Goal: Communication & Community: Answer question/provide support

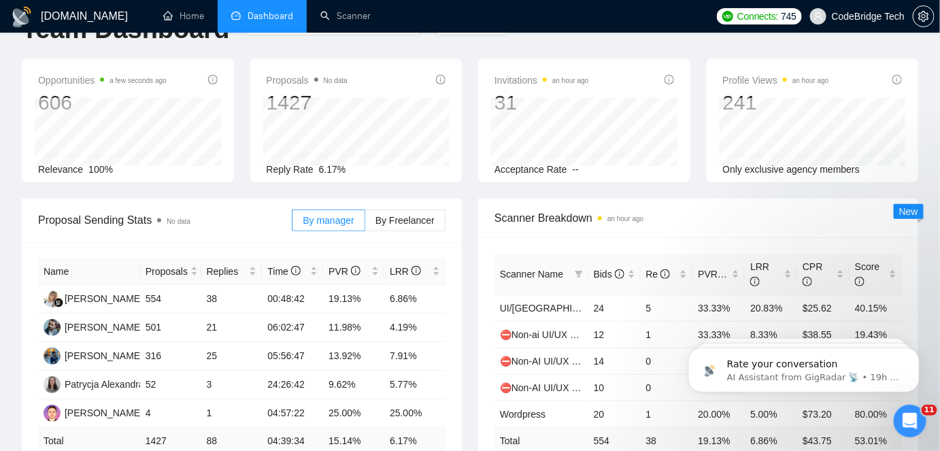
scroll to position [61, 0]
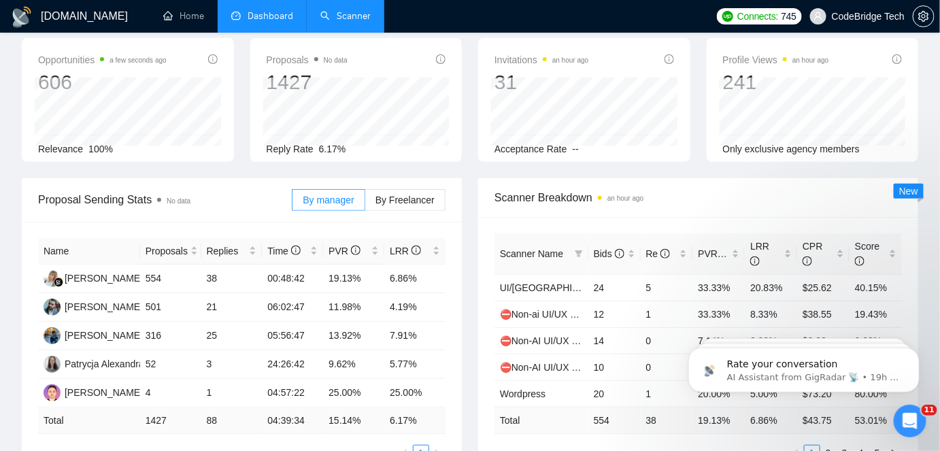
click at [337, 19] on link "Scanner" at bounding box center [345, 16] width 50 height 12
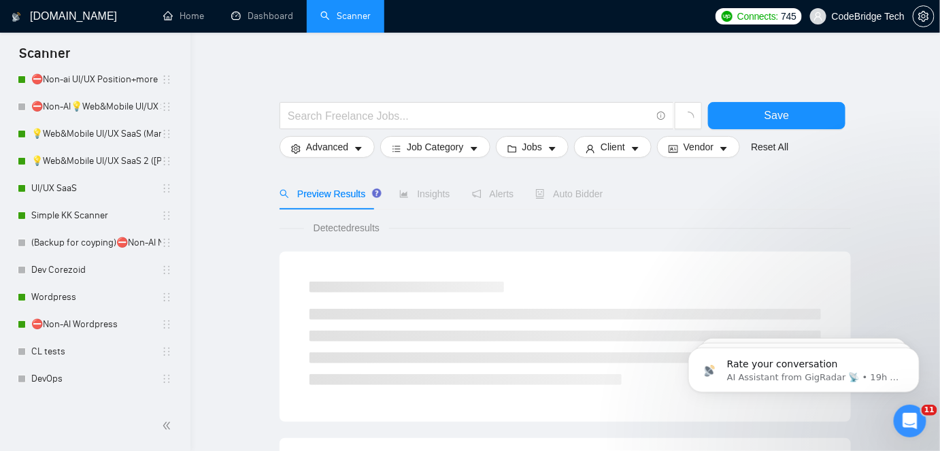
scroll to position [606, 0]
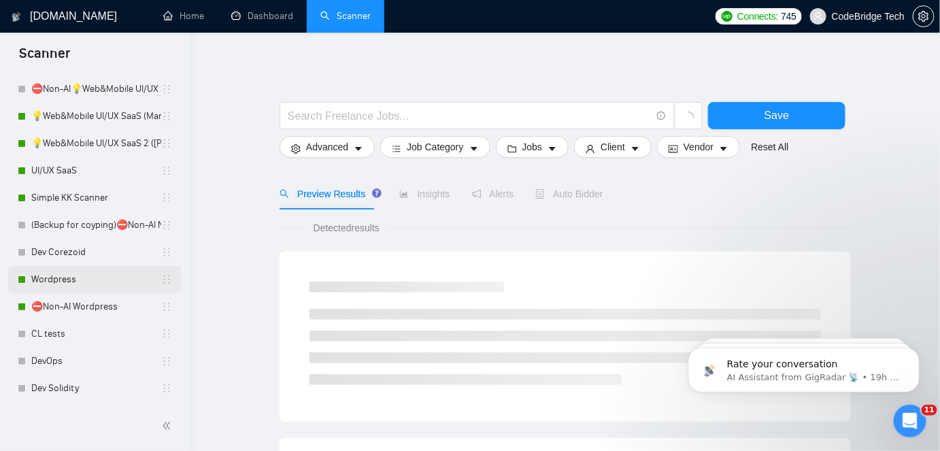
click at [65, 280] on link "Wordpress" at bounding box center [96, 279] width 130 height 27
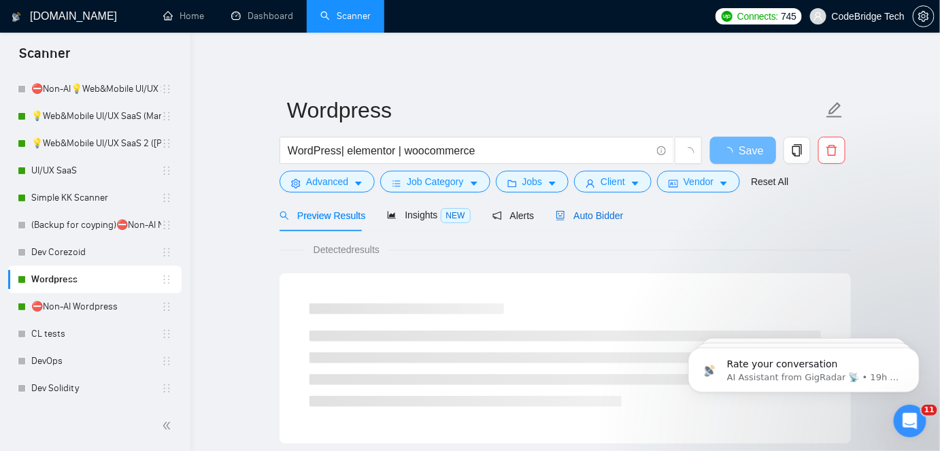
click at [614, 214] on span "Auto Bidder" at bounding box center [589, 215] width 67 height 11
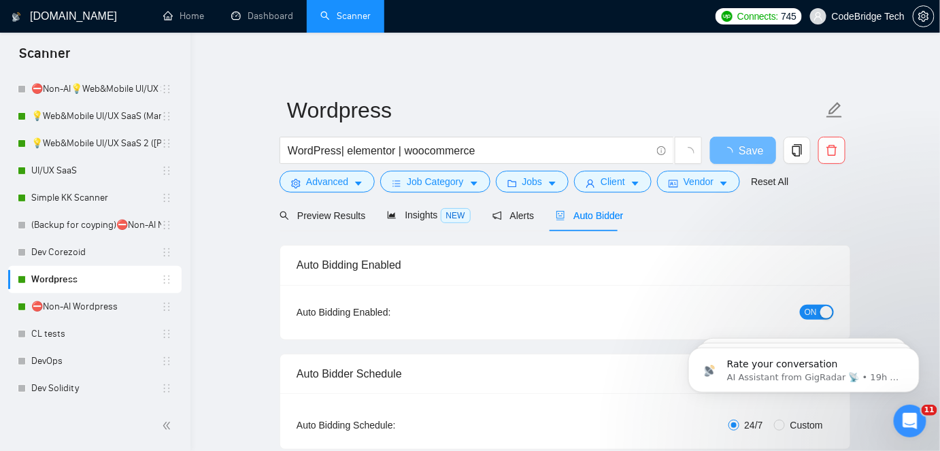
radio input "false"
radio input "true"
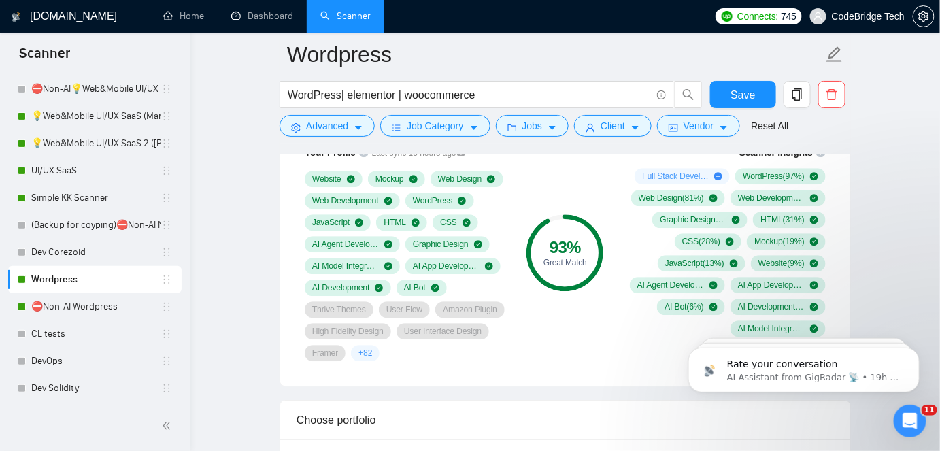
scroll to position [1051, 0]
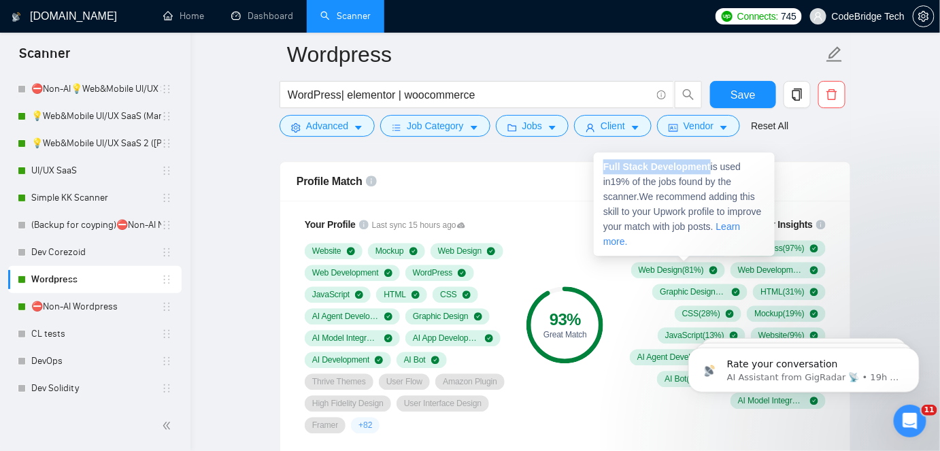
drag, startPoint x: 603, startPoint y: 163, endPoint x: 709, endPoint y: 167, distance: 106.2
click at [709, 167] on span "Full Stack Development is used in 19 % of the jobs found by the scanner. We rec…" at bounding box center [682, 204] width 158 height 86
copy strong "Full Stack Development"
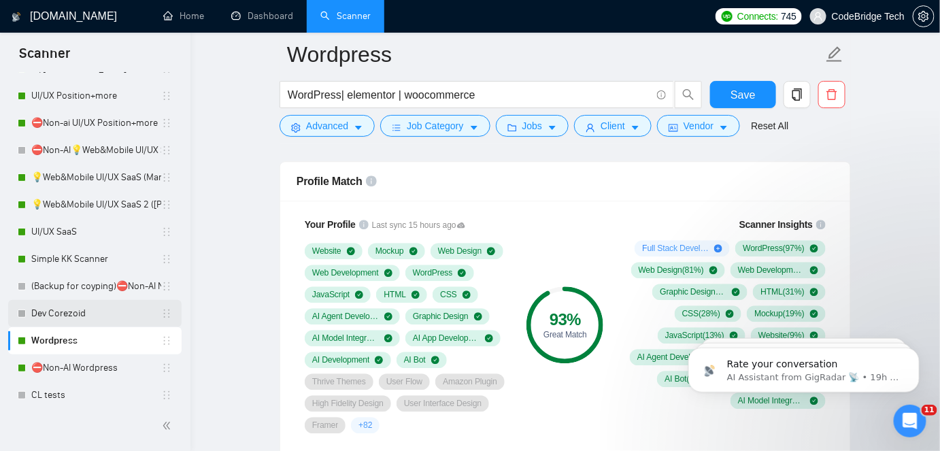
scroll to position [544, 0]
click at [58, 235] on link "UI/UX SaaS" at bounding box center [96, 232] width 130 height 27
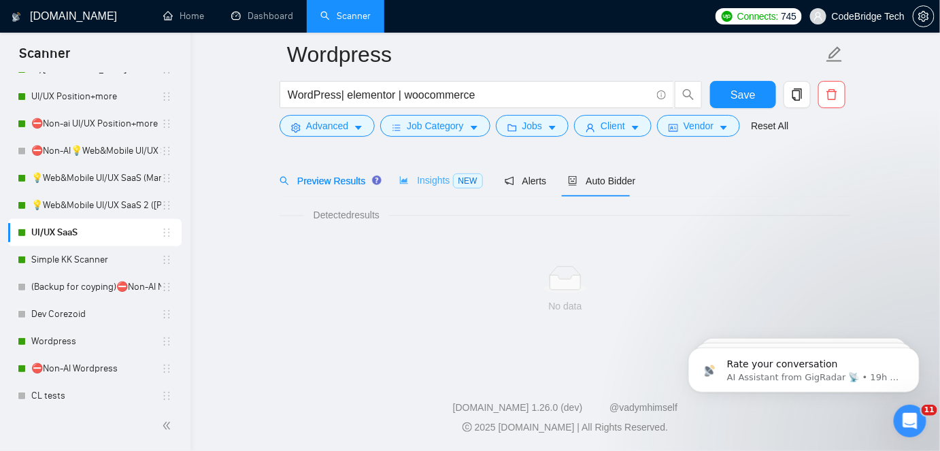
scroll to position [45, 0]
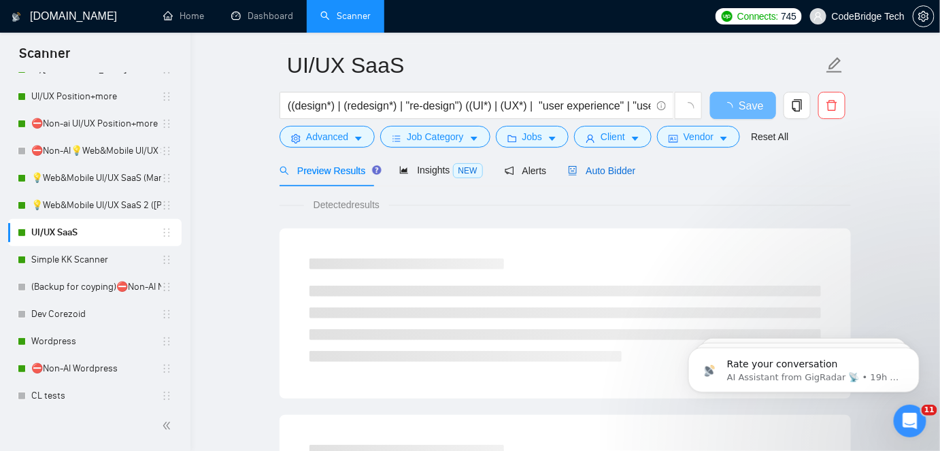
click at [600, 169] on span "Auto Bidder" at bounding box center [601, 170] width 67 height 11
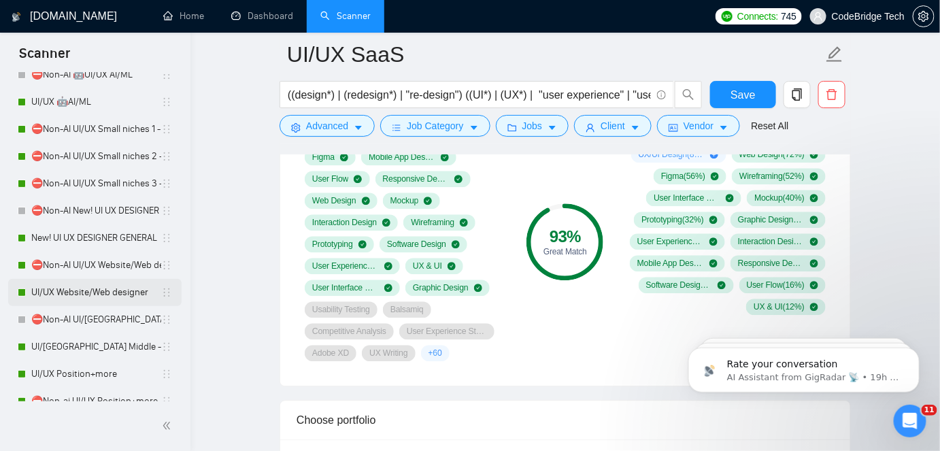
scroll to position [297, 0]
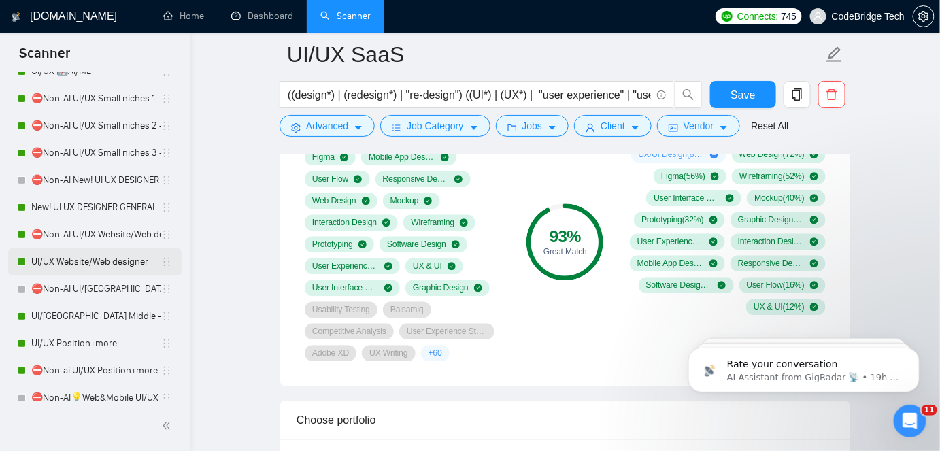
click at [113, 266] on link "UI/UX Website/Web designer" at bounding box center [96, 261] width 130 height 27
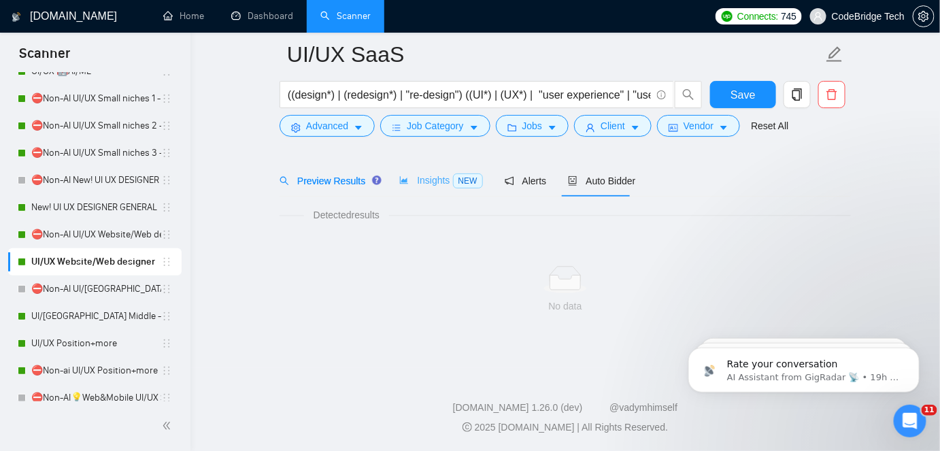
scroll to position [45, 0]
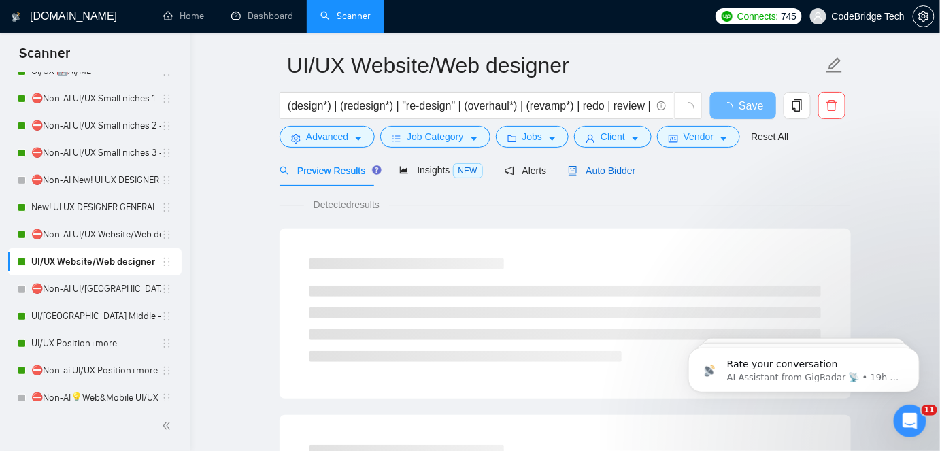
click at [583, 173] on span "Auto Bidder" at bounding box center [601, 170] width 67 height 11
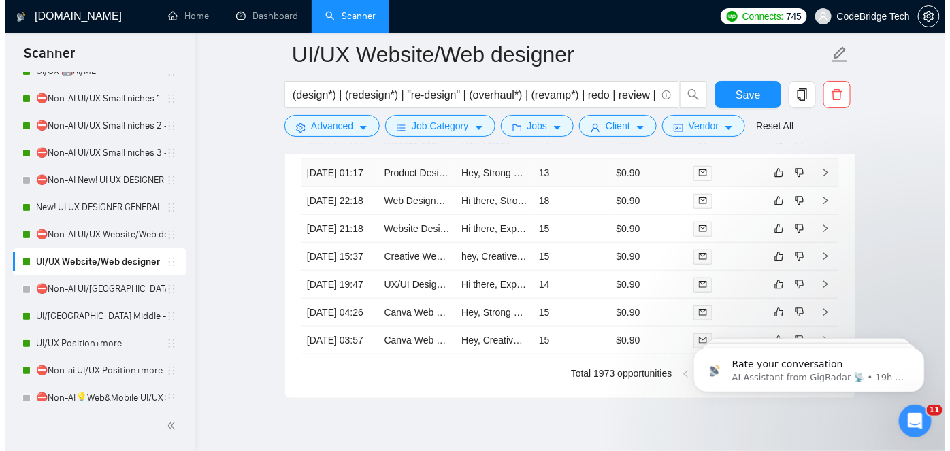
scroll to position [3508, 0]
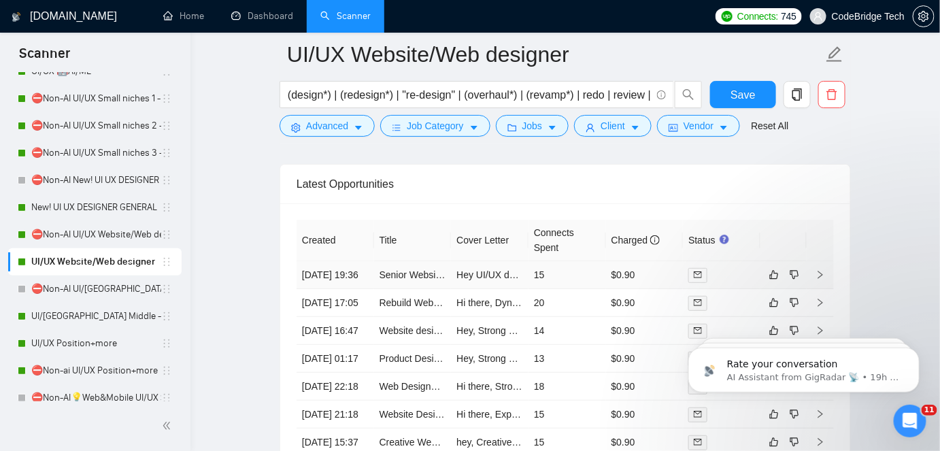
click at [532, 276] on td "15" at bounding box center [568, 275] width 78 height 28
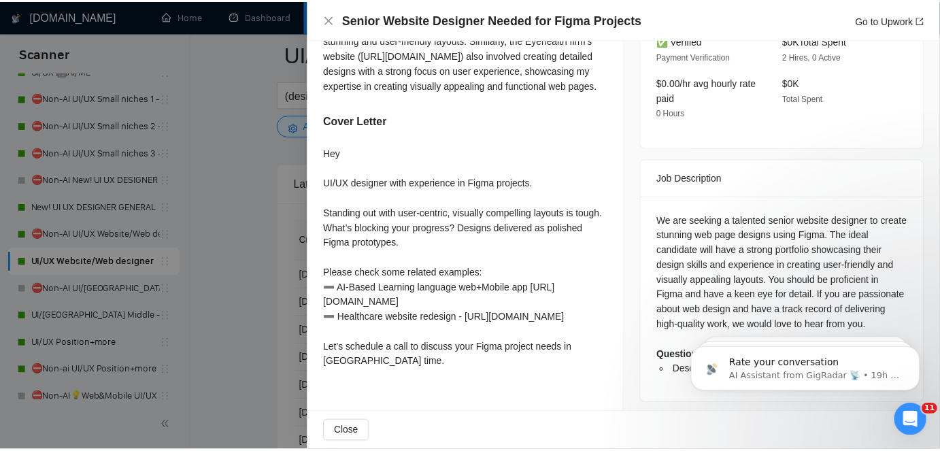
scroll to position [472, 0]
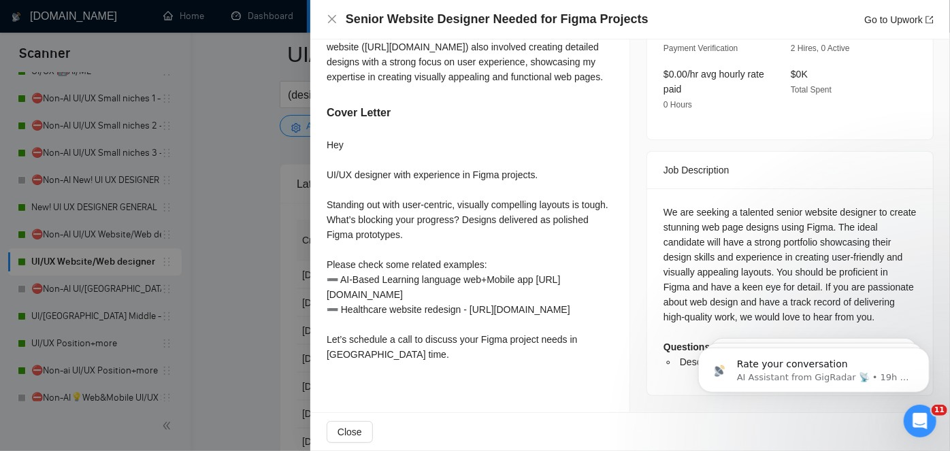
click at [272, 331] on div at bounding box center [475, 225] width 950 height 451
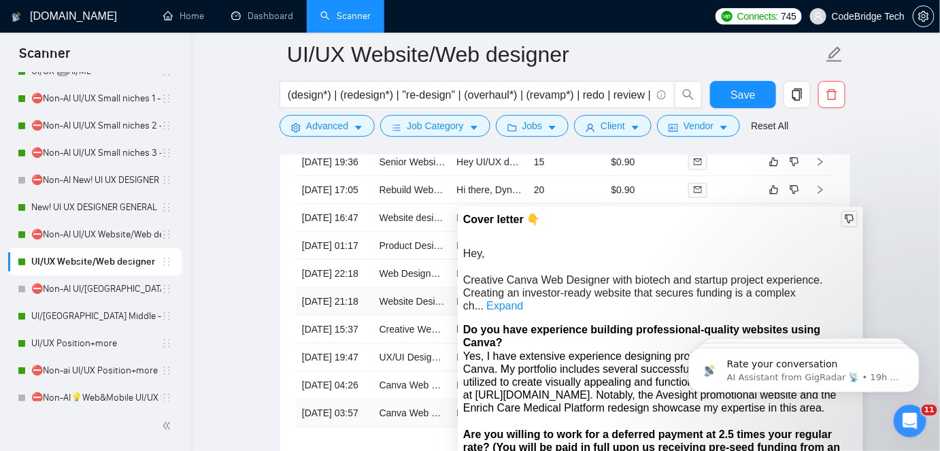
scroll to position [3564, 0]
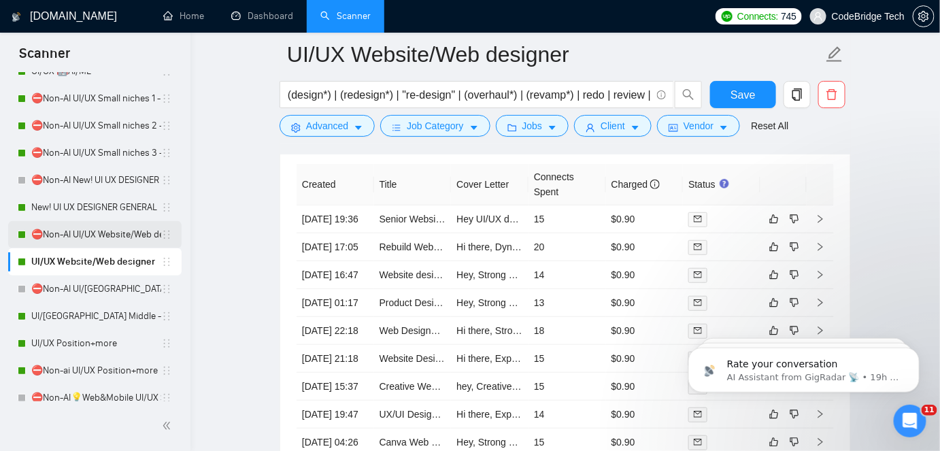
click at [90, 235] on link "⛔Non-AI UI/UX Website/Web designer" at bounding box center [96, 234] width 130 height 27
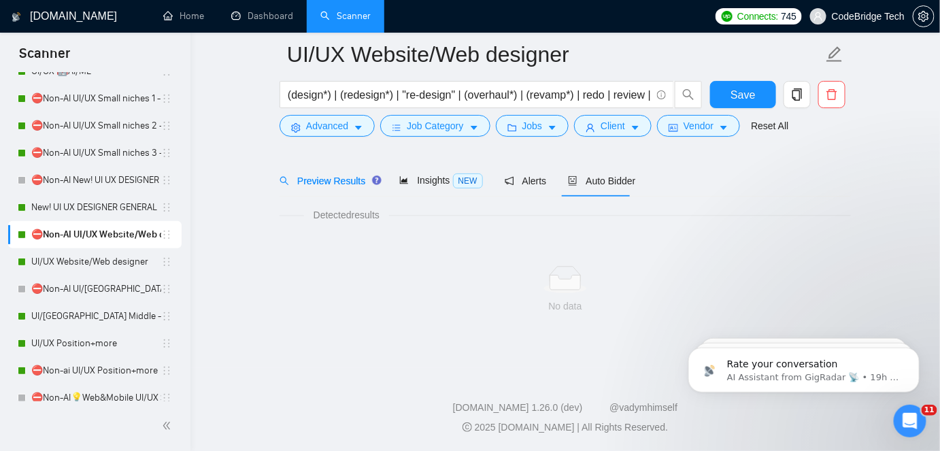
scroll to position [45, 0]
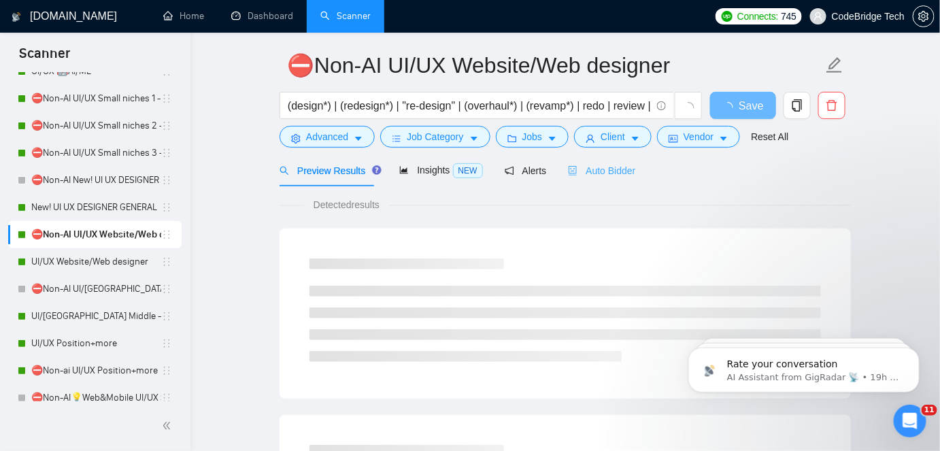
click at [594, 180] on div "Auto Bidder" at bounding box center [601, 170] width 67 height 32
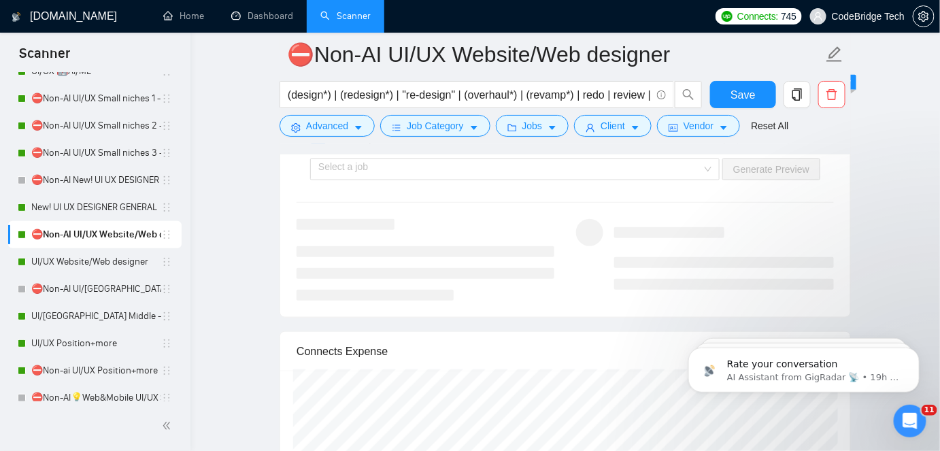
scroll to position [1973, 0]
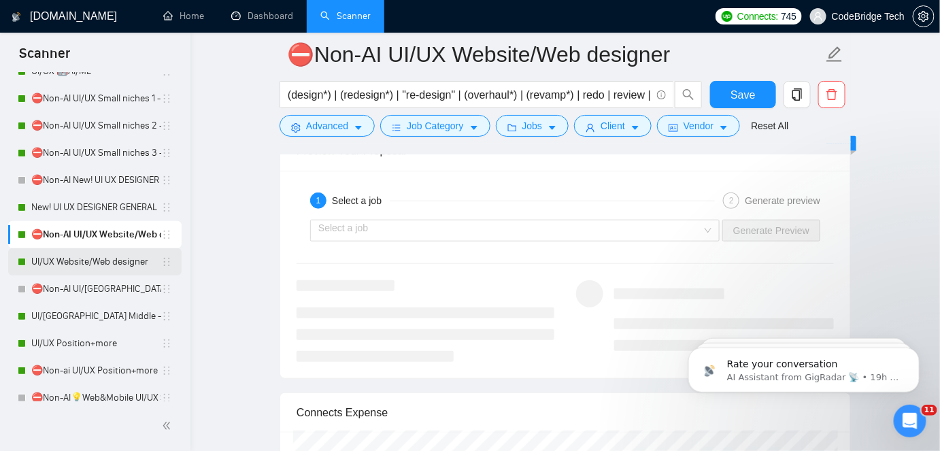
click at [67, 269] on link "UI/UX Website/Web designer" at bounding box center [96, 261] width 130 height 27
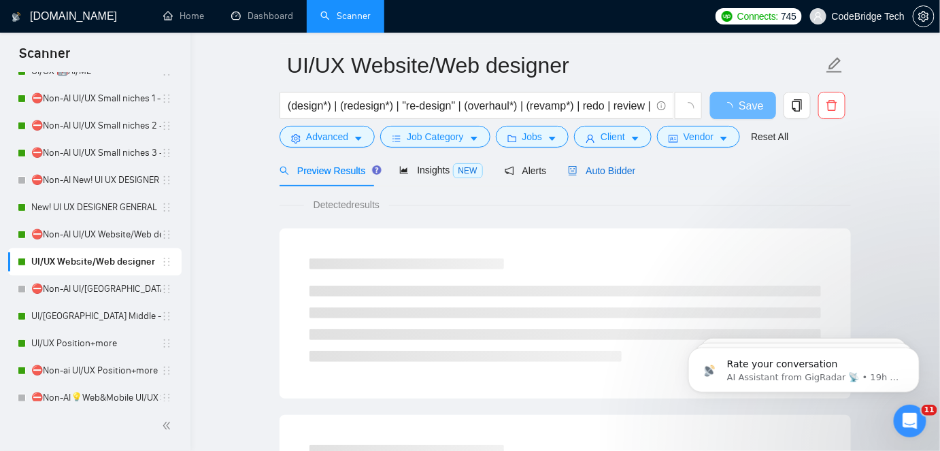
click at [601, 173] on span "Auto Bidder" at bounding box center [601, 170] width 67 height 11
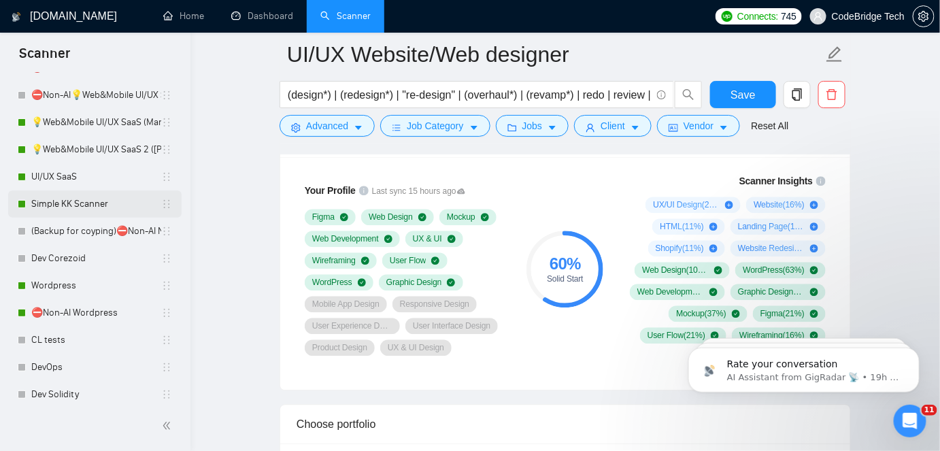
scroll to position [606, 0]
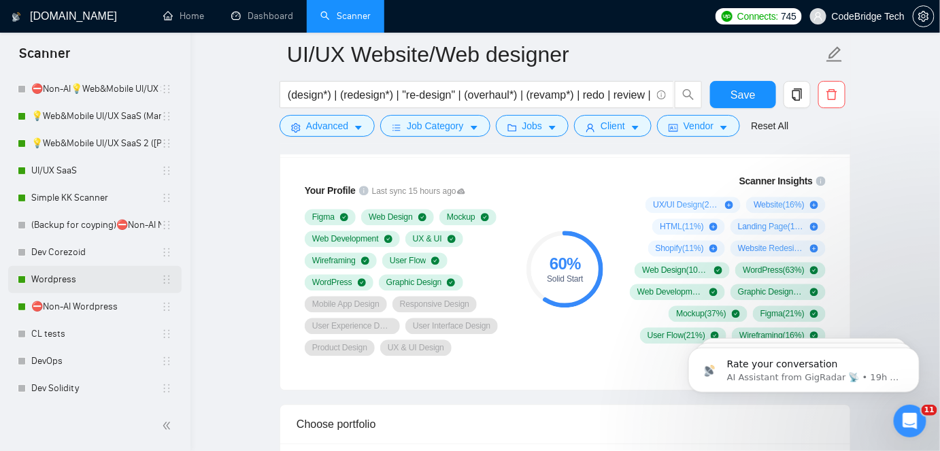
click at [58, 275] on link "Wordpress" at bounding box center [96, 279] width 130 height 27
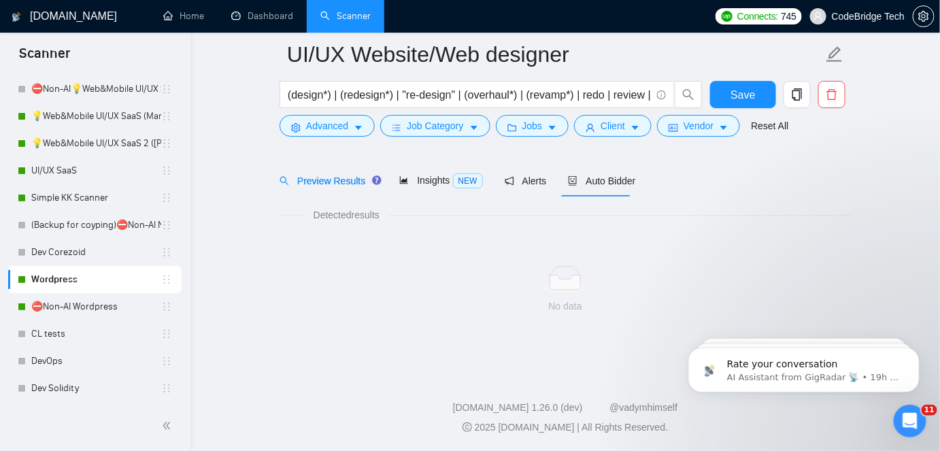
scroll to position [45, 0]
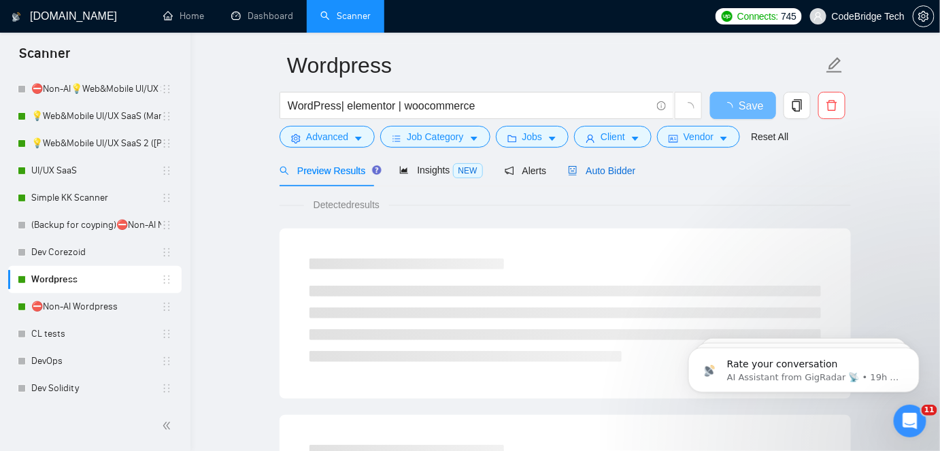
click at [594, 171] on span "Auto Bidder" at bounding box center [601, 170] width 67 height 11
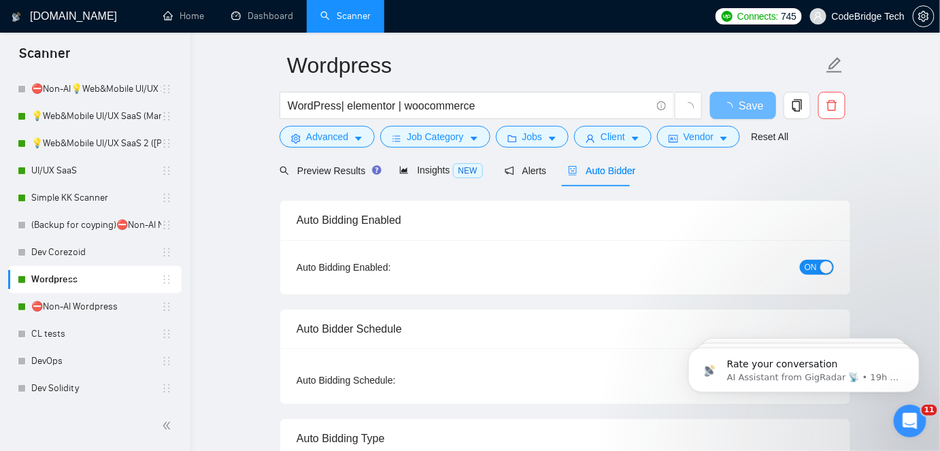
radio input "false"
radio input "true"
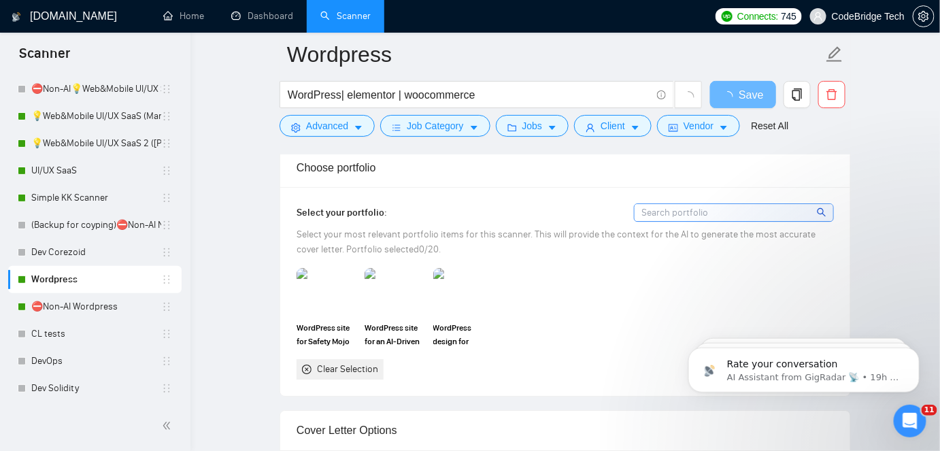
scroll to position [1035, 0]
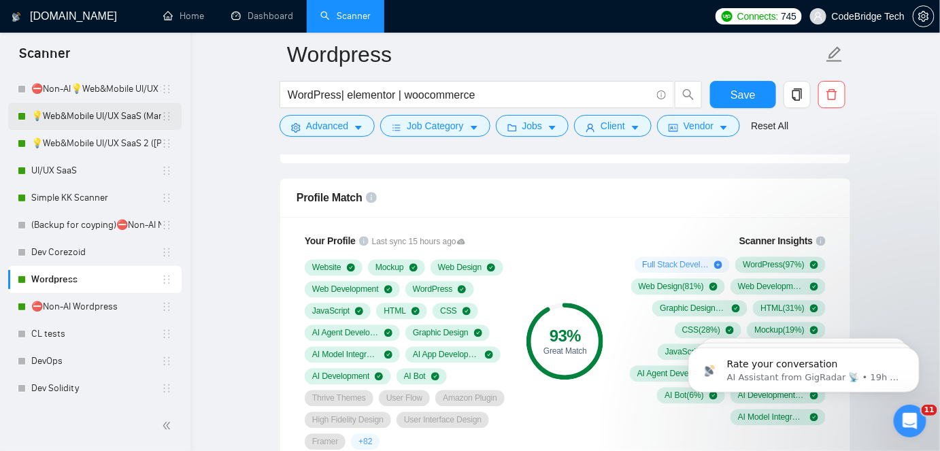
click at [120, 122] on link "💡Web&Mobile UI/UX SaaS (Mariia)" at bounding box center [96, 116] width 130 height 27
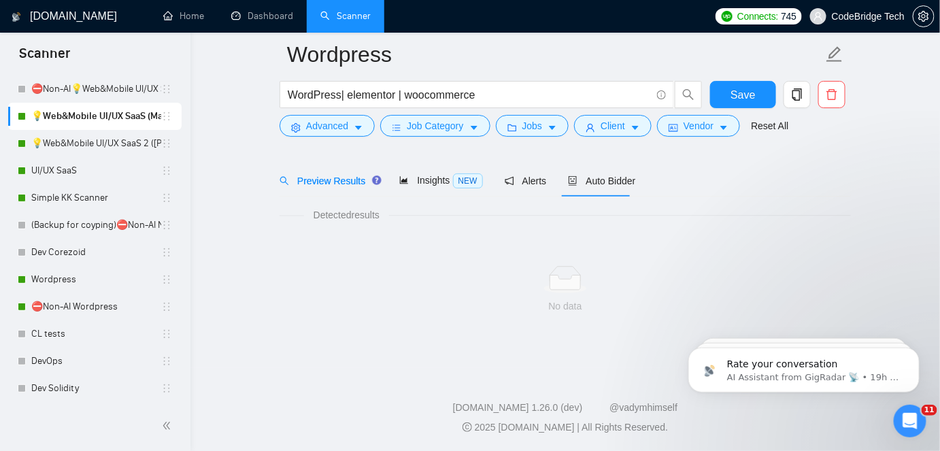
scroll to position [45, 0]
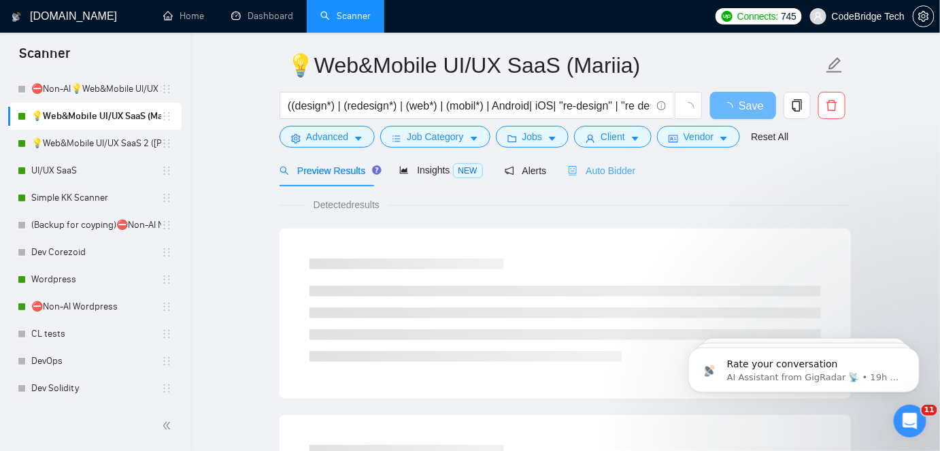
click at [580, 184] on div "Auto Bidder" at bounding box center [601, 170] width 67 height 32
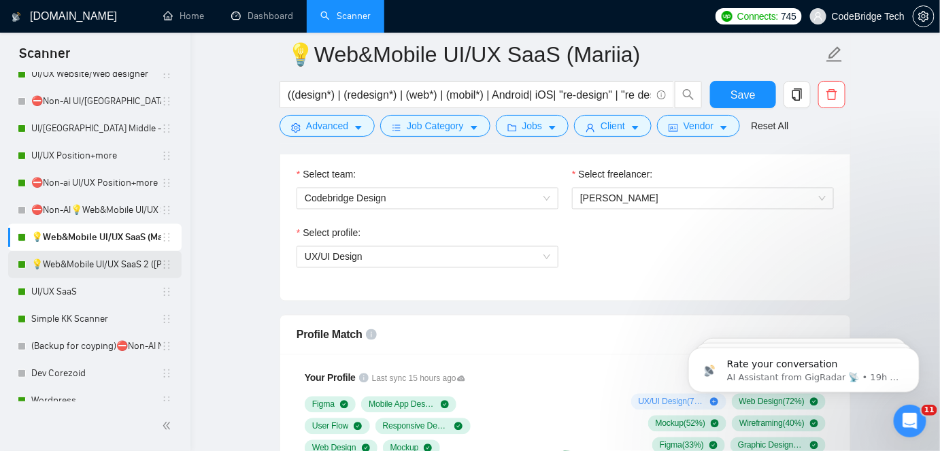
scroll to position [482, 0]
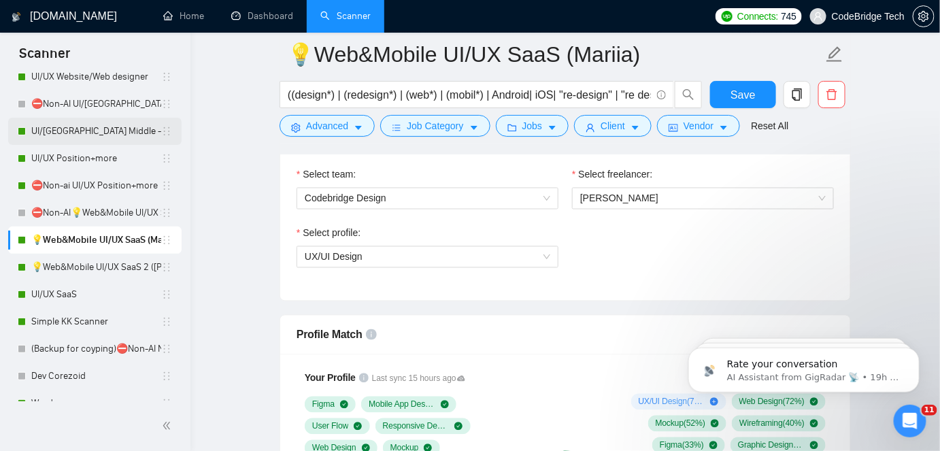
click at [58, 131] on link "UI/[GEOGRAPHIC_DATA] Middle - [GEOGRAPHIC_DATA], [GEOGRAPHIC_DATA], [GEOGRAPHIC…" at bounding box center [96, 131] width 130 height 27
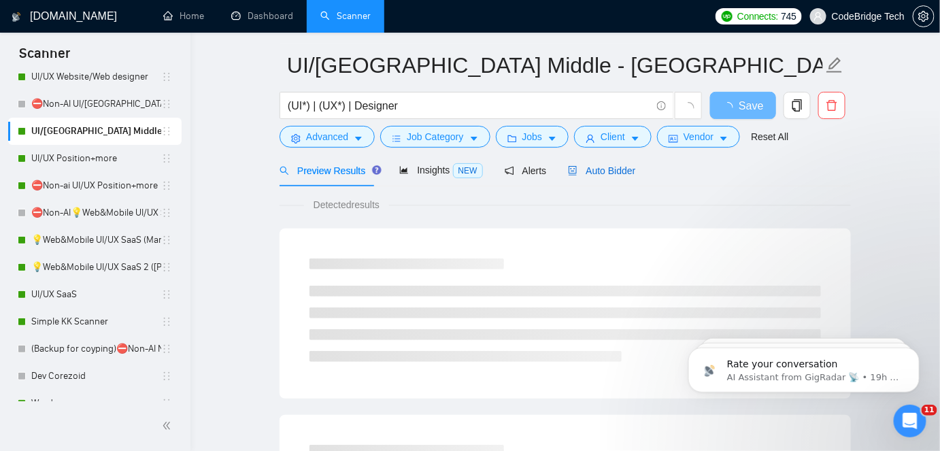
click at [593, 165] on span "Auto Bidder" at bounding box center [601, 170] width 67 height 11
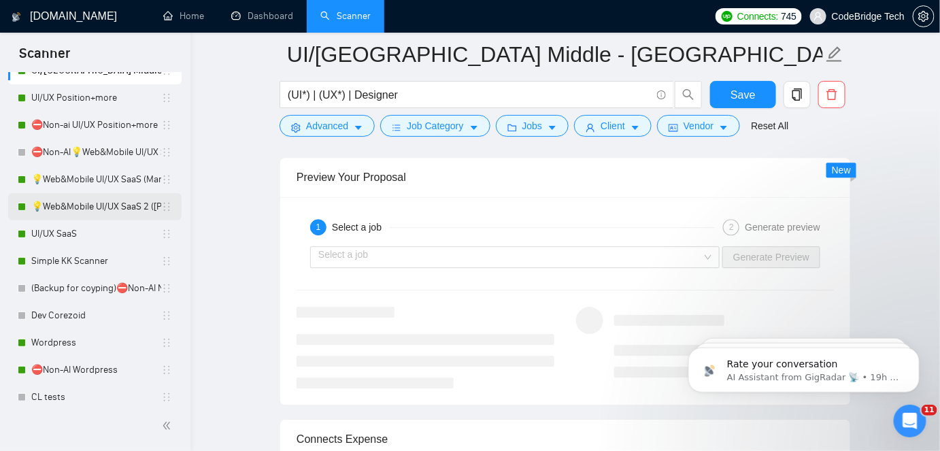
scroll to position [606, 0]
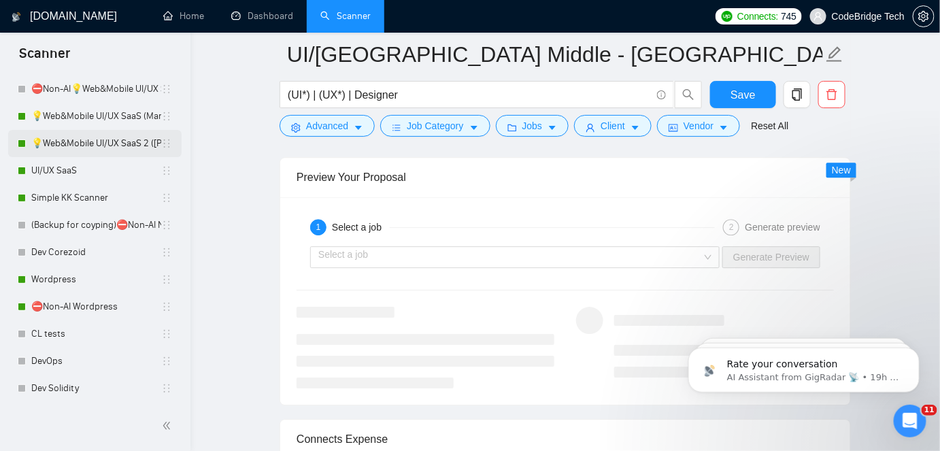
click at [71, 278] on link "Wordpress" at bounding box center [96, 279] width 130 height 27
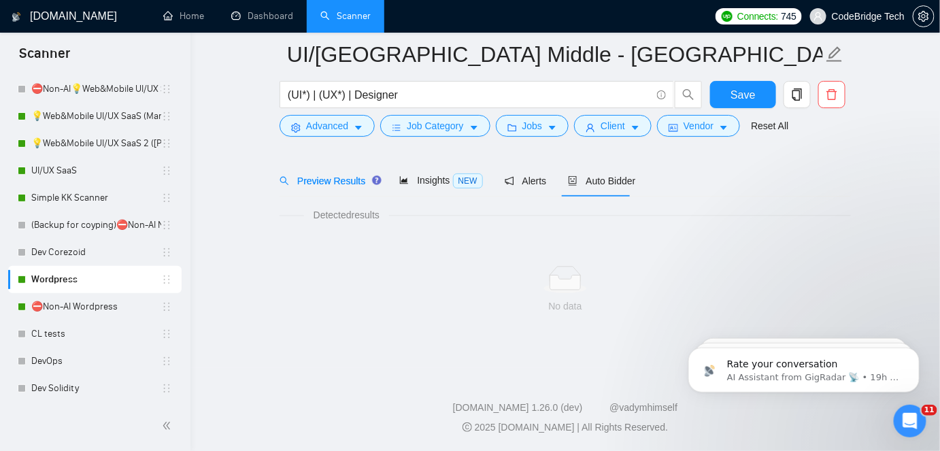
scroll to position [45, 0]
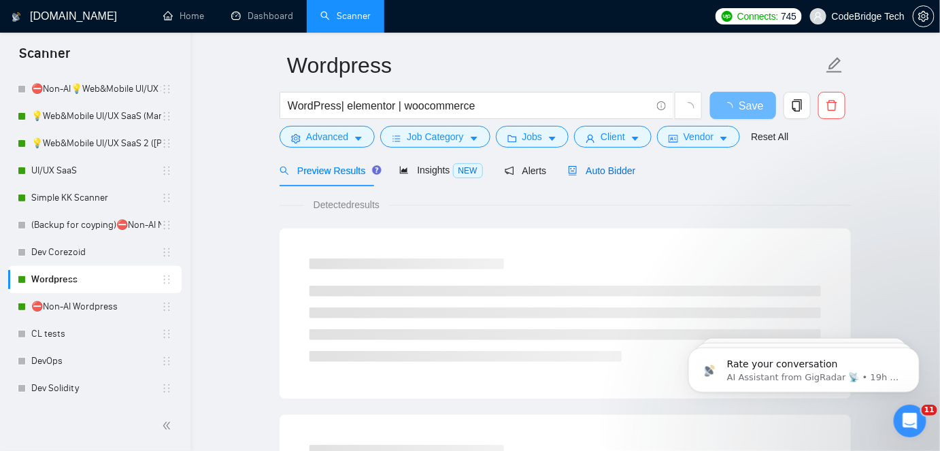
click at [599, 168] on span "Auto Bidder" at bounding box center [601, 170] width 67 height 11
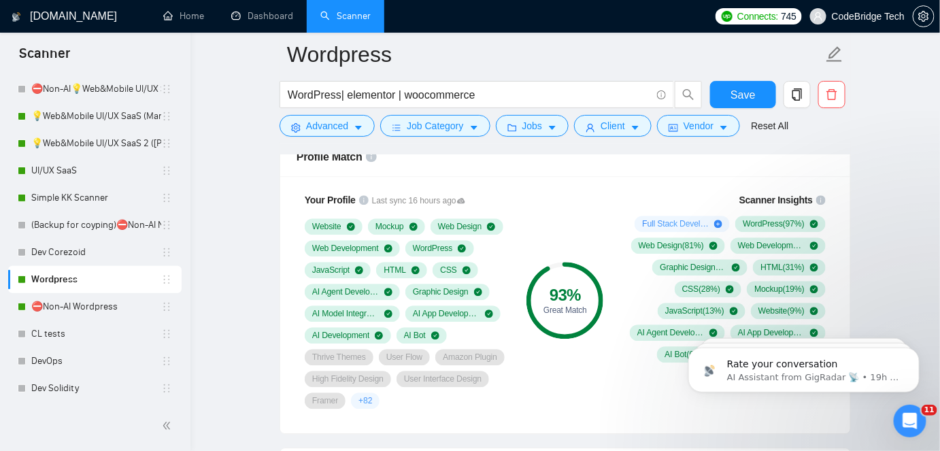
scroll to position [1097, 0]
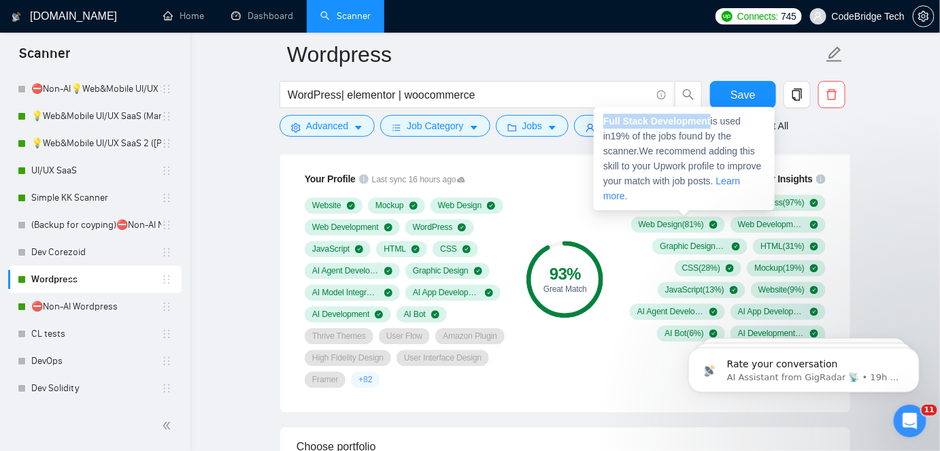
drag, startPoint x: 709, startPoint y: 120, endPoint x: 605, endPoint y: 118, distance: 104.1
click at [605, 118] on span "Full Stack Development is used in 19 % of the jobs found by the scanner. We rec…" at bounding box center [682, 159] width 158 height 86
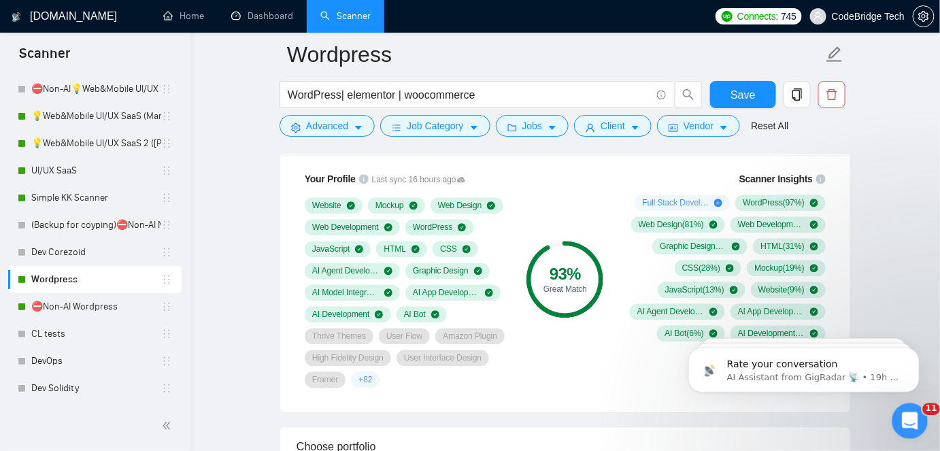
click at [909, 415] on icon "Open Intercom Messenger" at bounding box center [908, 419] width 22 height 22
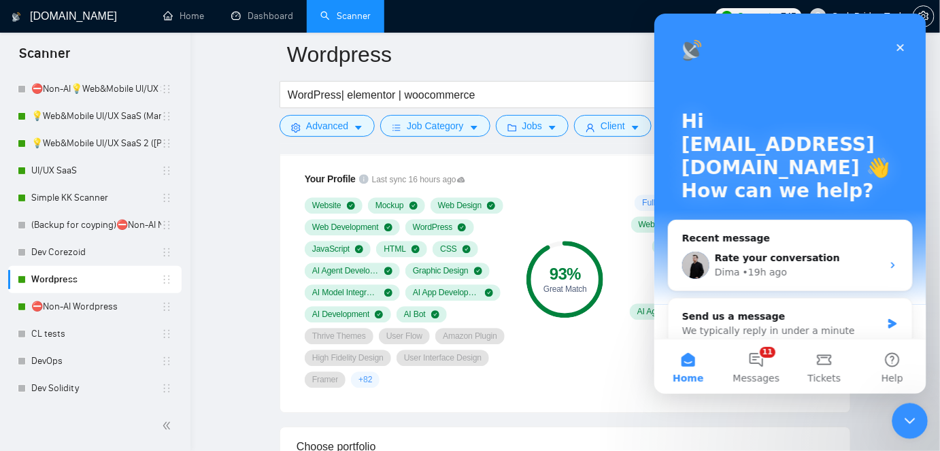
scroll to position [0, 0]
click at [906, 392] on button "Help" at bounding box center [892, 366] width 68 height 54
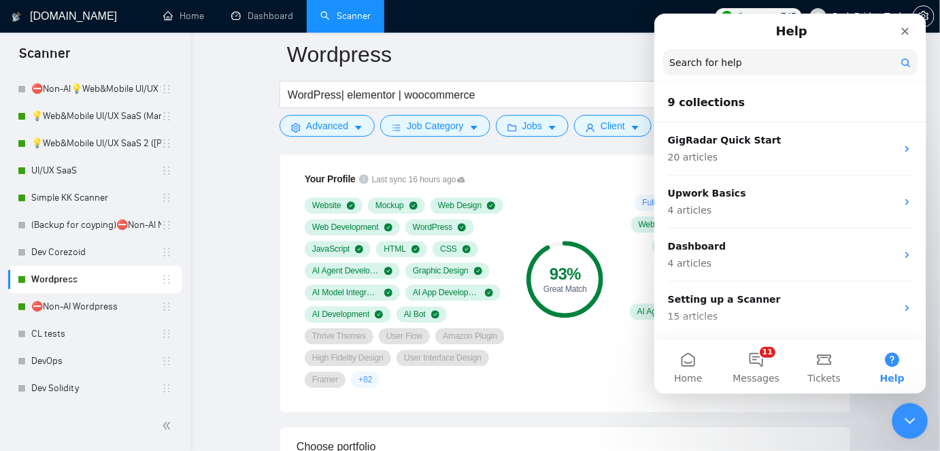
click at [911, 427] on div "Close Intercom Messenger" at bounding box center [908, 419] width 33 height 33
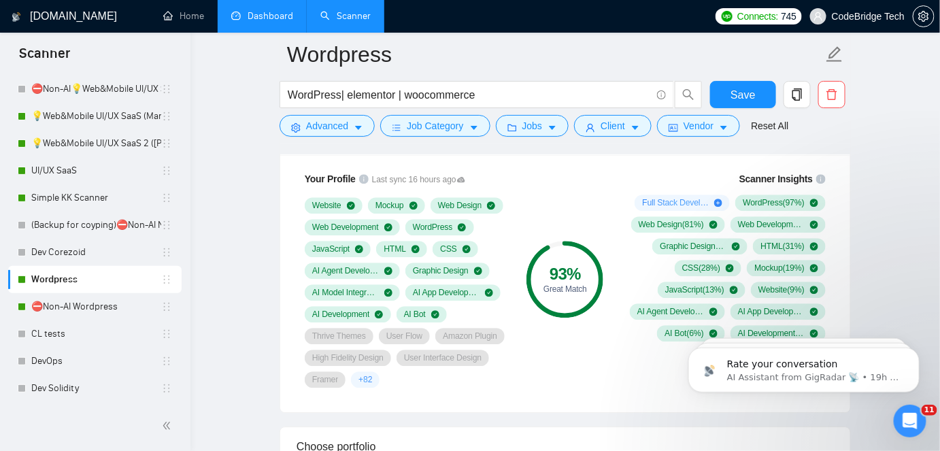
click at [254, 18] on link "Dashboard" at bounding box center [262, 16] width 62 height 12
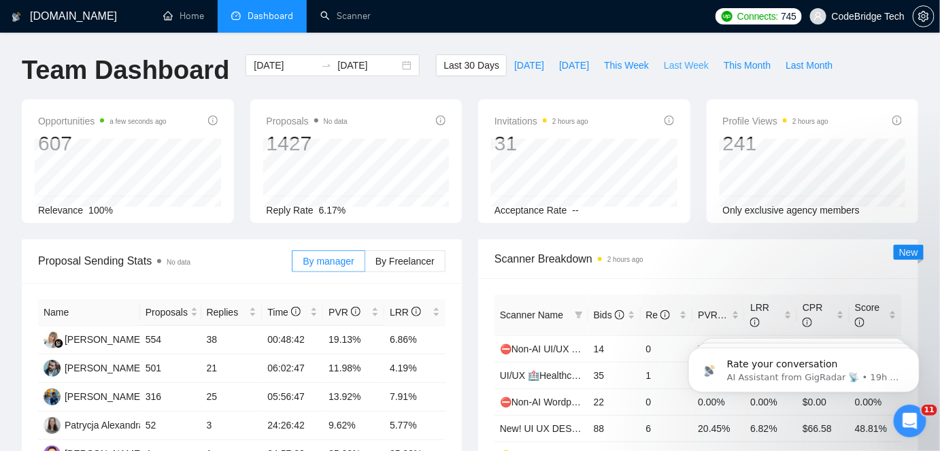
click at [664, 67] on span "Last Week" at bounding box center [686, 65] width 45 height 15
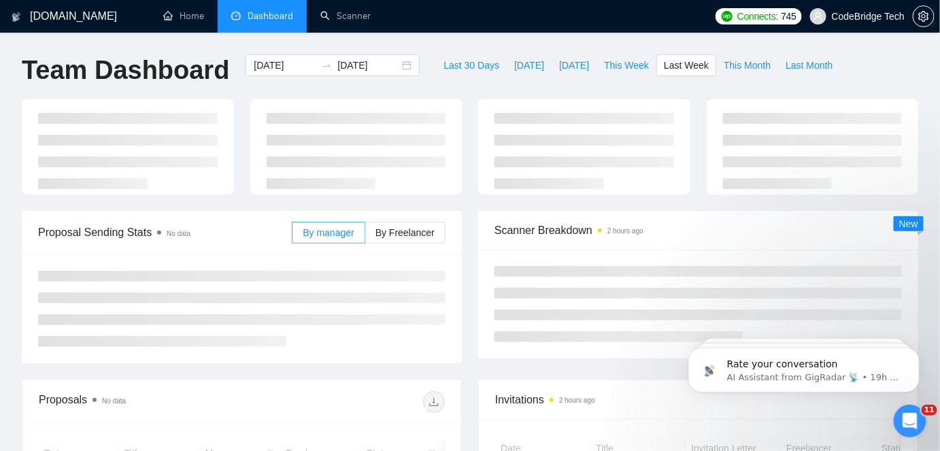
type input "2025-08-11"
type input "2025-08-17"
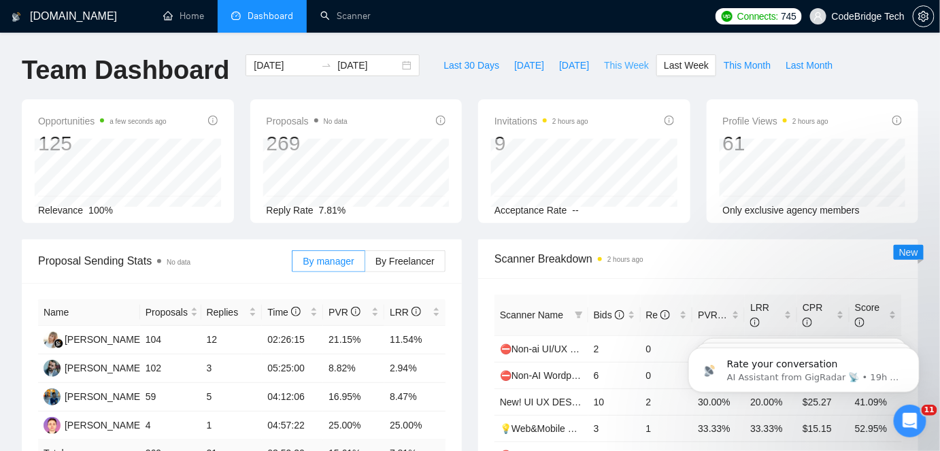
click at [604, 65] on span "This Week" at bounding box center [626, 65] width 45 height 15
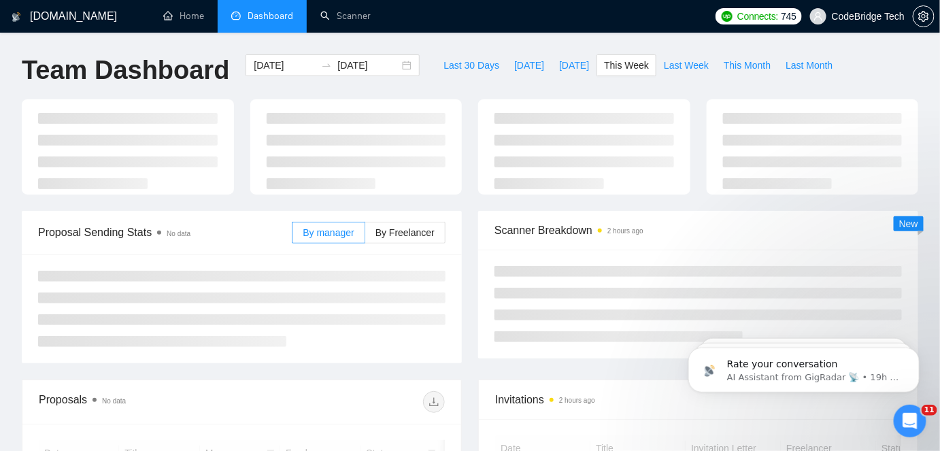
type input "2025-08-18"
type input "2025-08-24"
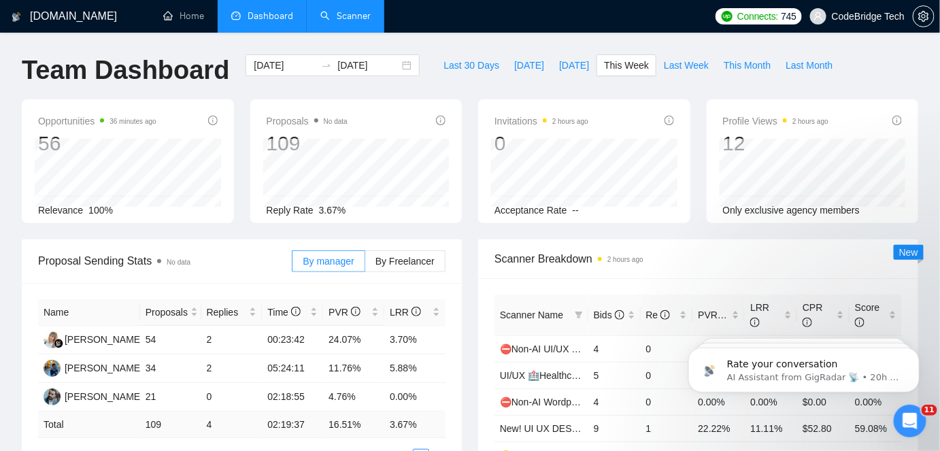
click at [354, 18] on link "Scanner" at bounding box center [345, 16] width 50 height 12
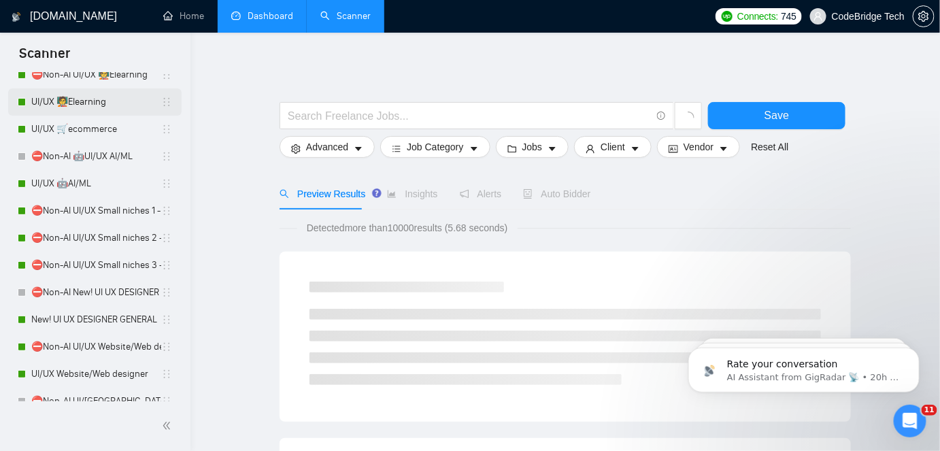
scroll to position [433, 0]
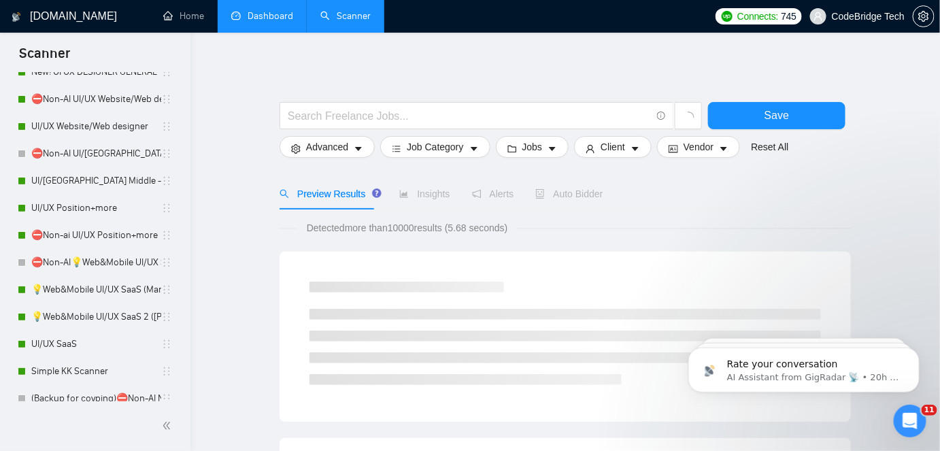
click at [239, 22] on link "Dashboard" at bounding box center [262, 16] width 62 height 12
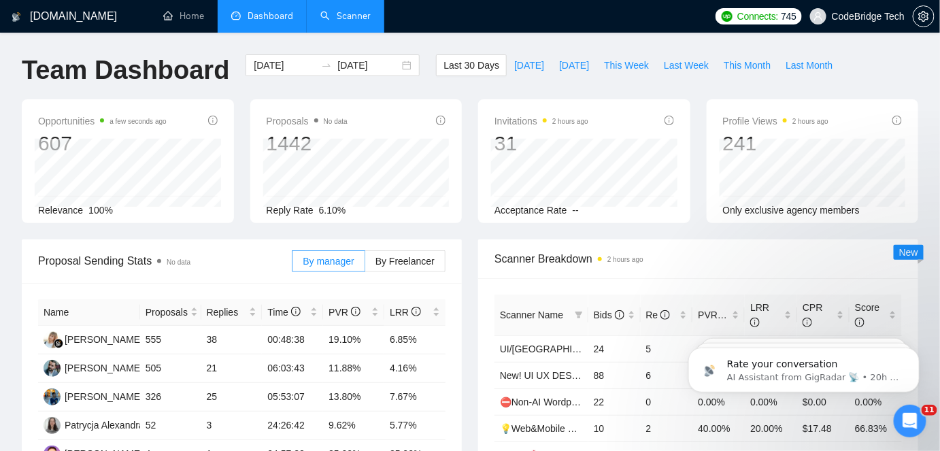
click at [357, 22] on link "Scanner" at bounding box center [345, 16] width 50 height 12
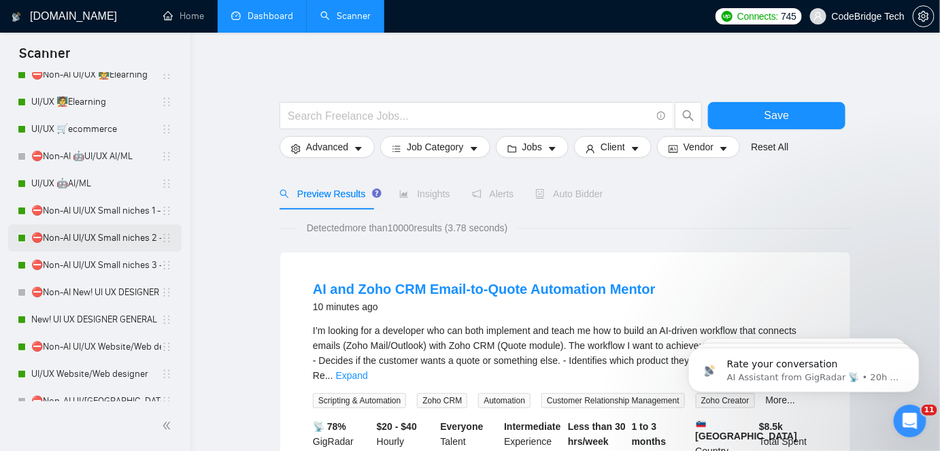
scroll to position [247, 0]
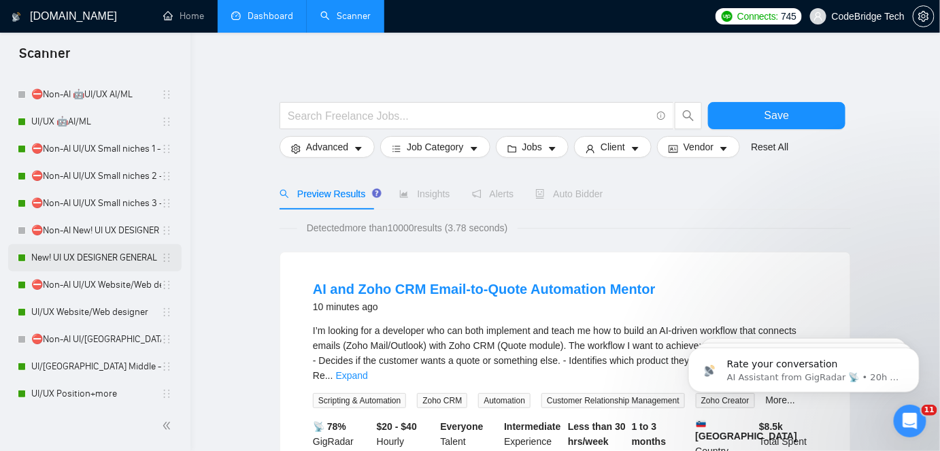
click at [88, 253] on link "New! UI UX DESIGNER GENERAL" at bounding box center [96, 257] width 130 height 27
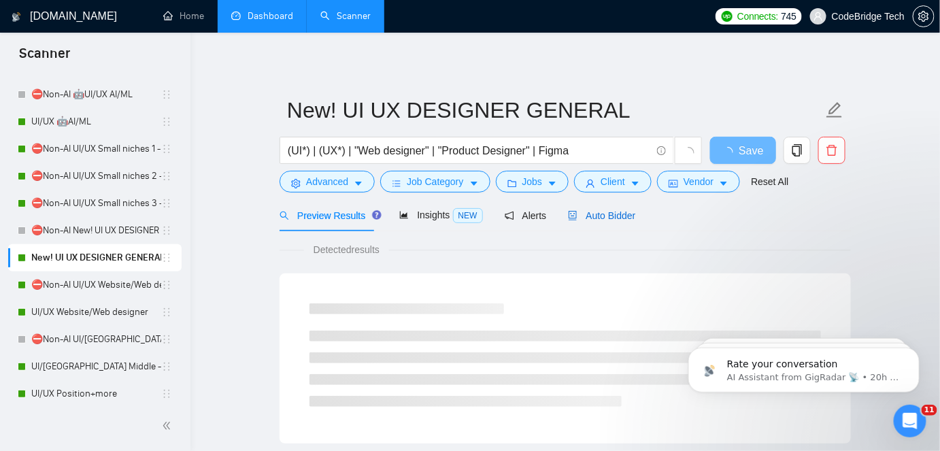
click at [580, 210] on span "Auto Bidder" at bounding box center [601, 215] width 67 height 11
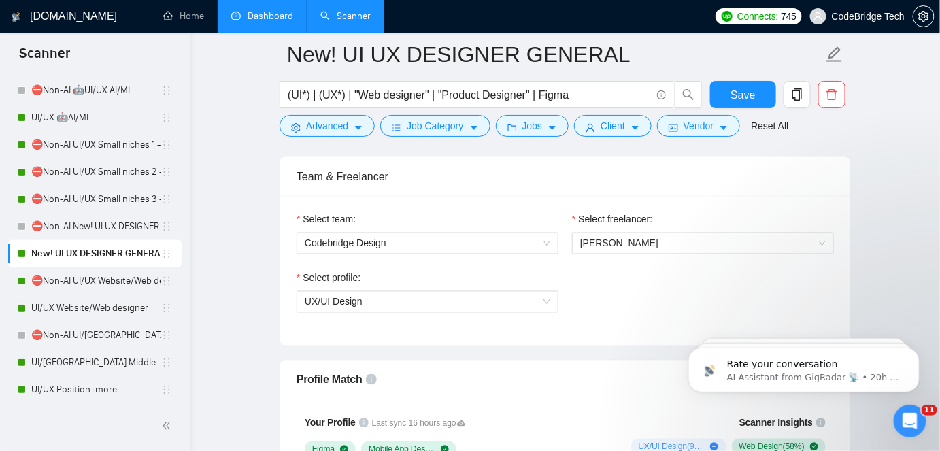
scroll to position [309, 0]
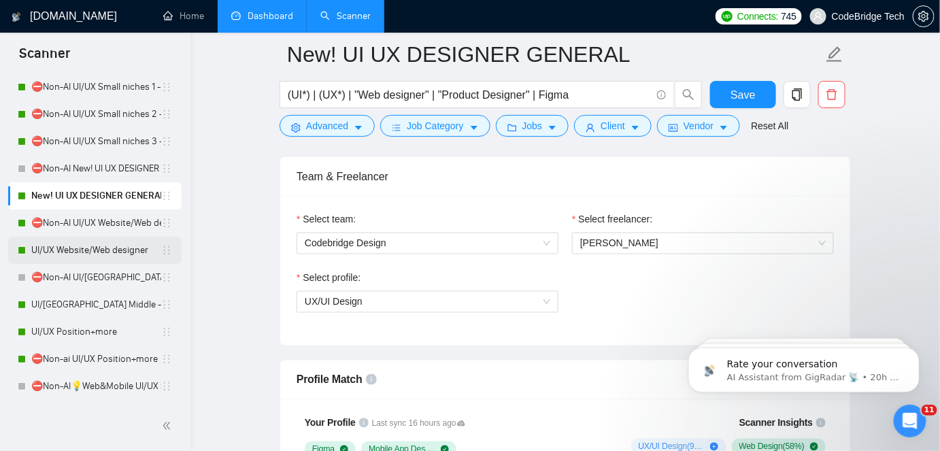
drag, startPoint x: 85, startPoint y: 249, endPoint x: 101, endPoint y: 239, distance: 18.9
click at [85, 249] on link "UI/UX Website/Web designer" at bounding box center [96, 250] width 130 height 27
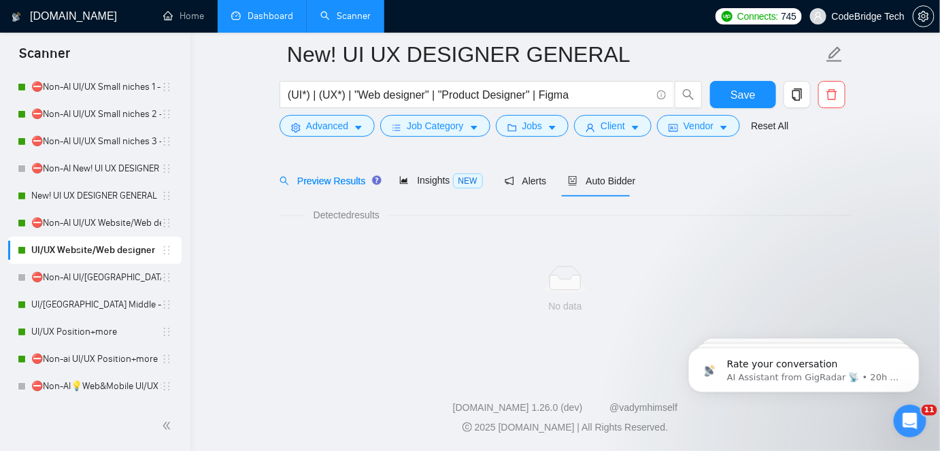
scroll to position [45, 0]
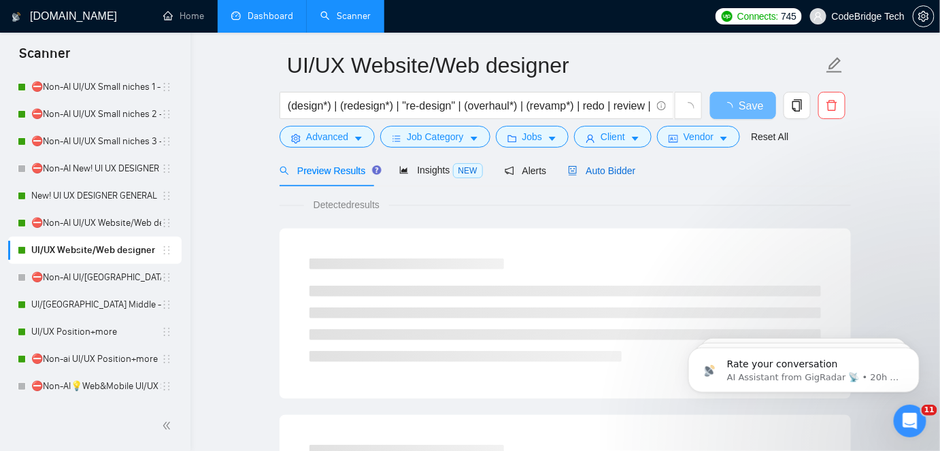
click at [594, 169] on span "Auto Bidder" at bounding box center [601, 170] width 67 height 11
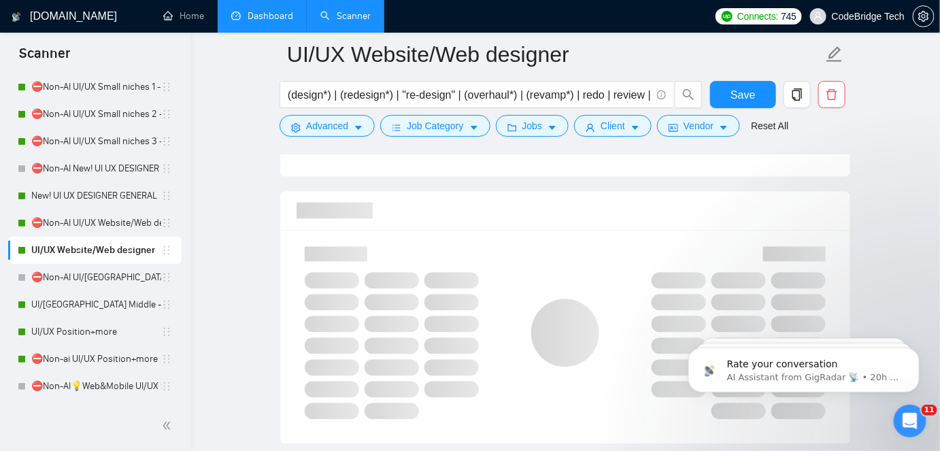
scroll to position [725, 0]
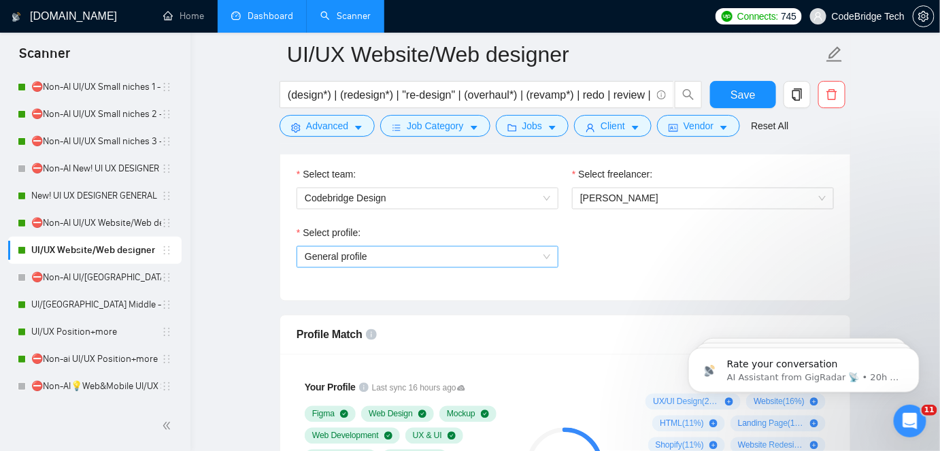
click at [435, 249] on span "General profile" at bounding box center [428, 257] width 246 height 20
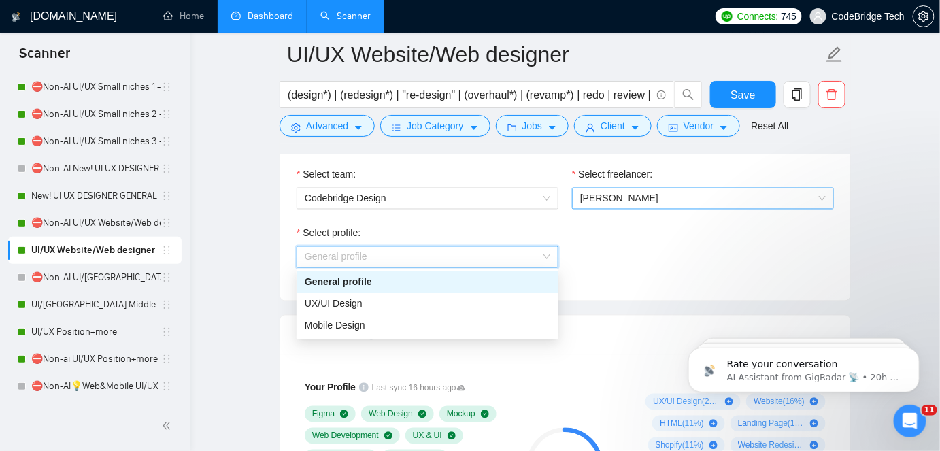
click at [641, 205] on div "Alina Vetrova" at bounding box center [703, 199] width 262 height 22
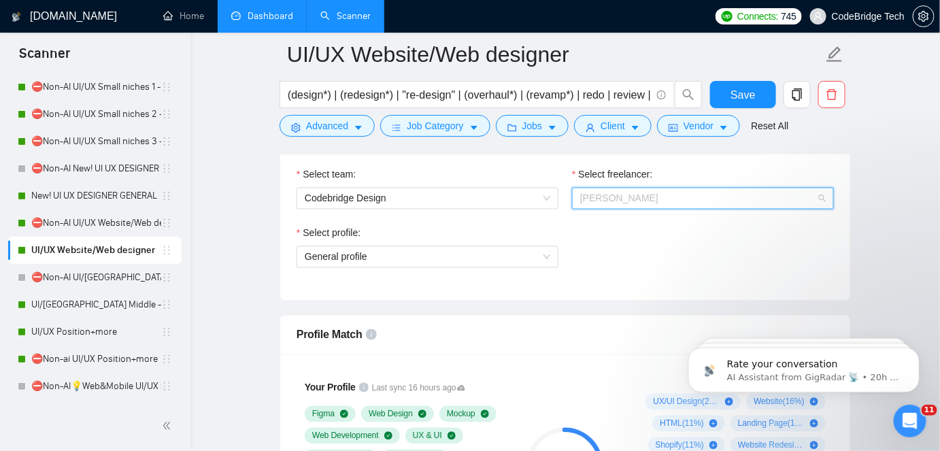
scroll to position [218, 0]
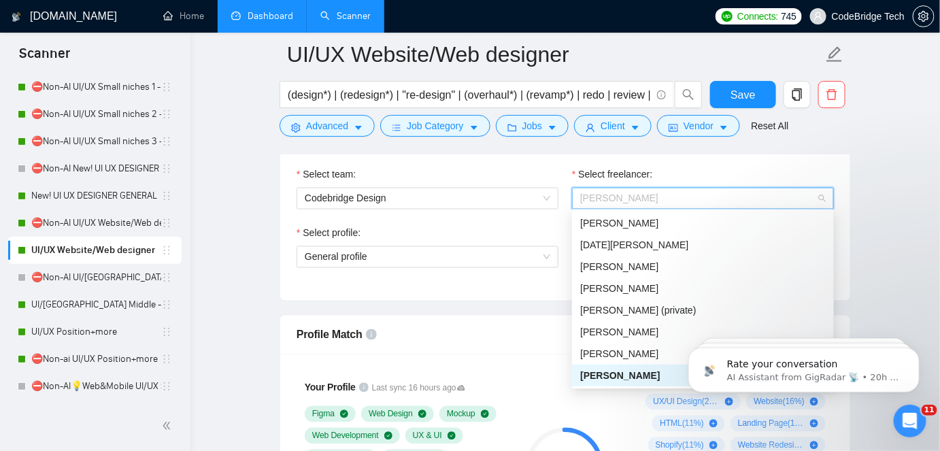
click at [531, 214] on div "Select team: Codebridge Design" at bounding box center [427, 196] width 275 height 58
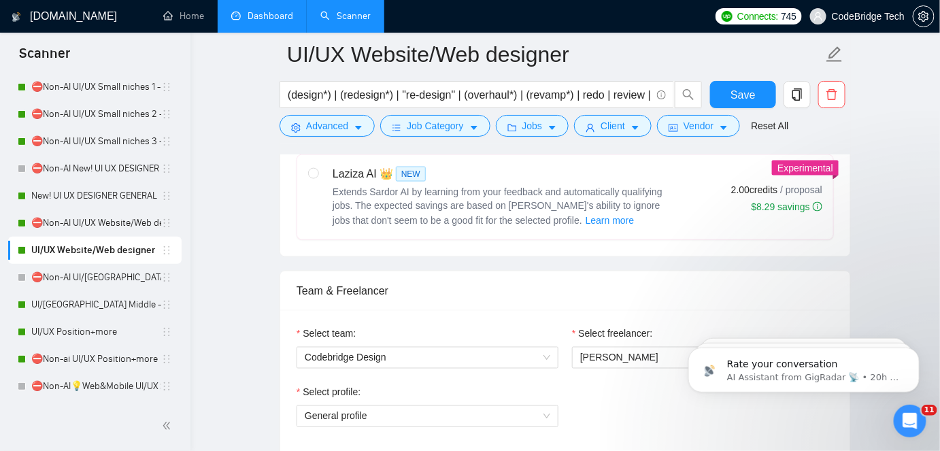
scroll to position [664, 0]
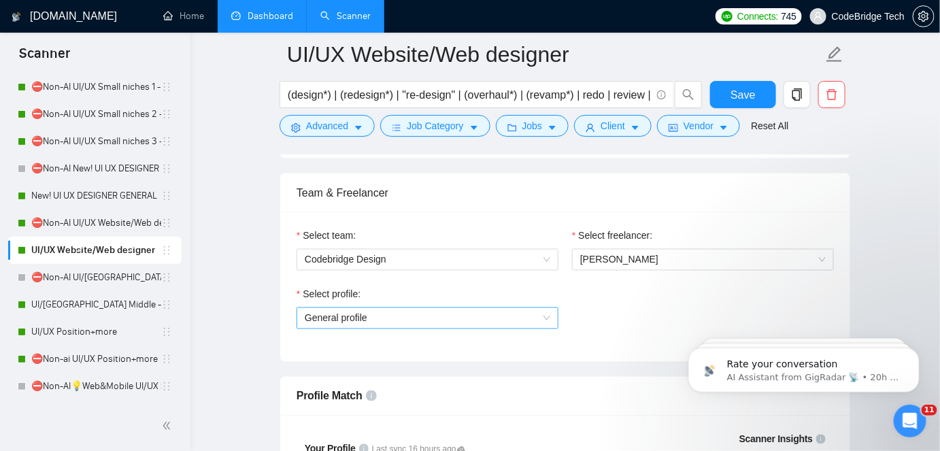
click at [482, 312] on span "General profile" at bounding box center [428, 318] width 246 height 20
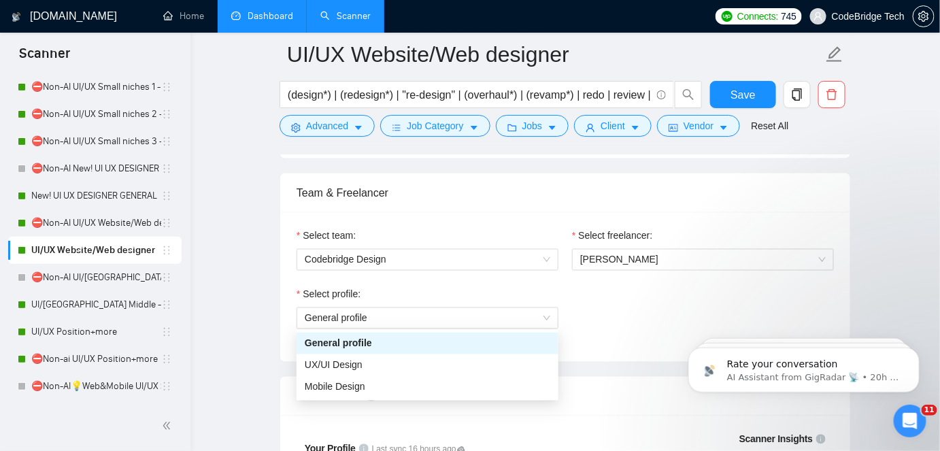
click at [688, 296] on div "Select profile: General profile" at bounding box center [565, 316] width 551 height 58
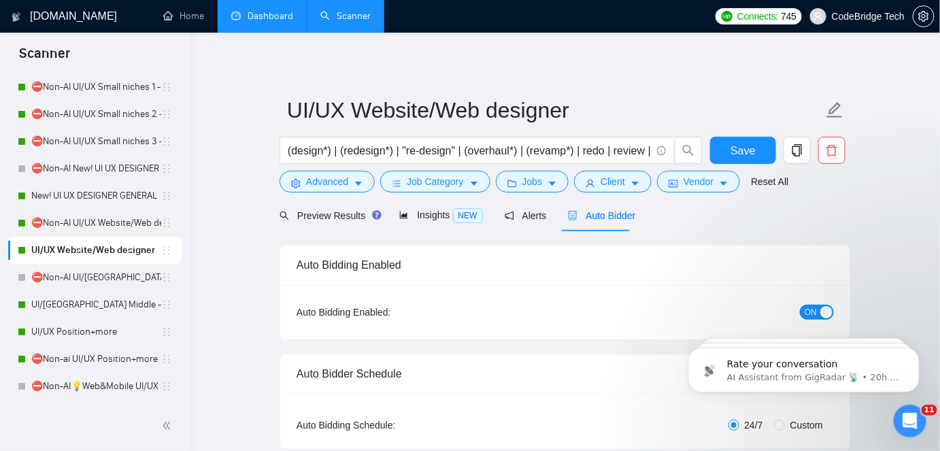
scroll to position [0, 0]
click at [344, 226] on div "Preview Results" at bounding box center [329, 215] width 98 height 32
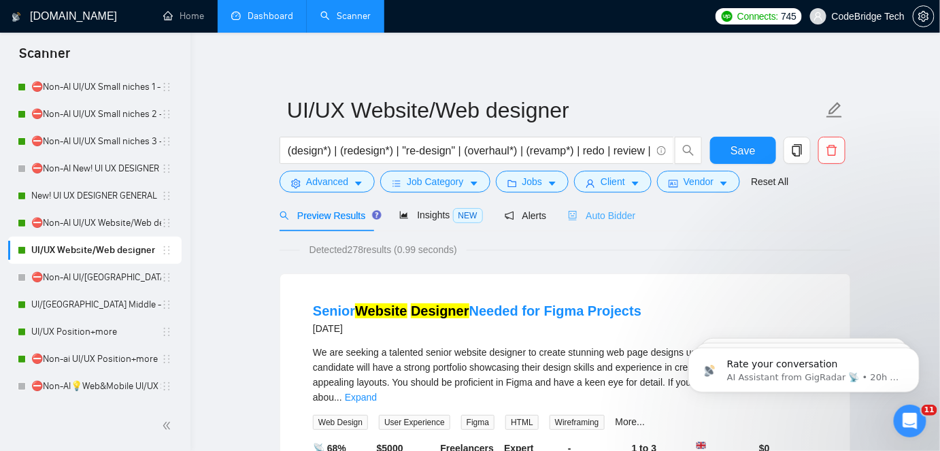
click at [609, 203] on div "Auto Bidder" at bounding box center [601, 215] width 67 height 32
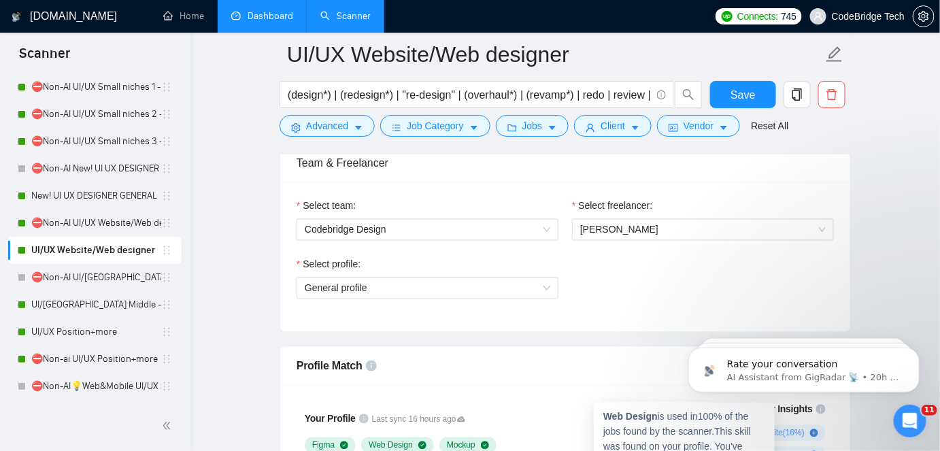
scroll to position [680, 0]
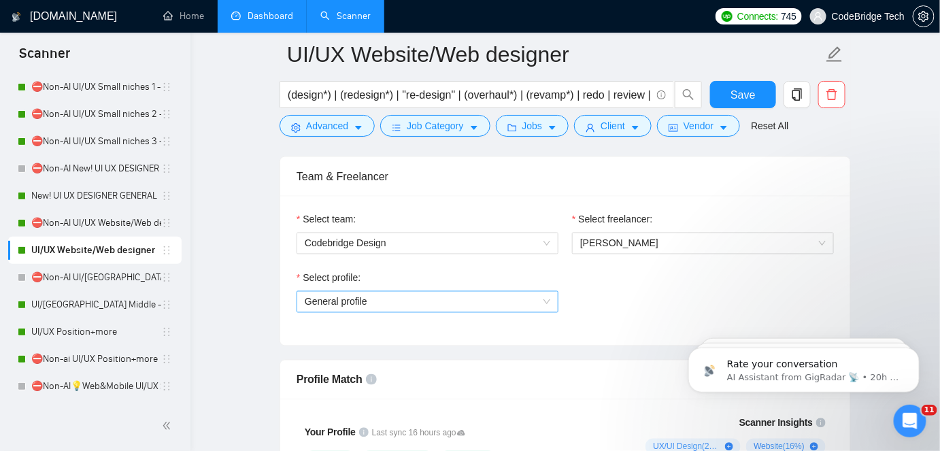
click at [358, 305] on span "General profile" at bounding box center [428, 302] width 246 height 20
click at [620, 318] on div "Select profile: General profile" at bounding box center [565, 300] width 551 height 58
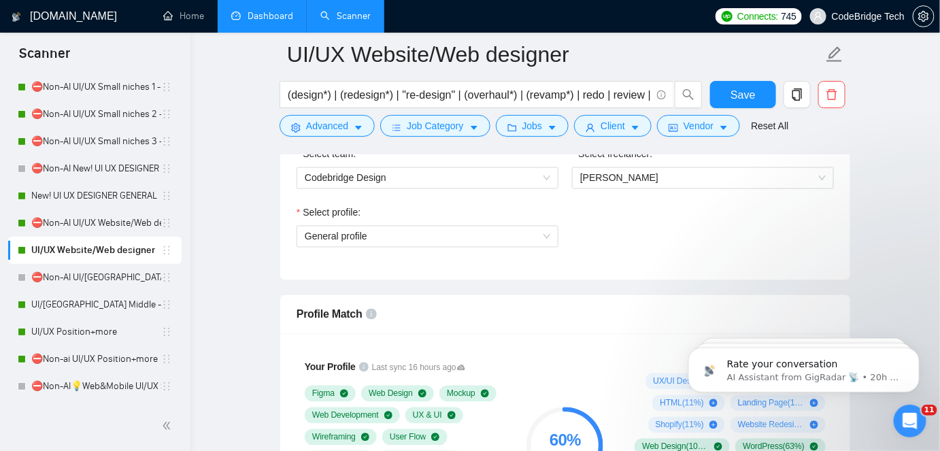
scroll to position [741, 0]
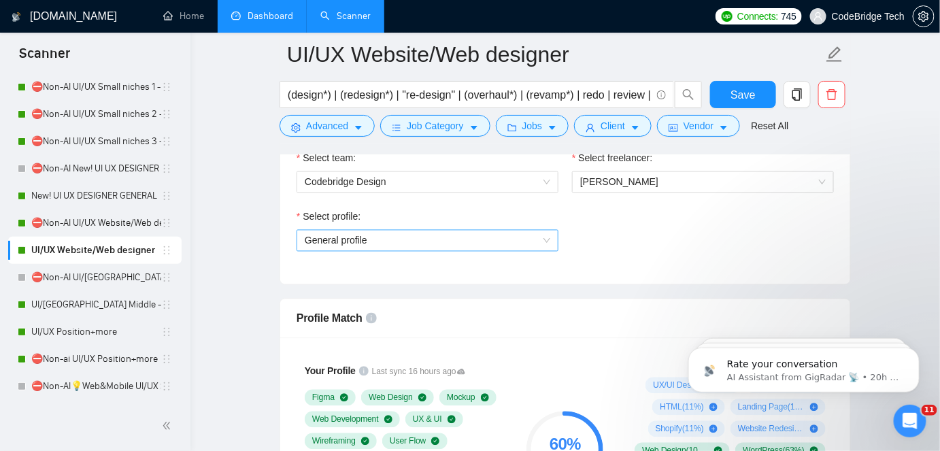
click at [434, 239] on span "General profile" at bounding box center [428, 241] width 246 height 20
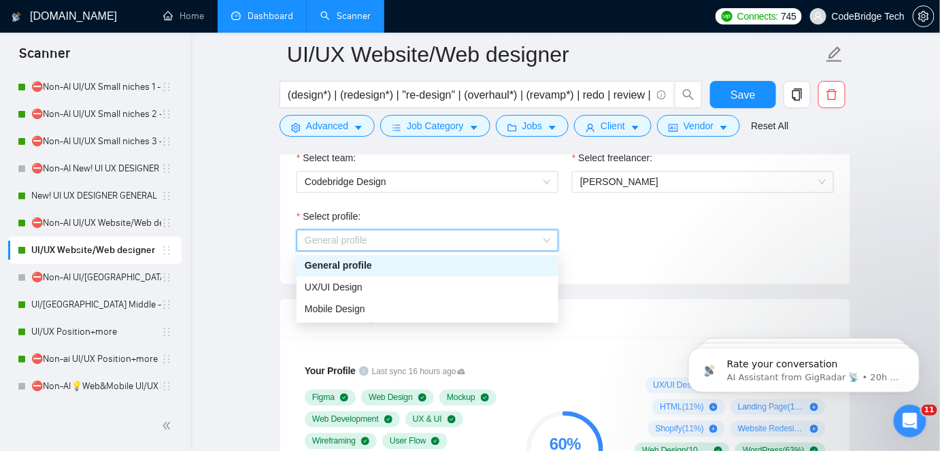
click at [651, 248] on div "Select profile: General profile" at bounding box center [565, 239] width 551 height 58
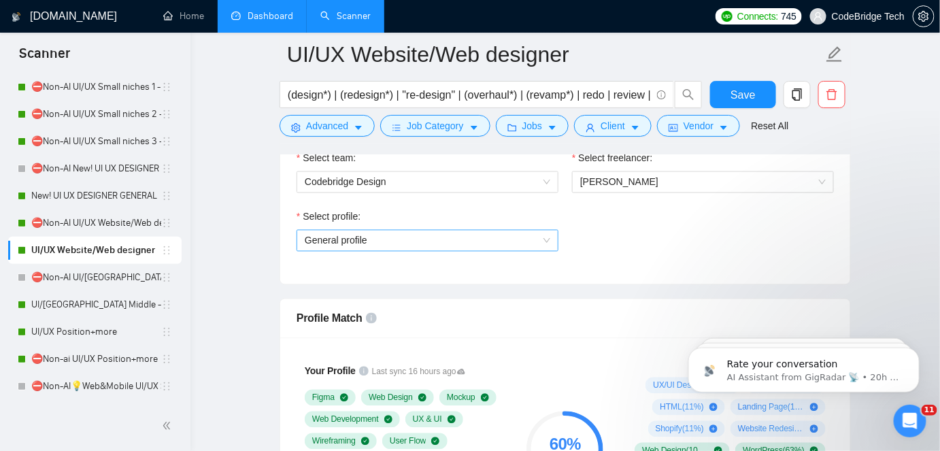
click at [383, 240] on span "General profile" at bounding box center [428, 241] width 246 height 20
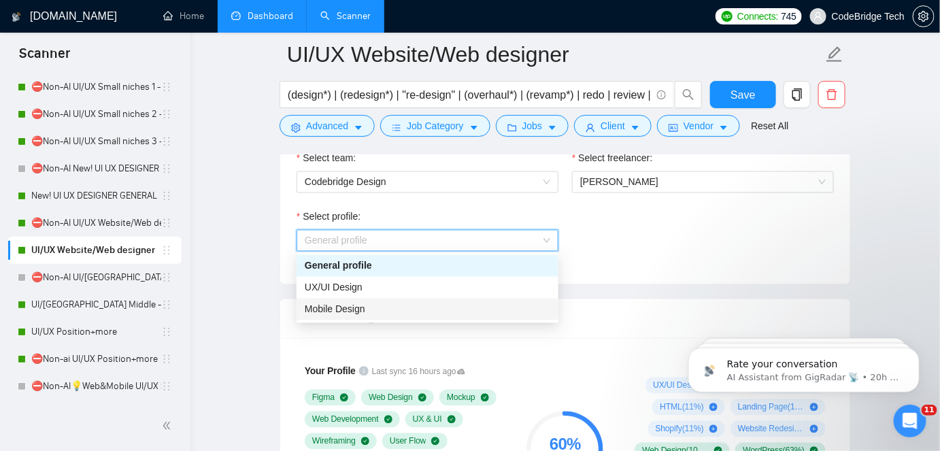
drag, startPoint x: 329, startPoint y: 312, endPoint x: 462, endPoint y: 239, distance: 151.3
click at [329, 312] on span "Mobile Design" at bounding box center [335, 309] width 61 height 11
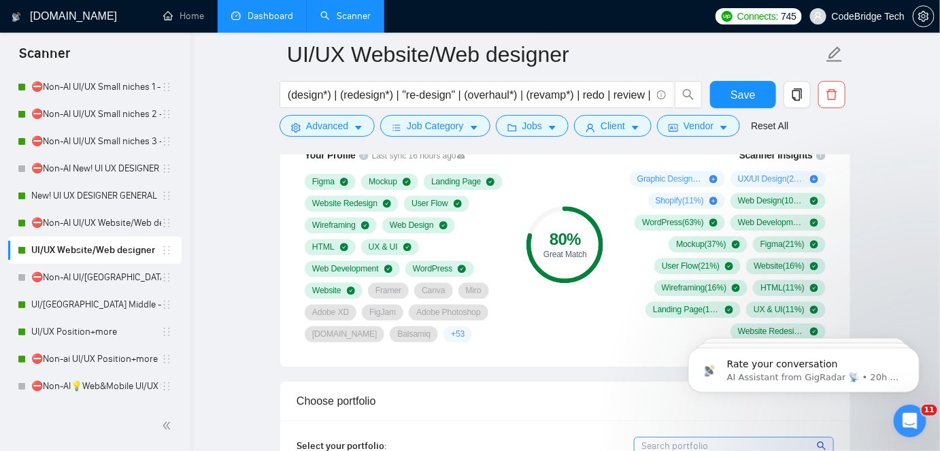
scroll to position [927, 0]
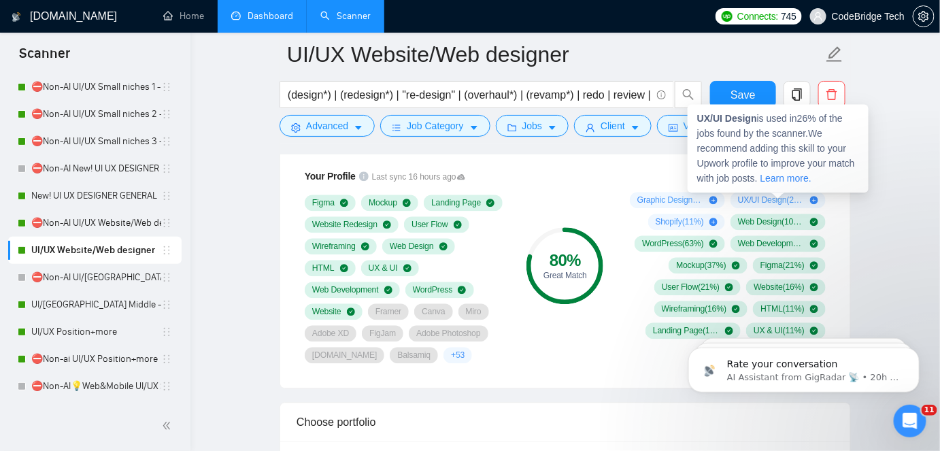
drag, startPoint x: 750, startPoint y: 194, endPoint x: 788, endPoint y: 194, distance: 38.8
click at [788, 195] on span "UX/UI Design ( 26 %)" at bounding box center [771, 200] width 67 height 11
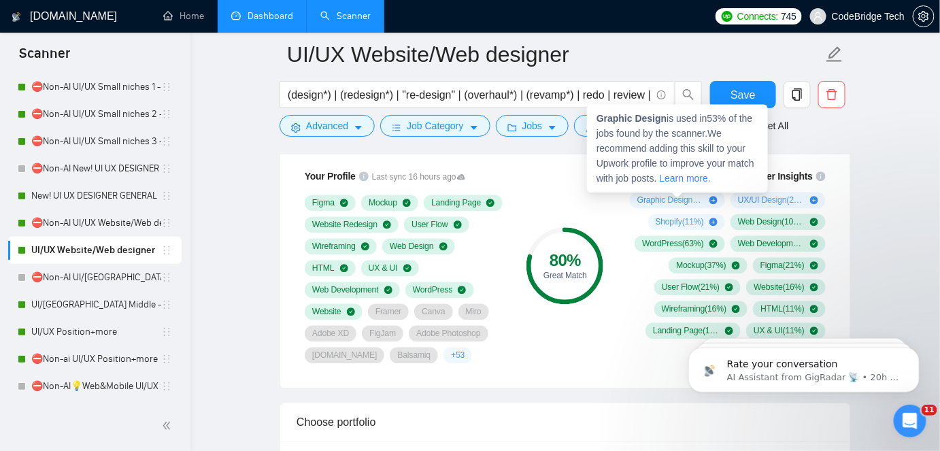
click at [664, 195] on span "Graphic Design ( 53 %)" at bounding box center [670, 200] width 67 height 11
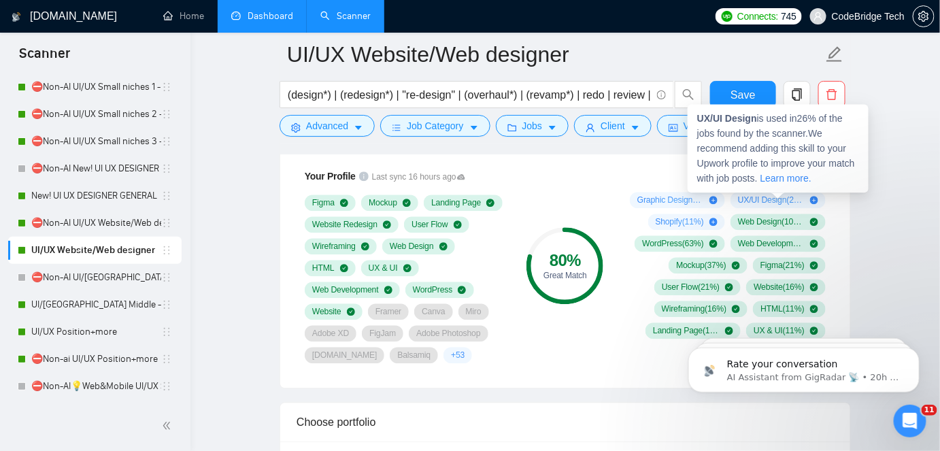
click at [783, 197] on span "UX/UI Design ( 26 %)" at bounding box center [771, 200] width 67 height 11
drag, startPoint x: 702, startPoint y: 116, endPoint x: 731, endPoint y: 120, distance: 29.4
click at [731, 120] on strong "UX/UI Design" at bounding box center [727, 118] width 60 height 11
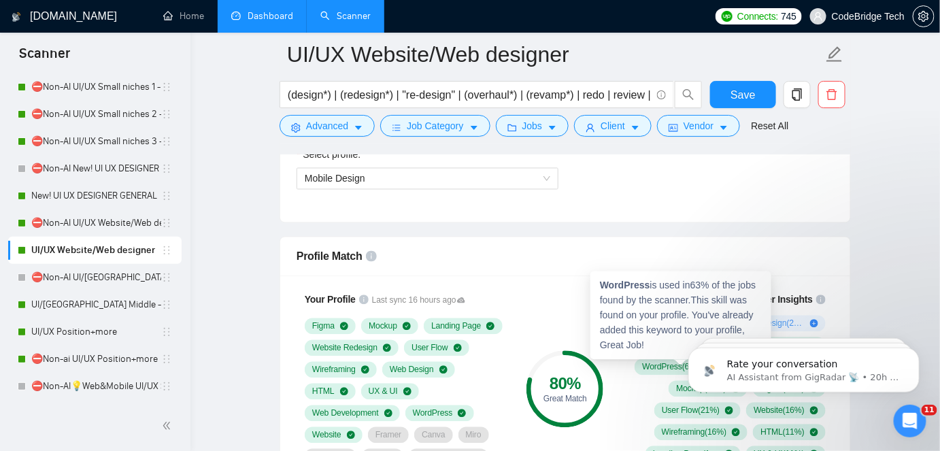
scroll to position [865, 0]
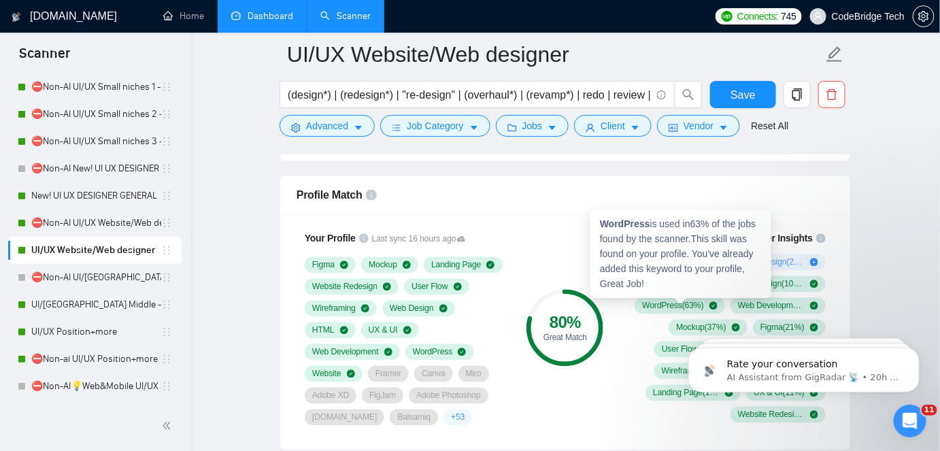
click at [602, 282] on div "WordPress is used in 63 % of the jobs found by the scanner. This skill was foun…" at bounding box center [680, 254] width 181 height 88
click at [539, 265] on div "80 % Great Match" at bounding box center [565, 327] width 91 height 211
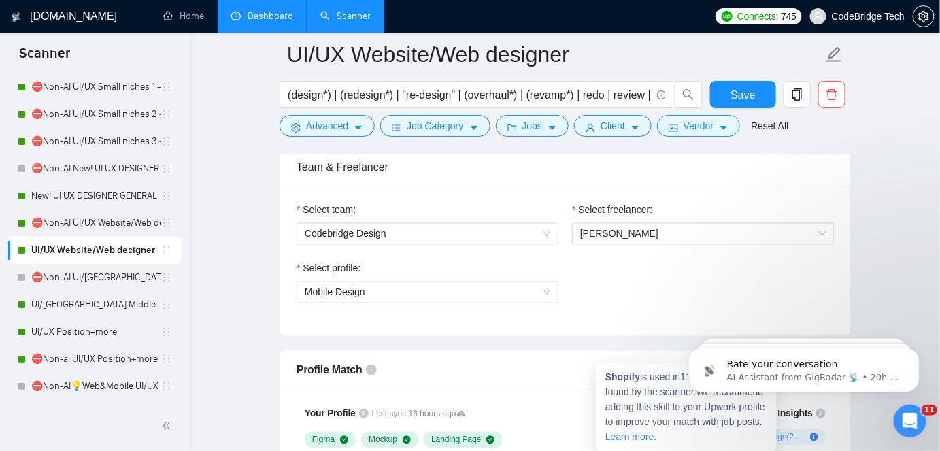
scroll to position [618, 0]
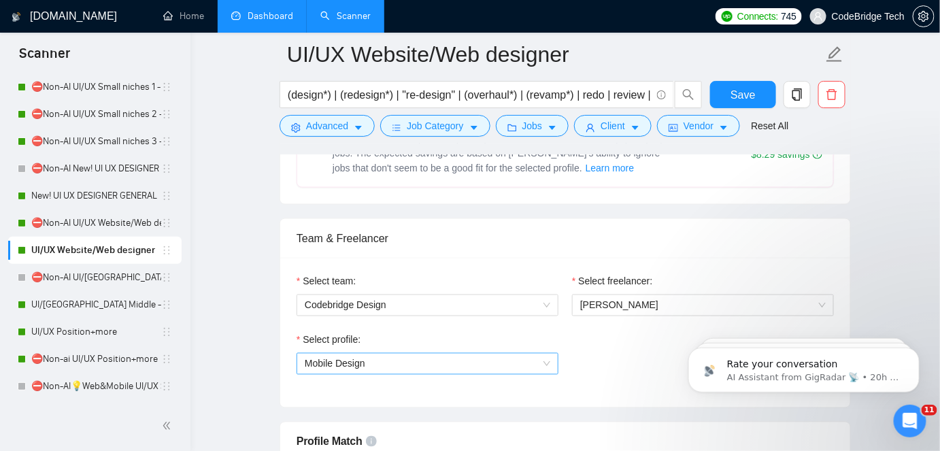
click at [337, 365] on span "Mobile Design" at bounding box center [335, 363] width 61 height 11
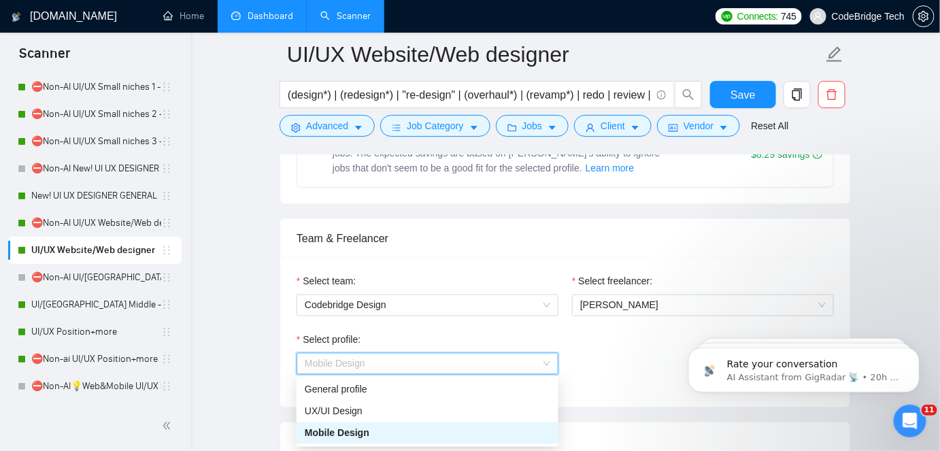
scroll to position [680, 0]
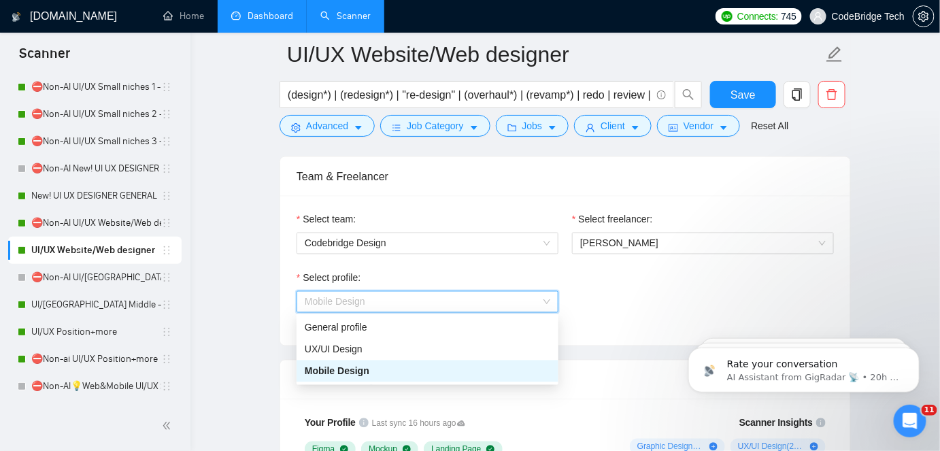
click at [319, 370] on span "Mobile Design" at bounding box center [337, 371] width 65 height 11
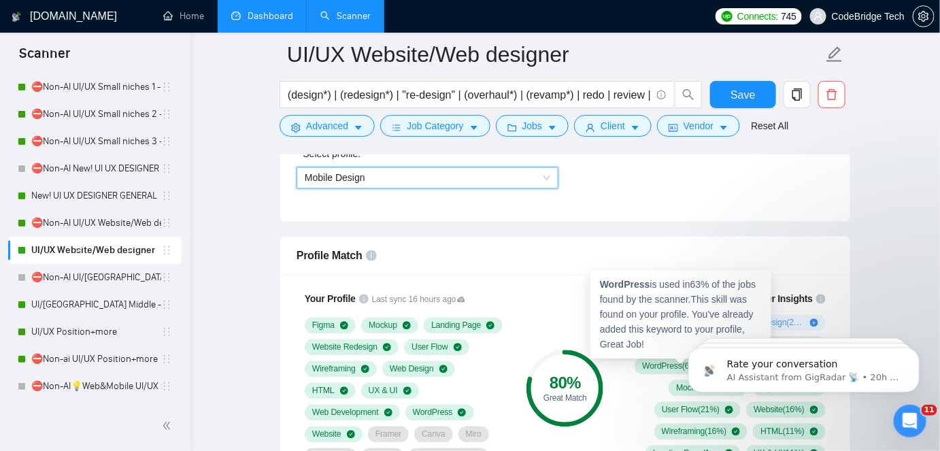
scroll to position [803, 0]
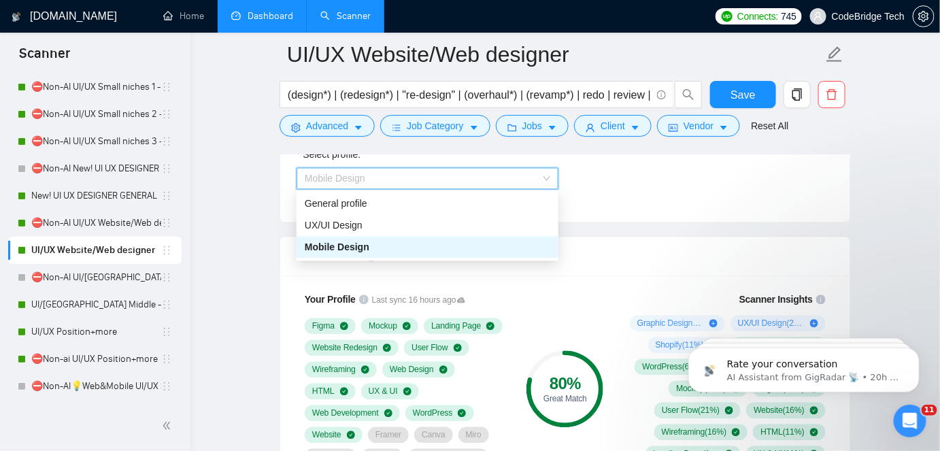
click at [507, 182] on span "Mobile Design" at bounding box center [428, 179] width 246 height 20
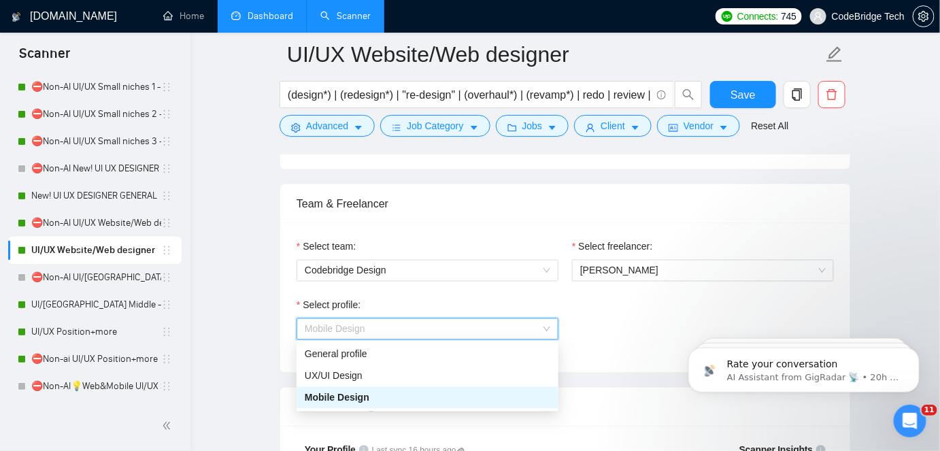
scroll to position [680, 0]
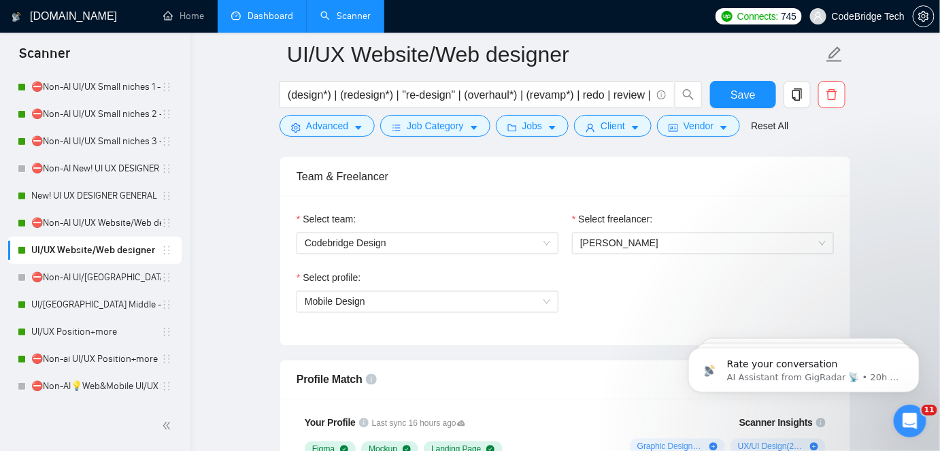
click at [637, 316] on div "Select profile: Mobile Design" at bounding box center [565, 300] width 551 height 58
click at [432, 296] on span "Mobile Design" at bounding box center [428, 302] width 246 height 20
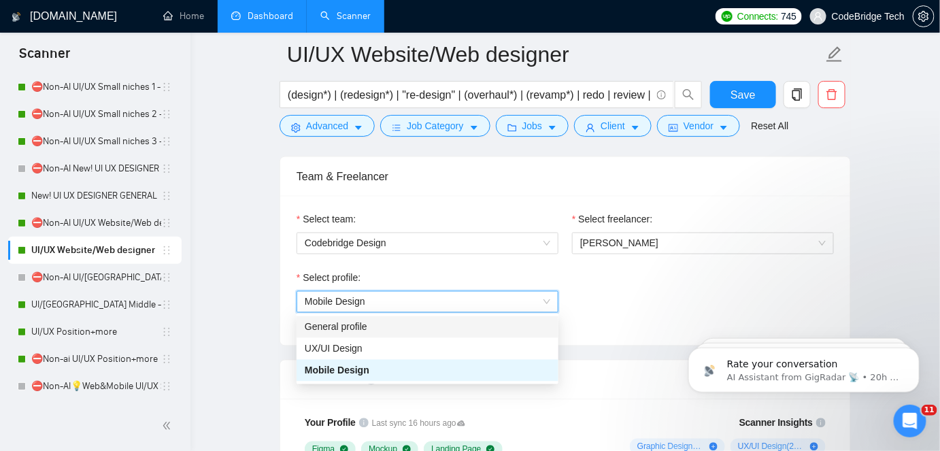
click at [599, 298] on div "Select profile: 1044578476142100508 Mobile Design" at bounding box center [565, 300] width 551 height 58
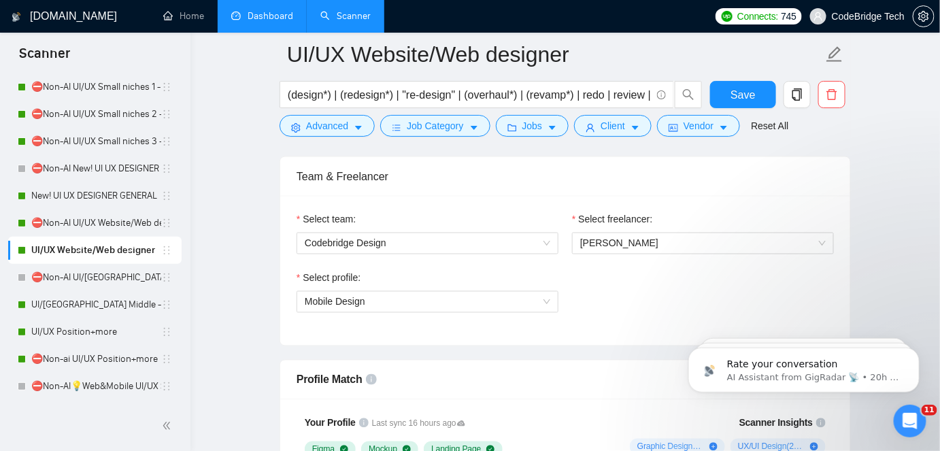
drag, startPoint x: 268, startPoint y: 25, endPoint x: 589, endPoint y: 78, distance: 325.3
click at [268, 22] on link "Dashboard" at bounding box center [262, 16] width 62 height 12
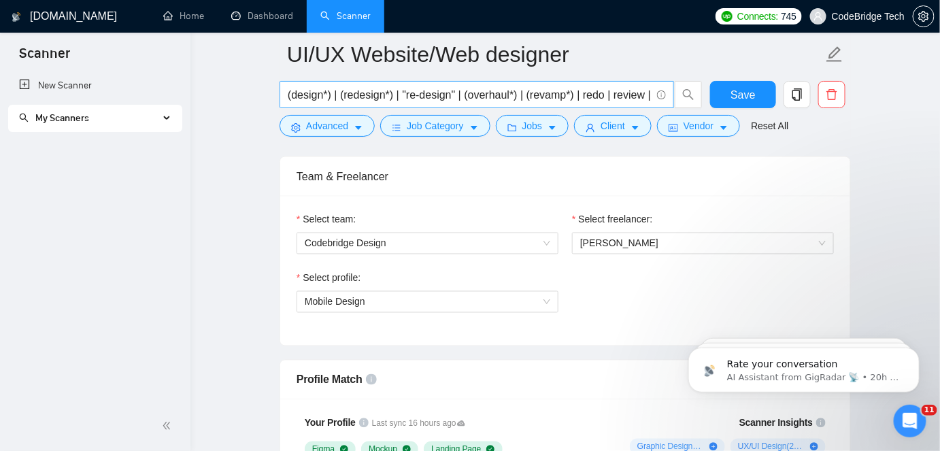
scroll to position [0, 0]
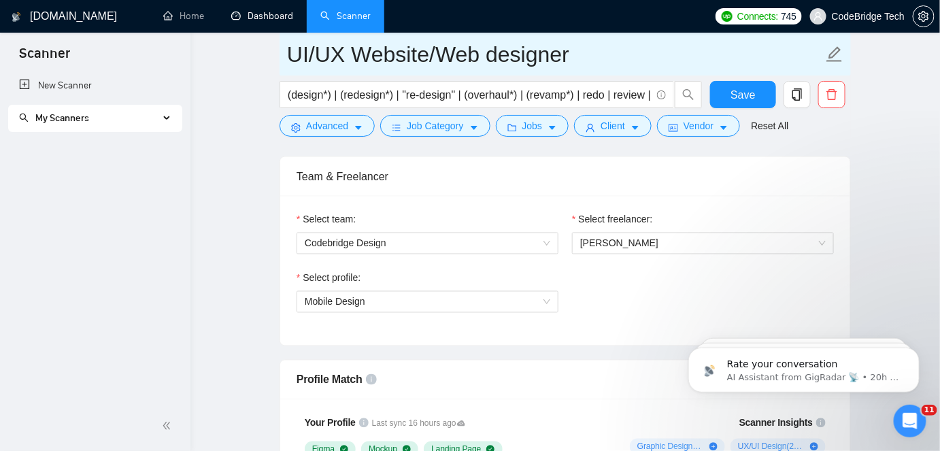
drag, startPoint x: 292, startPoint y: 20, endPoint x: 575, endPoint y: 67, distance: 286.3
click at [292, 20] on link "Dashboard" at bounding box center [262, 16] width 62 height 12
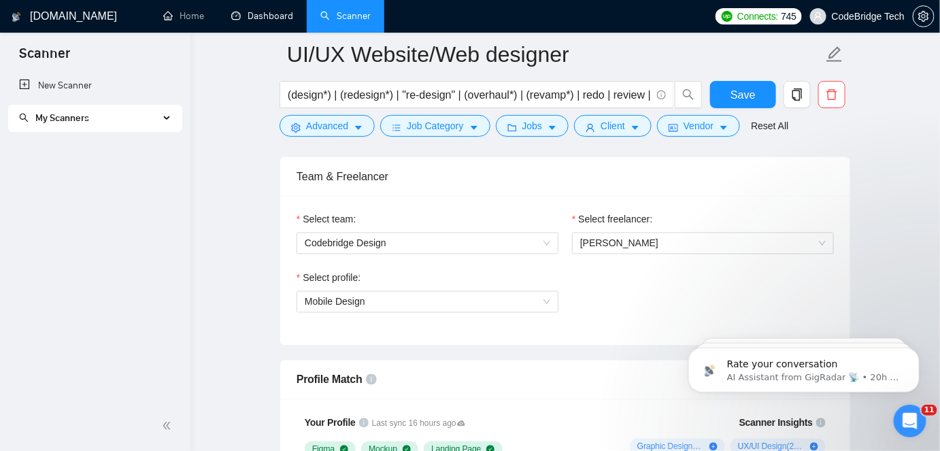
drag, startPoint x: 263, startPoint y: 19, endPoint x: 532, endPoint y: 77, distance: 275.5
click at [263, 19] on link "Dashboard" at bounding box center [262, 16] width 62 height 12
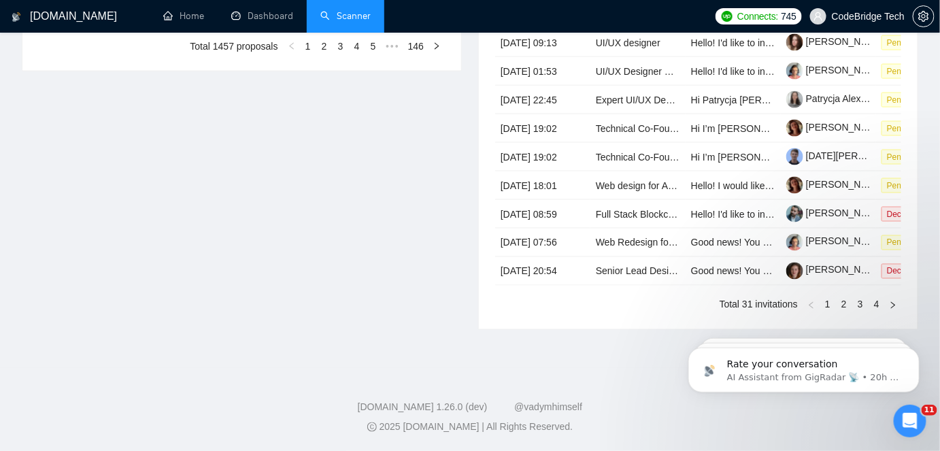
type input "2025-07-21"
type input "2025-08-20"
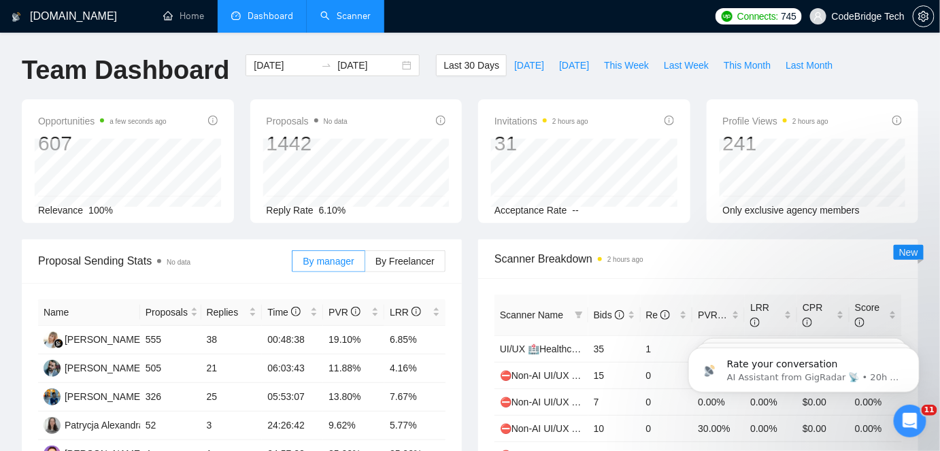
click at [337, 14] on link "Scanner" at bounding box center [345, 16] width 50 height 12
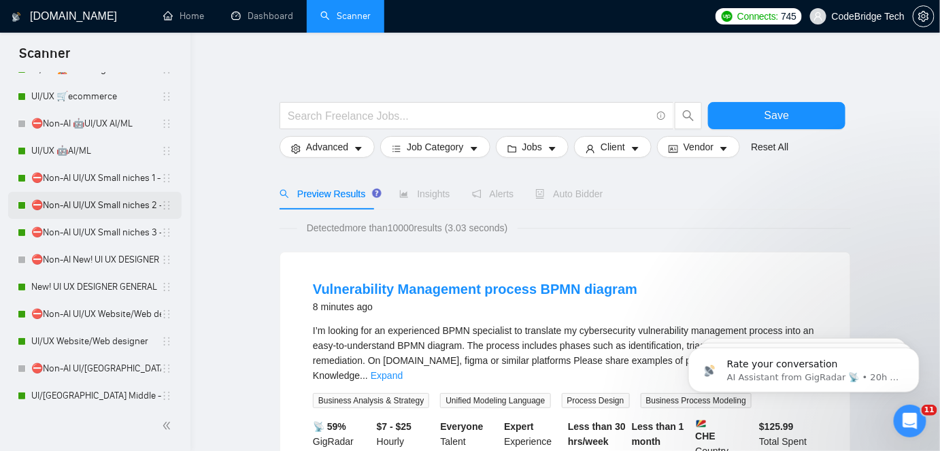
scroll to position [247, 0]
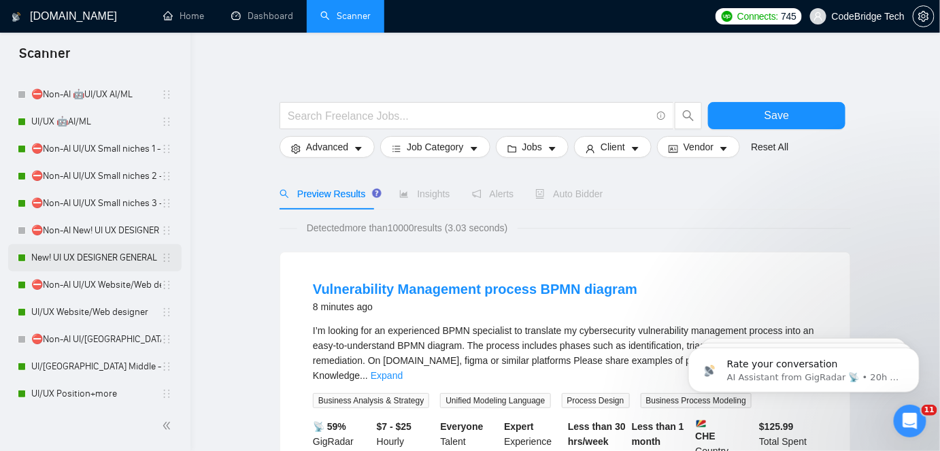
click at [68, 263] on link "New! UI UX DESIGNER GENERAL" at bounding box center [96, 257] width 130 height 27
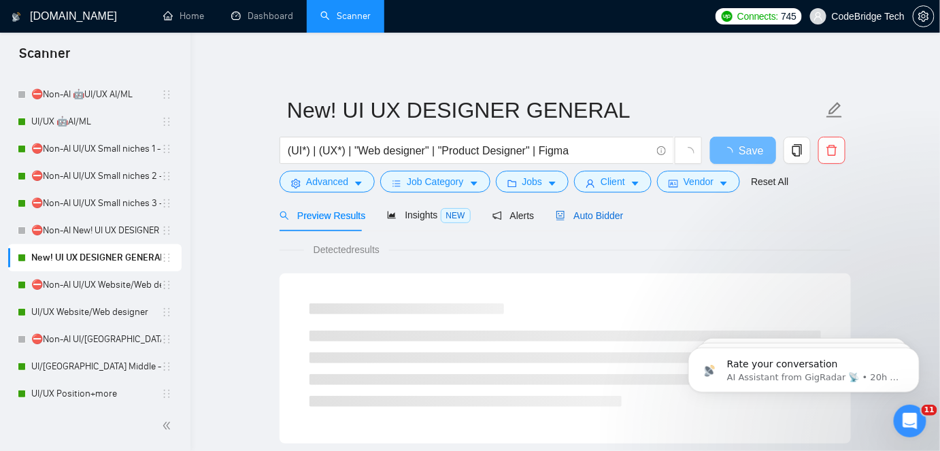
click at [603, 217] on span "Auto Bidder" at bounding box center [589, 215] width 67 height 11
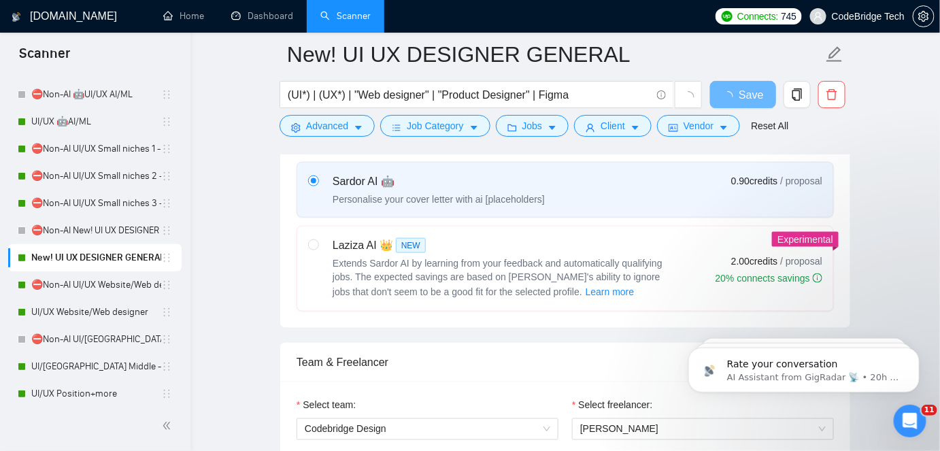
scroll to position [680, 0]
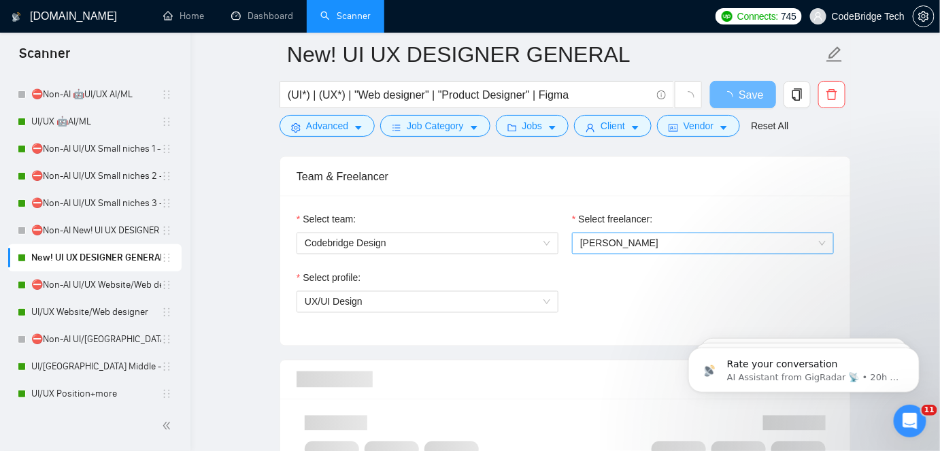
click at [601, 247] on span "Alina Vetrova" at bounding box center [703, 243] width 246 height 20
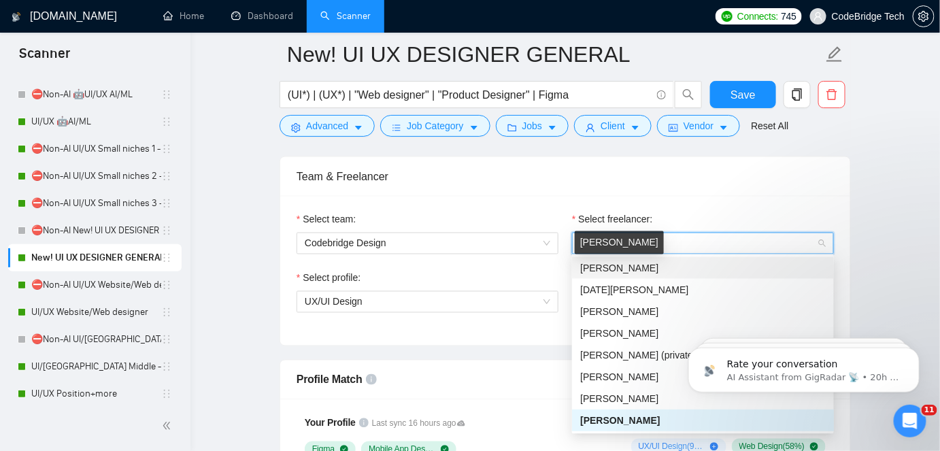
click at [633, 263] on span "Yevhen Kopatko" at bounding box center [619, 268] width 78 height 11
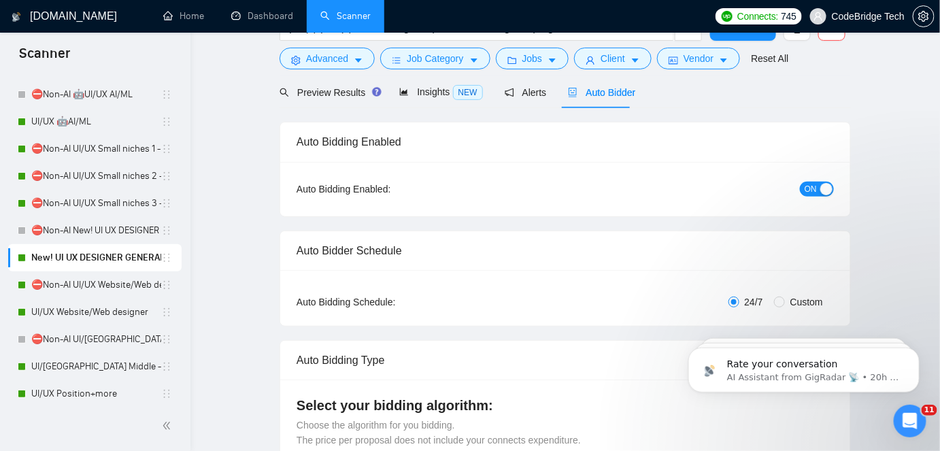
scroll to position [0, 0]
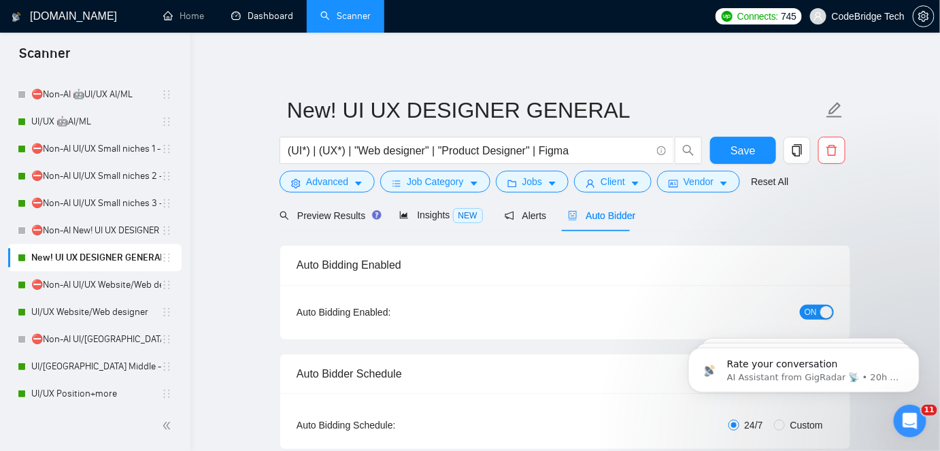
drag, startPoint x: 256, startPoint y: 12, endPoint x: 546, endPoint y: 76, distance: 297.4
click at [256, 12] on link "Dashboard" at bounding box center [262, 16] width 62 height 12
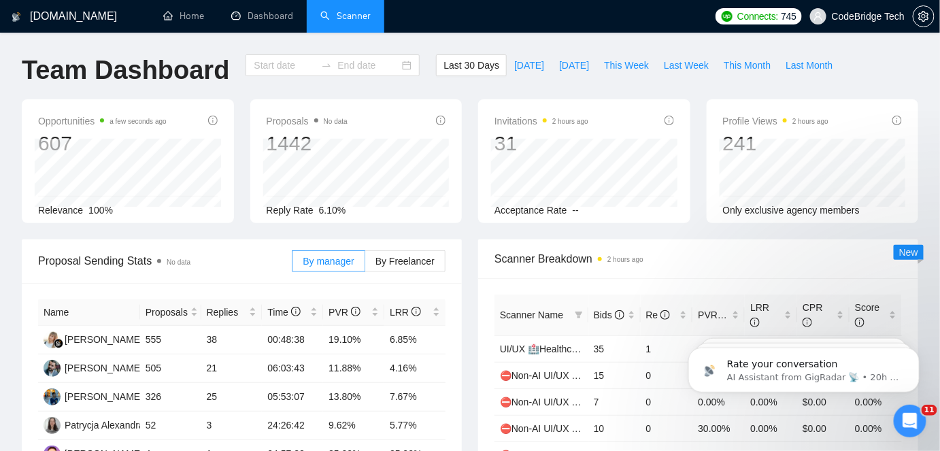
type input "2025-07-21"
type input "2025-08-20"
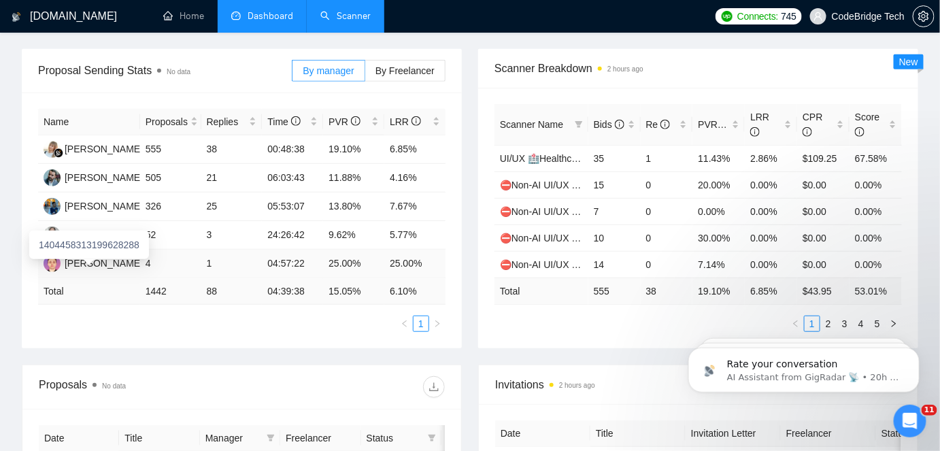
scroll to position [123, 0]
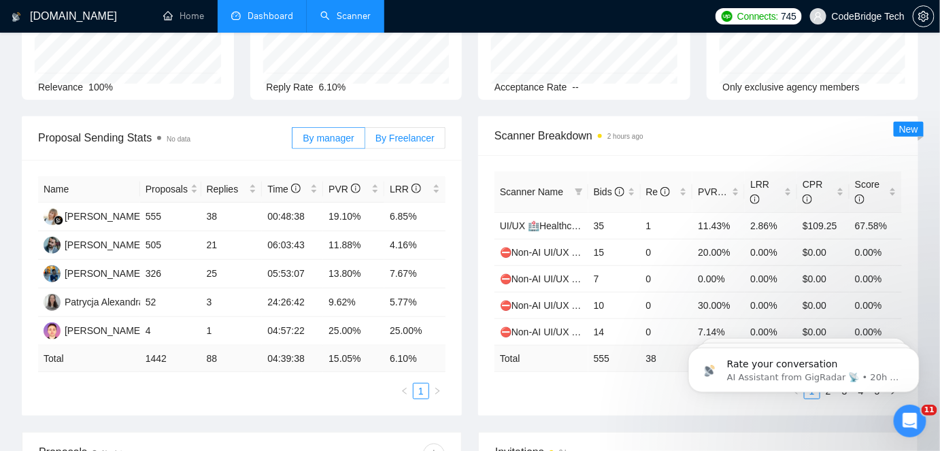
click at [381, 135] on span "By Freelancer" at bounding box center [404, 138] width 59 height 11
click at [365, 141] on input "By Freelancer" at bounding box center [365, 141] width 0 height 0
click at [327, 141] on span "By manager" at bounding box center [328, 138] width 51 height 11
click at [292, 141] on input "By manager" at bounding box center [292, 141] width 0 height 0
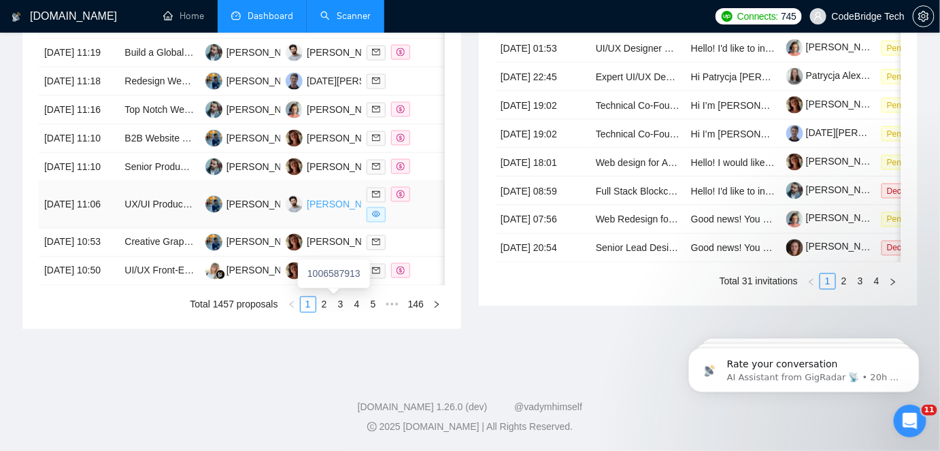
scroll to position [784, 0]
click at [330, 309] on link "2" at bounding box center [324, 304] width 15 height 15
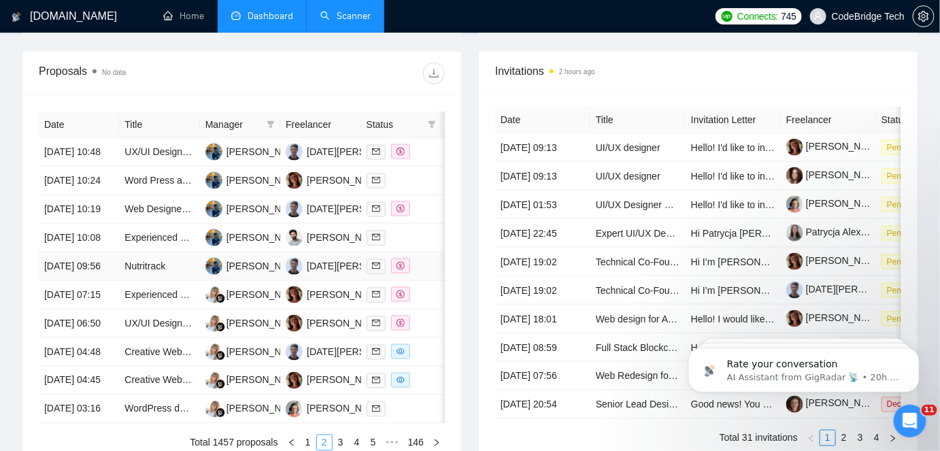
scroll to position [474, 0]
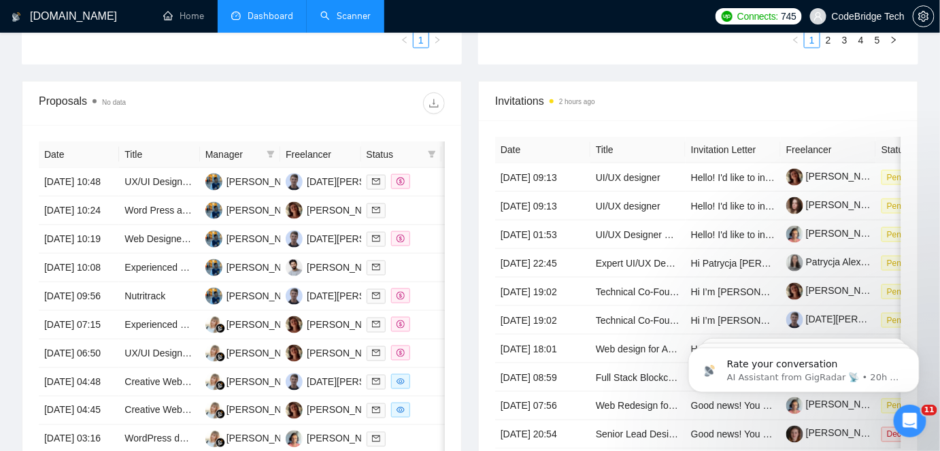
click at [328, 19] on link "Scanner" at bounding box center [345, 16] width 50 height 12
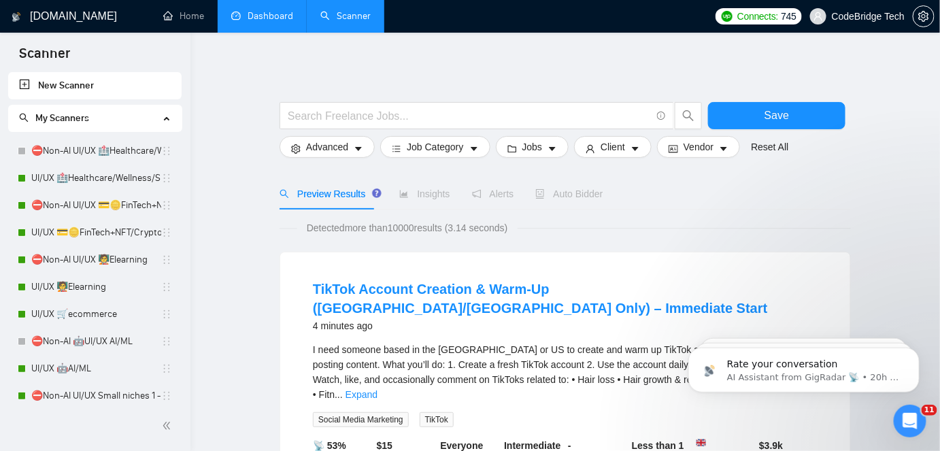
click at [268, 22] on link "Dashboard" at bounding box center [262, 16] width 62 height 12
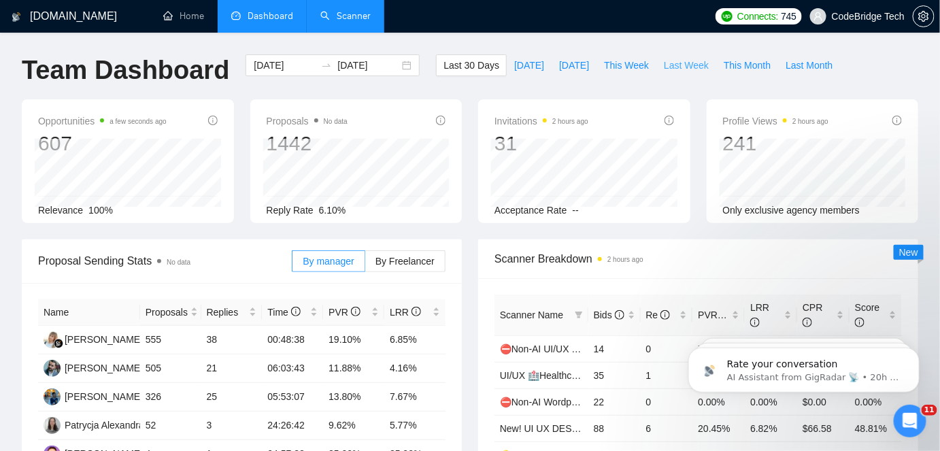
click at [675, 67] on span "Last Week" at bounding box center [686, 65] width 45 height 15
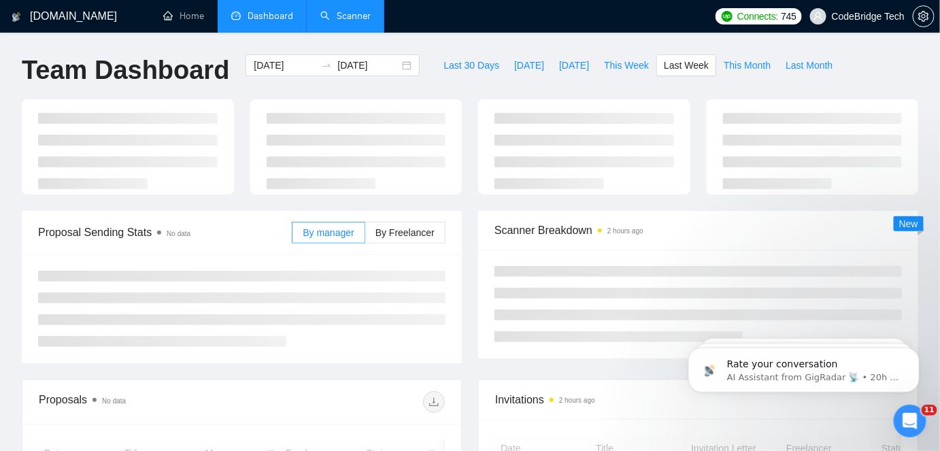
type input "2025-08-11"
type input "2025-08-17"
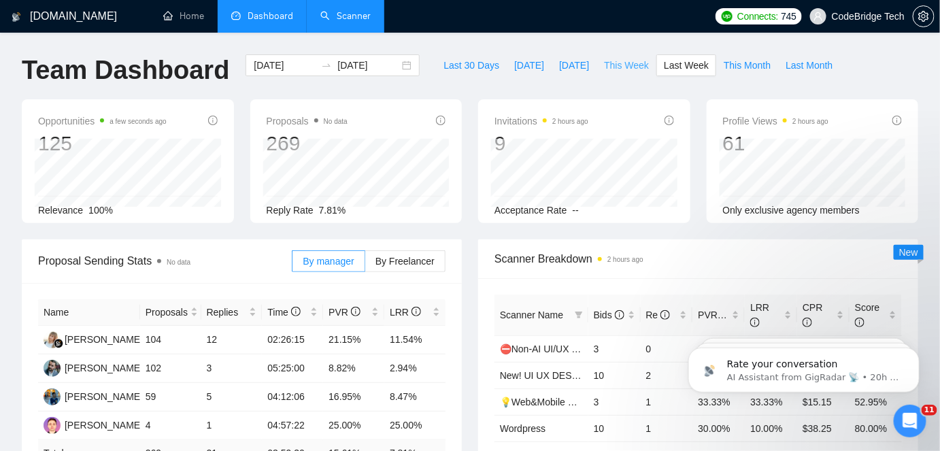
click at [612, 69] on span "This Week" at bounding box center [626, 65] width 45 height 15
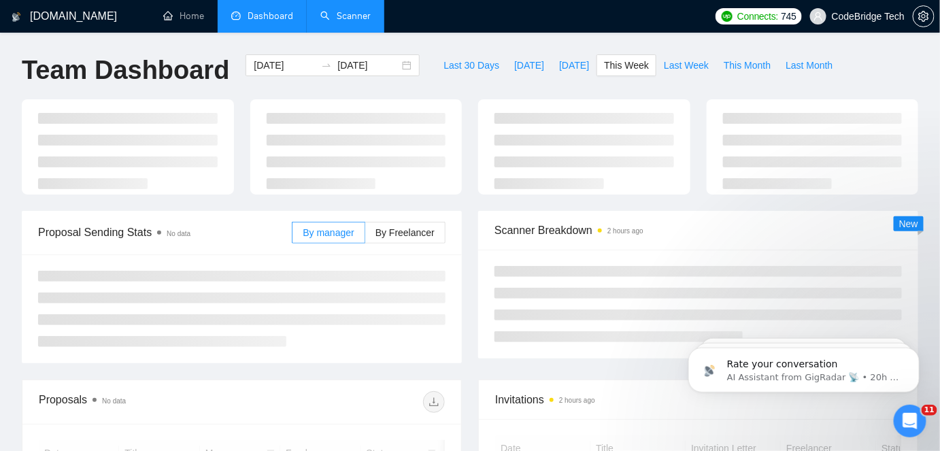
type input "2025-08-18"
type input "2025-08-24"
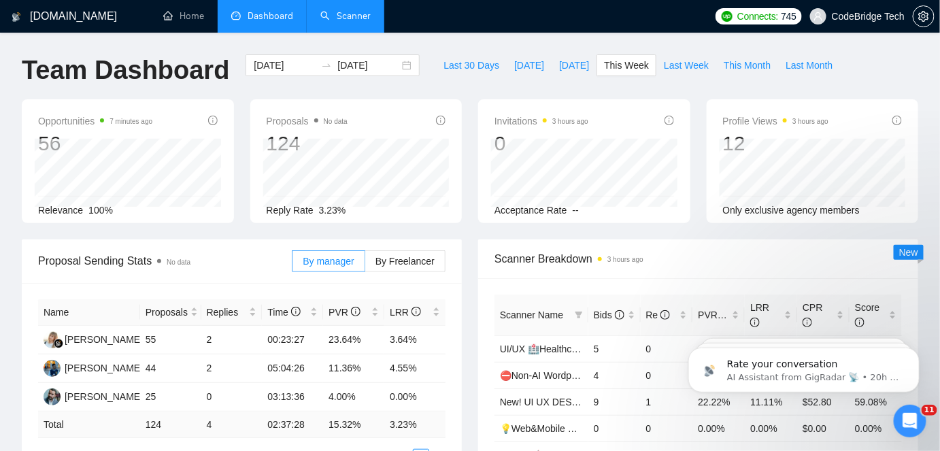
click at [327, 22] on link "Scanner" at bounding box center [345, 16] width 50 height 12
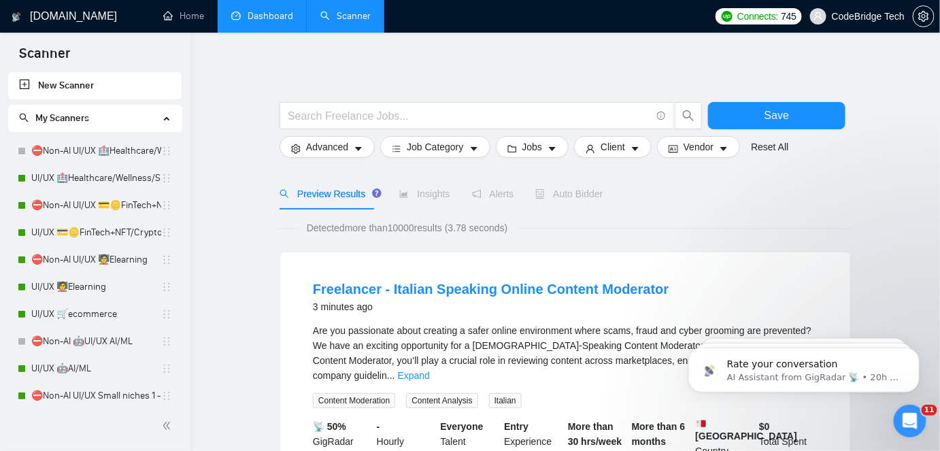
click at [274, 16] on link "Dashboard" at bounding box center [262, 16] width 62 height 12
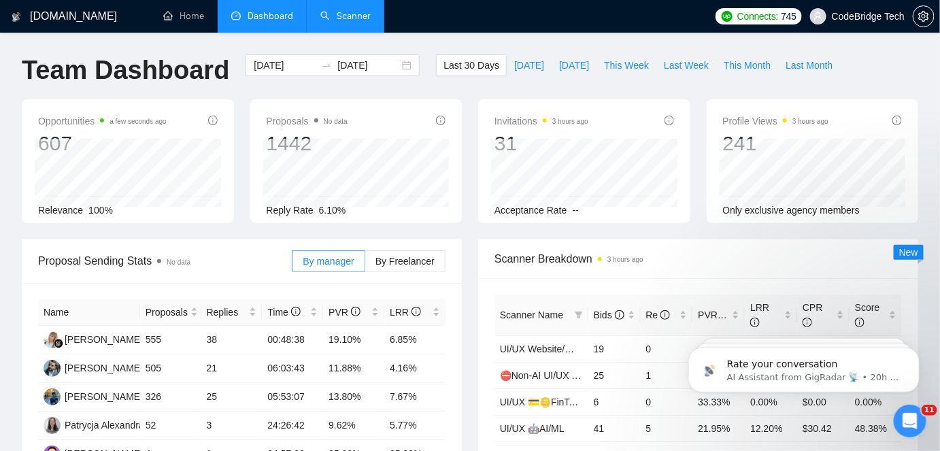
click at [368, 12] on link "Scanner" at bounding box center [345, 16] width 50 height 12
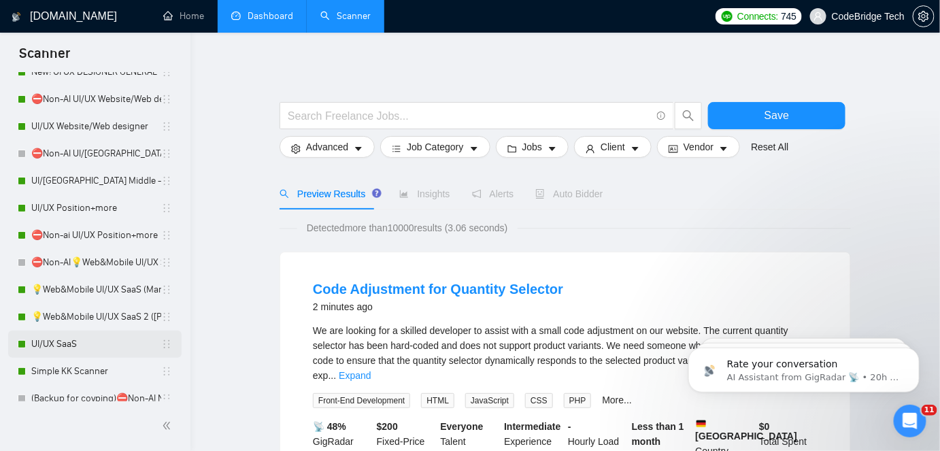
scroll to position [371, 0]
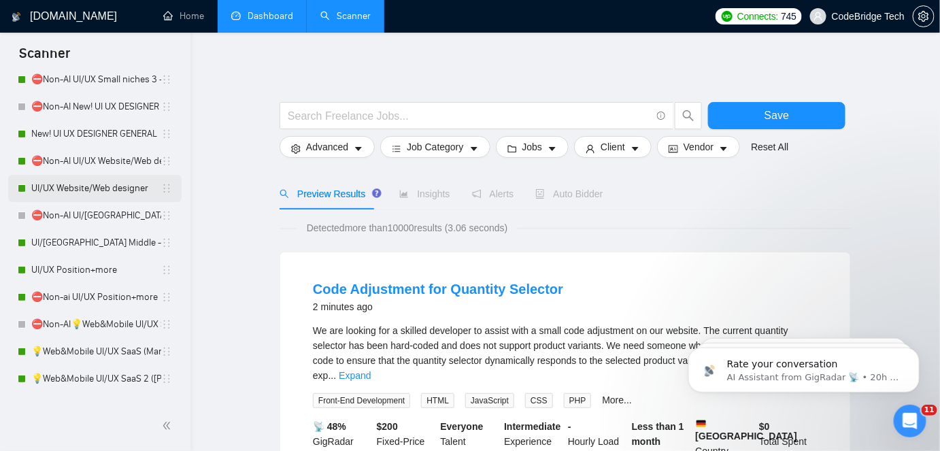
click at [88, 189] on link "UI/UX Website/Web designer" at bounding box center [96, 188] width 130 height 27
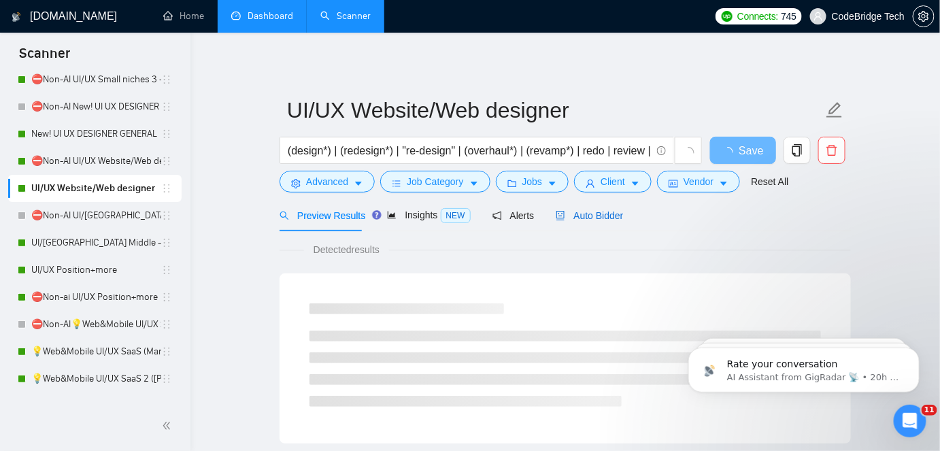
click at [578, 214] on span "Auto Bidder" at bounding box center [589, 215] width 67 height 11
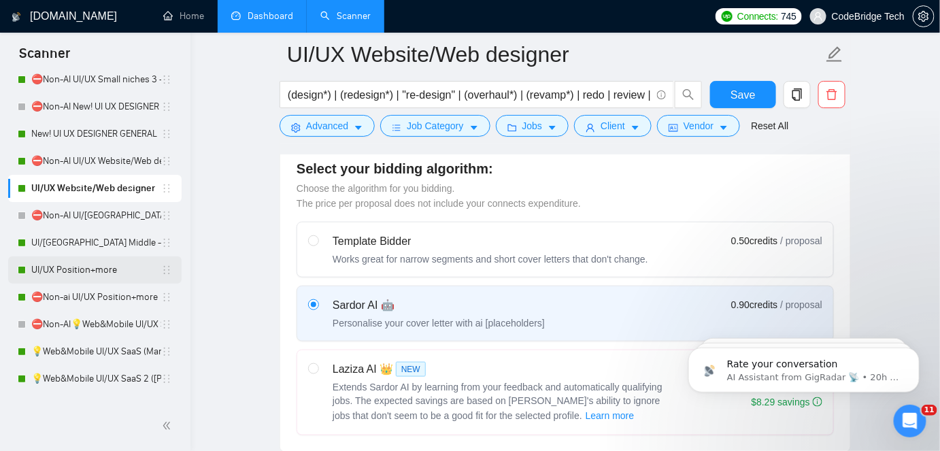
scroll to position [309, 0]
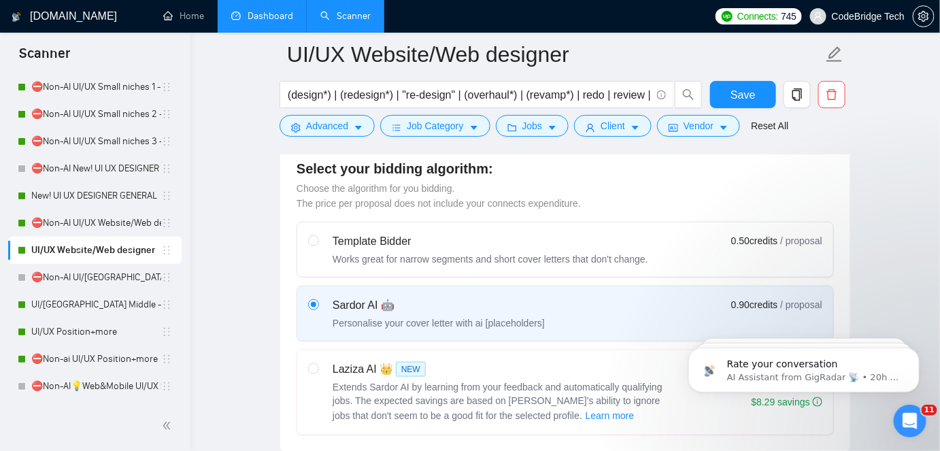
click at [258, 10] on link "Dashboard" at bounding box center [262, 16] width 62 height 12
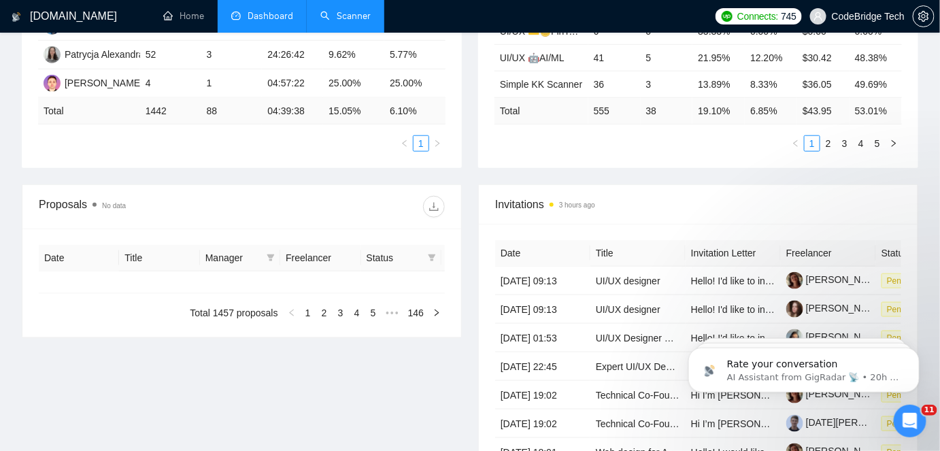
type input "2025-07-21"
type input "2025-08-20"
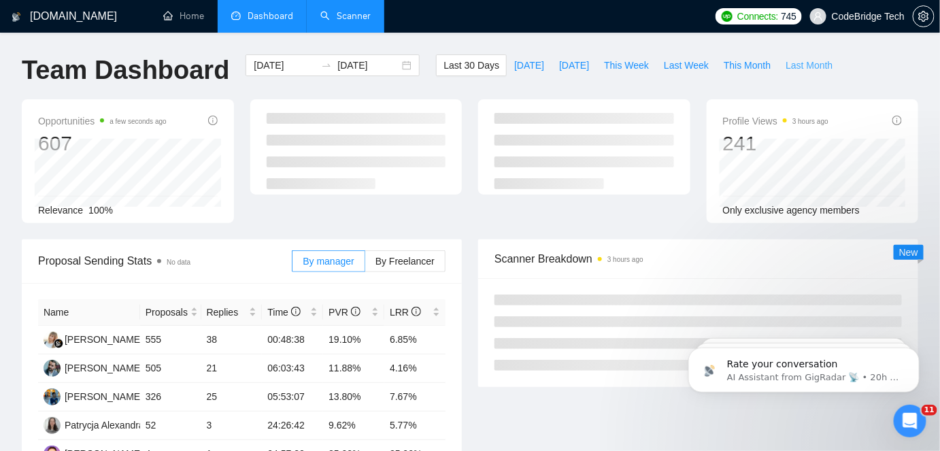
click at [805, 71] on span "Last Month" at bounding box center [809, 65] width 47 height 15
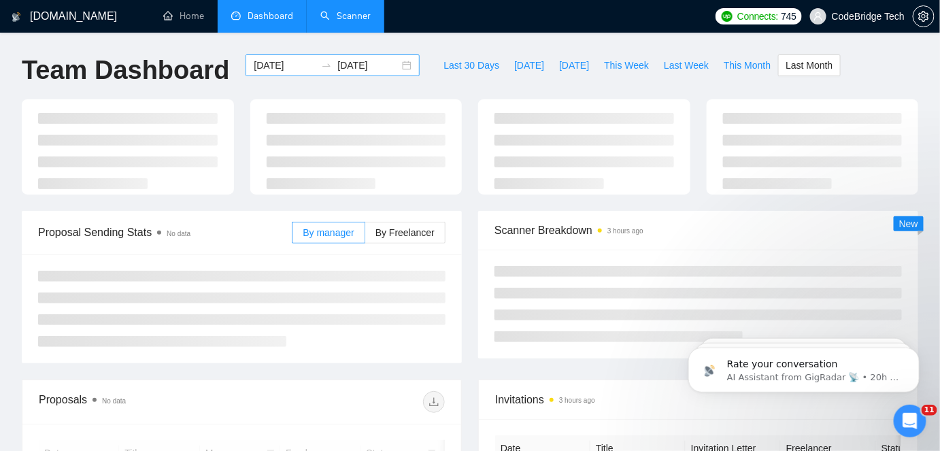
type input "2025-07-01"
type input "2025-07-31"
click at [254, 65] on input "2025-07-01" at bounding box center [285, 65] width 62 height 15
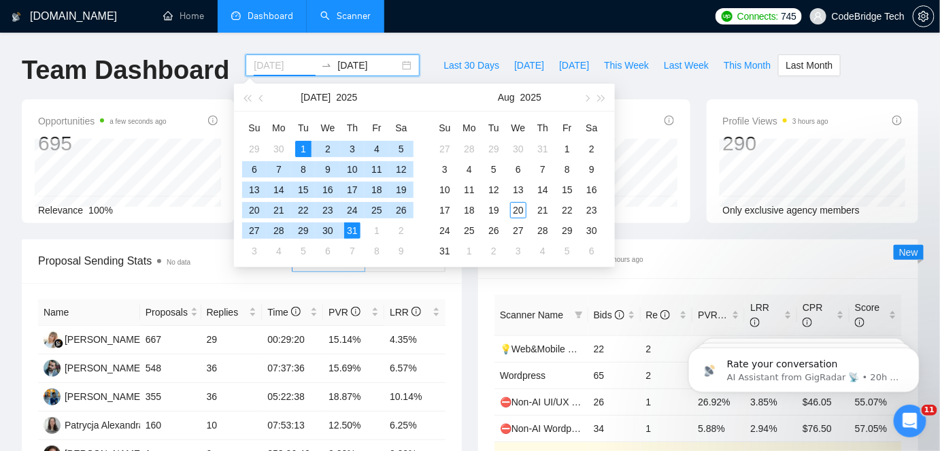
type input "2025-07-01"
click at [305, 149] on div "1" at bounding box center [303, 149] width 16 height 16
type input "2025-08-20"
click at [522, 211] on div "20" at bounding box center [518, 210] width 16 height 16
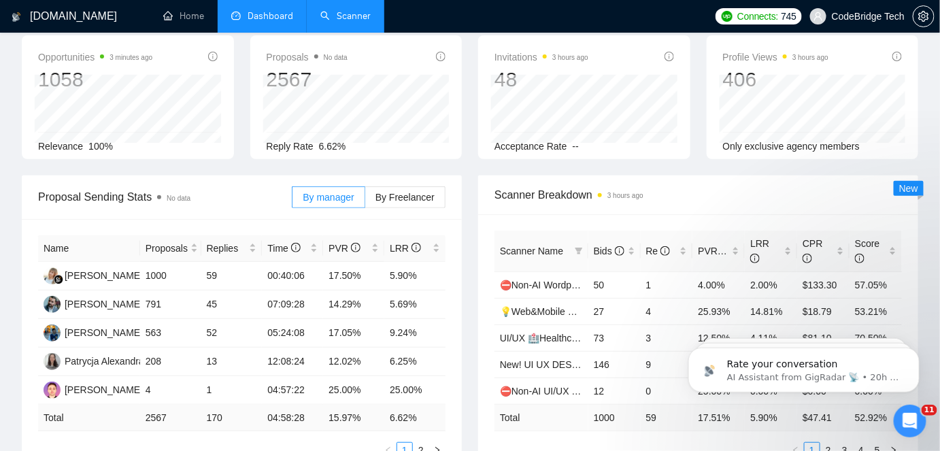
scroll to position [123, 0]
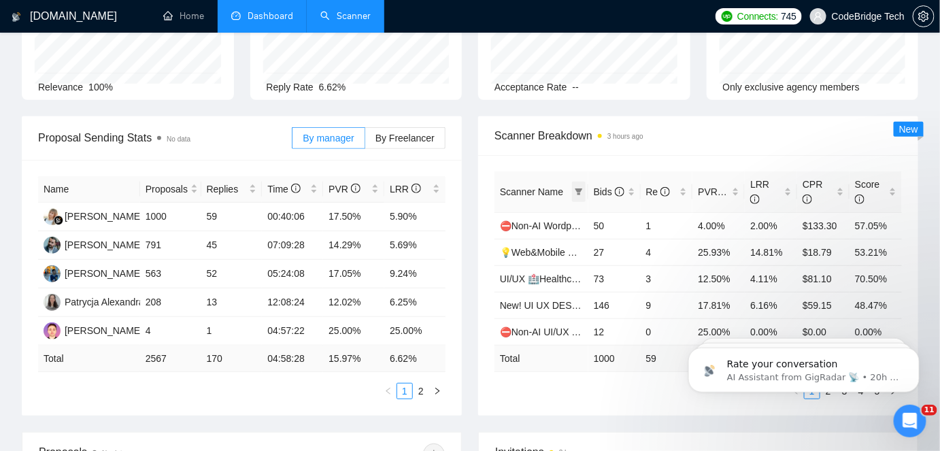
click at [577, 199] on span at bounding box center [579, 192] width 14 height 20
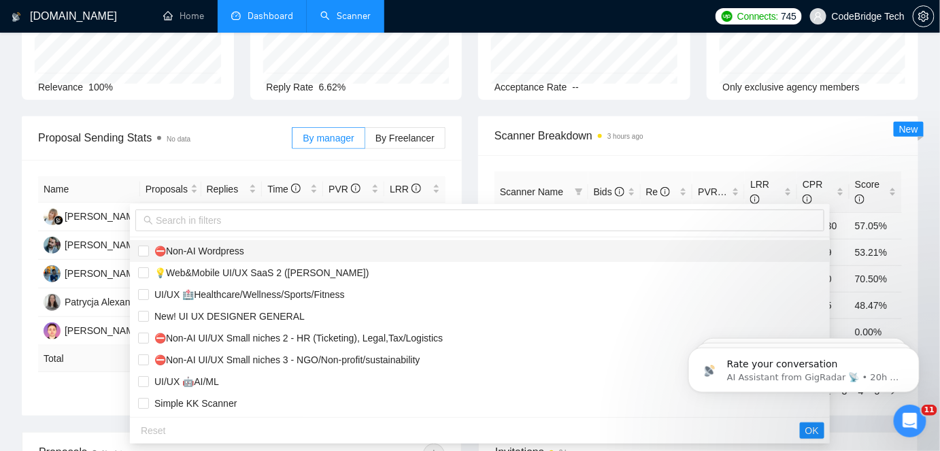
click at [250, 248] on span "⛔Non-AI Wordpress" at bounding box center [480, 251] width 684 height 15
click at [227, 257] on span "⛔Non-AI Wordpress" at bounding box center [480, 251] width 684 height 15
checkbox input "false"
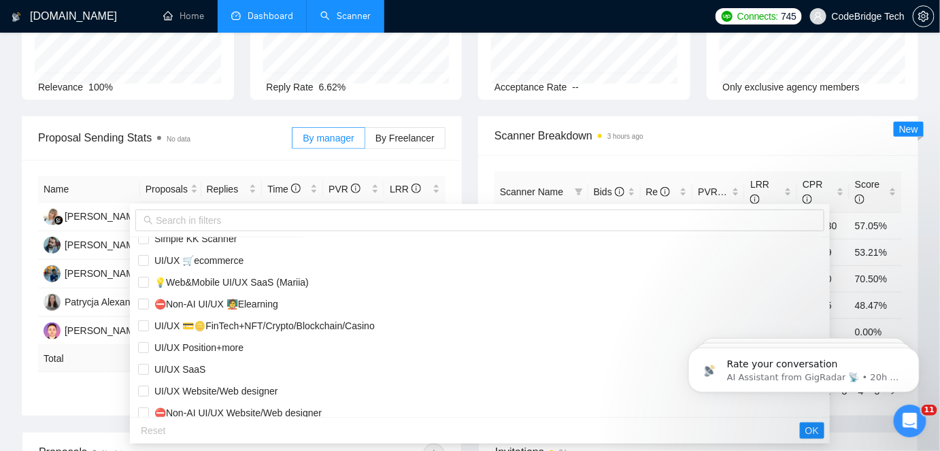
scroll to position [185, 0]
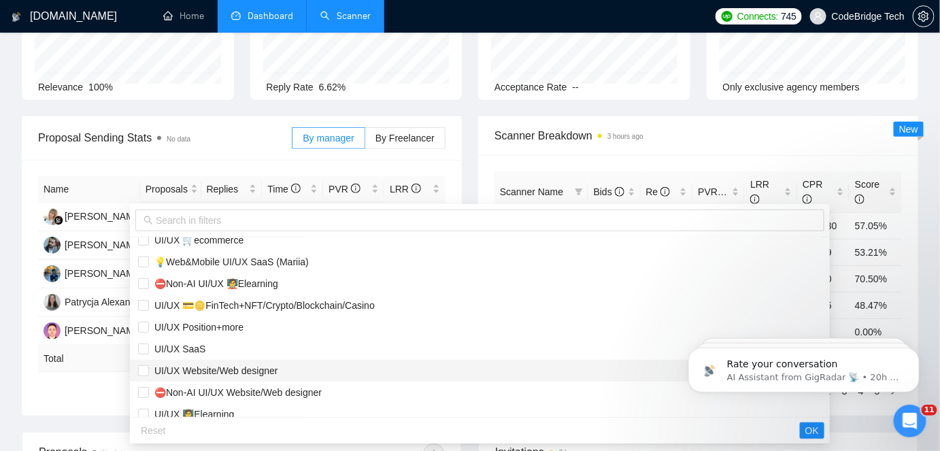
click at [210, 365] on span "UI/UX Website/Web designer" at bounding box center [213, 370] width 129 height 11
checkbox input "true"
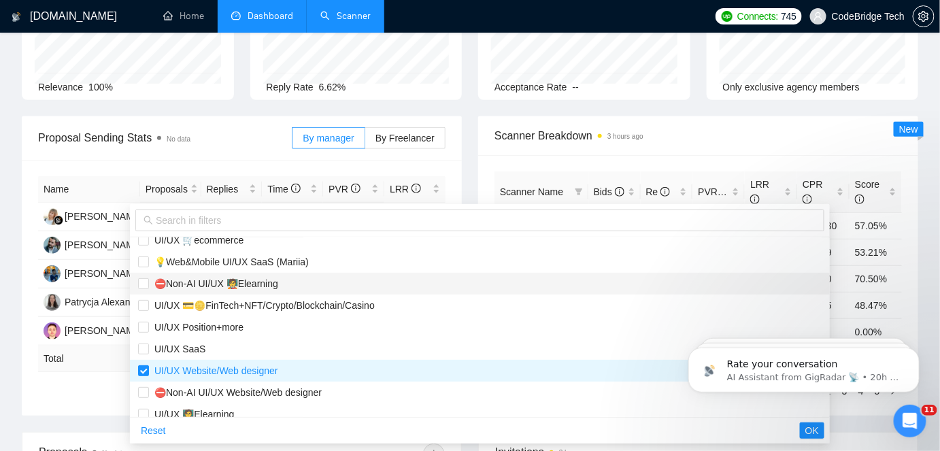
click at [212, 280] on span "⛔Non-AI UI/UX 🧑‍🏫Elearning" at bounding box center [213, 283] width 129 height 11
checkbox input "false"
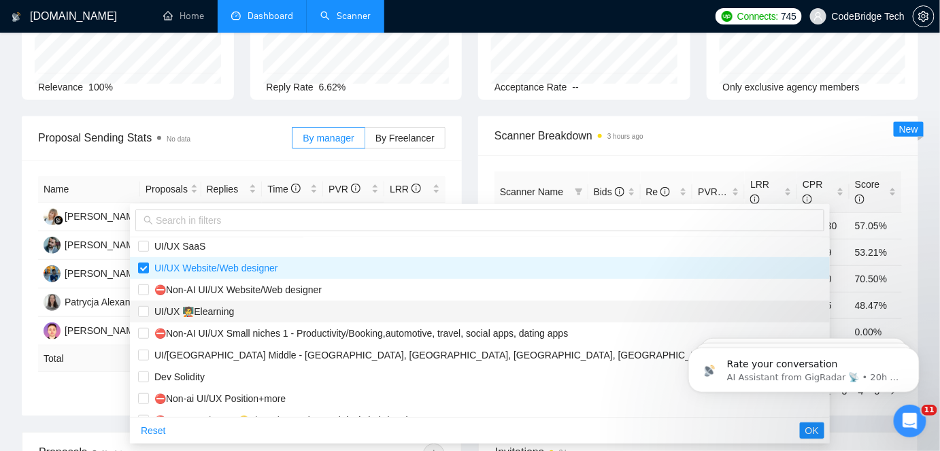
scroll to position [309, 0]
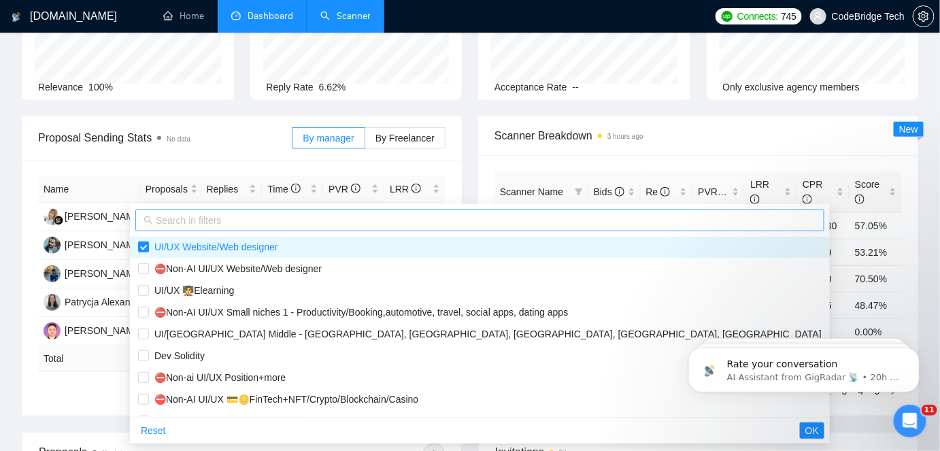
click at [219, 210] on span at bounding box center [479, 221] width 689 height 22
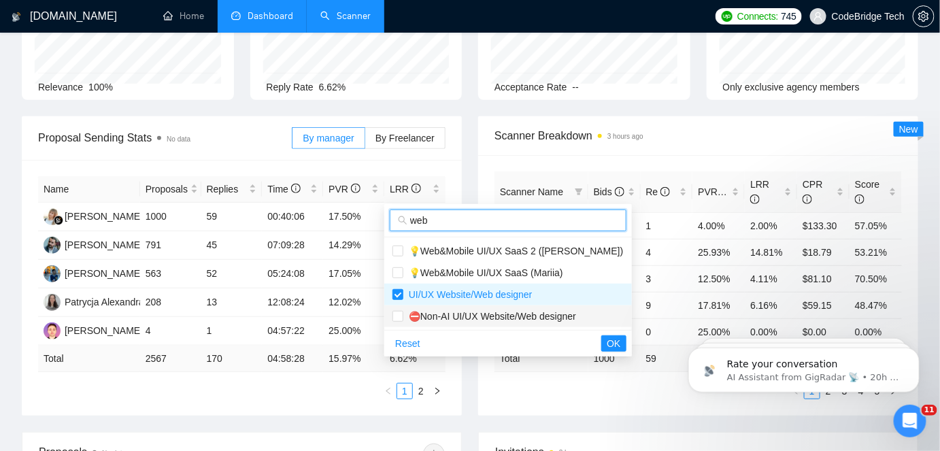
type input "web"
click at [551, 316] on span "⛔Non-AI UI/UX Website/Web designer" at bounding box center [489, 316] width 173 height 11
checkbox input "true"
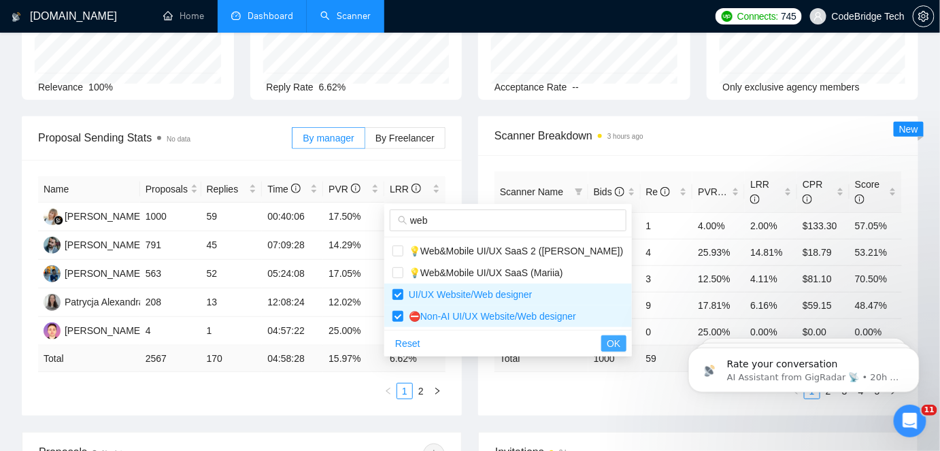
click at [607, 337] on span "OK" at bounding box center [614, 343] width 14 height 15
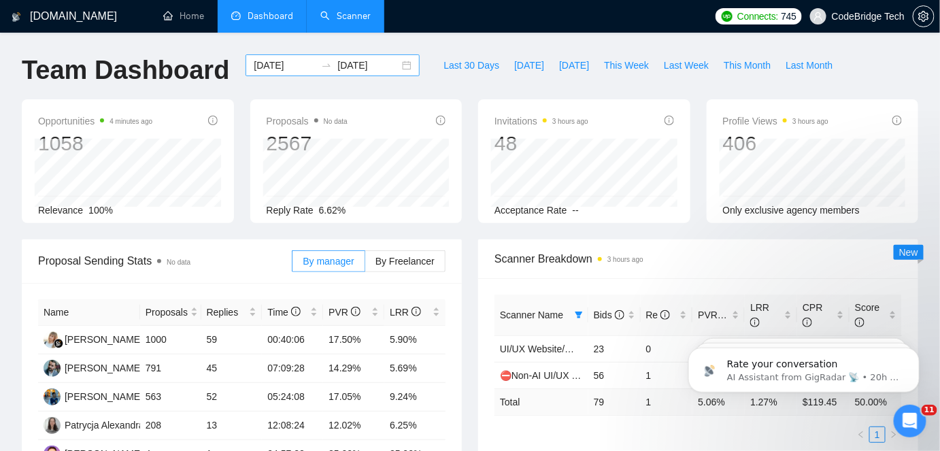
click at [256, 65] on input "2025-07-01" at bounding box center [285, 65] width 62 height 15
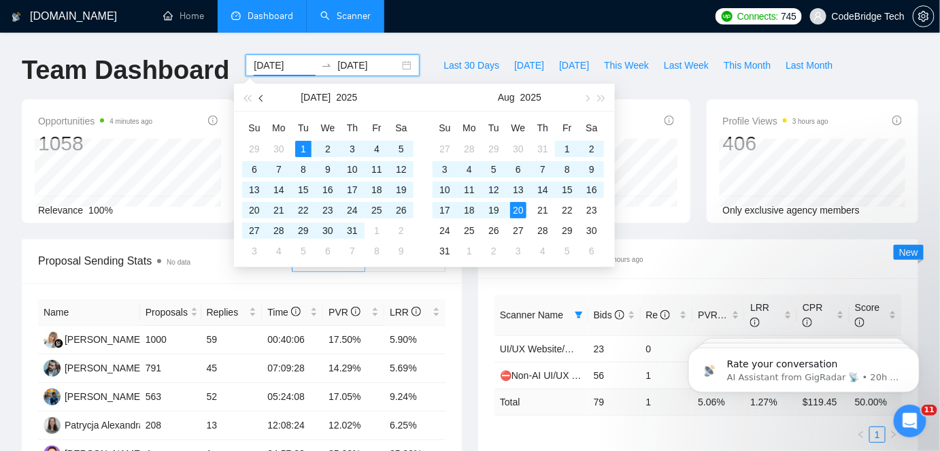
click at [256, 94] on button "button" at bounding box center [261, 97] width 15 height 27
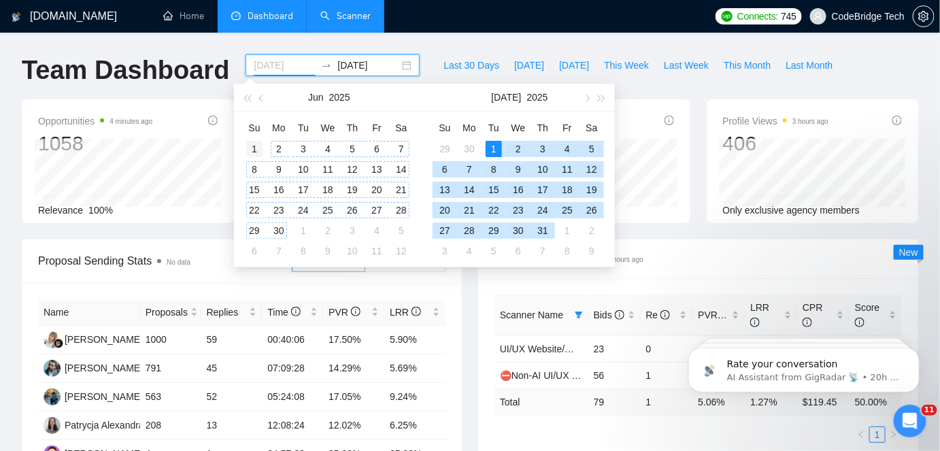
type input "2025-06-01"
click at [255, 148] on div "1" at bounding box center [254, 149] width 16 height 16
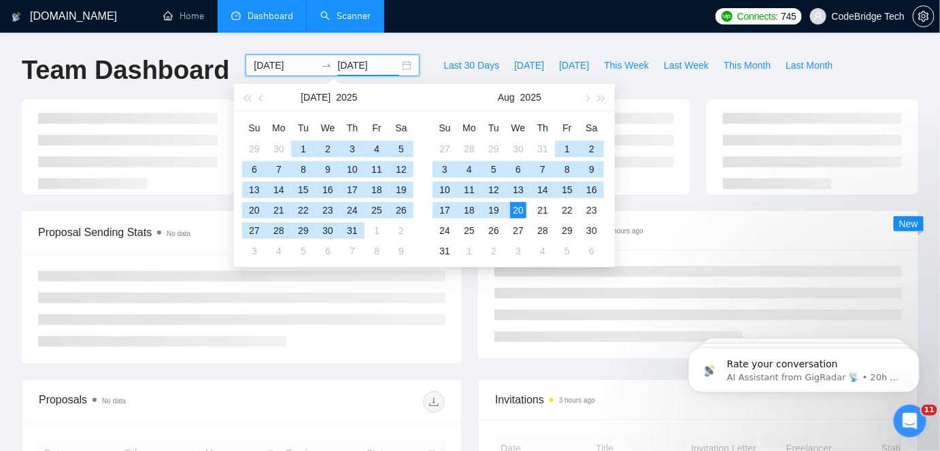
type input "2025-08-20"
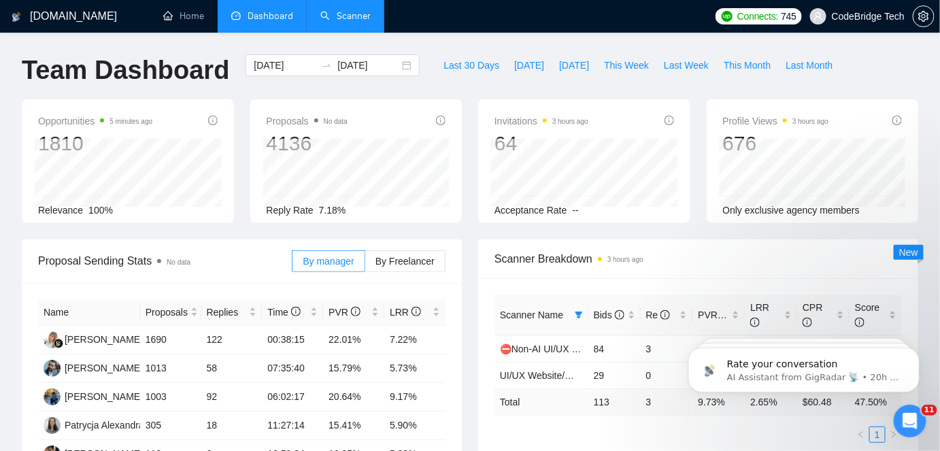
click at [363, 22] on link "Scanner" at bounding box center [345, 16] width 50 height 12
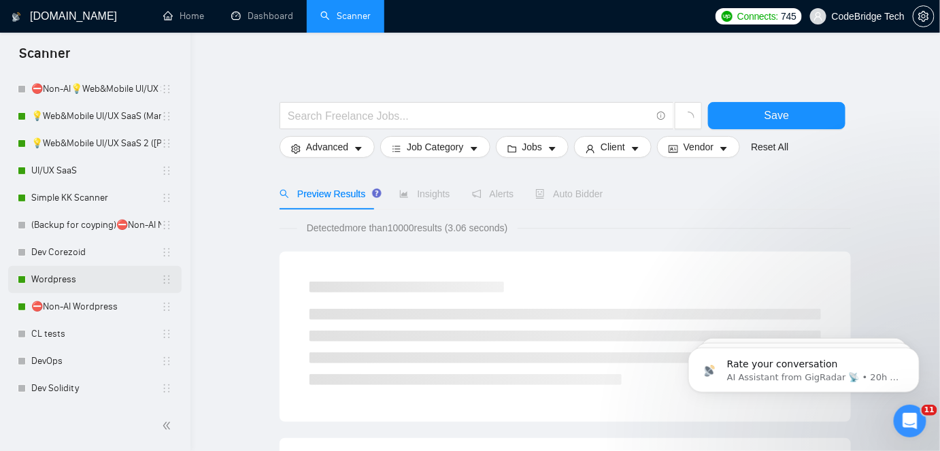
scroll to position [482, 0]
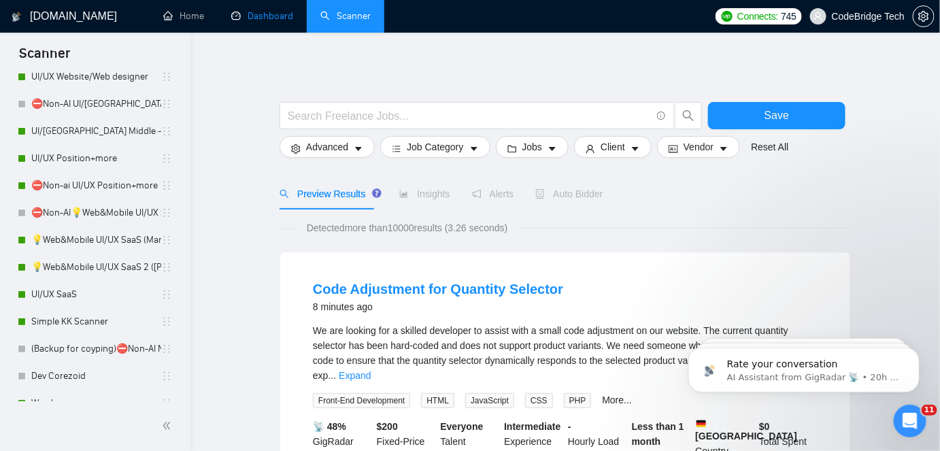
click at [248, 10] on link "Dashboard" at bounding box center [262, 16] width 62 height 12
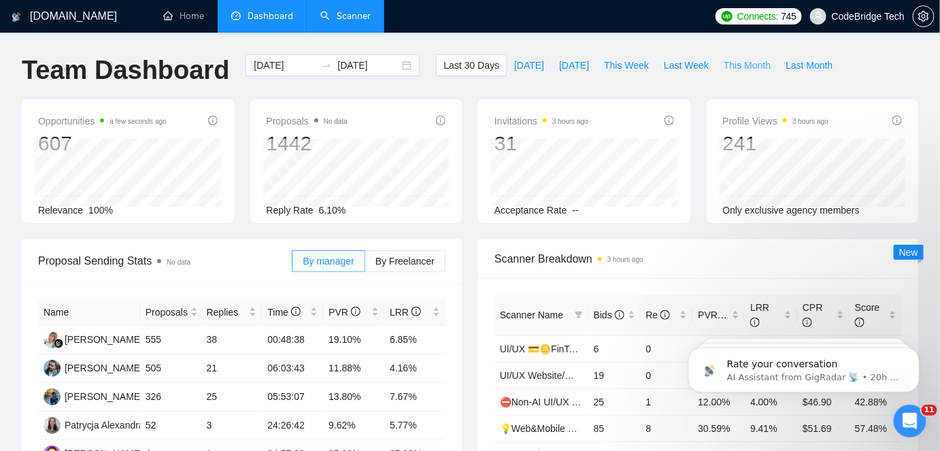
click at [744, 67] on span "This Month" at bounding box center [747, 65] width 47 height 15
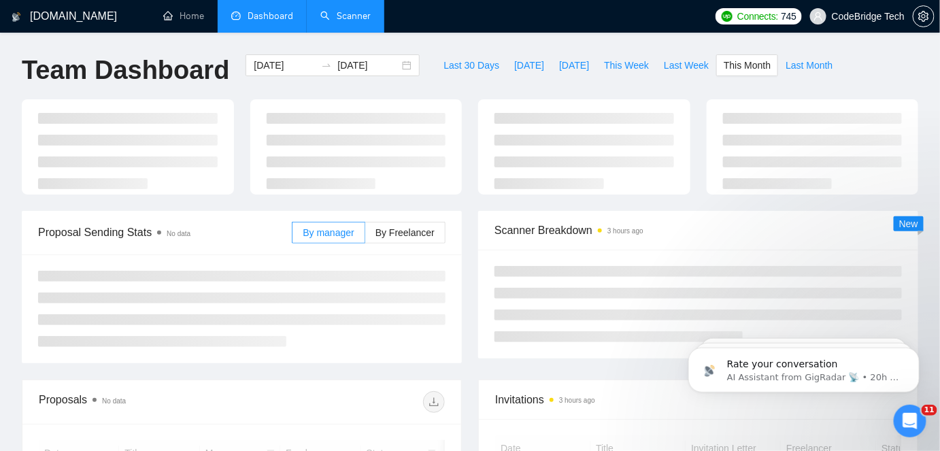
type input "2025-08-01"
type input "2025-08-31"
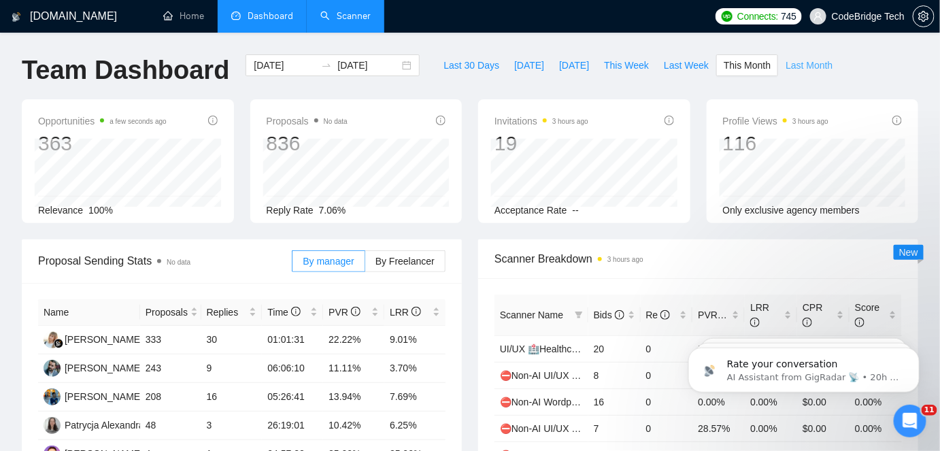
click at [786, 67] on span "Last Month" at bounding box center [809, 65] width 47 height 15
type input "2025-07-01"
type input "2025-07-31"
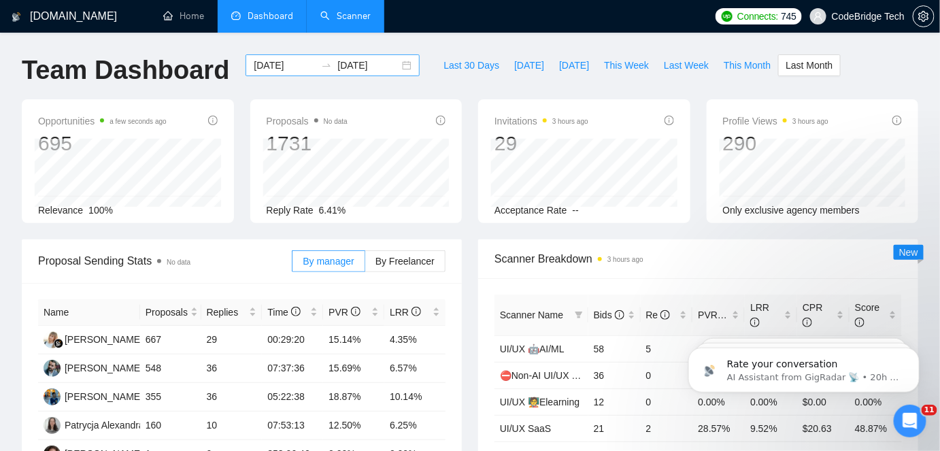
click at [255, 60] on input "2025-07-01" at bounding box center [285, 65] width 62 height 15
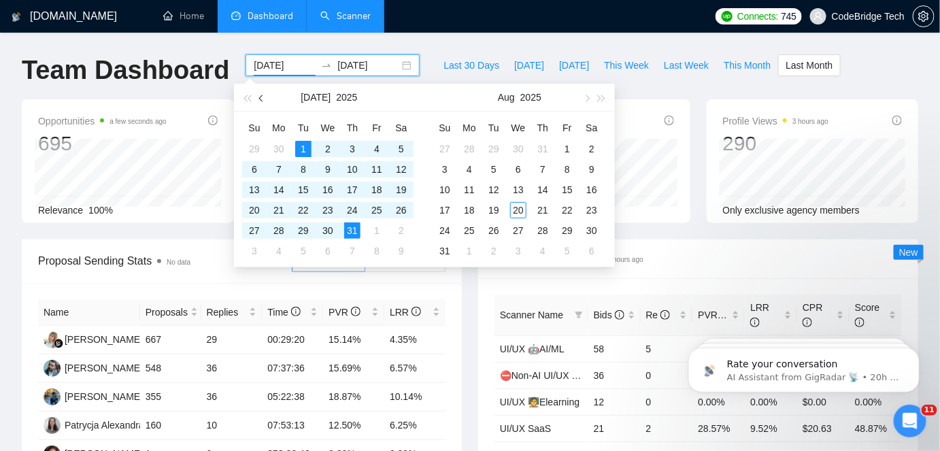
click at [265, 97] on span "button" at bounding box center [262, 98] width 7 height 7
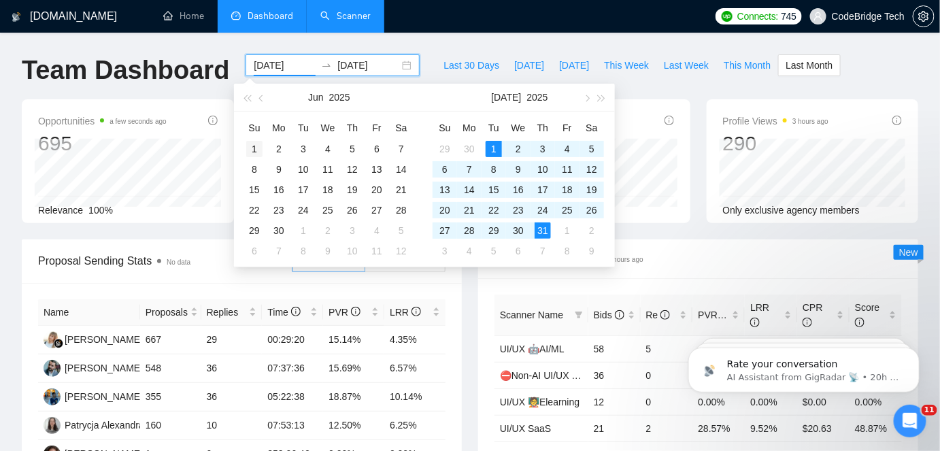
type input "2025-06-01"
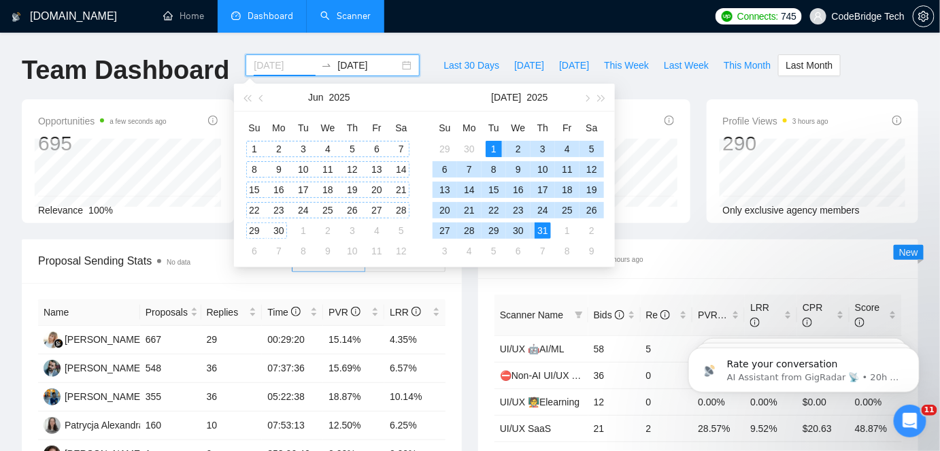
click at [254, 142] on div "1" at bounding box center [254, 149] width 16 height 16
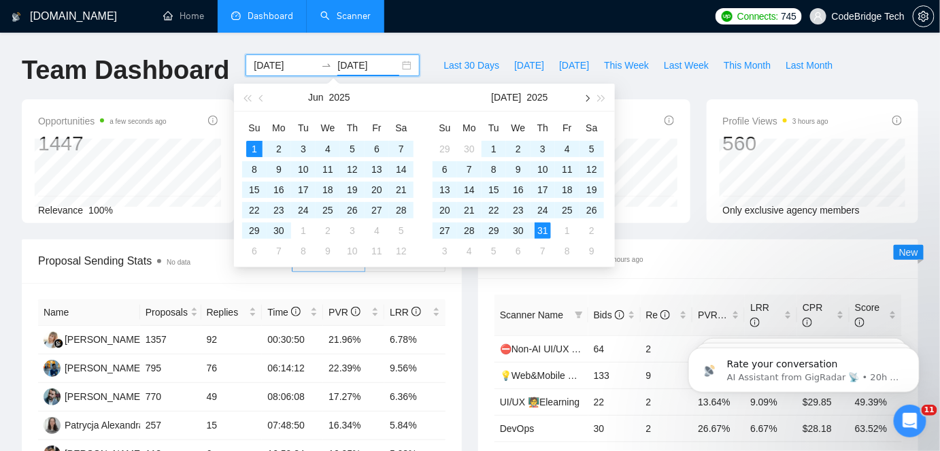
click at [582, 102] on button "button" at bounding box center [586, 97] width 15 height 27
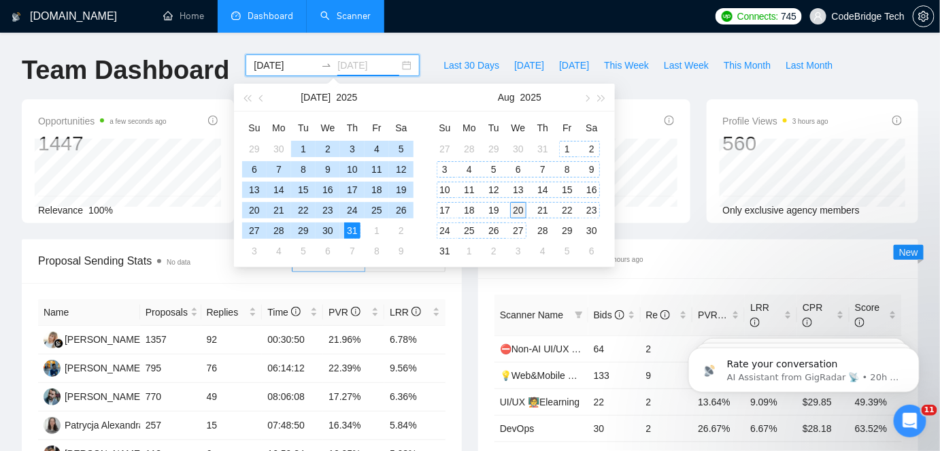
type input "2025-08-20"
click at [517, 212] on div "20" at bounding box center [518, 210] width 16 height 16
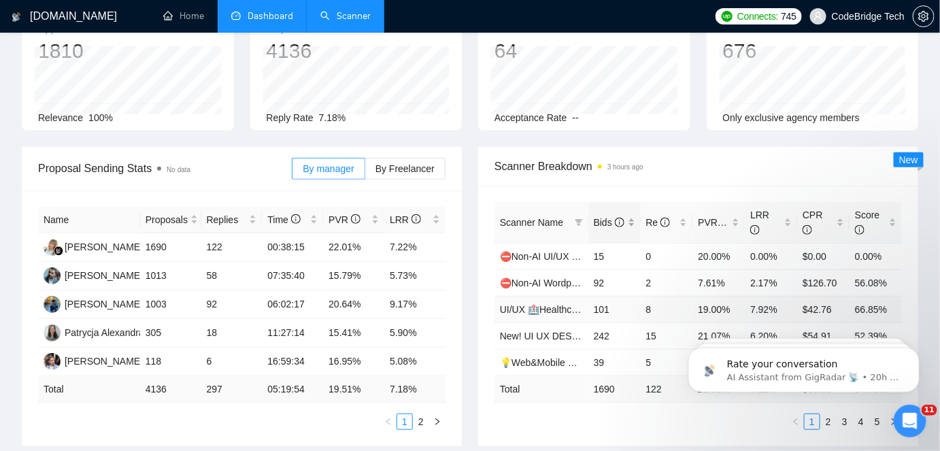
scroll to position [123, 0]
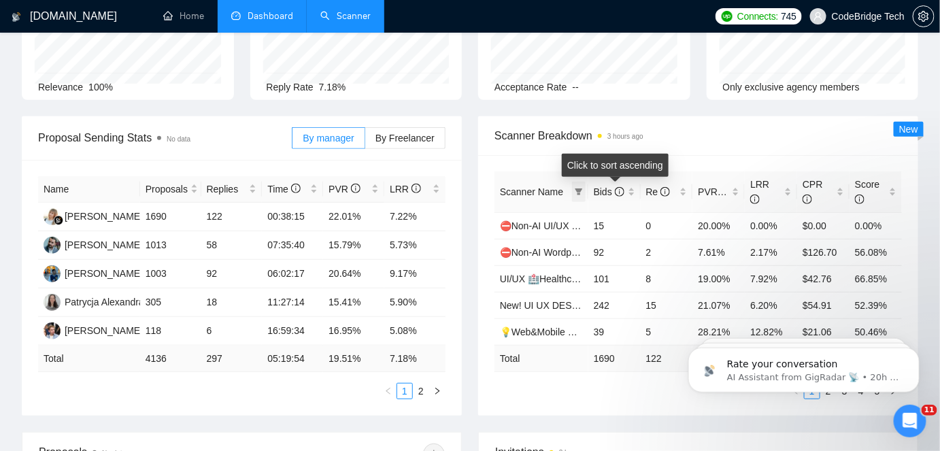
click at [584, 188] on span at bounding box center [579, 192] width 14 height 20
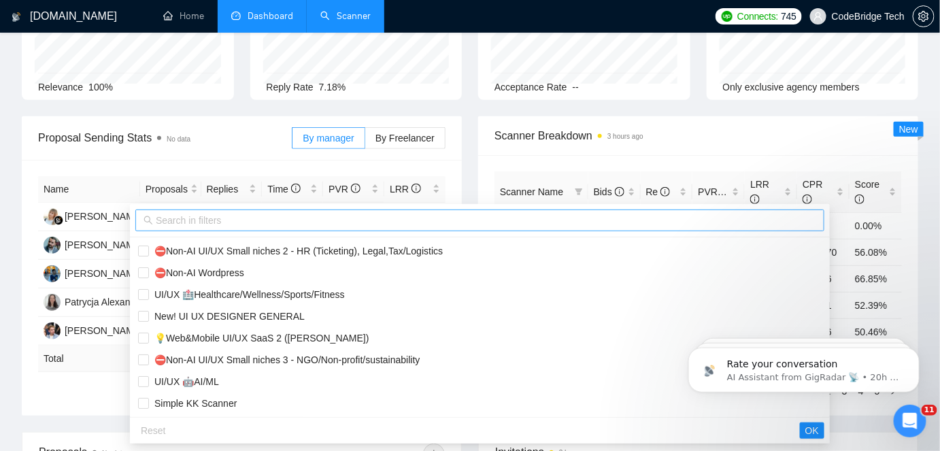
click at [212, 213] on input "text" at bounding box center [486, 220] width 661 height 15
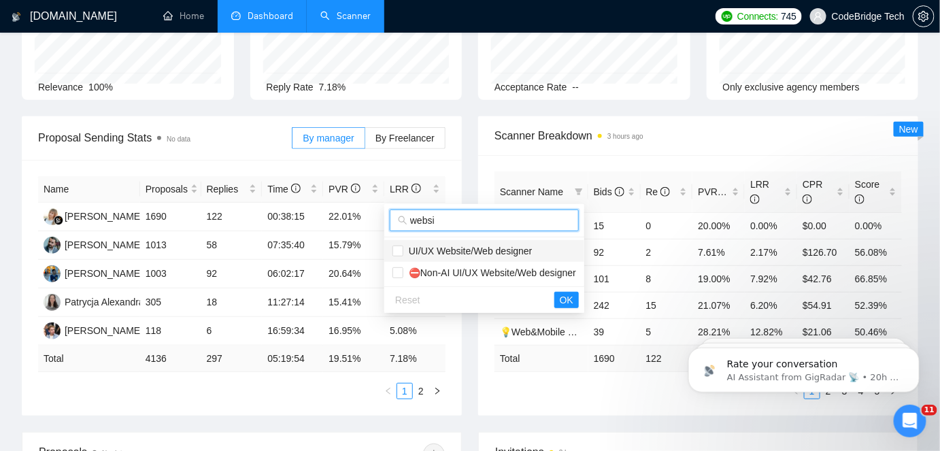
type input "websi"
click at [421, 249] on span "UI/UX Website/Web designer" at bounding box center [467, 251] width 129 height 11
checkbox input "true"
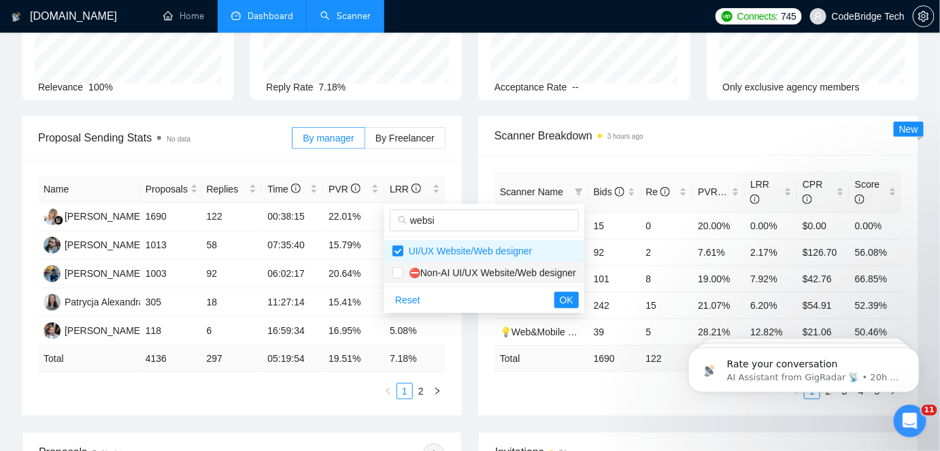
click at [409, 274] on span "⛔Non-AI UI/UX Website/Web designer" at bounding box center [489, 272] width 173 height 11
checkbox input "true"
click at [568, 299] on span "OK" at bounding box center [567, 299] width 14 height 15
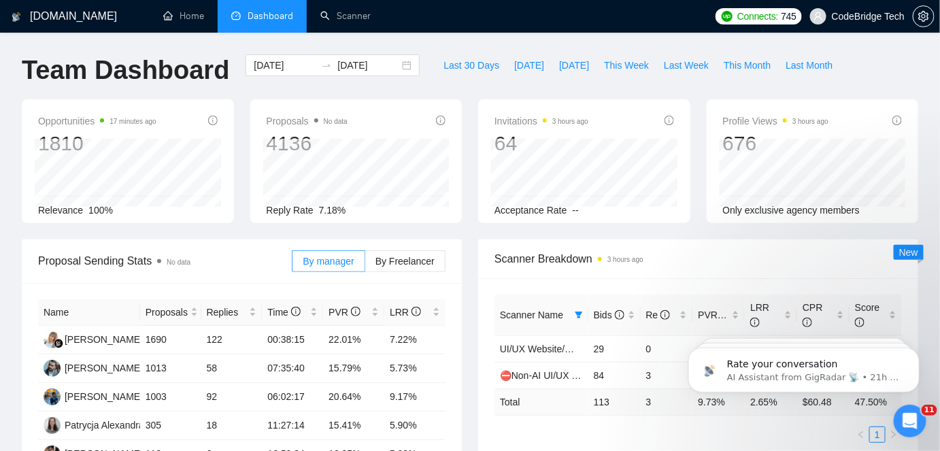
scroll to position [61, 0]
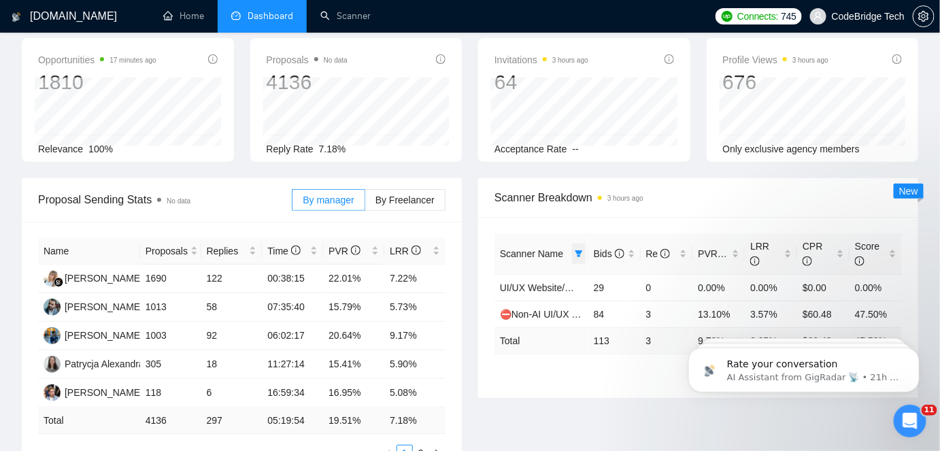
click at [575, 252] on icon "filter" at bounding box center [579, 254] width 8 height 8
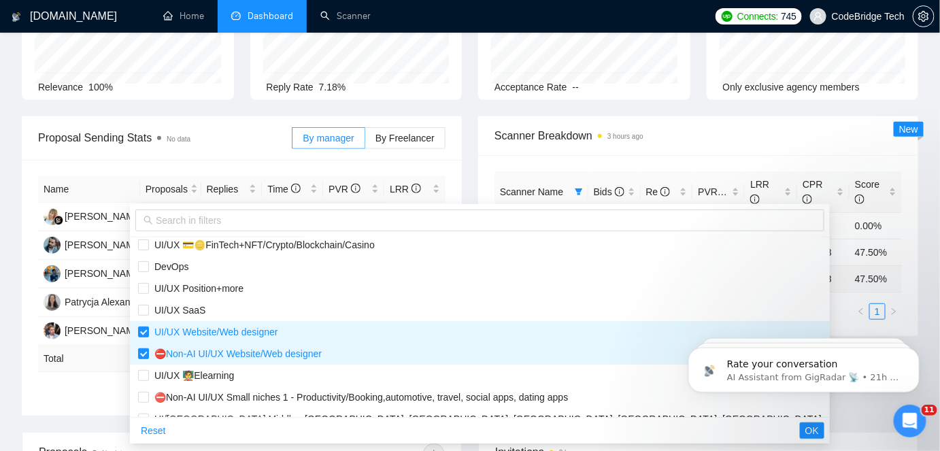
scroll to position [247, 0]
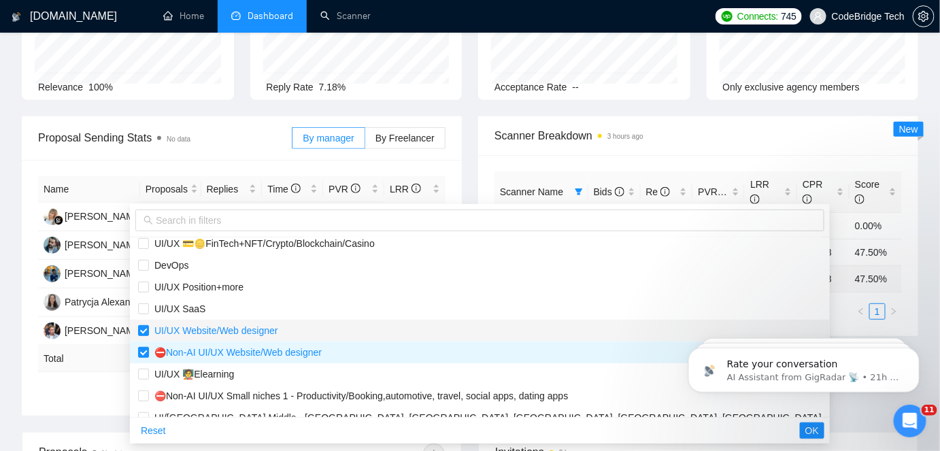
click at [212, 336] on span "UI/UX Website/Web designer" at bounding box center [480, 330] width 684 height 15
checkbox input "false"
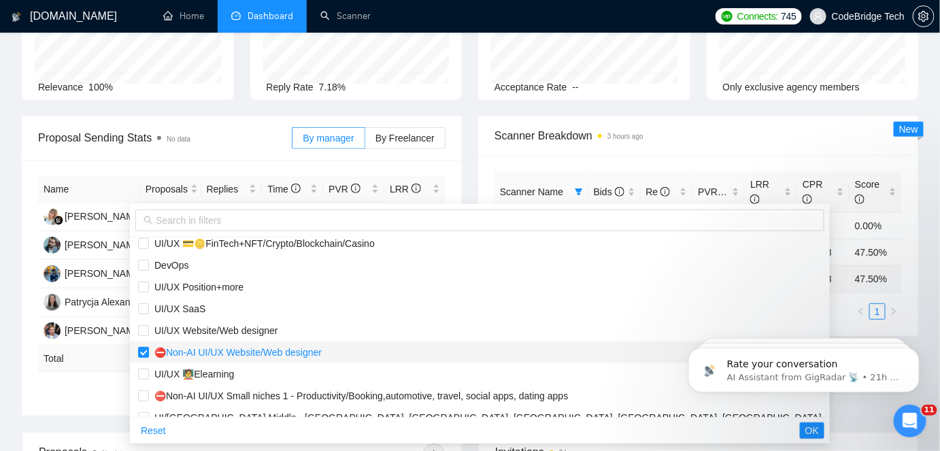
click at [208, 352] on span "⛔Non-AI UI/UX Website/Web designer" at bounding box center [235, 352] width 173 height 11
checkbox input "false"
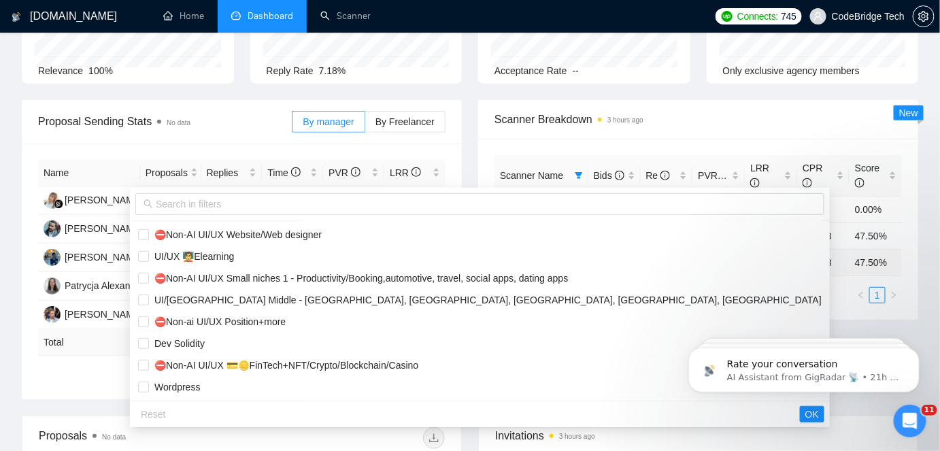
scroll to position [185, 0]
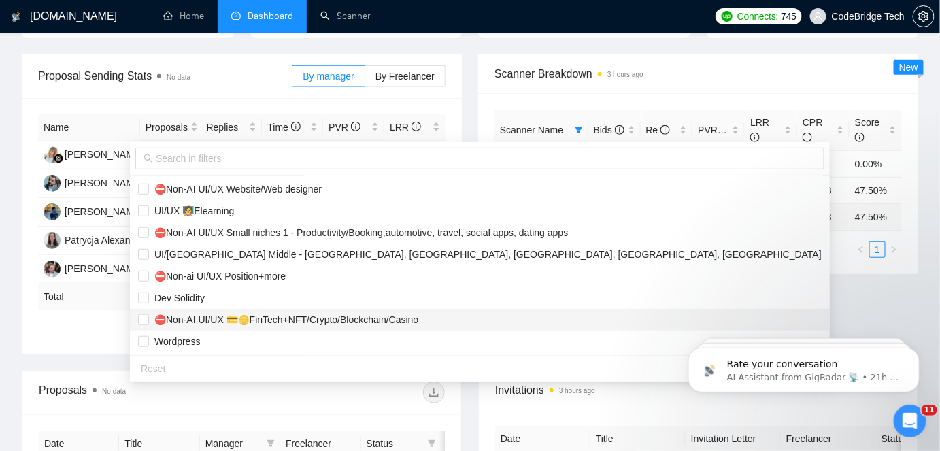
click at [285, 318] on span "⛔Non-AI UI/UX 💳🪙FinTech+NFT/Crypto/Blockchain/Casino" at bounding box center [283, 319] width 269 height 11
checkbox input "true"
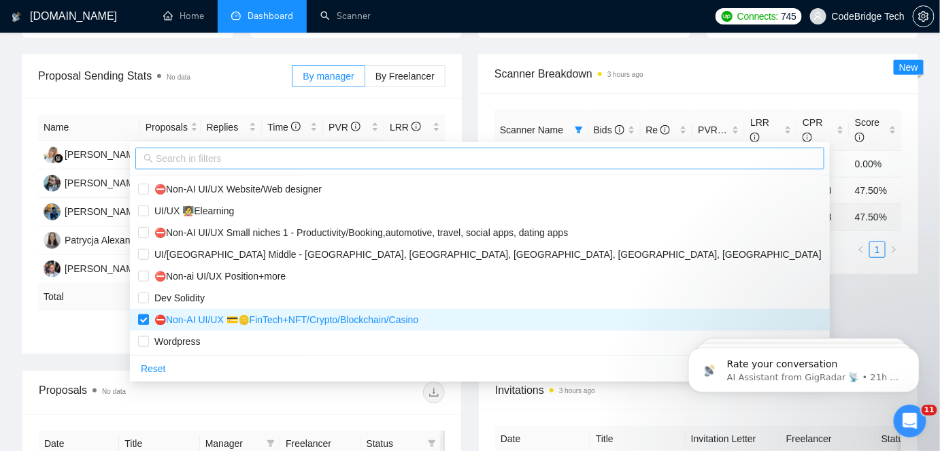
click at [286, 165] on input "text" at bounding box center [486, 158] width 661 height 15
type input "ג"
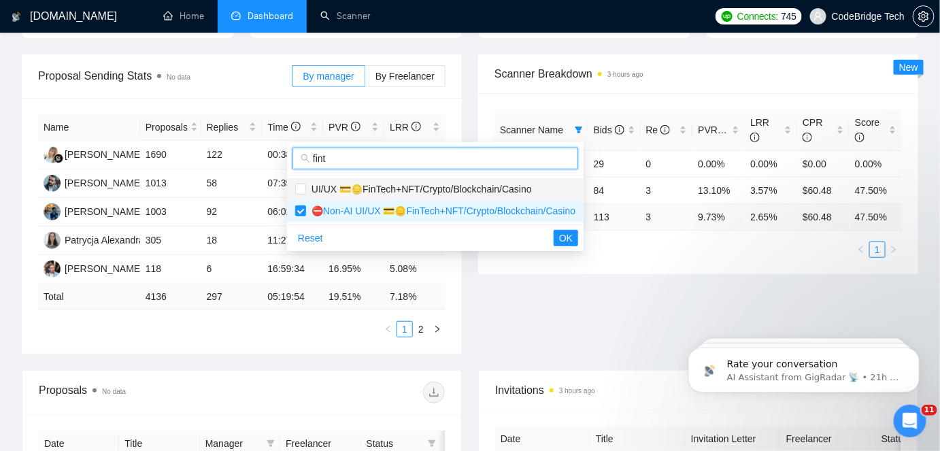
type input "fint"
click at [346, 185] on span "UI/UX 💳🪙FinTech+NFT/Crypto/Blockchain/Casino" at bounding box center [419, 189] width 226 height 11
checkbox input "true"
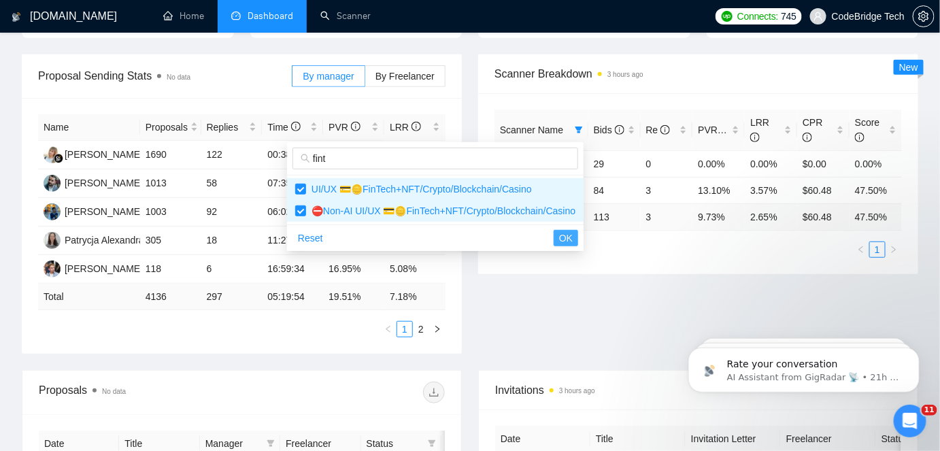
click at [567, 237] on span "OK" at bounding box center [566, 238] width 14 height 15
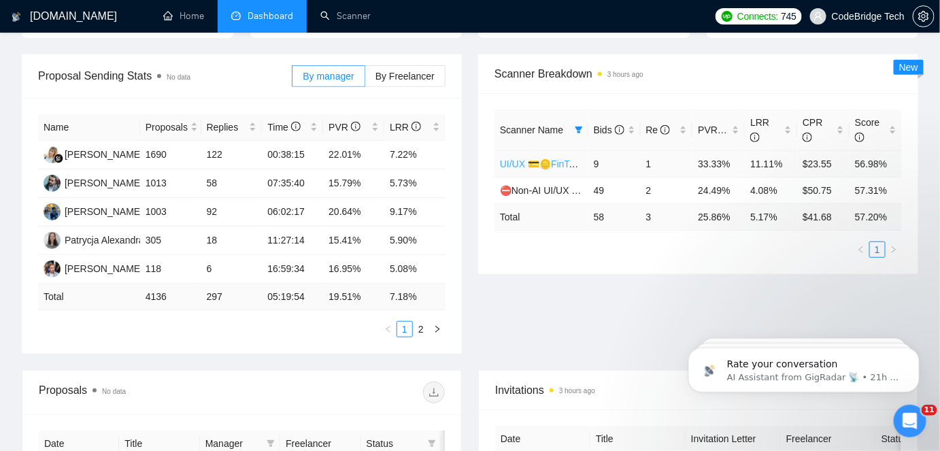
click at [561, 158] on link "UI/UX 💳🪙FinTech+NFT/Crypto/Blockchain/Casino" at bounding box center [610, 163] width 220 height 11
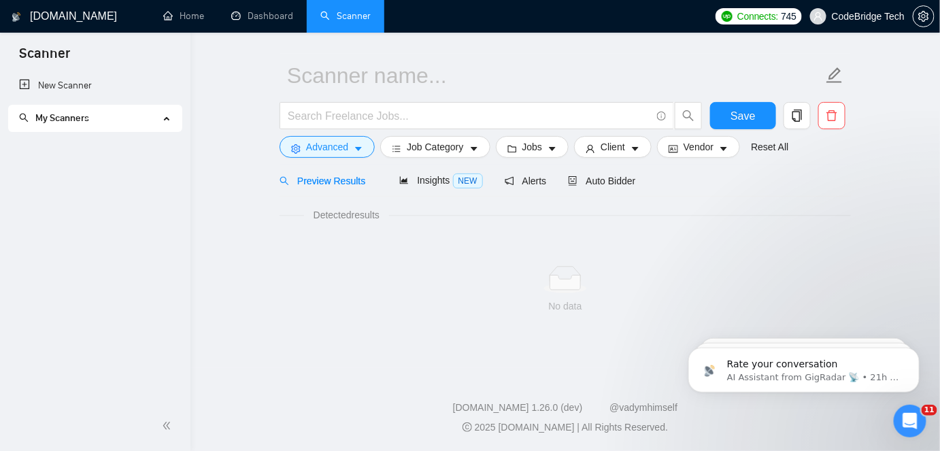
scroll to position [34, 0]
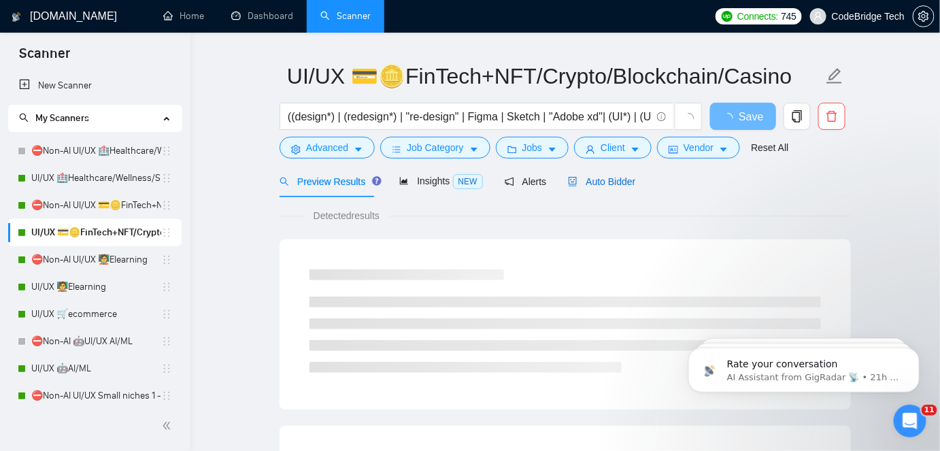
click at [599, 183] on span "Auto Bidder" at bounding box center [601, 181] width 67 height 11
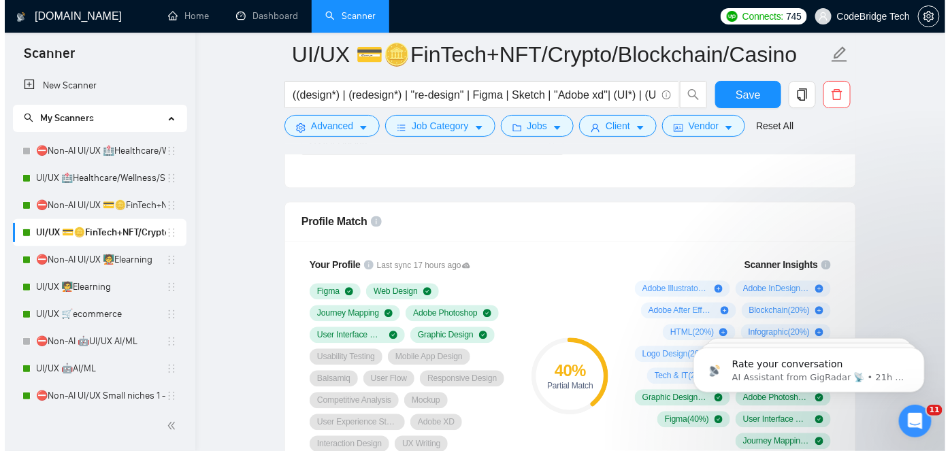
scroll to position [900, 0]
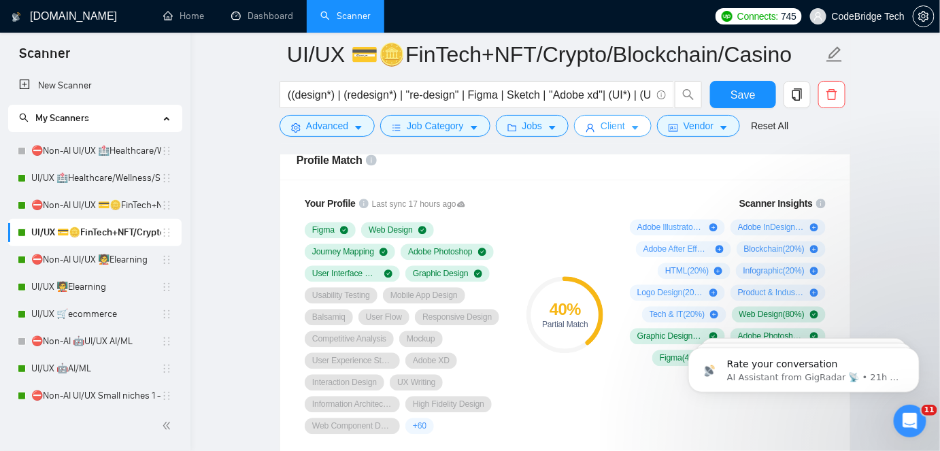
click at [618, 127] on span "Client" at bounding box center [613, 125] width 24 height 15
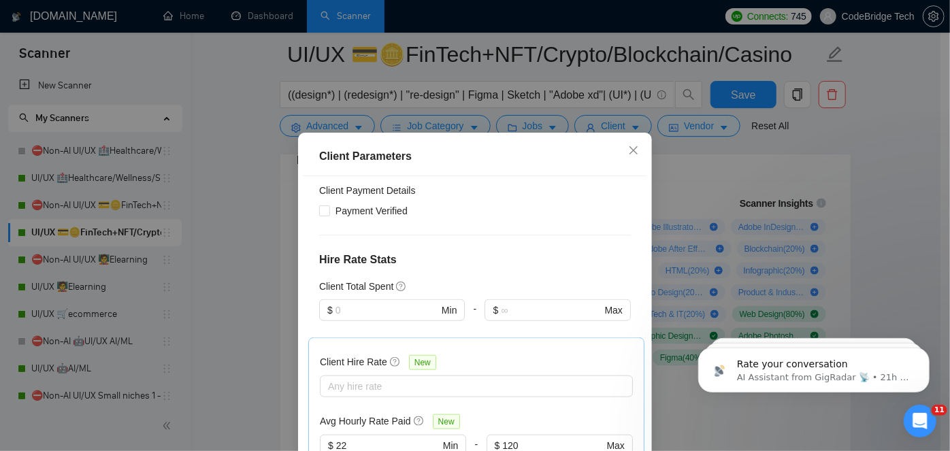
scroll to position [753, 0]
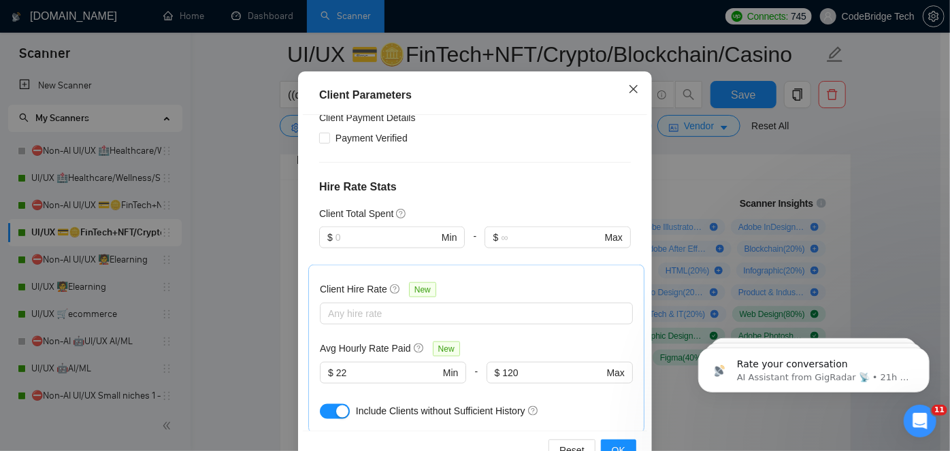
click at [621, 84] on span "Close" at bounding box center [633, 89] width 37 height 37
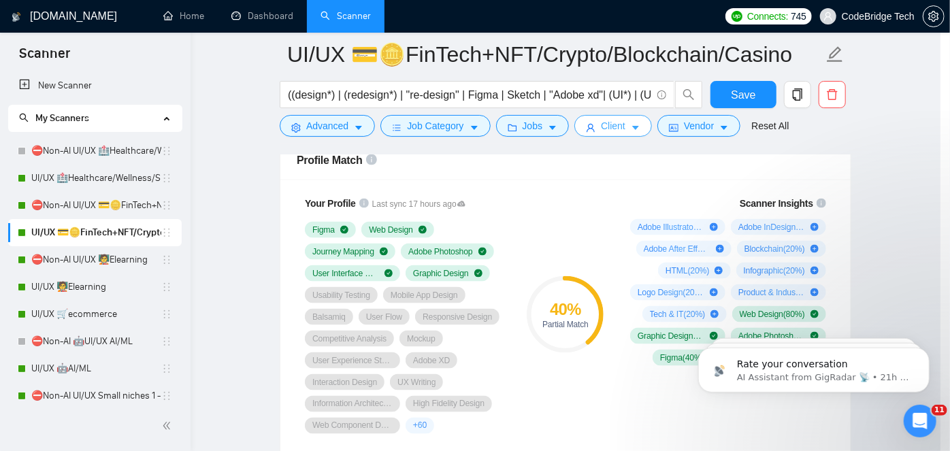
scroll to position [49, 0]
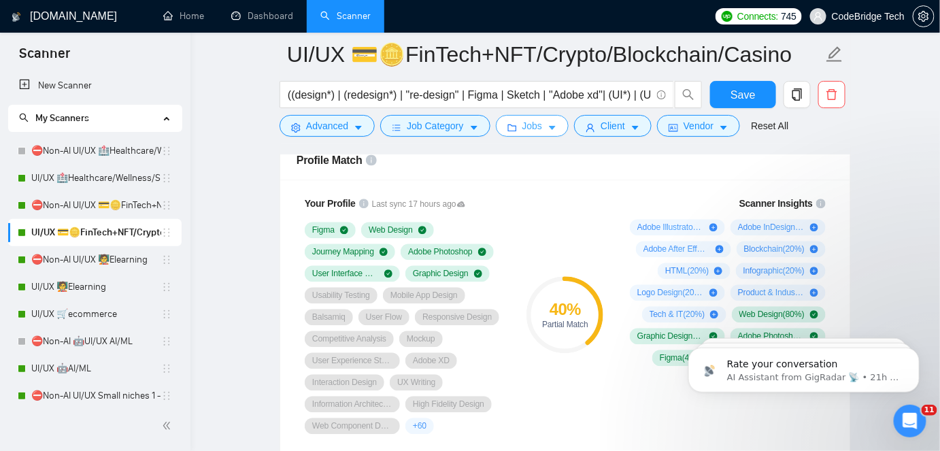
click at [508, 133] on button "Jobs" at bounding box center [532, 126] width 73 height 22
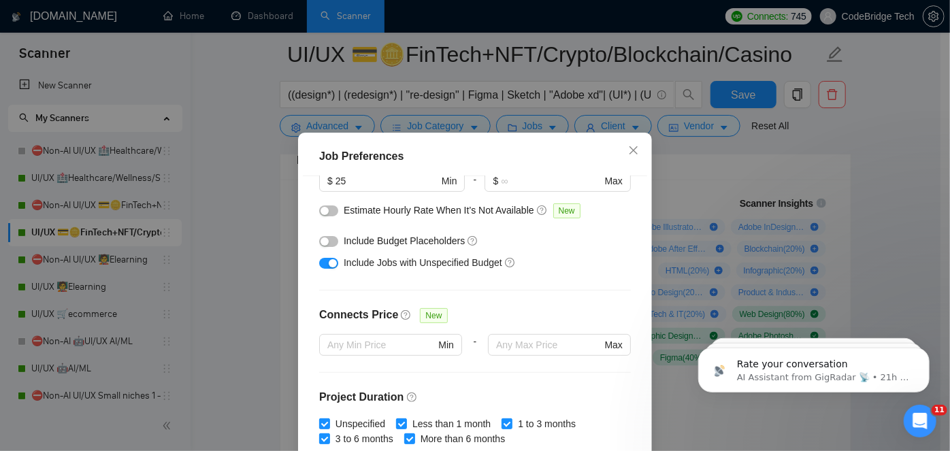
scroll to position [123, 0]
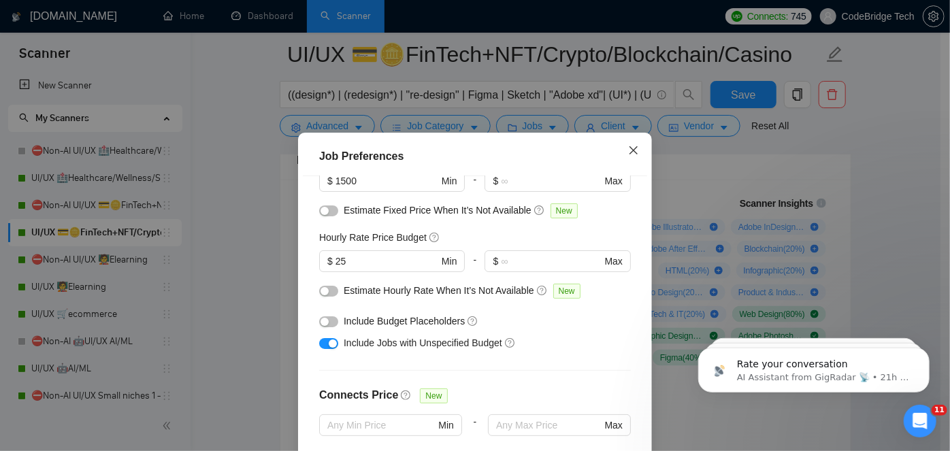
click at [629, 154] on icon "close" at bounding box center [633, 150] width 8 height 8
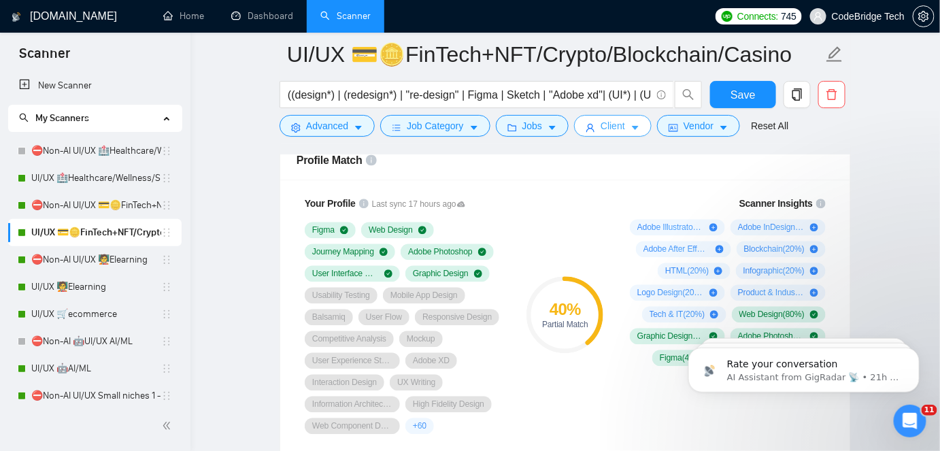
click at [607, 133] on span "Client" at bounding box center [613, 125] width 24 height 15
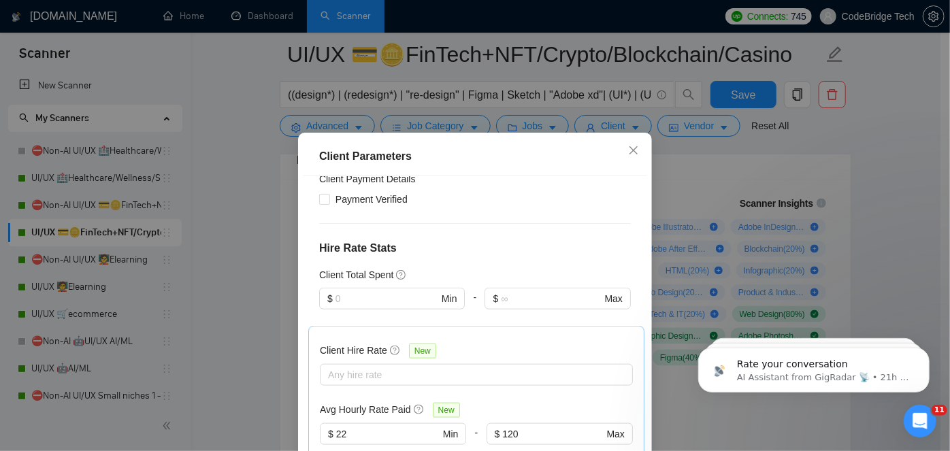
scroll to position [629, 0]
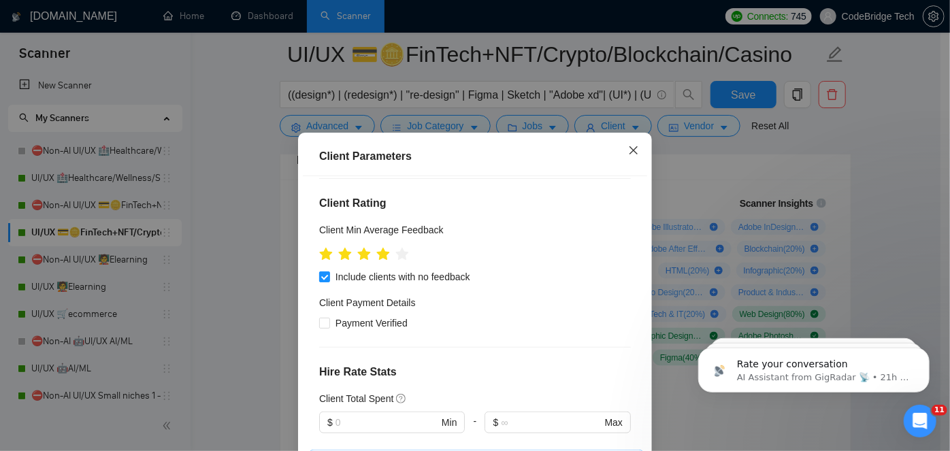
click at [620, 153] on span "Close" at bounding box center [633, 151] width 37 height 37
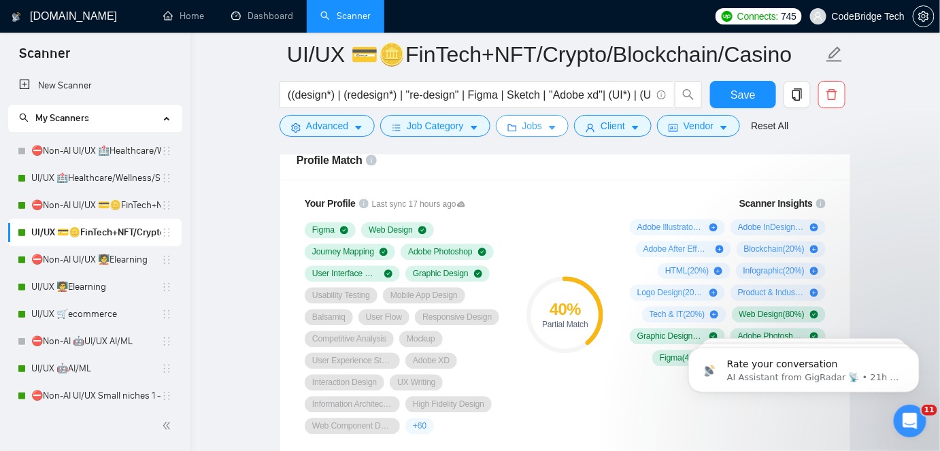
click at [542, 132] on button "Jobs" at bounding box center [532, 126] width 73 height 22
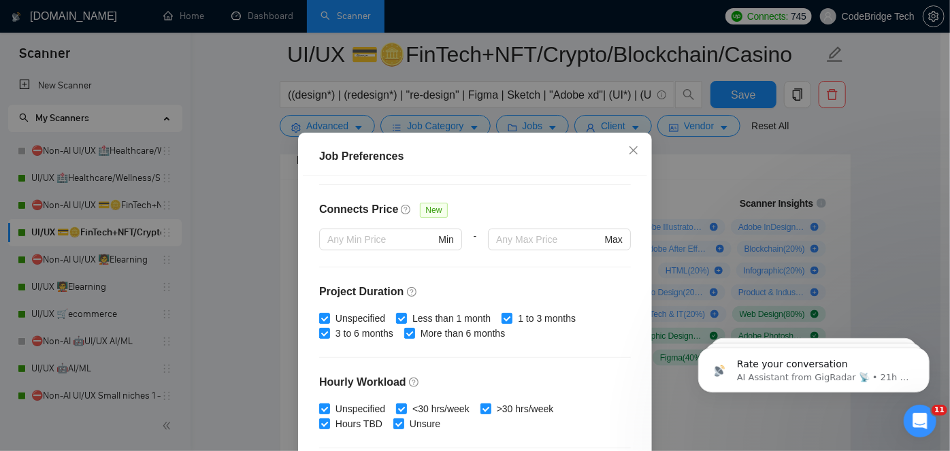
scroll to position [450, 0]
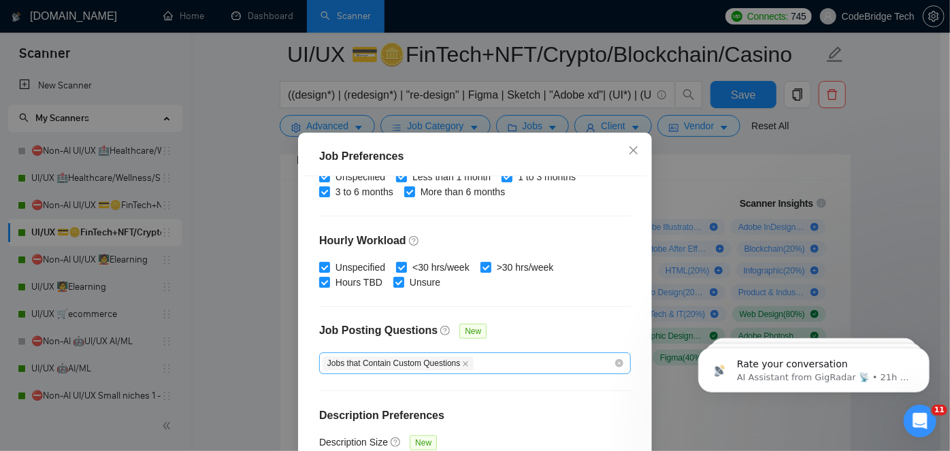
click at [507, 364] on div "Jobs that Contain Custom Questions" at bounding box center [467, 363] width 291 height 16
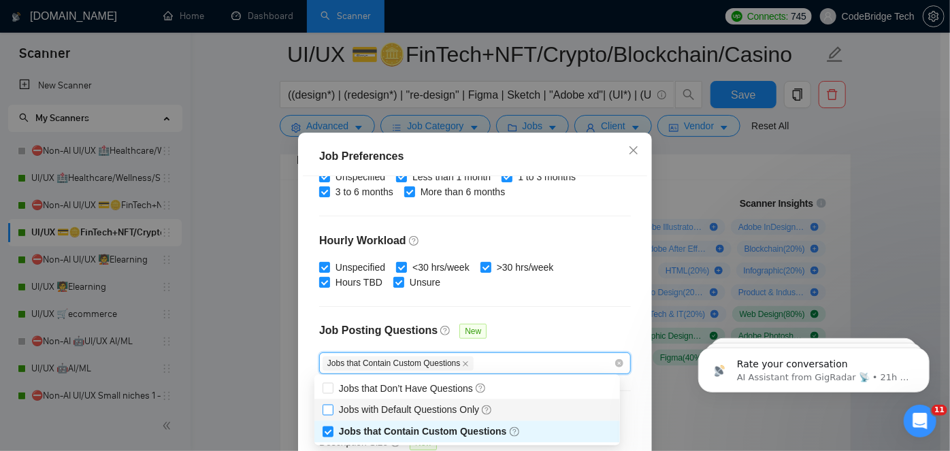
click at [436, 412] on span "Jobs with Default Questions Only" at bounding box center [416, 410] width 154 height 11
click at [332, 412] on input "Jobs with Default Questions Only" at bounding box center [327, 410] width 10 height 10
checkbox input "true"
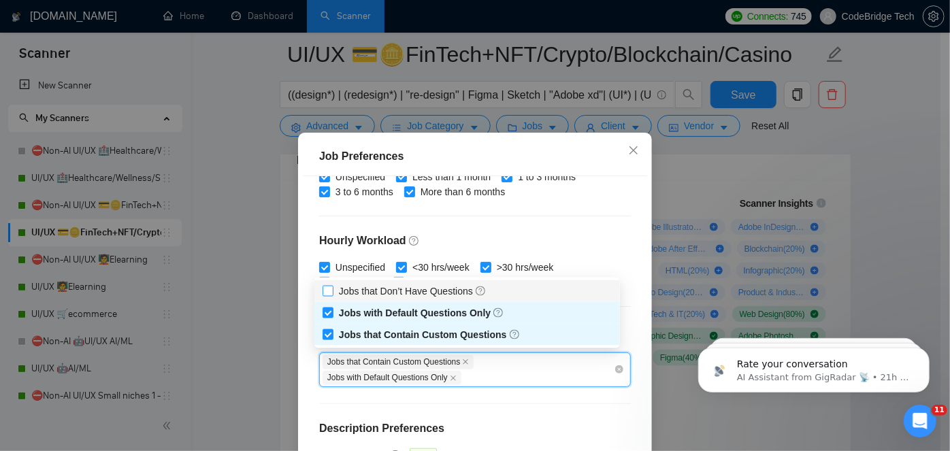
click at [439, 294] on span "Jobs that Don’t Have Questions" at bounding box center [413, 291] width 148 height 11
click at [332, 294] on input "Jobs that Don’t Have Questions" at bounding box center [327, 291] width 10 height 10
checkbox input "true"
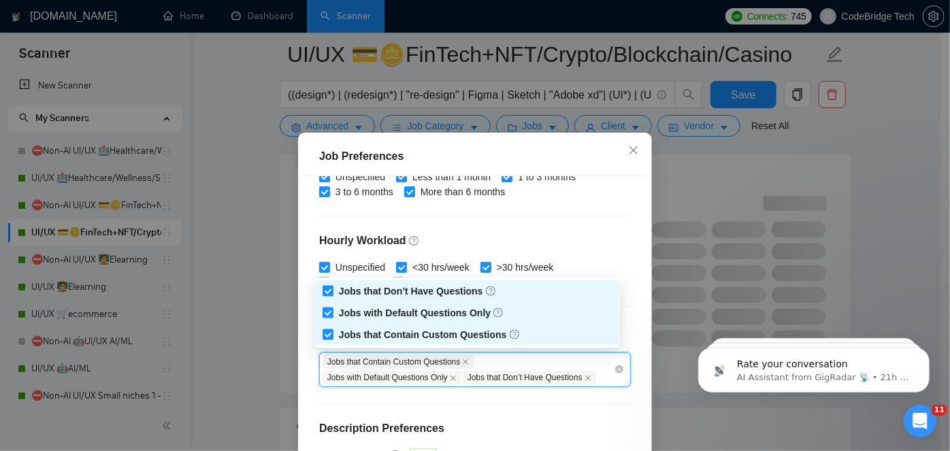
click at [561, 421] on h4 "Description Preferences" at bounding box center [475, 428] width 312 height 16
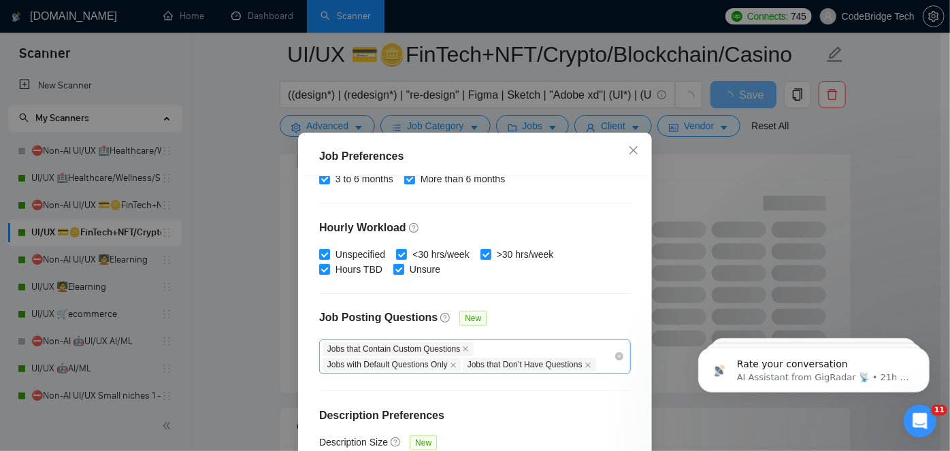
scroll to position [100, 0]
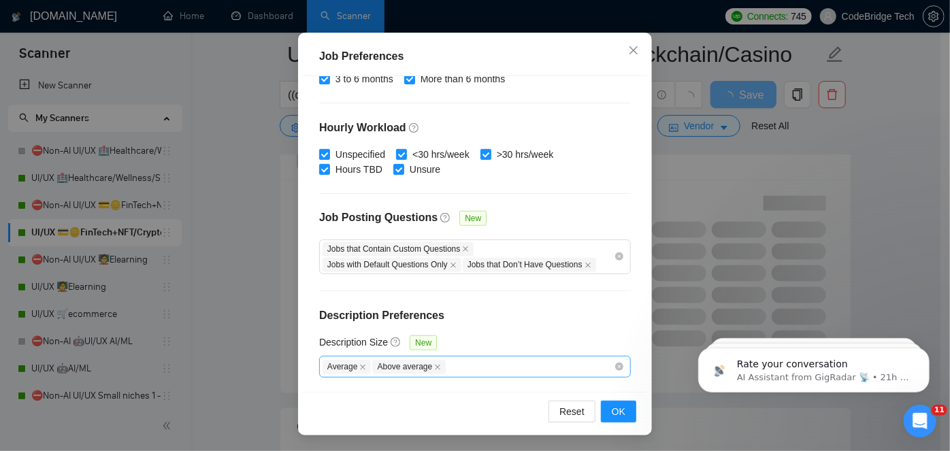
click at [319, 364] on div "Average Above average" at bounding box center [475, 367] width 312 height 22
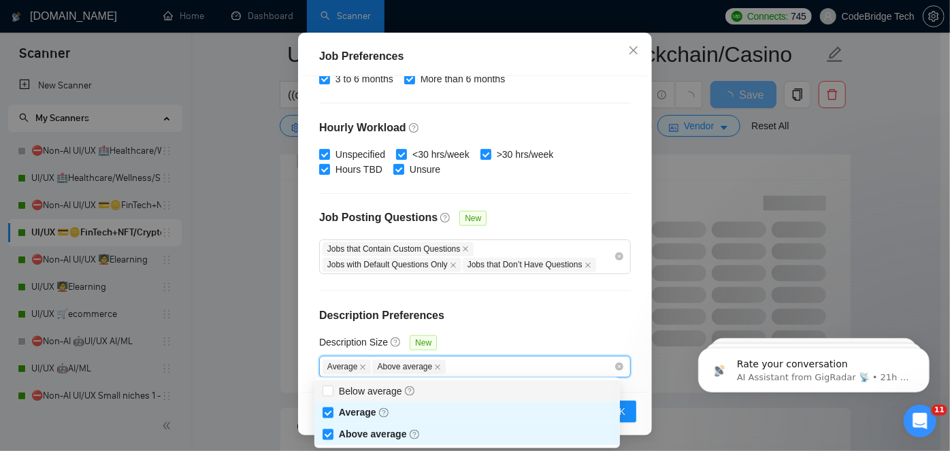
click at [330, 392] on input "Below average" at bounding box center [327, 391] width 10 height 10
checkbox input "true"
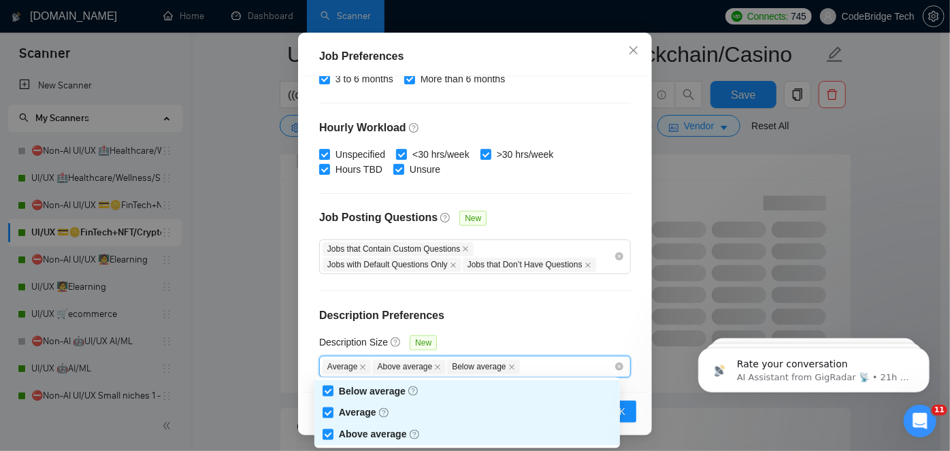
click at [531, 310] on h4 "Description Preferences" at bounding box center [475, 315] width 312 height 16
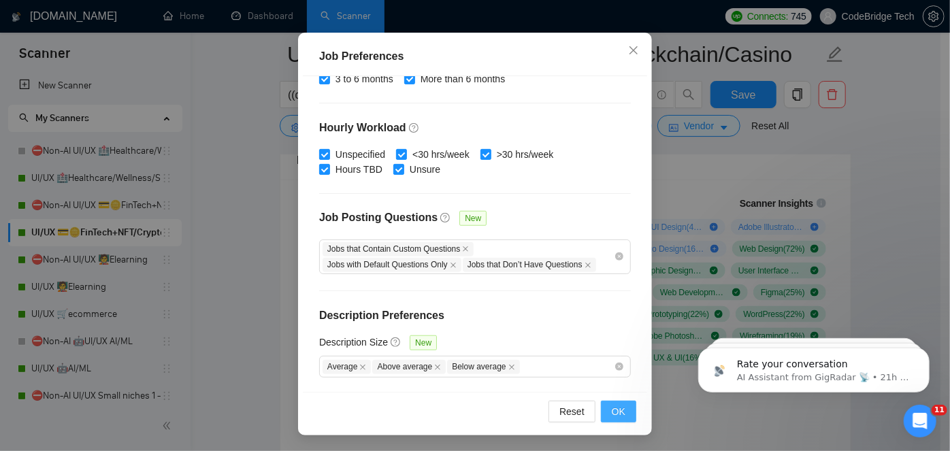
click at [615, 404] on span "OK" at bounding box center [619, 411] width 14 height 15
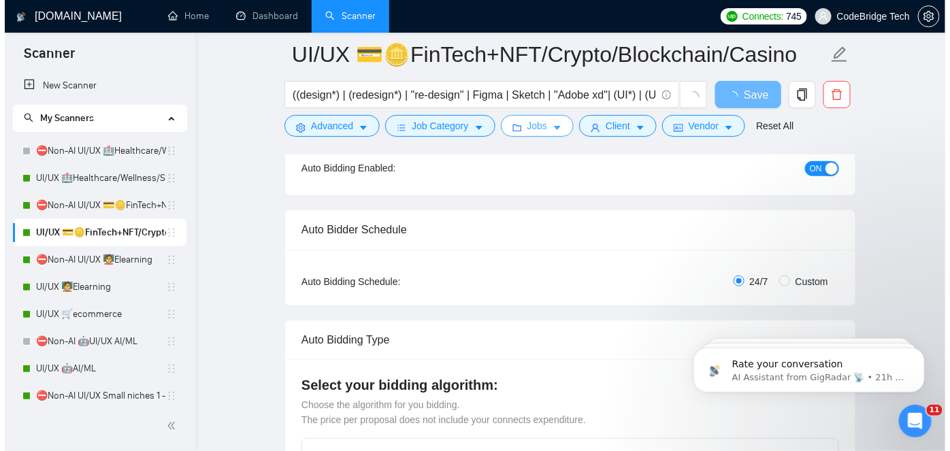
scroll to position [0, 0]
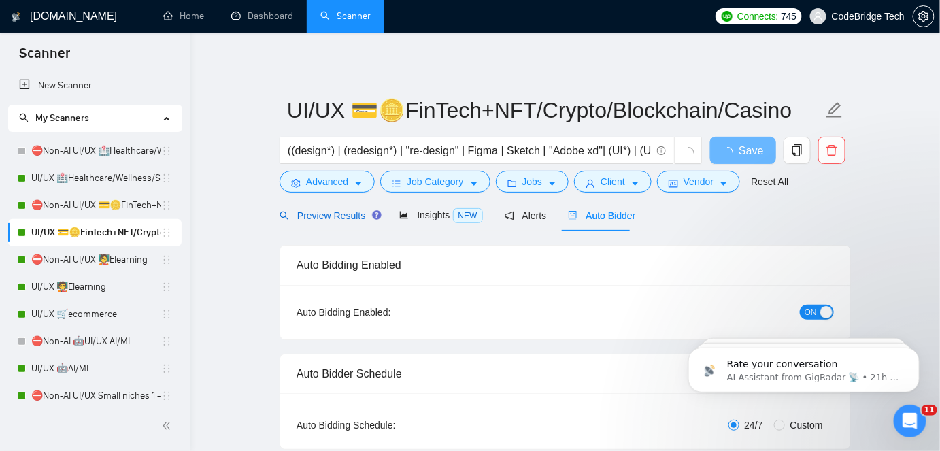
click at [357, 221] on span "Preview Results" at bounding box center [329, 215] width 98 height 11
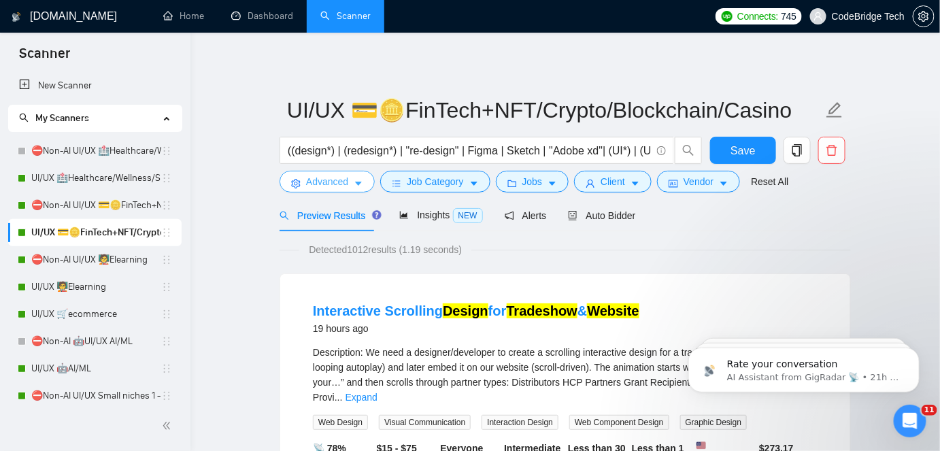
click at [350, 182] on button "Advanced" at bounding box center [327, 182] width 95 height 22
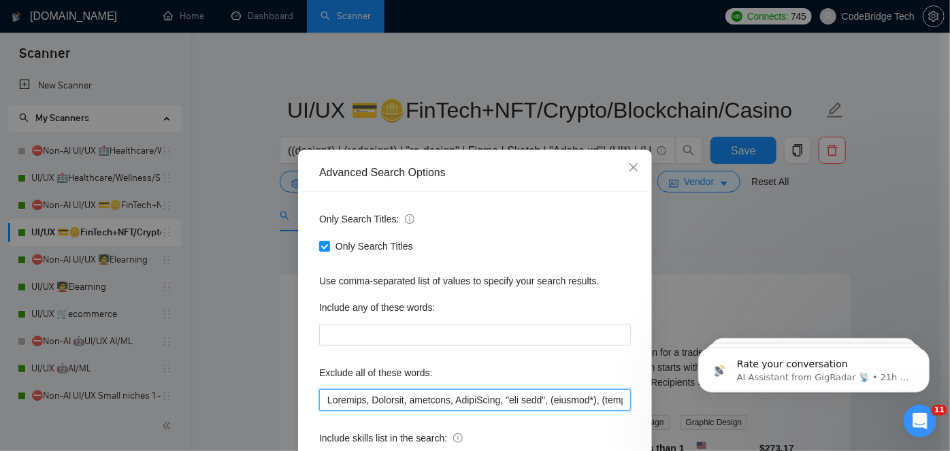
click at [324, 397] on input "text" at bounding box center [475, 400] width 312 height 22
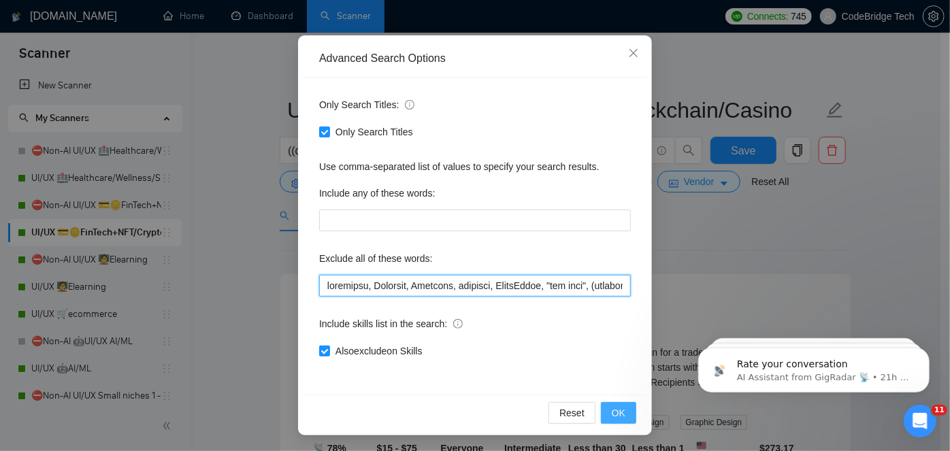
type input "tradeshow, Airtable, Wearable, hardware, SmartSuite, "hub spot", (hubspot*), (i…"
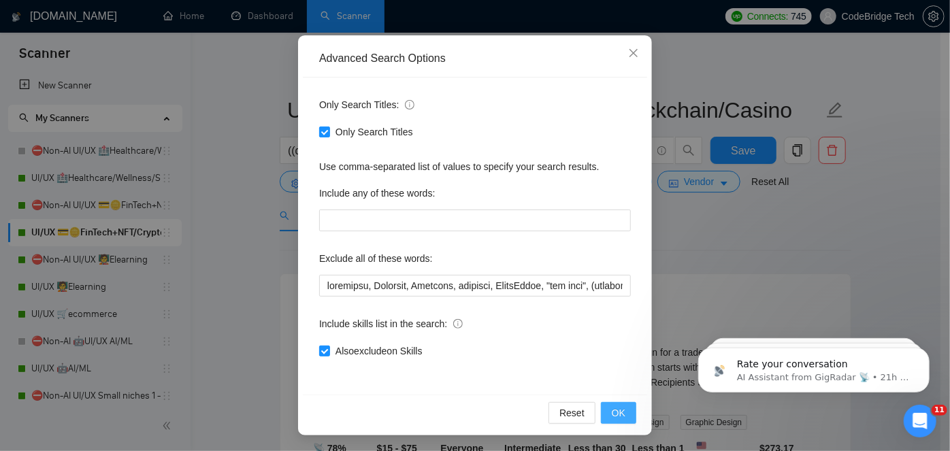
click at [604, 414] on button "OK" at bounding box center [618, 413] width 35 height 22
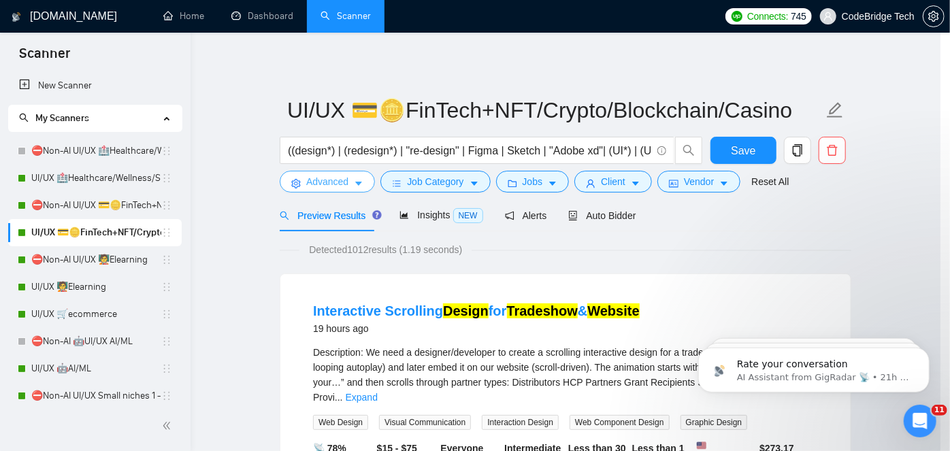
scroll to position [0, 0]
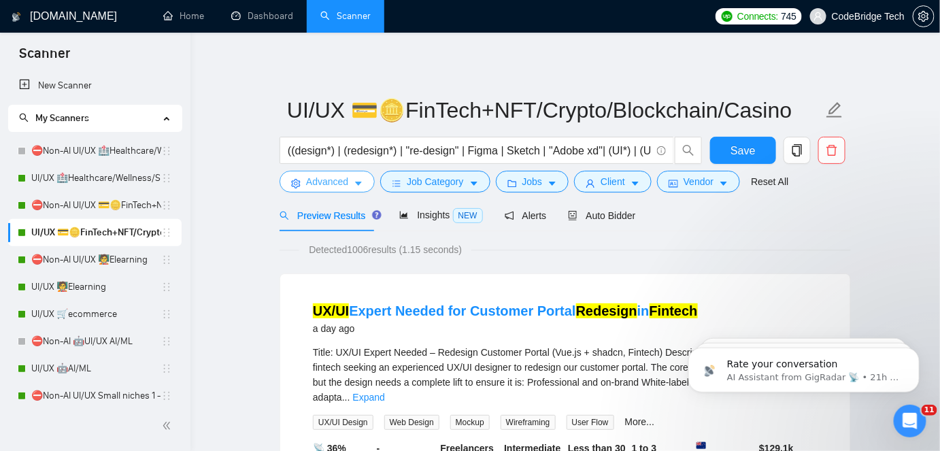
click at [316, 174] on span "Advanced" at bounding box center [327, 181] width 42 height 15
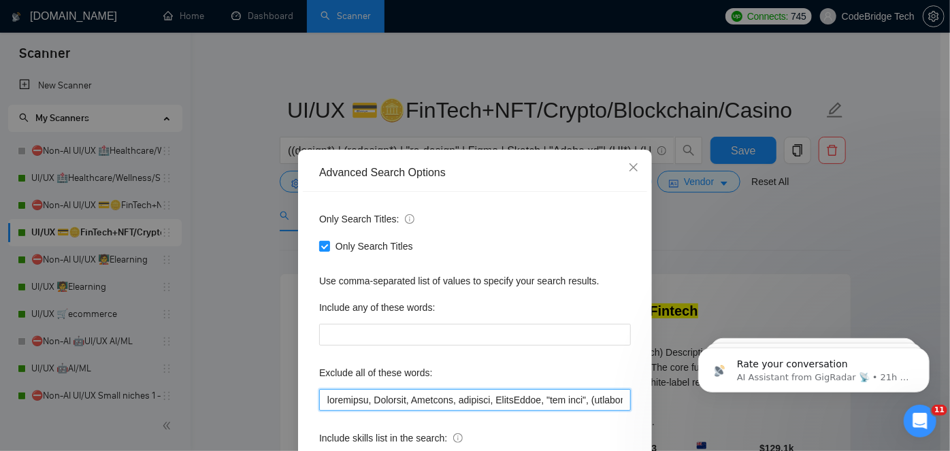
click at [422, 403] on input "text" at bounding box center [475, 400] width 312 height 22
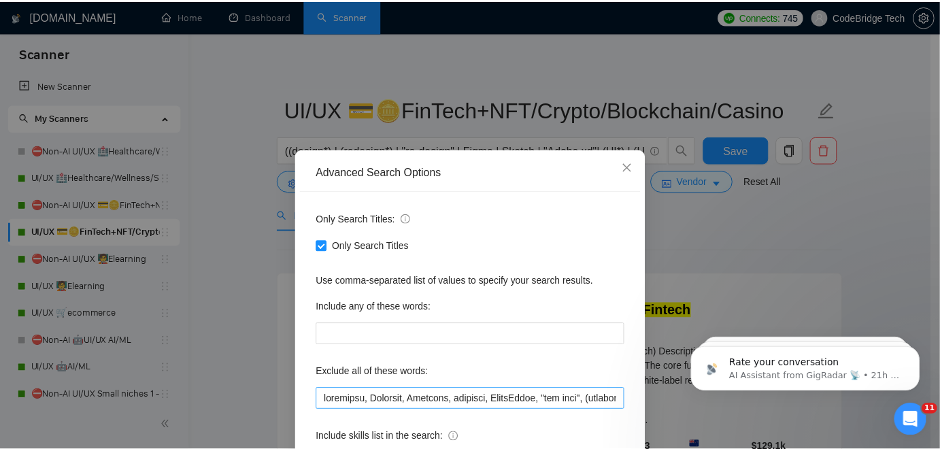
scroll to position [0, 364]
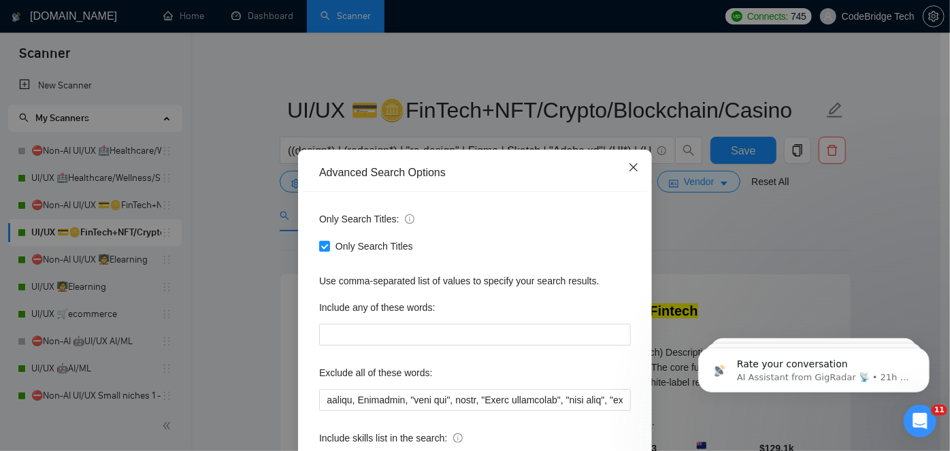
click at [631, 173] on icon "close" at bounding box center [633, 167] width 11 height 11
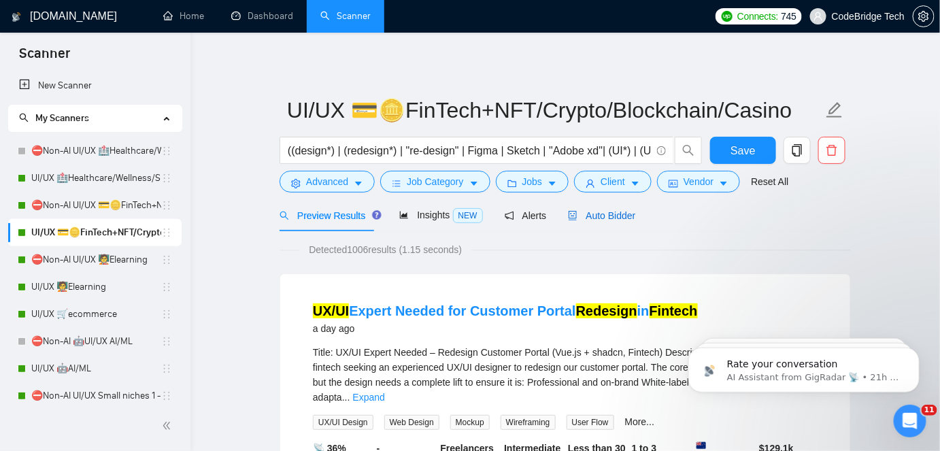
click at [611, 218] on span "Auto Bidder" at bounding box center [601, 215] width 67 height 11
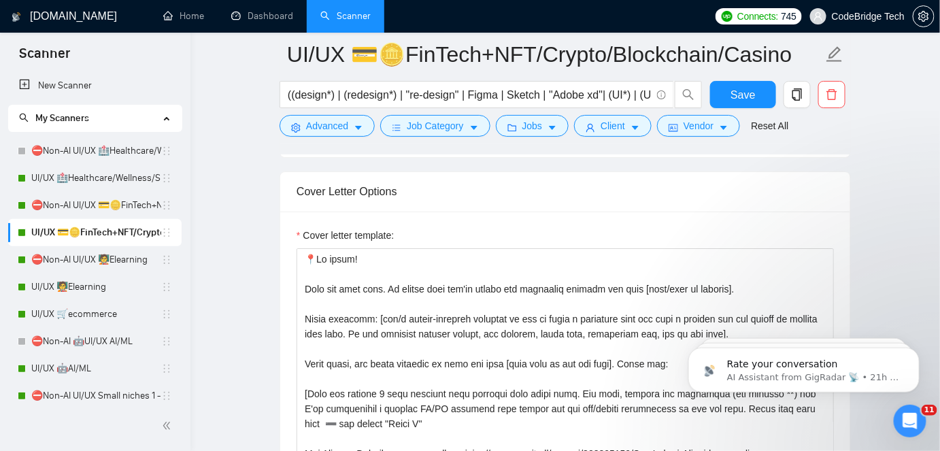
scroll to position [1484, 0]
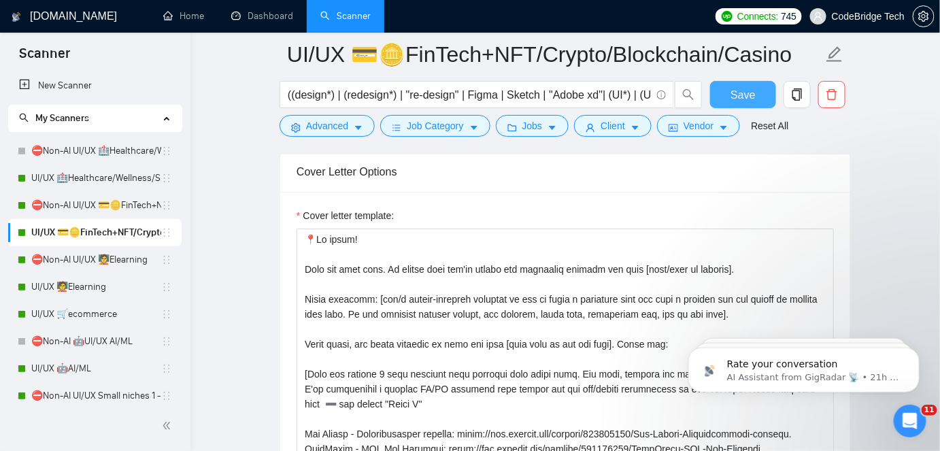
click at [752, 91] on span "Save" at bounding box center [743, 94] width 24 height 17
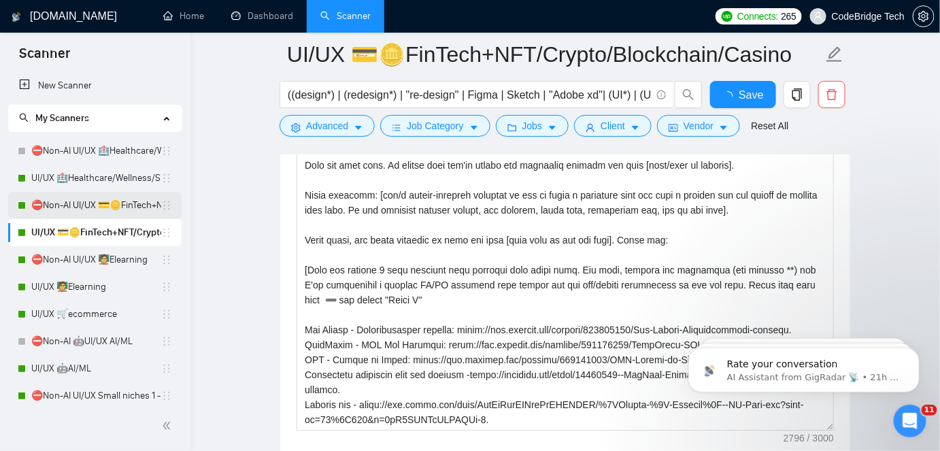
click at [82, 206] on link "⛔Non-AI UI/UX 💳🪙FinTech+NFT/Crypto/Blockchain/Casino" at bounding box center [96, 205] width 130 height 27
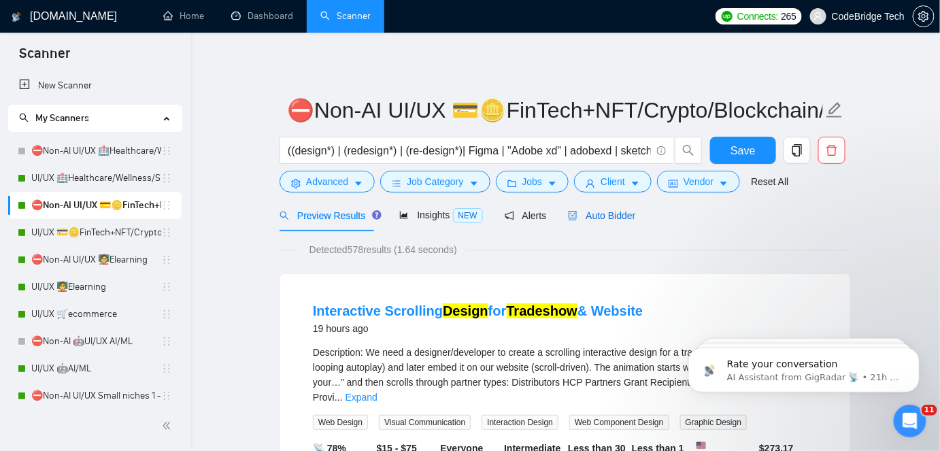
click at [624, 211] on span "Auto Bidder" at bounding box center [601, 215] width 67 height 11
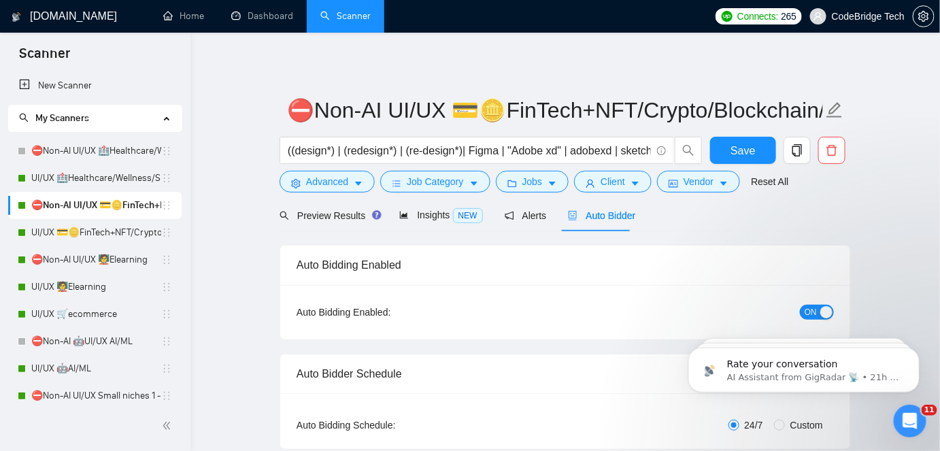
click at [809, 314] on span "ON" at bounding box center [811, 312] width 12 height 15
click at [752, 149] on span "Save" at bounding box center [743, 150] width 24 height 17
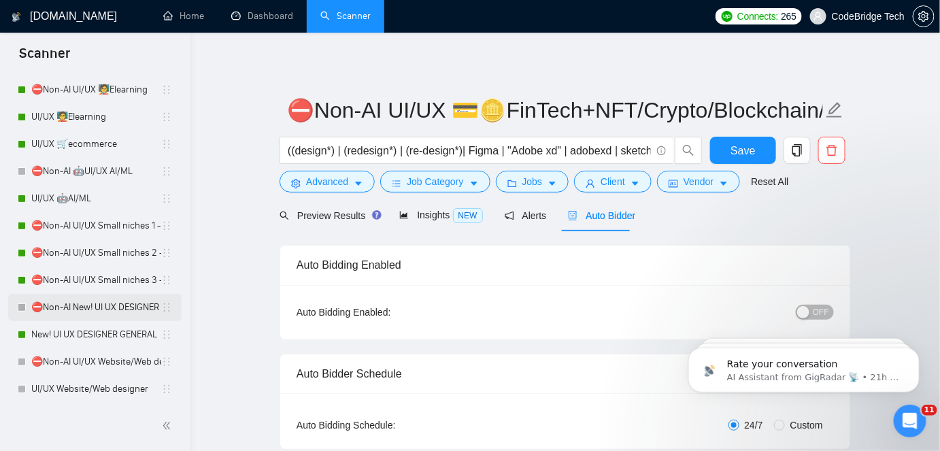
scroll to position [247, 0]
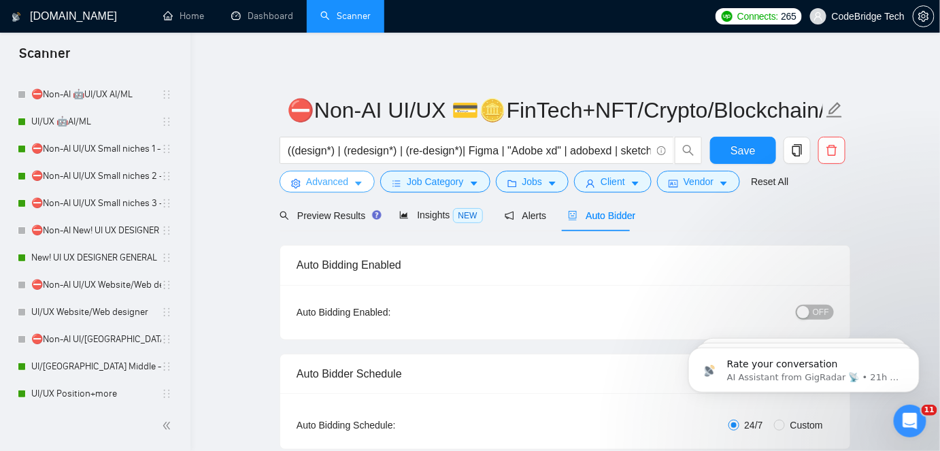
click at [324, 180] on span "Advanced" at bounding box center [327, 181] width 42 height 15
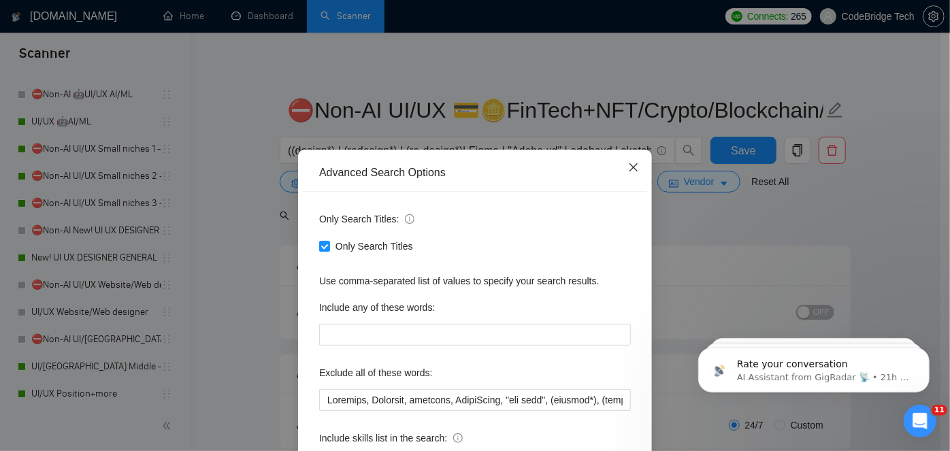
click at [620, 171] on span "Close" at bounding box center [633, 168] width 37 height 37
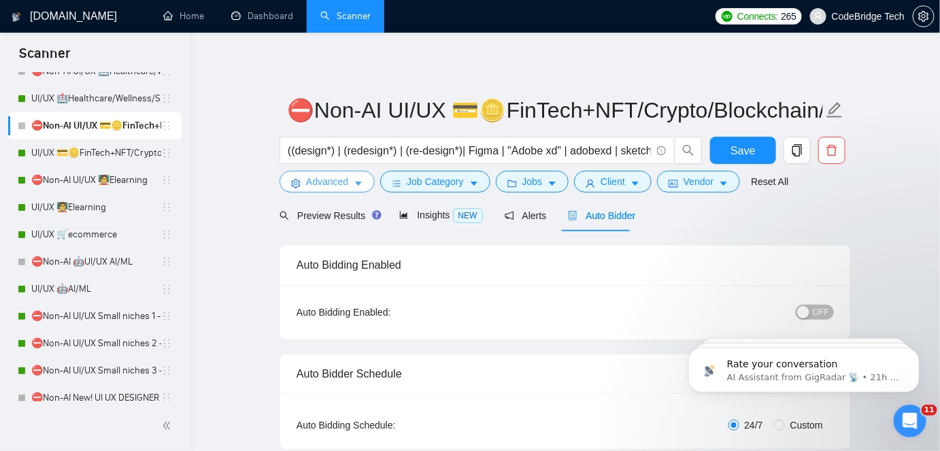
scroll to position [0, 0]
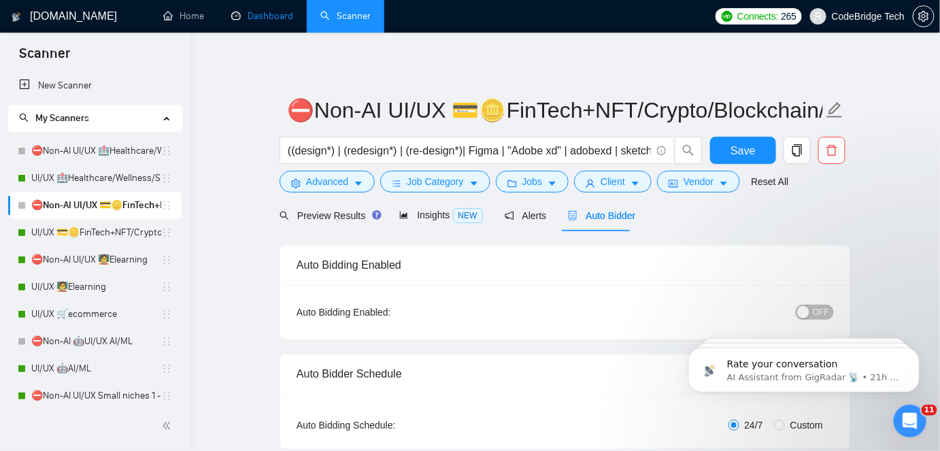
click at [265, 20] on link "Dashboard" at bounding box center [262, 16] width 62 height 12
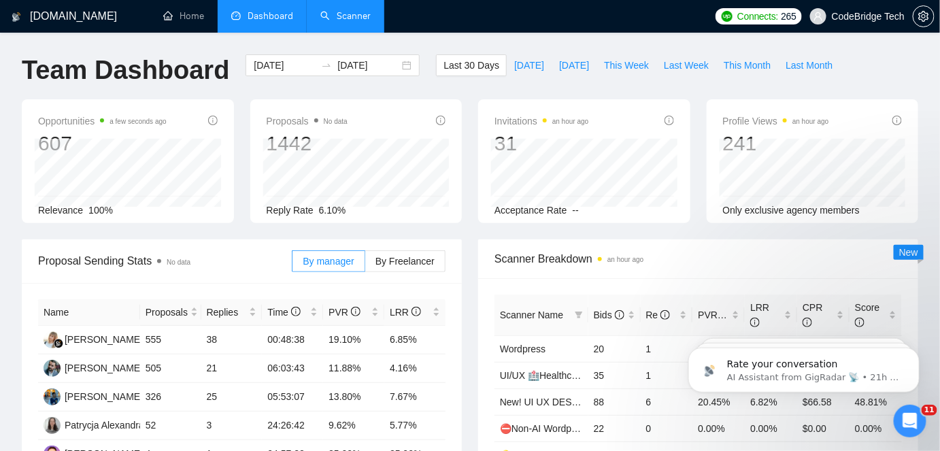
click at [348, 22] on link "Scanner" at bounding box center [345, 16] width 50 height 12
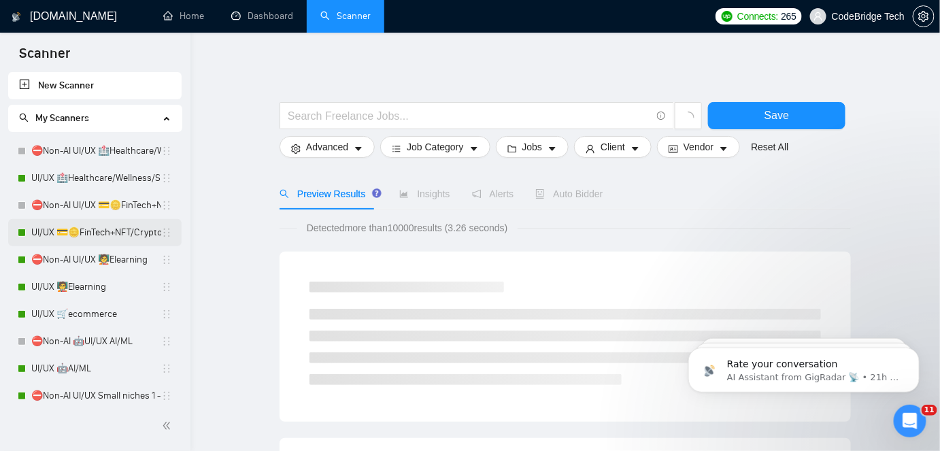
click at [99, 235] on link "UI/UX 💳🪙FinTech+NFT/Crypto/Blockchain/Casino" at bounding box center [96, 232] width 130 height 27
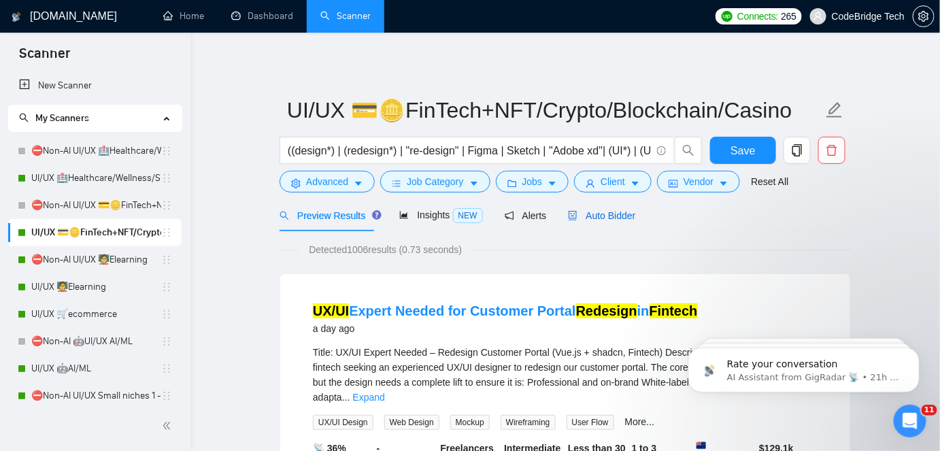
click at [593, 215] on span "Auto Bidder" at bounding box center [601, 215] width 67 height 11
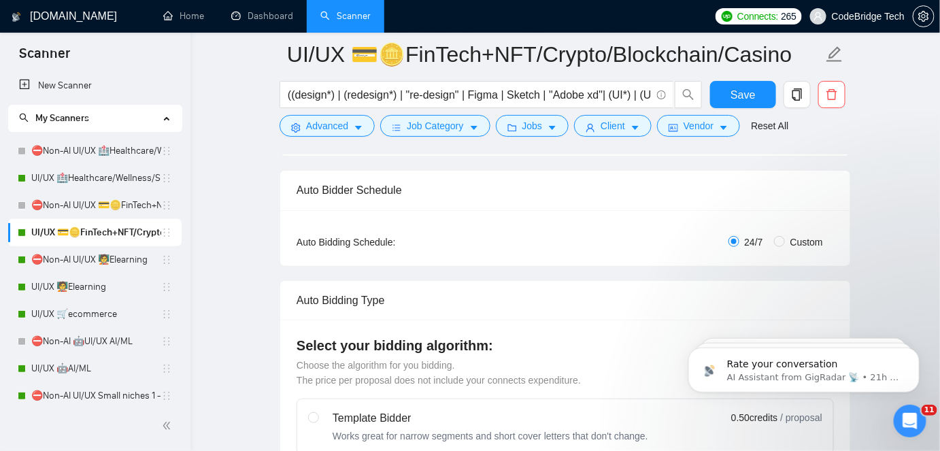
scroll to position [61, 0]
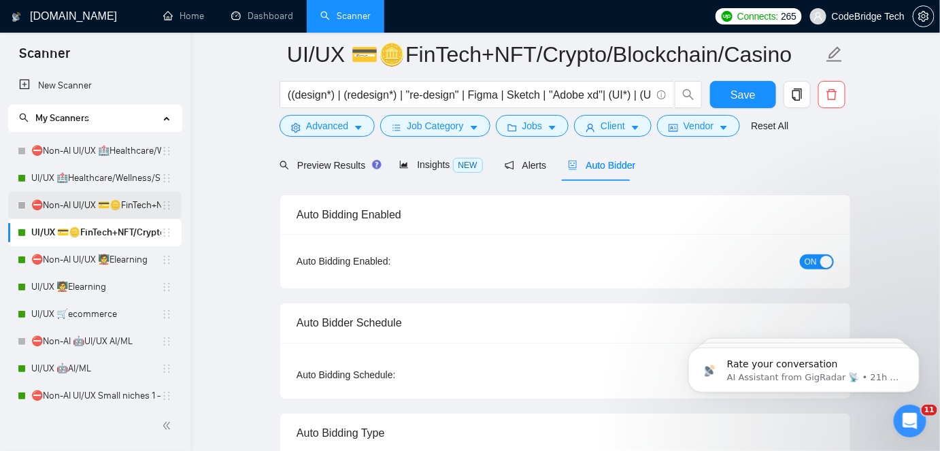
click at [125, 201] on link "⛔Non-AI UI/UX 💳🪙FinTech+NFT/Crypto/Blockchain/Casino" at bounding box center [96, 205] width 130 height 27
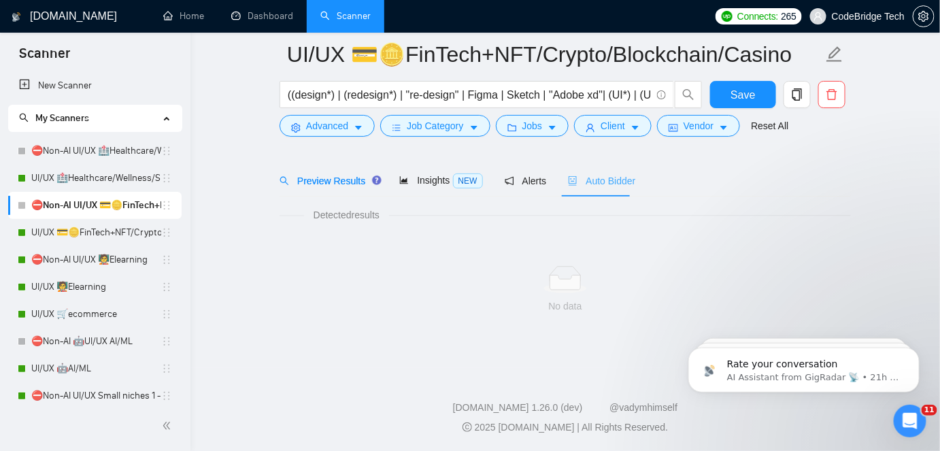
scroll to position [45, 0]
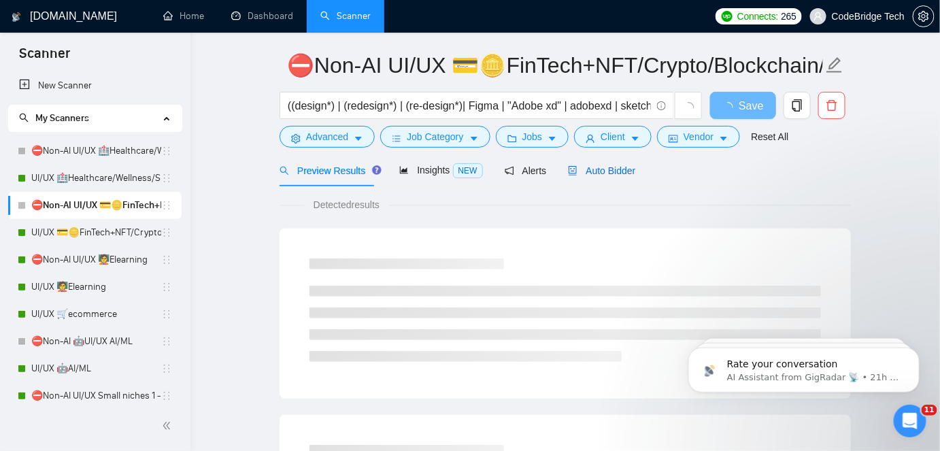
click at [586, 171] on span "Auto Bidder" at bounding box center [601, 170] width 67 height 11
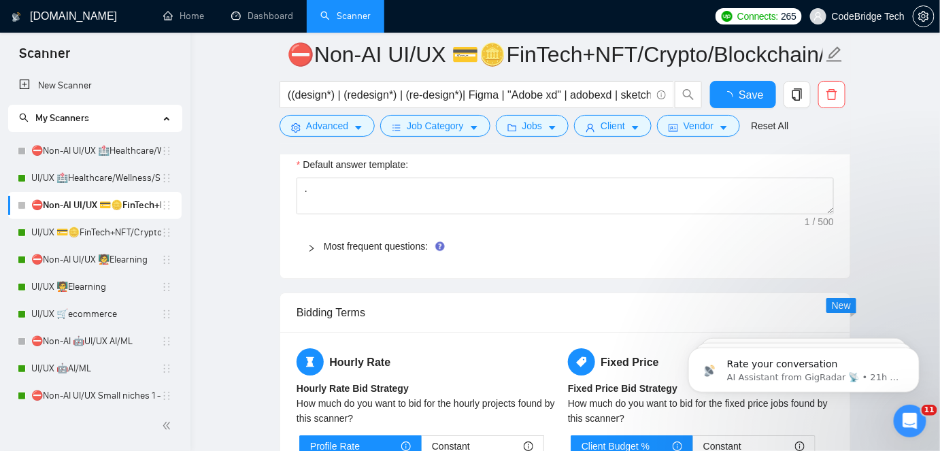
scroll to position [1529, 0]
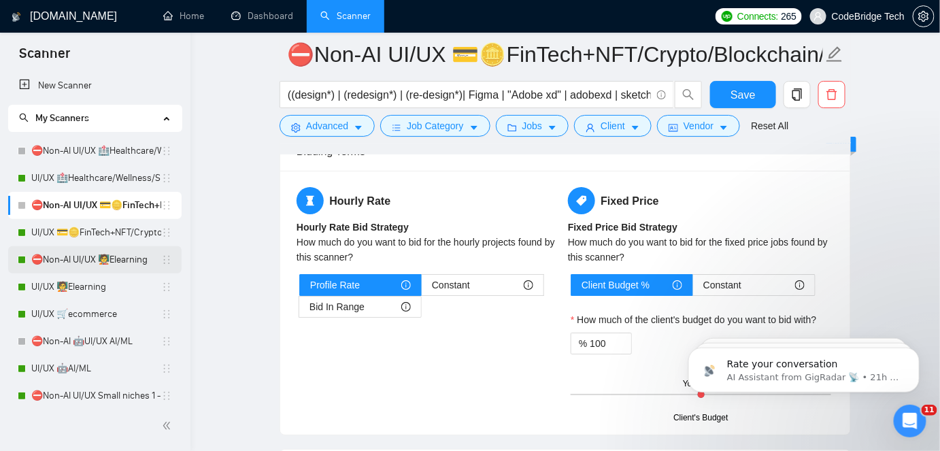
click at [114, 246] on link "⛔Non-AI UI/UX 🧑‍🏫Elearning" at bounding box center [96, 259] width 130 height 27
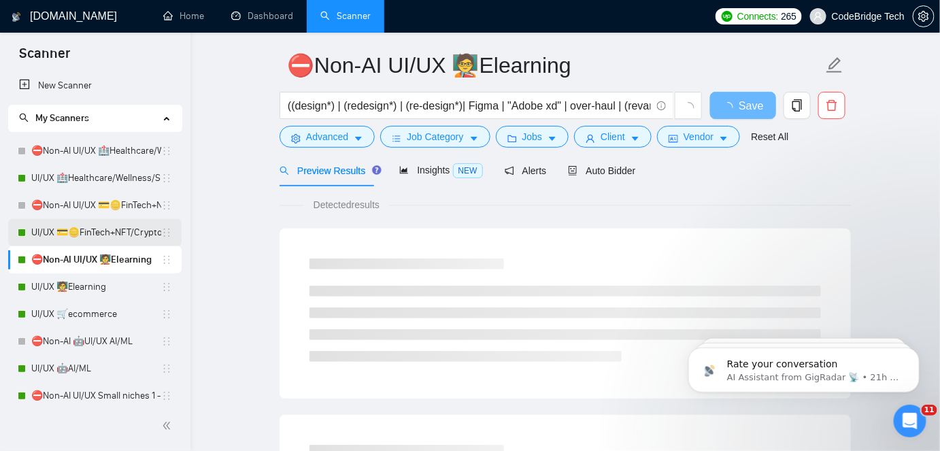
click at [114, 236] on link "UI/UX 💳🪙FinTech+NFT/Crypto/Blockchain/Casino" at bounding box center [96, 232] width 130 height 27
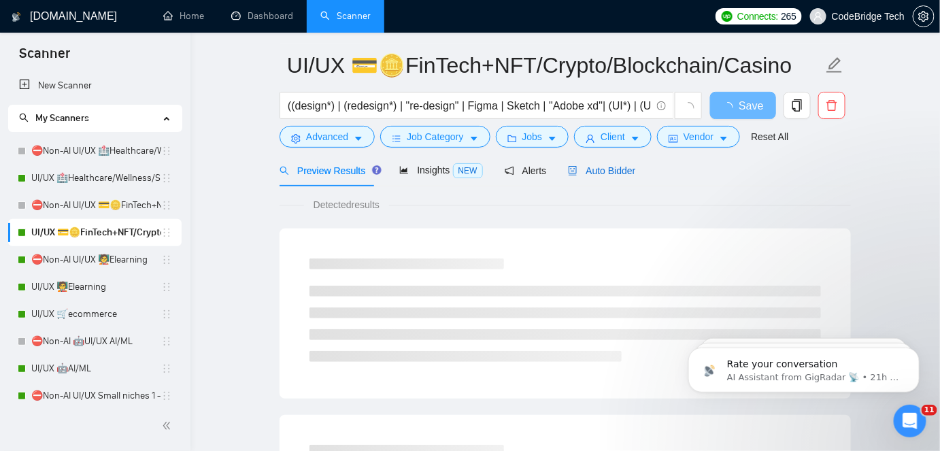
click at [617, 166] on span "Auto Bidder" at bounding box center [601, 170] width 67 height 11
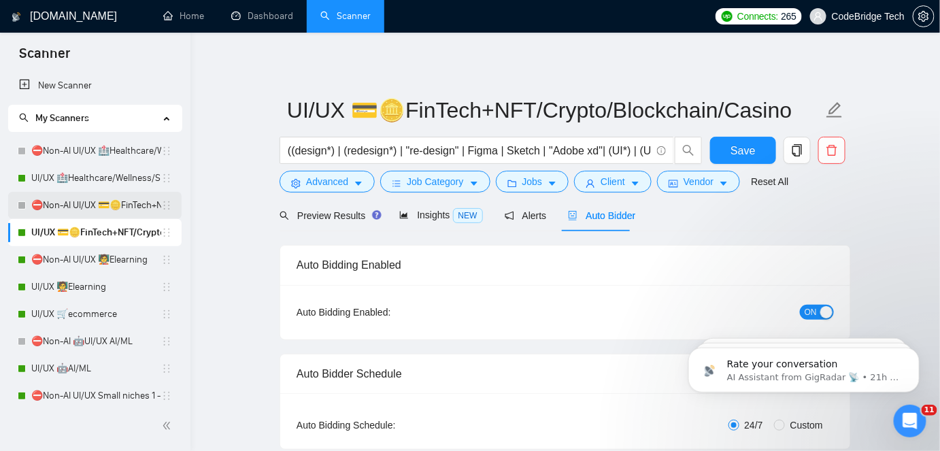
click at [112, 213] on link "⛔Non-AI UI/UX 💳🪙FinTech+NFT/Crypto/Blockchain/Casino" at bounding box center [96, 205] width 130 height 27
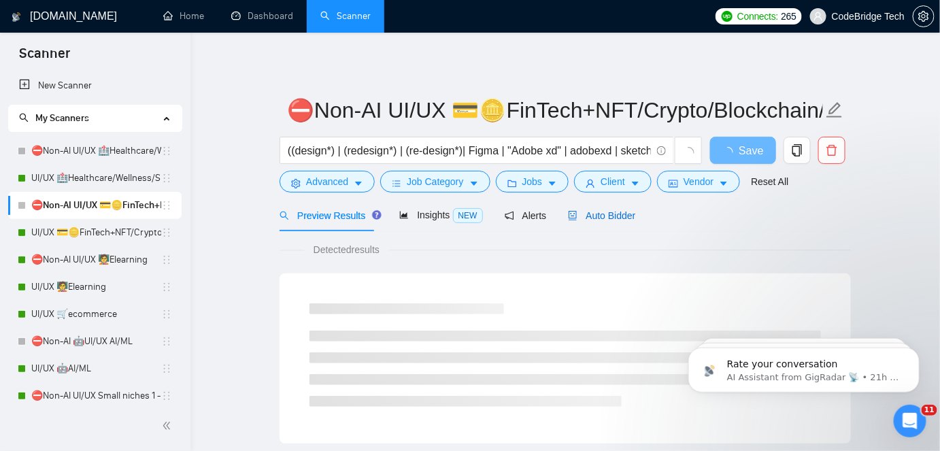
click at [597, 210] on span "Auto Bidder" at bounding box center [601, 215] width 67 height 11
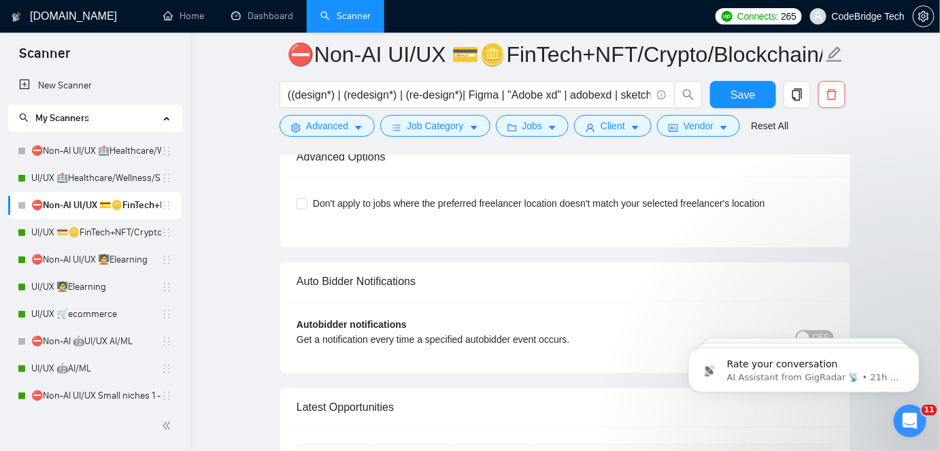
scroll to position [2350, 0]
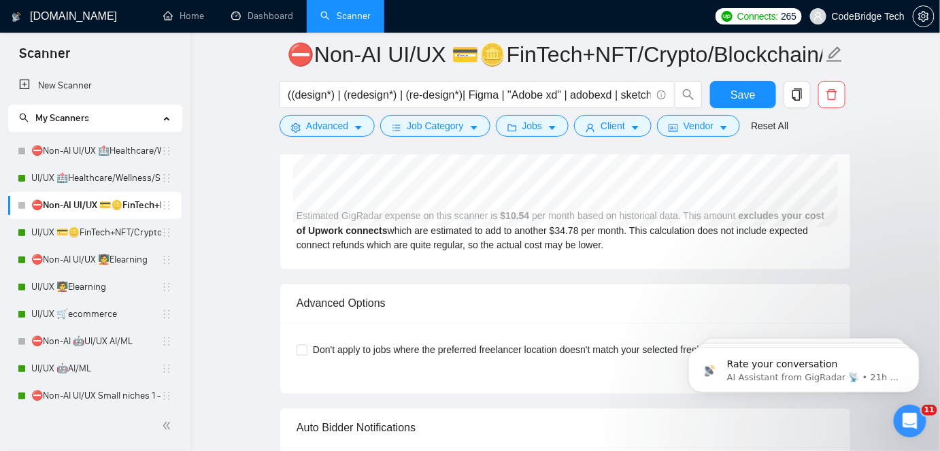
click at [80, 218] on link "⛔Non-AI UI/UX 💳🪙FinTech+NFT/Crypto/Blockchain/Casino" at bounding box center [96, 205] width 130 height 27
click at [76, 235] on link "UI/UX 💳🪙FinTech+NFT/Crypto/Blockchain/Casino" at bounding box center [96, 232] width 130 height 27
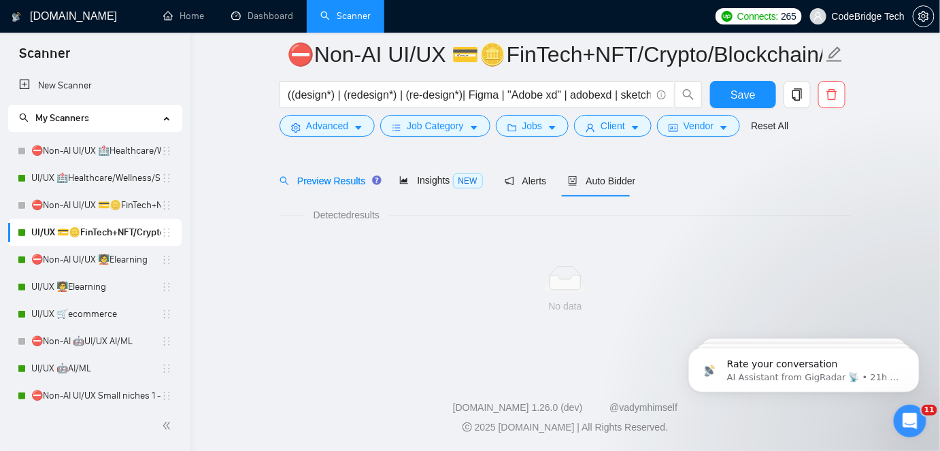
scroll to position [45, 0]
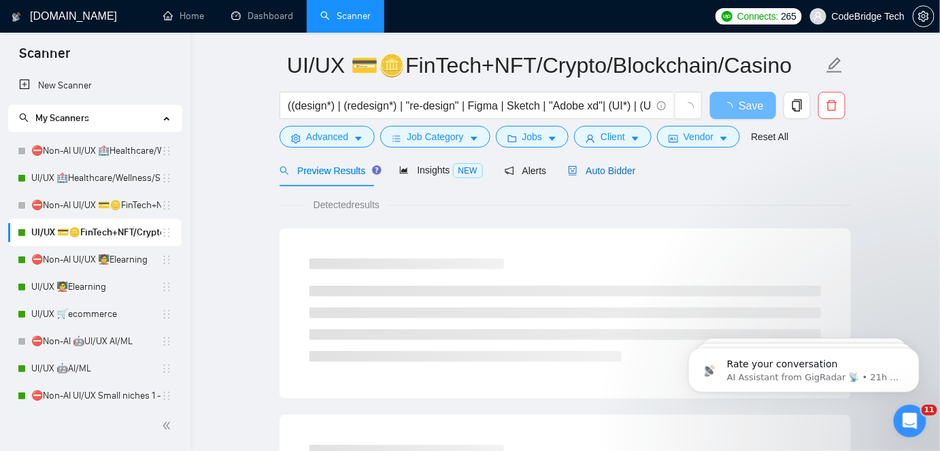
click at [623, 172] on span "Auto Bidder" at bounding box center [601, 170] width 67 height 11
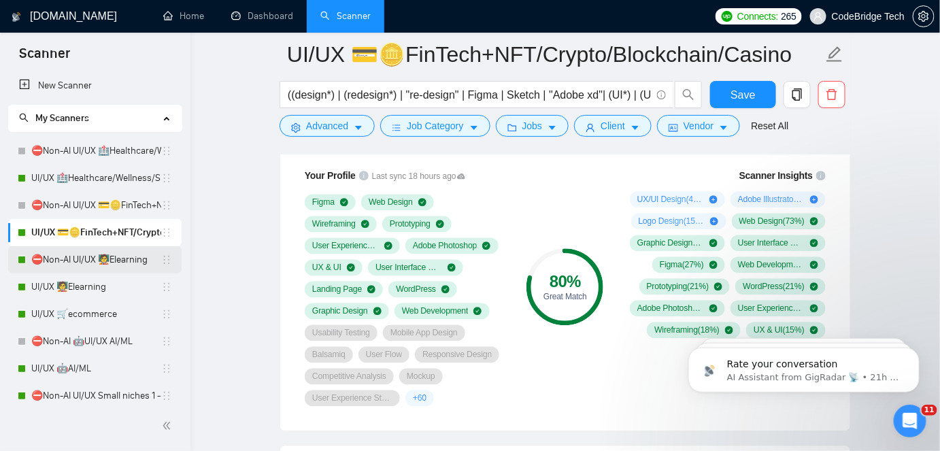
scroll to position [911, 0]
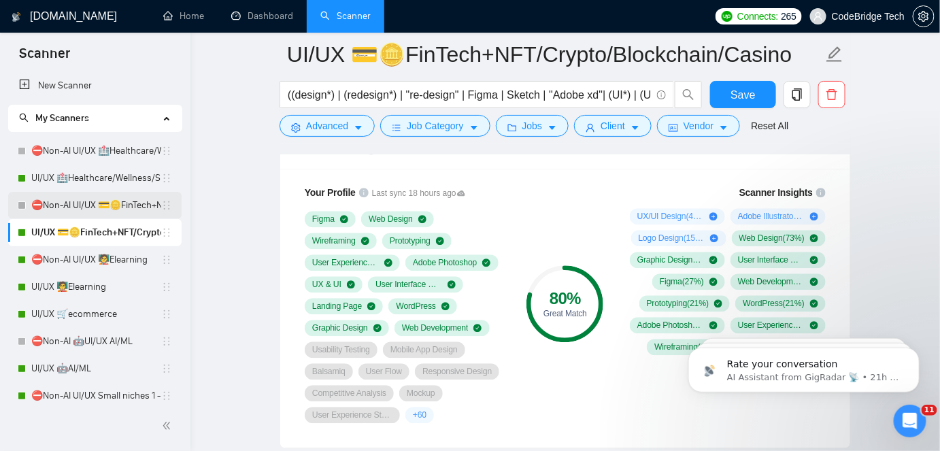
click at [105, 214] on link "⛔Non-AI UI/UX 💳🪙FinTech+NFT/Crypto/Blockchain/Casino" at bounding box center [96, 205] width 130 height 27
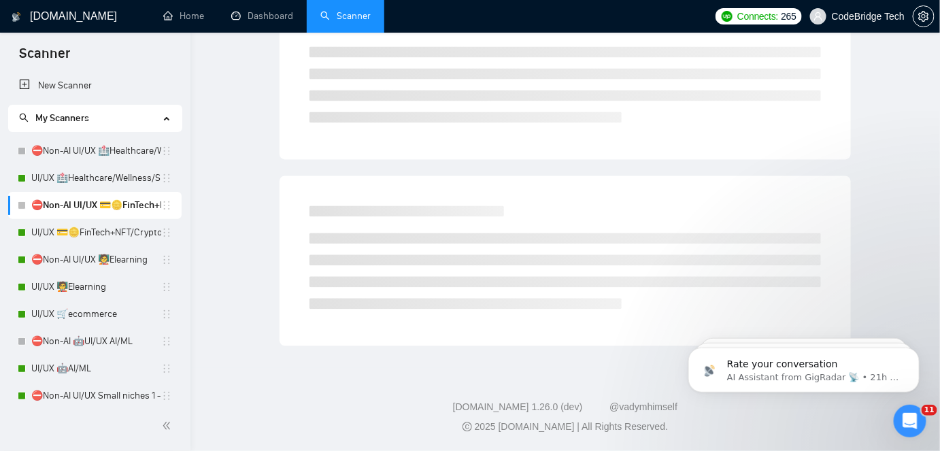
scroll to position [45, 0]
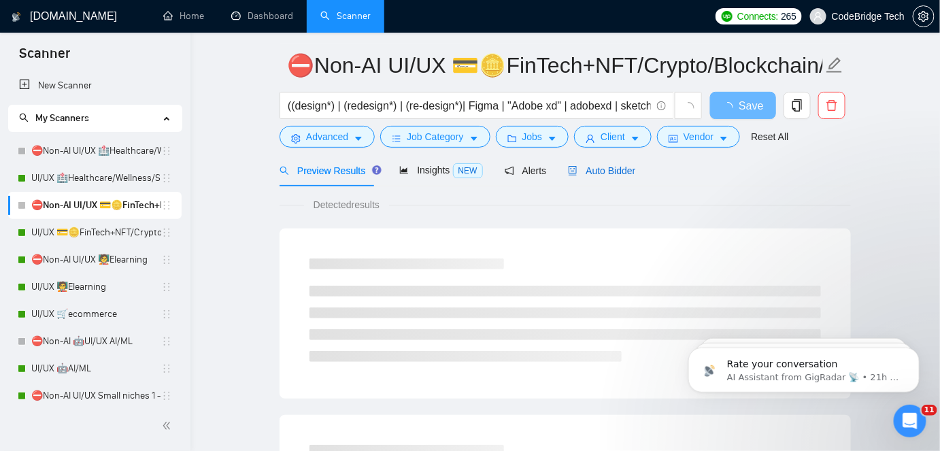
click at [618, 174] on span "Auto Bidder" at bounding box center [601, 170] width 67 height 11
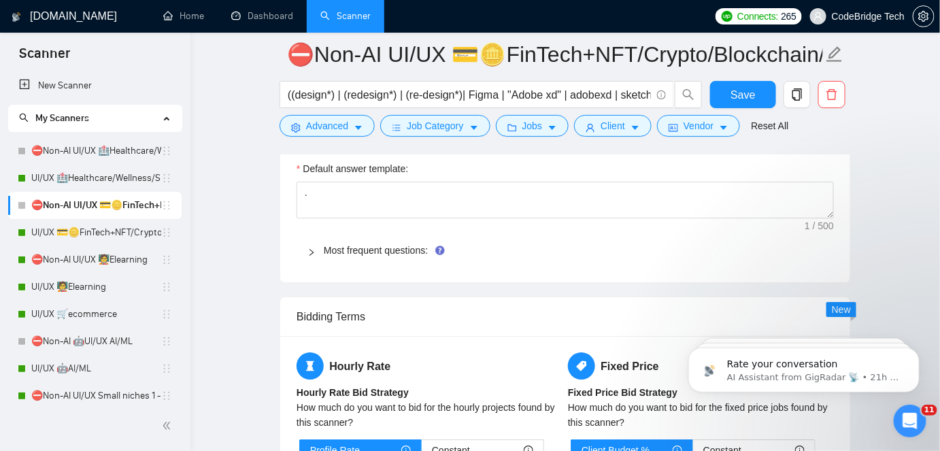
scroll to position [1354, 0]
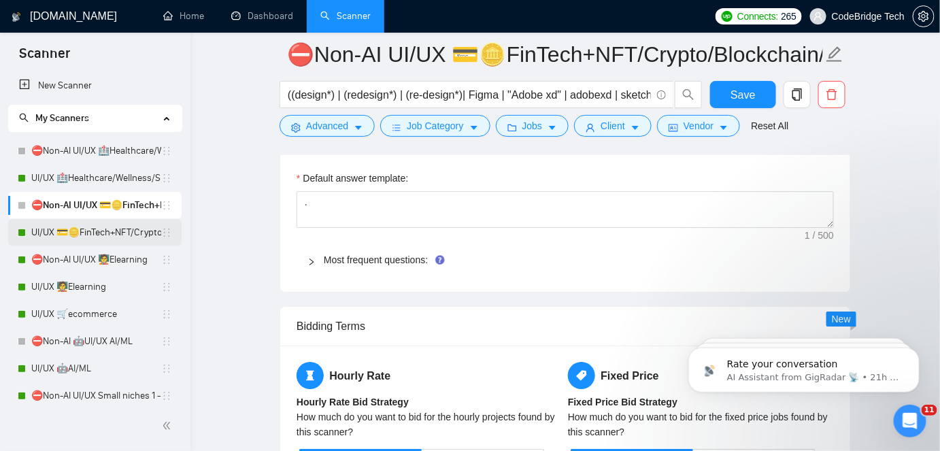
click at [47, 231] on link "UI/UX 💳🪙FinTech+NFT/Crypto/Blockchain/Casino" at bounding box center [96, 232] width 130 height 27
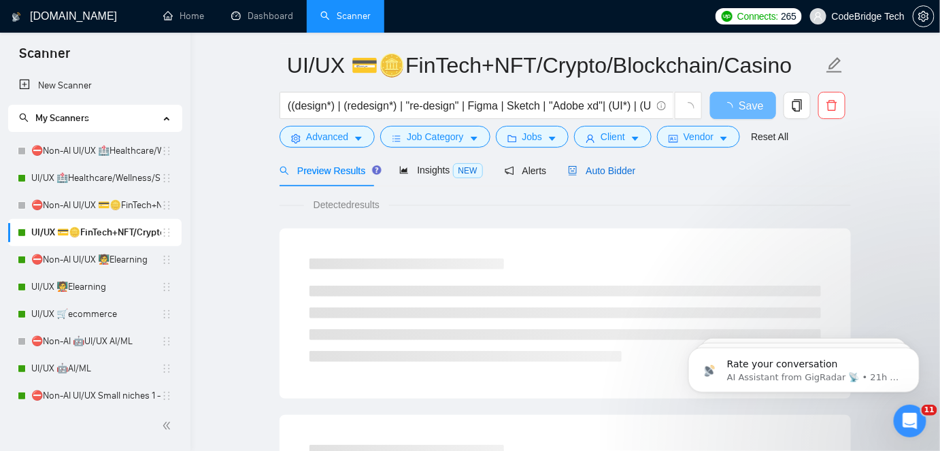
click at [584, 173] on span "Auto Bidder" at bounding box center [601, 170] width 67 height 11
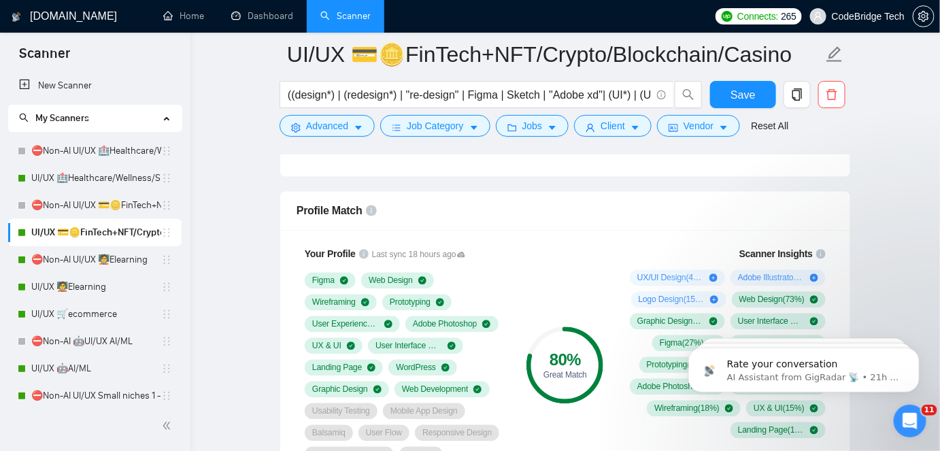
scroll to position [911, 0]
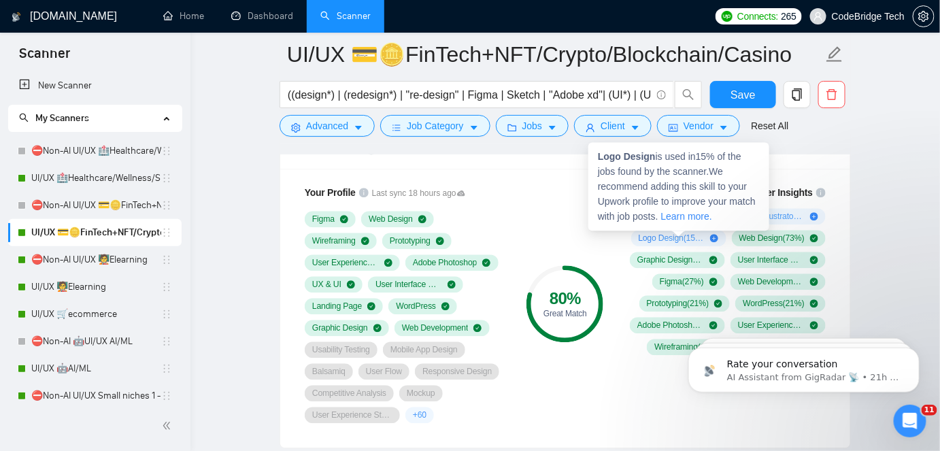
click at [713, 238] on icon "plus-circle" at bounding box center [714, 238] width 8 height 8
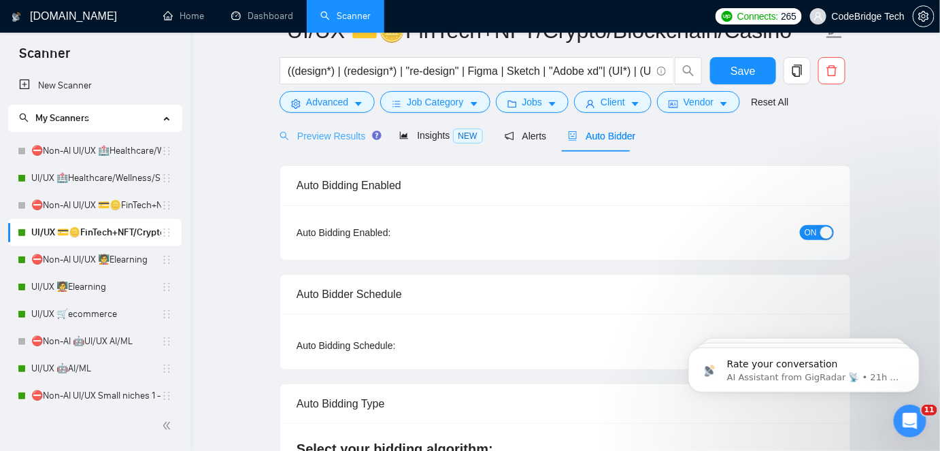
scroll to position [0, 0]
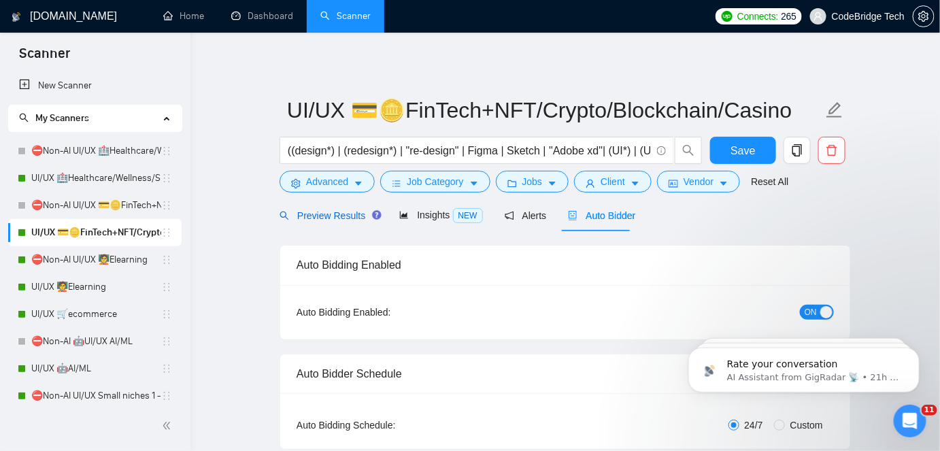
click at [353, 216] on span "Preview Results" at bounding box center [329, 215] width 98 height 11
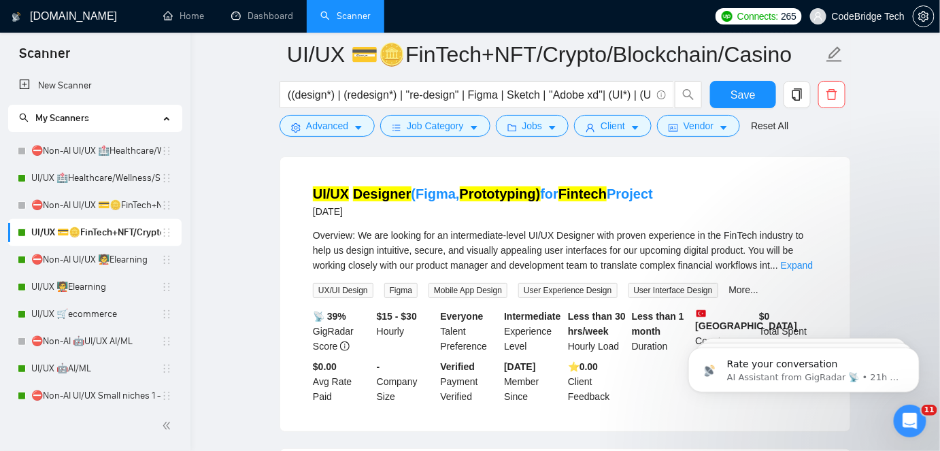
scroll to position [1607, 0]
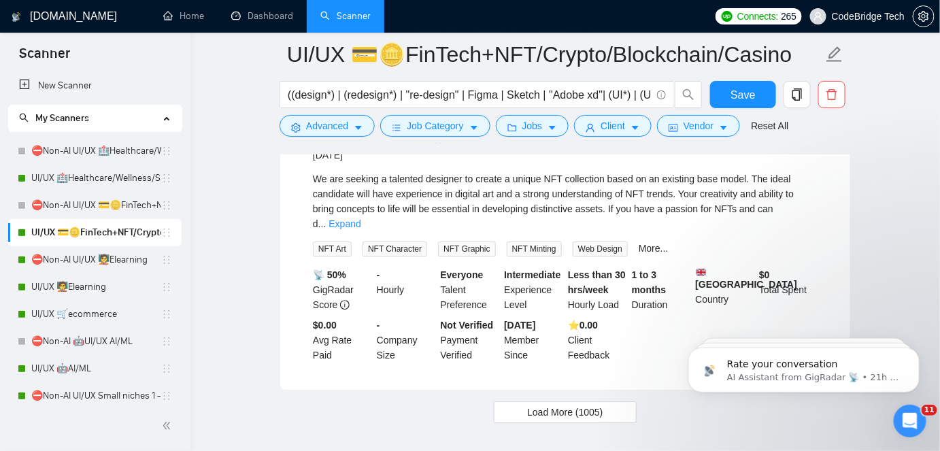
drag, startPoint x: 945, startPoint y: 276, endPoint x: 21, endPoint y: 6, distance: 962.4
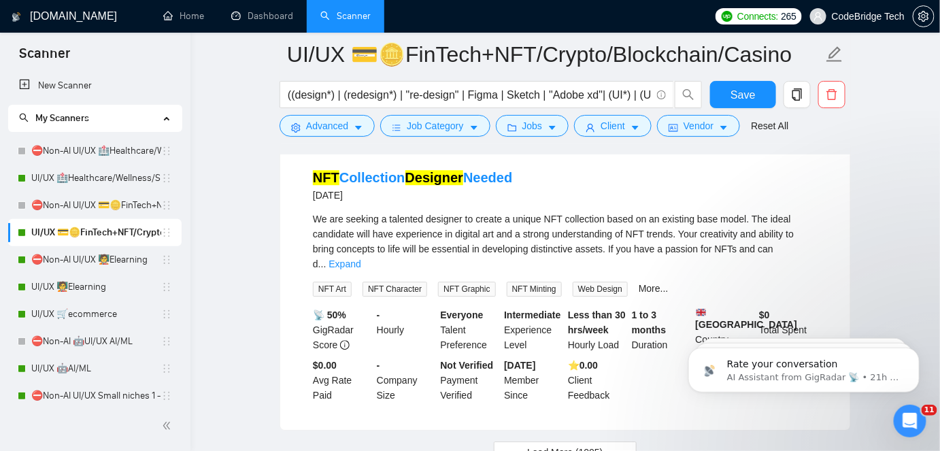
scroll to position [2869, 0]
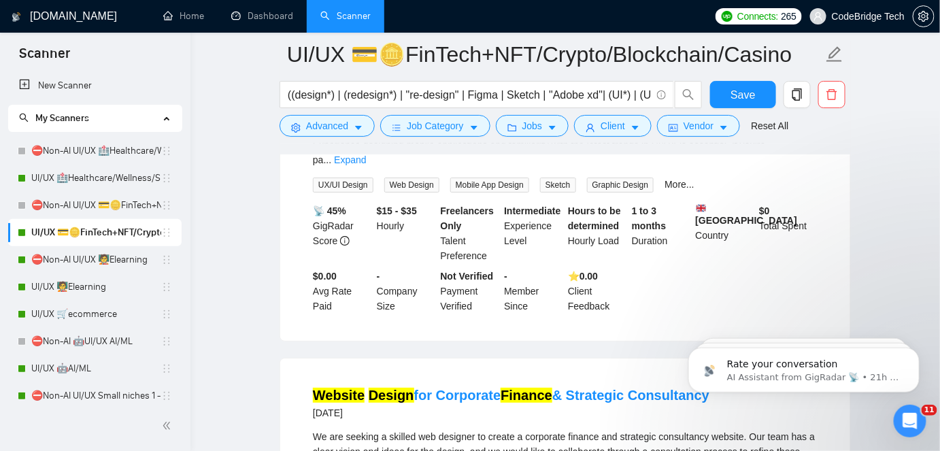
scroll to position [3363, 0]
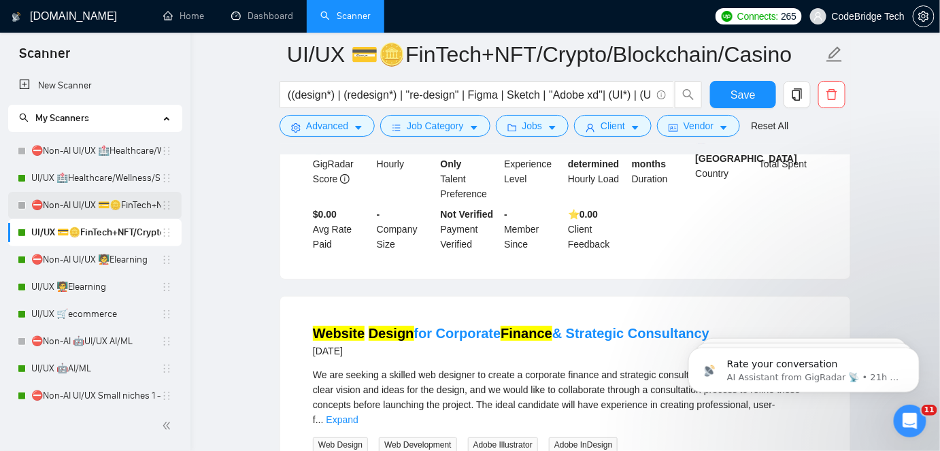
click at [92, 203] on link "⛔Non-AI UI/UX 💳🪙FinTech+NFT/Crypto/Blockchain/Casino" at bounding box center [96, 205] width 130 height 27
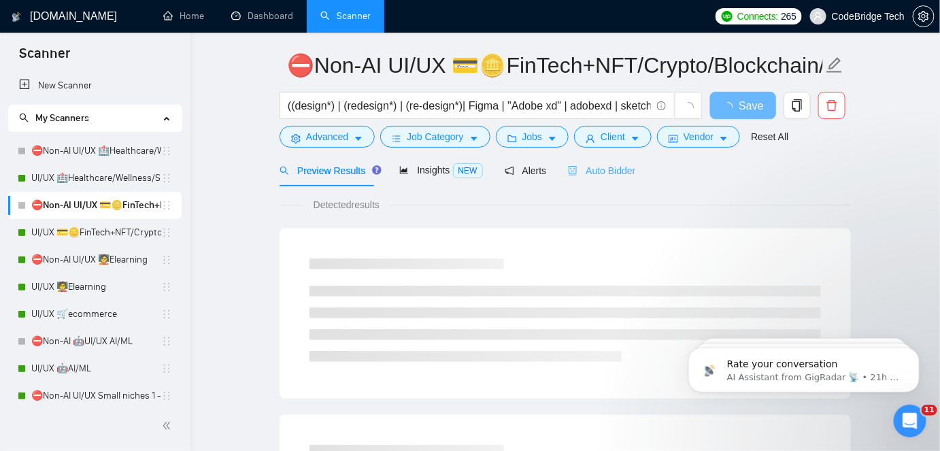
click at [604, 178] on div "Auto Bidder" at bounding box center [601, 170] width 67 height 32
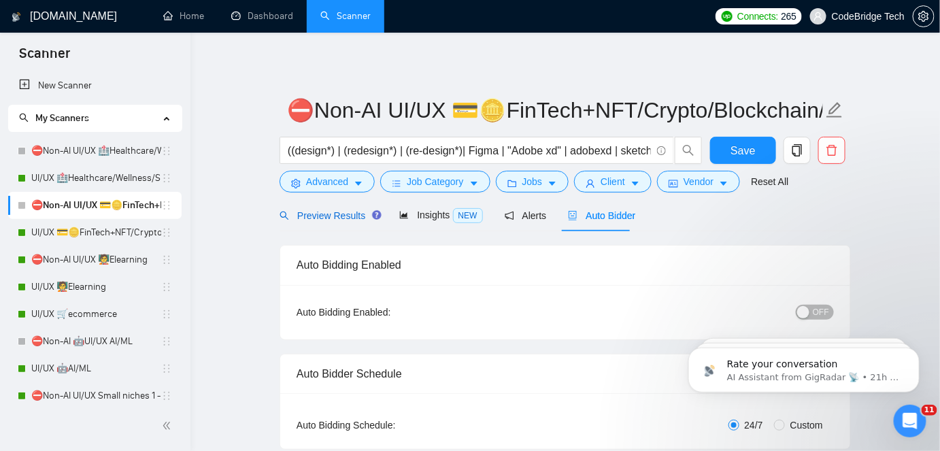
click at [349, 215] on span "Preview Results" at bounding box center [329, 215] width 98 height 11
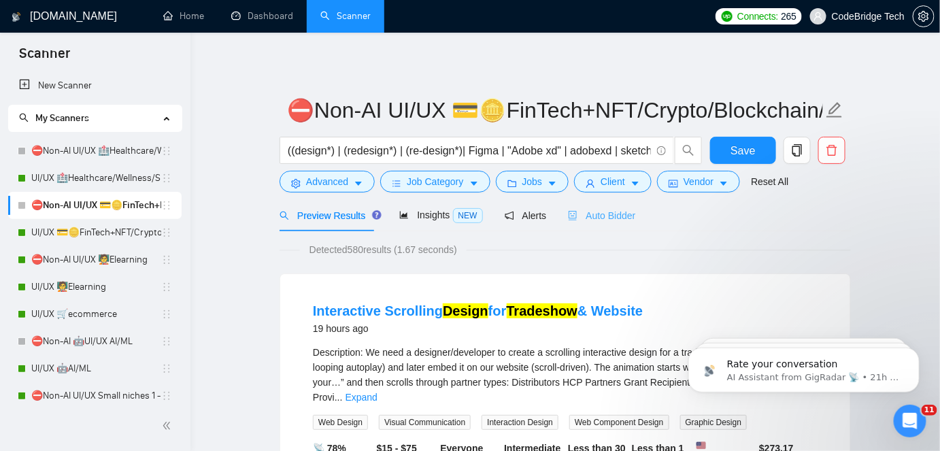
click at [597, 224] on div "Auto Bidder" at bounding box center [601, 215] width 67 height 32
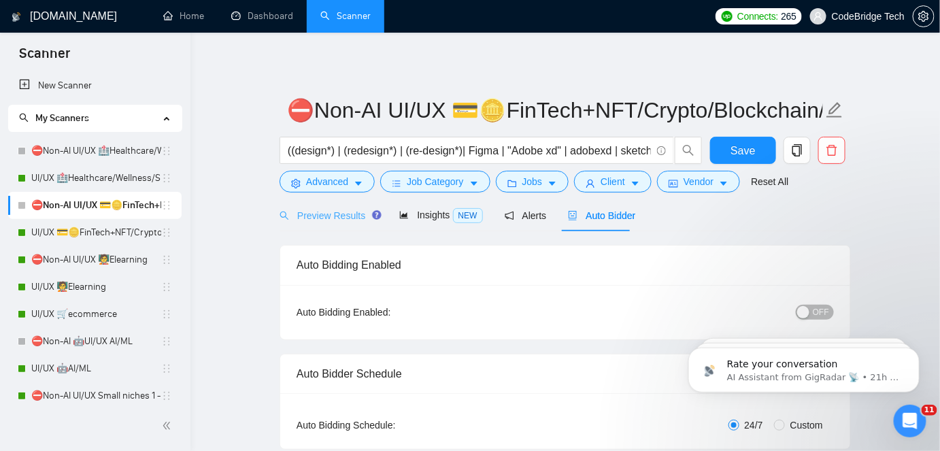
click at [341, 224] on div "Preview Results" at bounding box center [329, 215] width 98 height 32
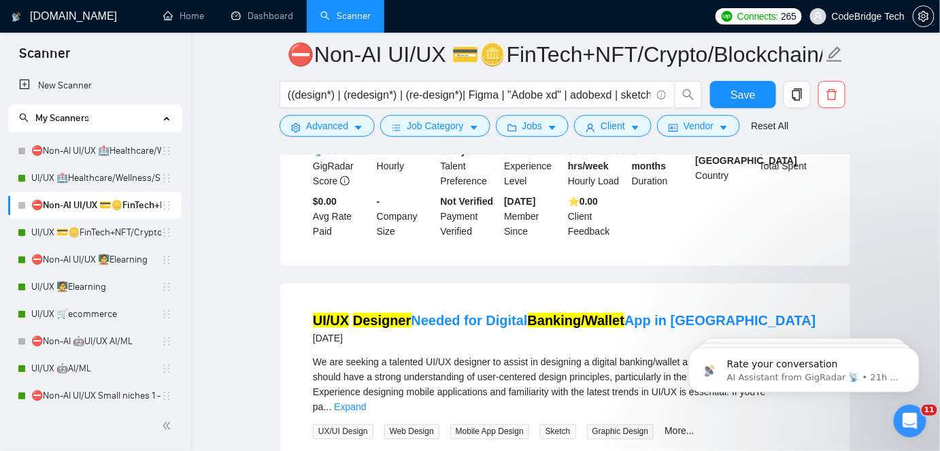
scroll to position [2226, 0]
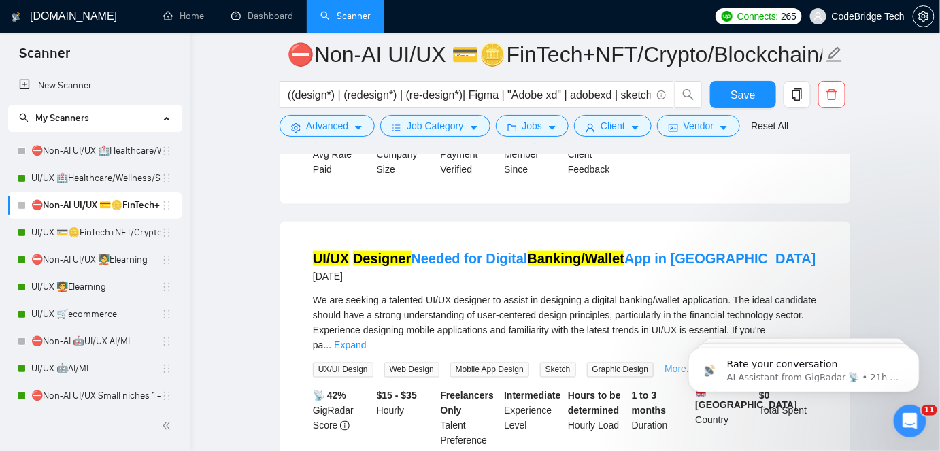
click at [678, 364] on link "More..." at bounding box center [680, 369] width 30 height 11
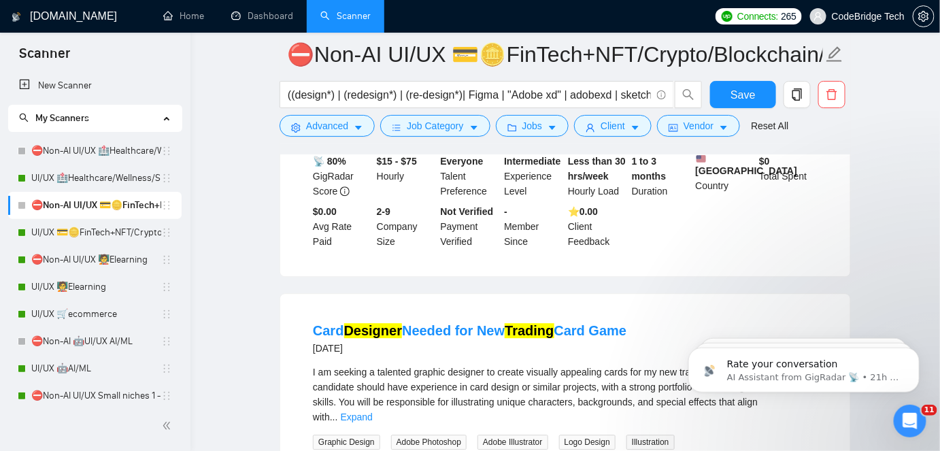
scroll to position [2679, 0]
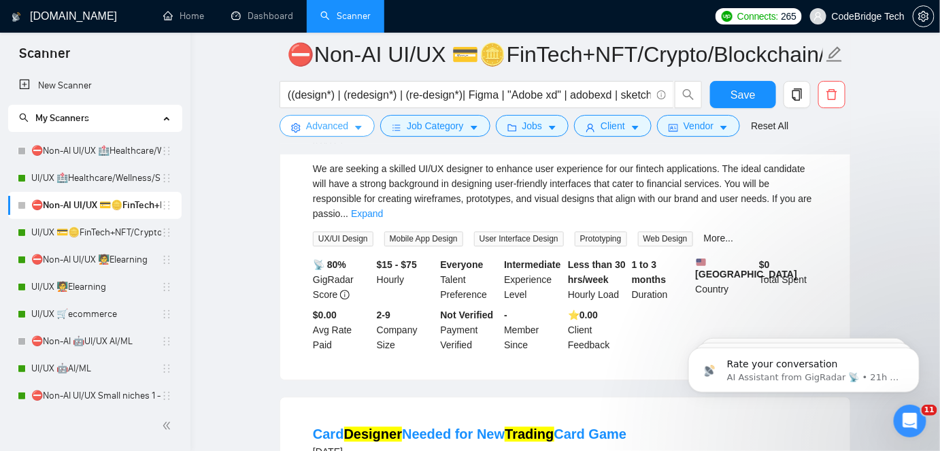
click at [317, 133] on button "Advanced" at bounding box center [327, 126] width 95 height 22
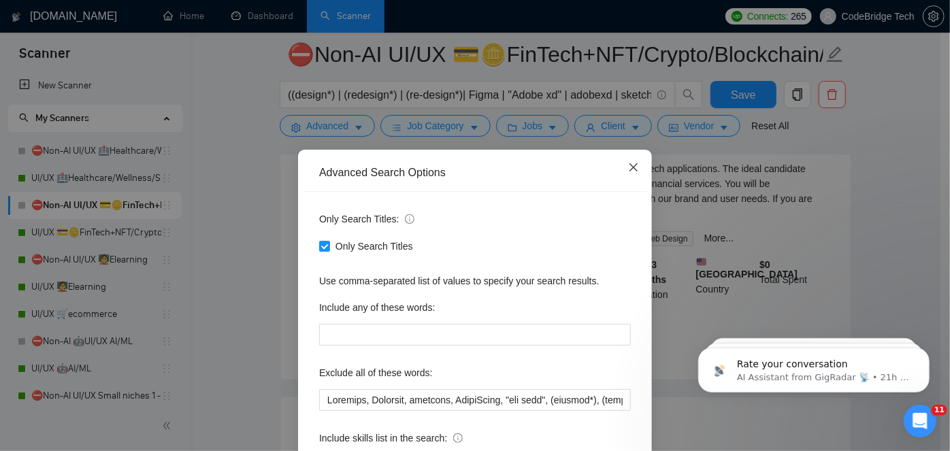
click at [626, 161] on span "Close" at bounding box center [633, 168] width 37 height 37
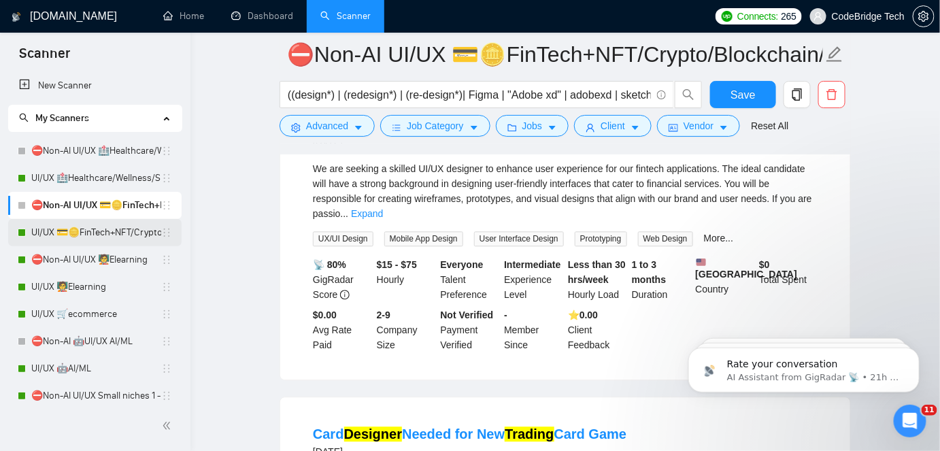
click at [56, 233] on link "UI/UX 💳🪙FinTech+NFT/Crypto/Blockchain/Casino" at bounding box center [96, 232] width 130 height 27
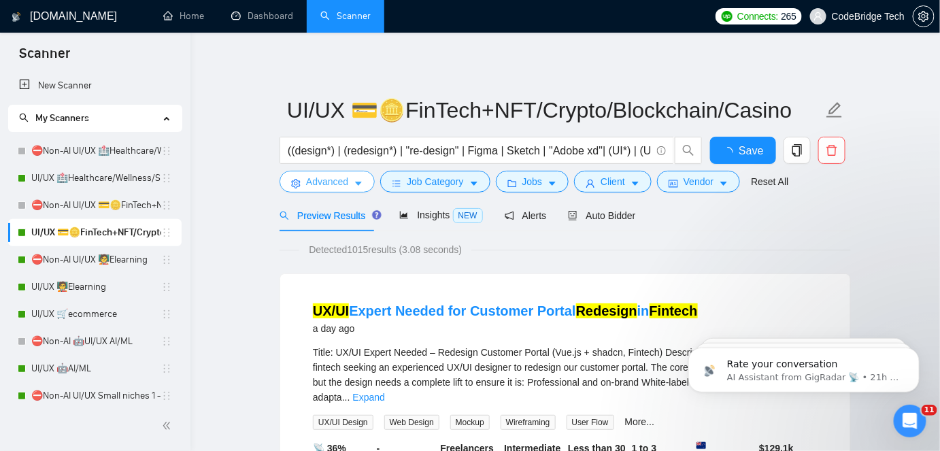
click at [321, 185] on span "Advanced" at bounding box center [327, 181] width 42 height 15
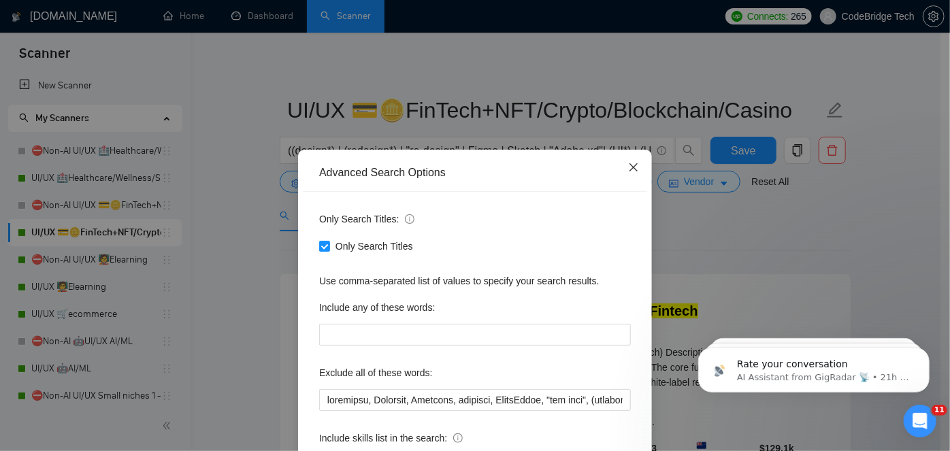
click at [628, 166] on icon "close" at bounding box center [633, 167] width 11 height 11
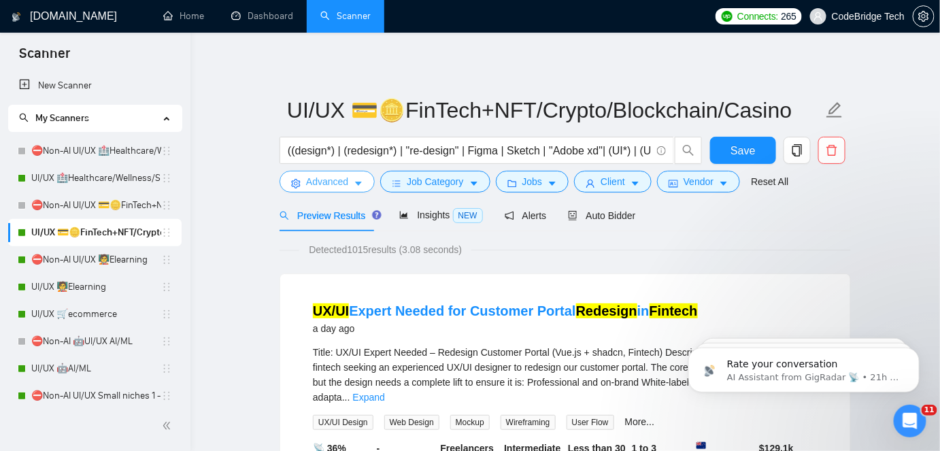
click at [329, 184] on span "Advanced" at bounding box center [327, 181] width 42 height 15
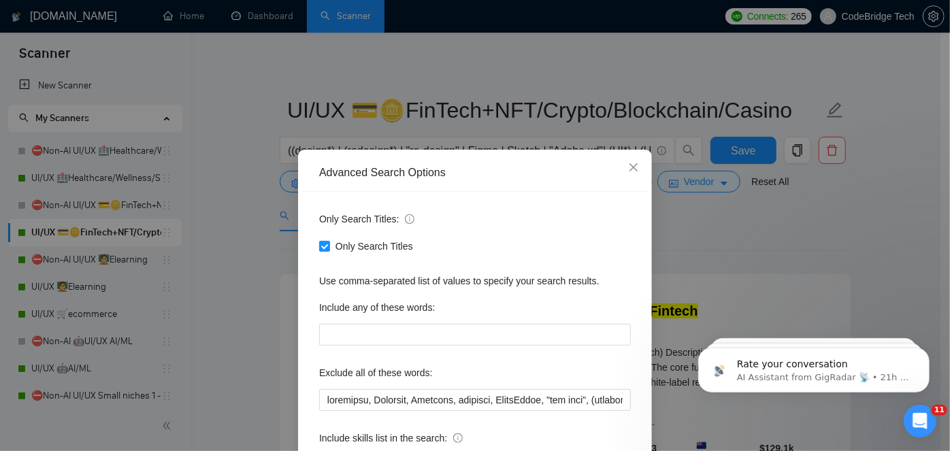
click at [321, 414] on div "Only Search Titles: Only Search Titles Use comma-separated list of values to sp…" at bounding box center [475, 350] width 344 height 317
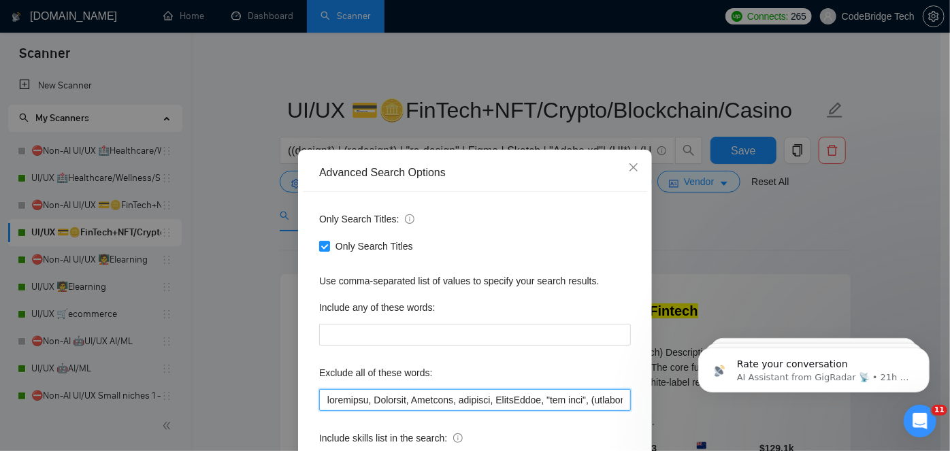
click at [322, 405] on input "text" at bounding box center [475, 400] width 312 height 22
click at [591, 397] on input "text" at bounding box center [475, 400] width 312 height 22
click at [461, 402] on input "text" at bounding box center [475, 400] width 312 height 22
drag, startPoint x: 352, startPoint y: 403, endPoint x: 295, endPoint y: 403, distance: 57.1
click at [298, 403] on div "Advanced Search Options Only Search Titles: Only Search Titles Use comma-separa…" at bounding box center [475, 350] width 354 height 400
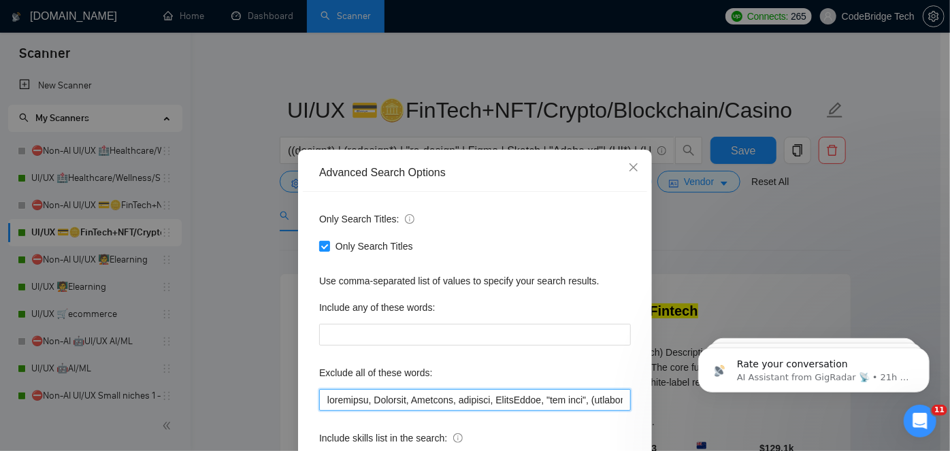
click at [325, 403] on input "text" at bounding box center [475, 400] width 312 height 22
click at [321, 402] on input "text" at bounding box center [475, 400] width 312 height 22
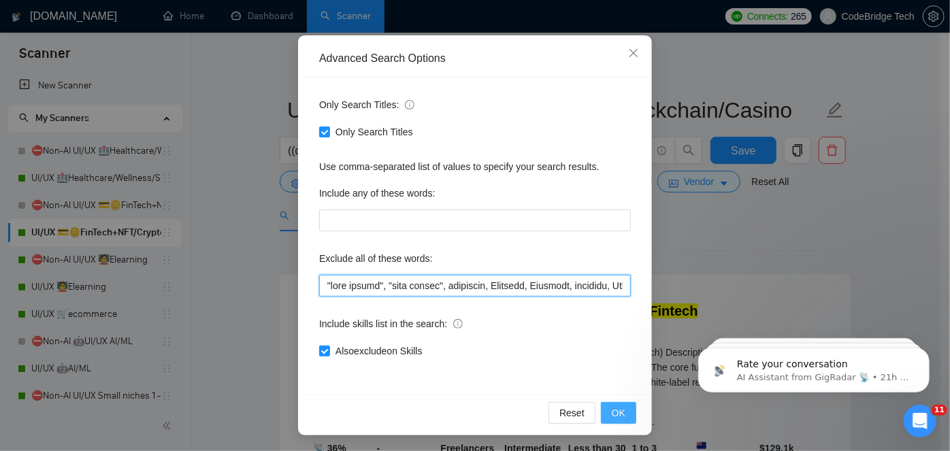
type input ""card design", "logo design", tradeshow, Airtable, Wearable, hardware, SmartSui…"
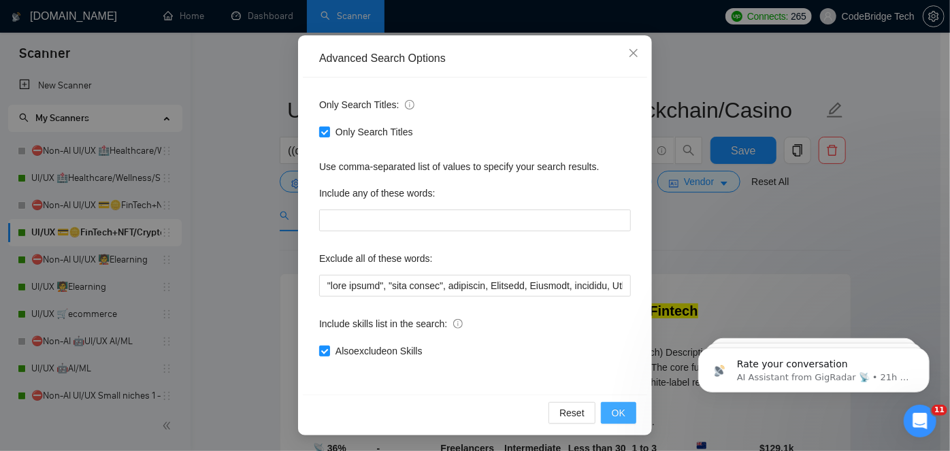
click at [614, 414] on span "OK" at bounding box center [619, 412] width 14 height 15
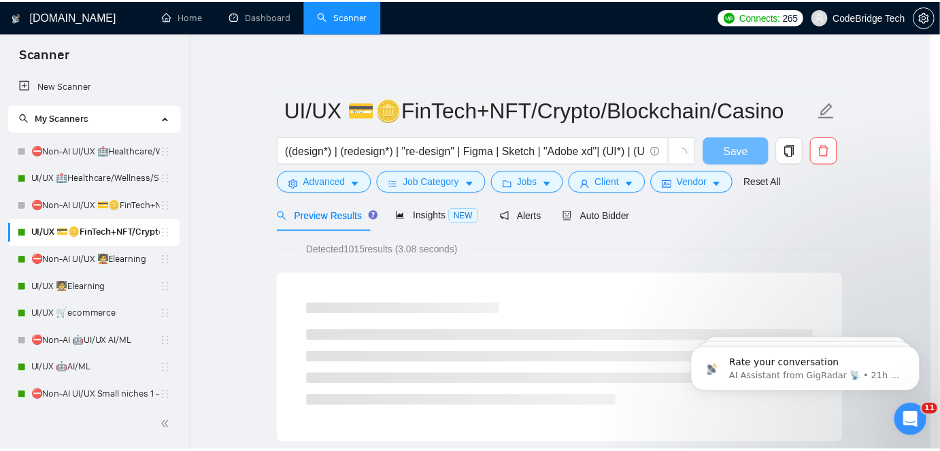
scroll to position [46, 0]
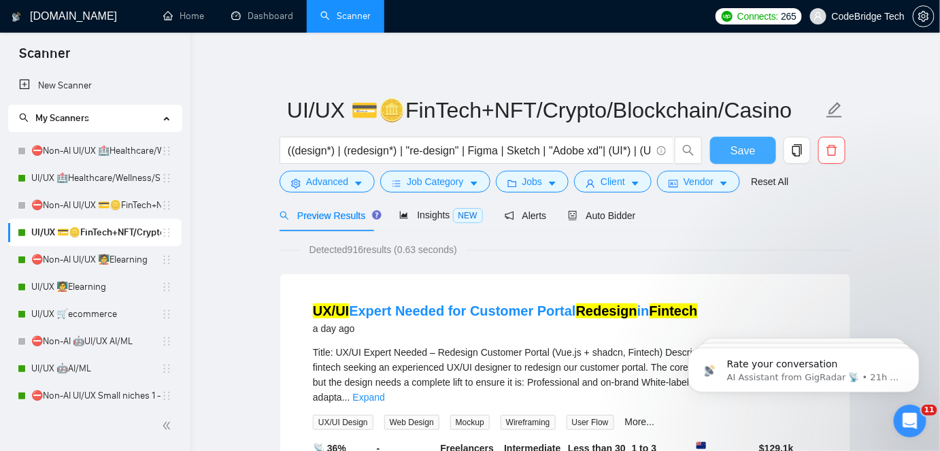
click at [735, 144] on span "Save" at bounding box center [743, 150] width 24 height 17
click at [633, 416] on link "More..." at bounding box center [640, 421] width 30 height 11
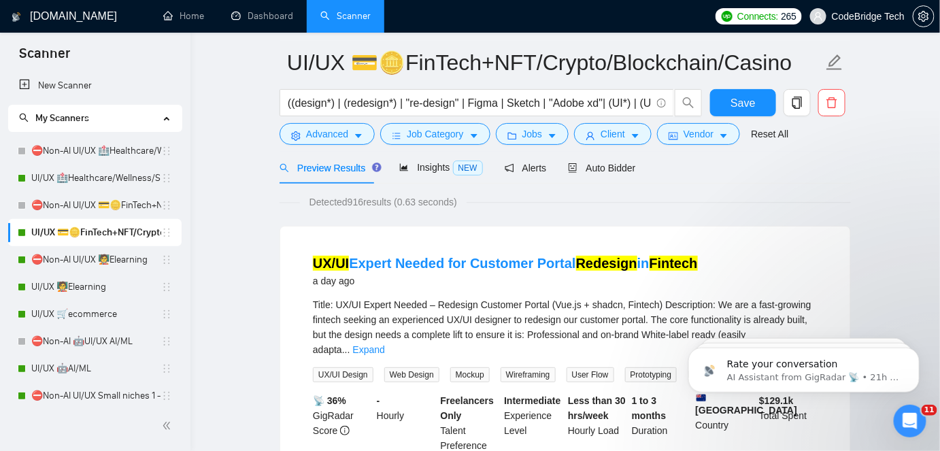
scroll to position [0, 0]
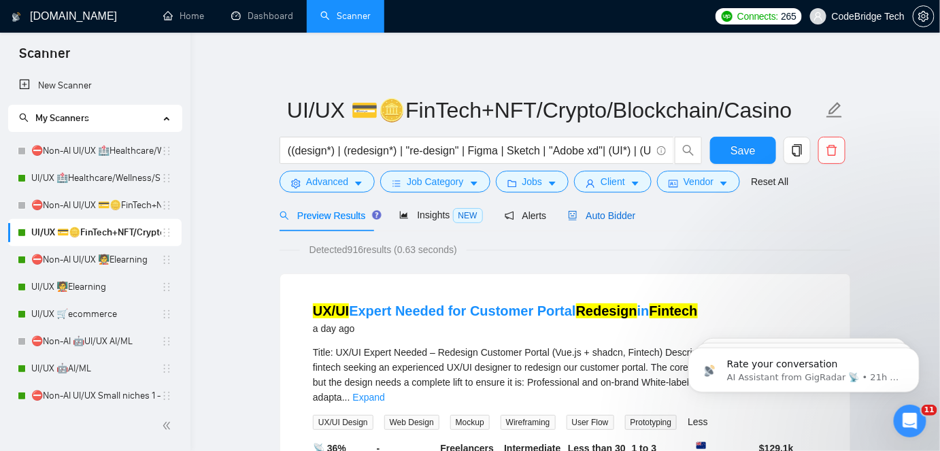
click at [573, 220] on span "Auto Bidder" at bounding box center [601, 215] width 67 height 11
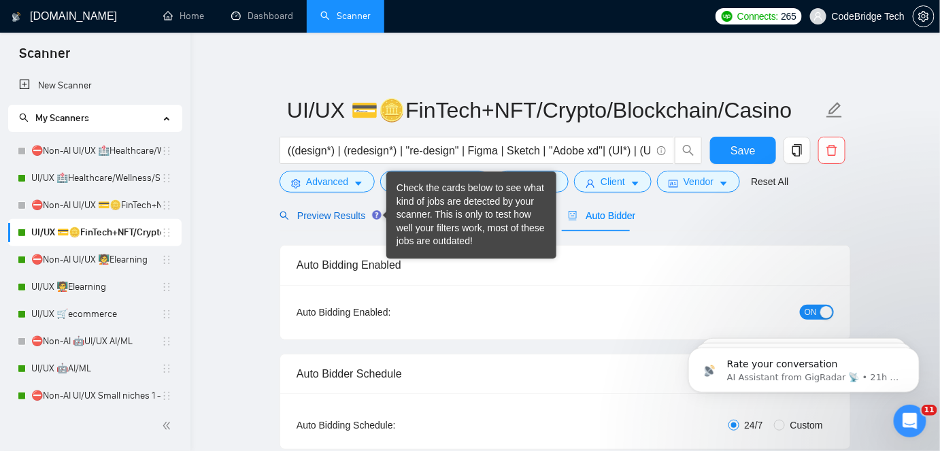
click at [358, 220] on span "Preview Results" at bounding box center [329, 215] width 98 height 11
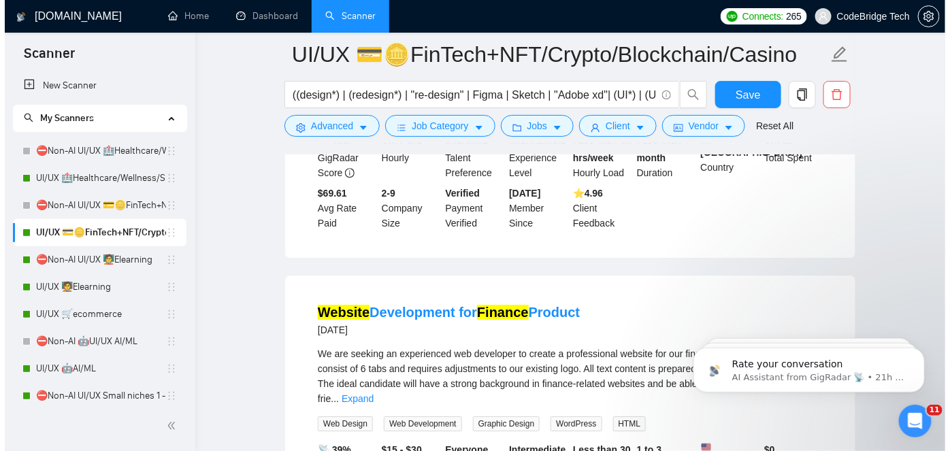
scroll to position [1051, 0]
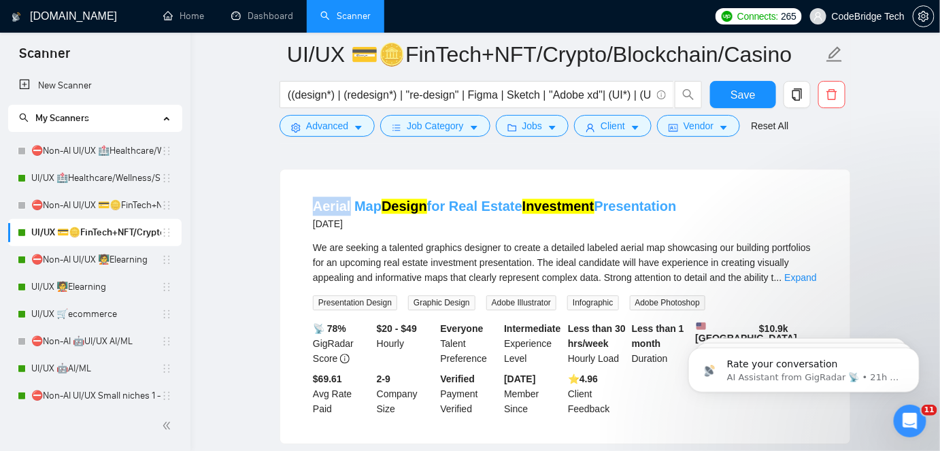
drag, startPoint x: 301, startPoint y: 164, endPoint x: 349, endPoint y: 155, distance: 49.1
click at [349, 186] on li "Aerial Map Design for Real Estate Investment Presentation 3 days ago We are see…" at bounding box center [565, 306] width 537 height 241
copy link "Aerial"
click at [352, 127] on button "Advanced" at bounding box center [327, 126] width 95 height 22
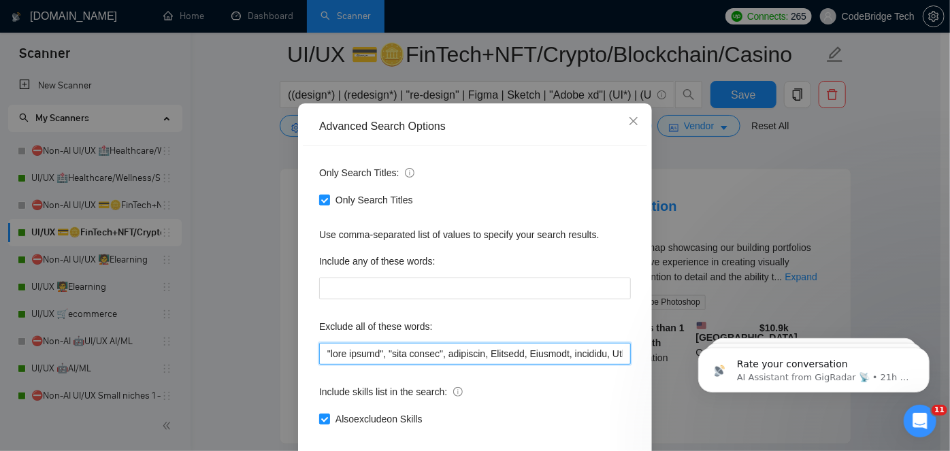
click at [326, 365] on input "text" at bounding box center [475, 354] width 312 height 22
click at [496, 365] on input "text" at bounding box center [475, 354] width 312 height 22
paste input "erialA"
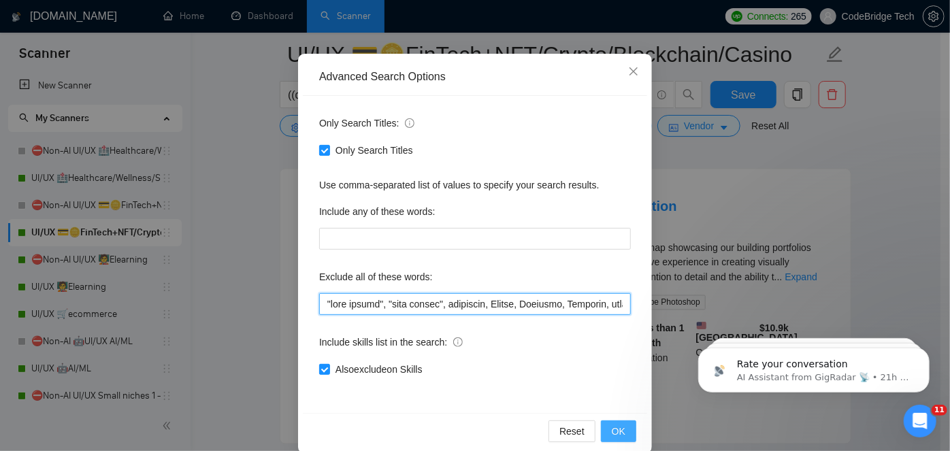
scroll to position [114, 0]
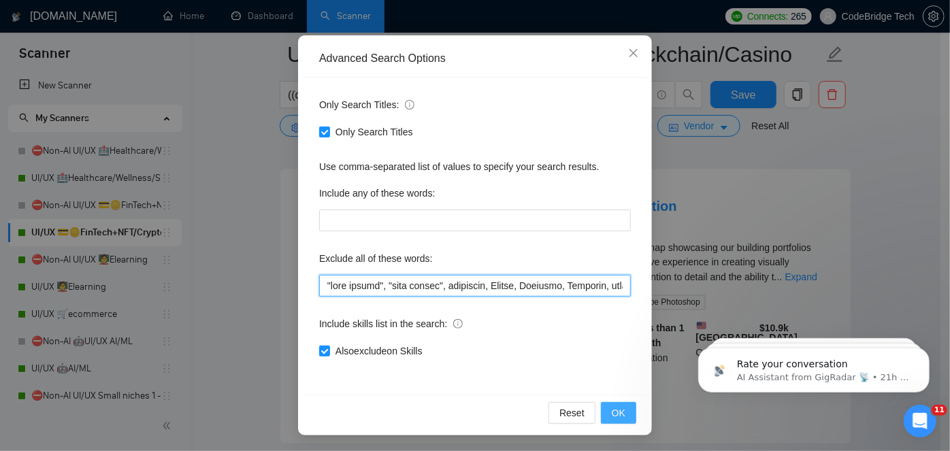
type input ""card design", "logo design", tradeshow, Aerial, Airtable, Wearable, hardware, …"
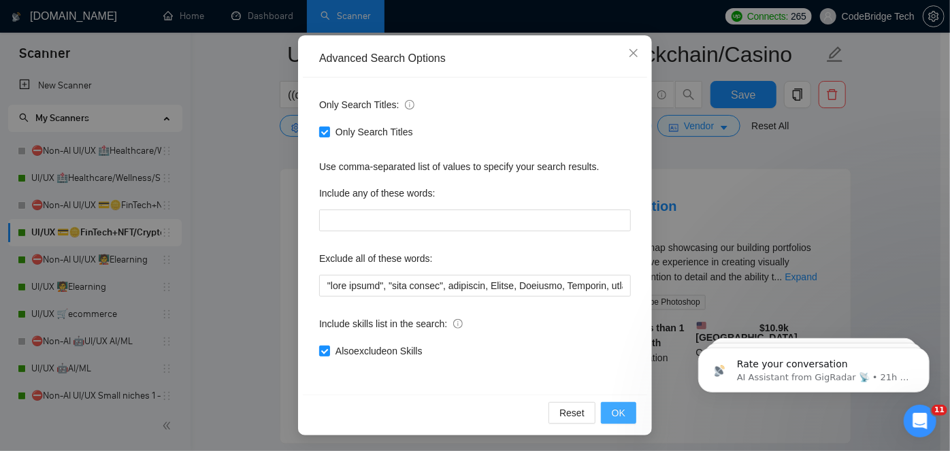
click at [623, 419] on button "OK" at bounding box center [618, 413] width 35 height 22
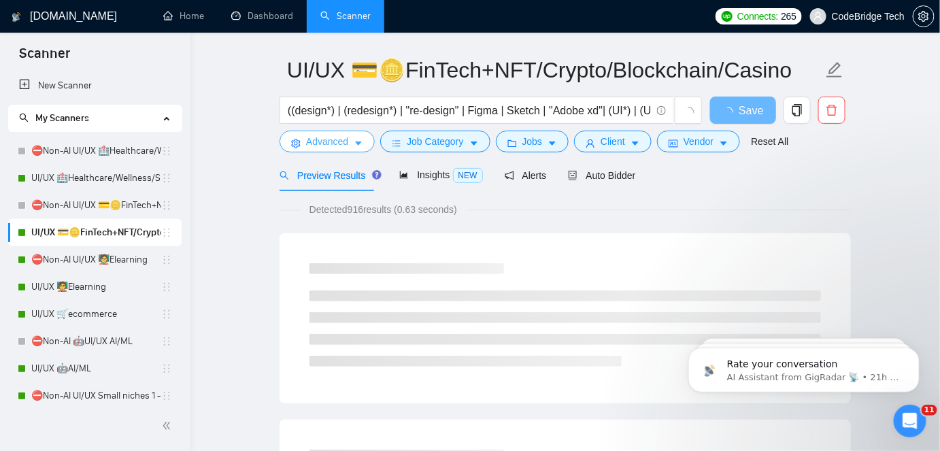
scroll to position [0, 0]
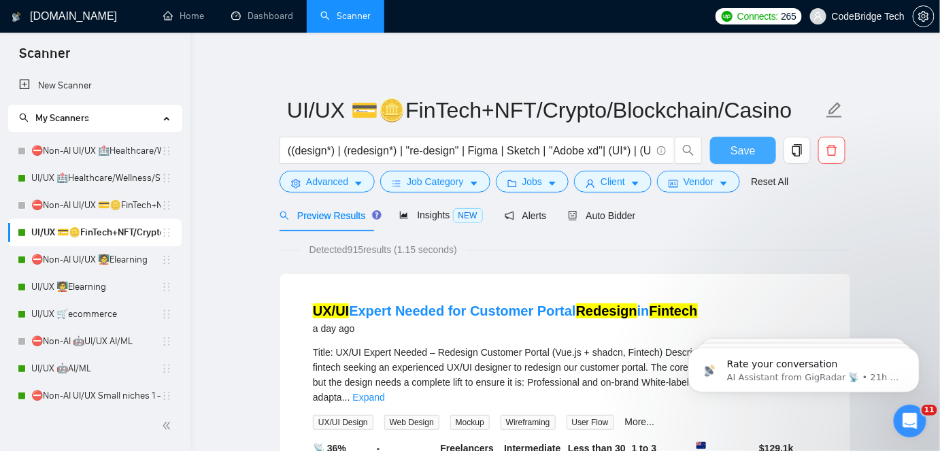
click at [725, 152] on button "Save" at bounding box center [743, 150] width 66 height 27
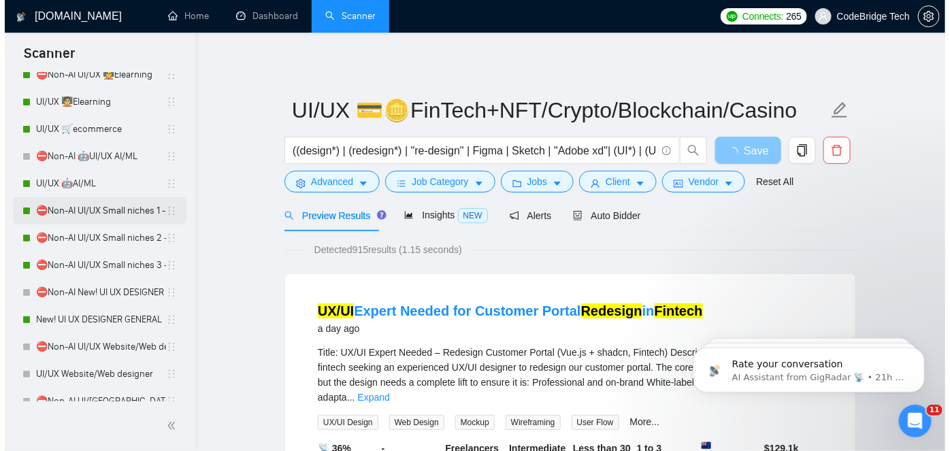
scroll to position [247, 0]
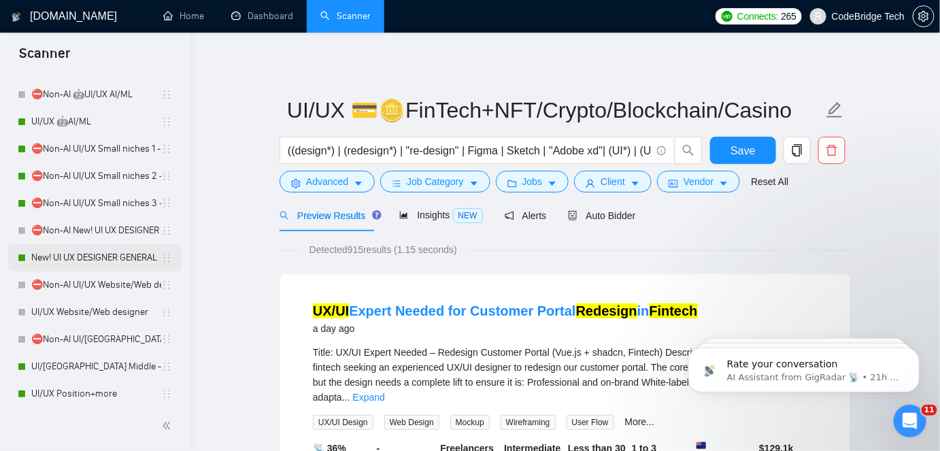
click at [71, 256] on link "New! UI UX DESIGNER GENERAL" at bounding box center [96, 257] width 130 height 27
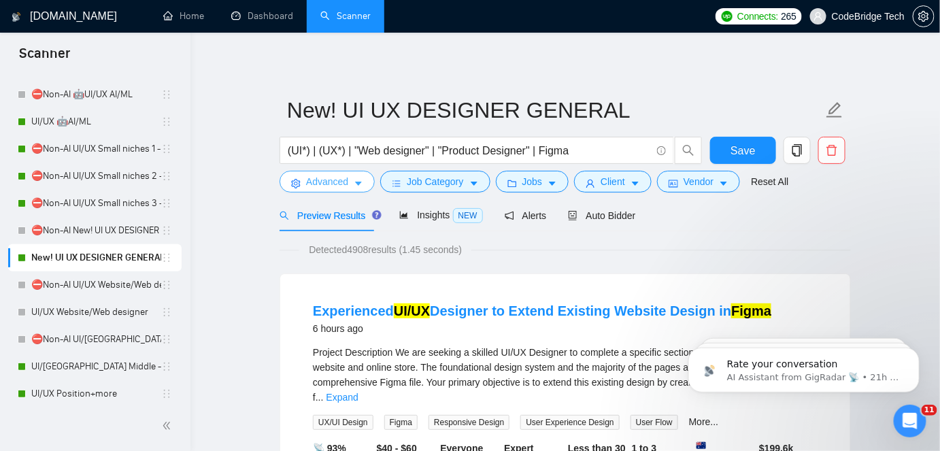
click at [346, 180] on span "Advanced" at bounding box center [327, 181] width 42 height 15
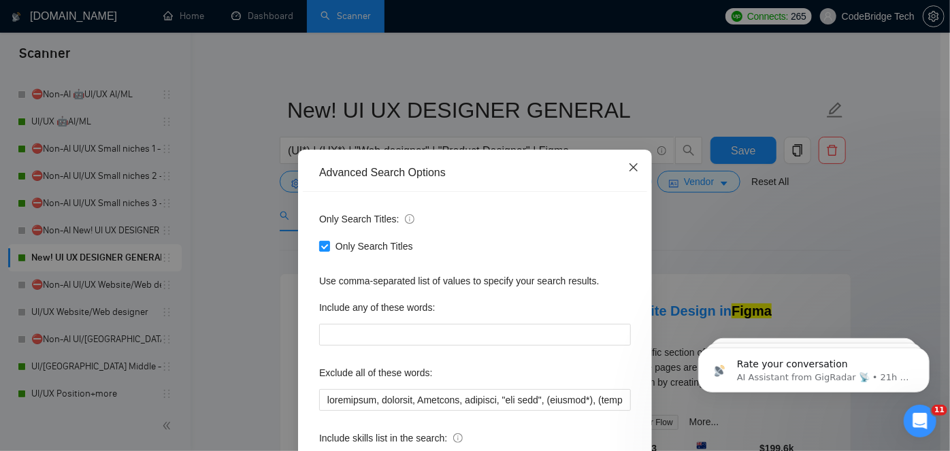
click at [629, 167] on icon "close" at bounding box center [633, 167] width 8 height 8
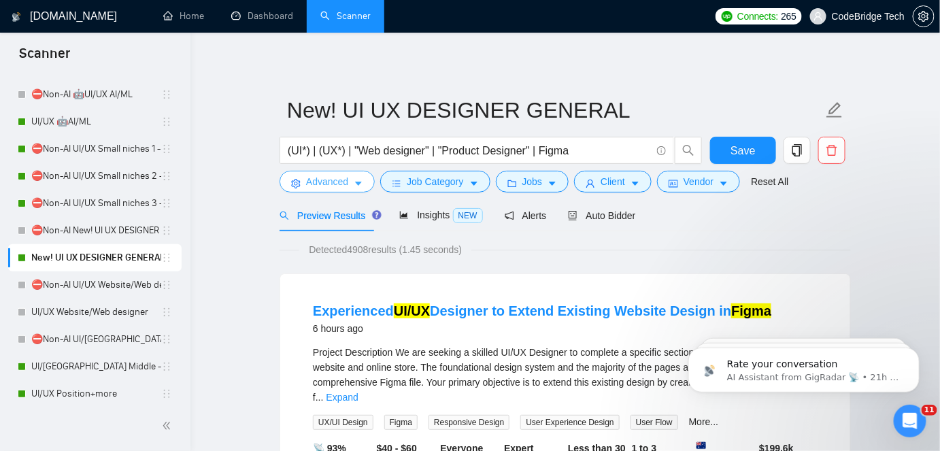
click at [331, 171] on button "Advanced" at bounding box center [327, 182] width 95 height 22
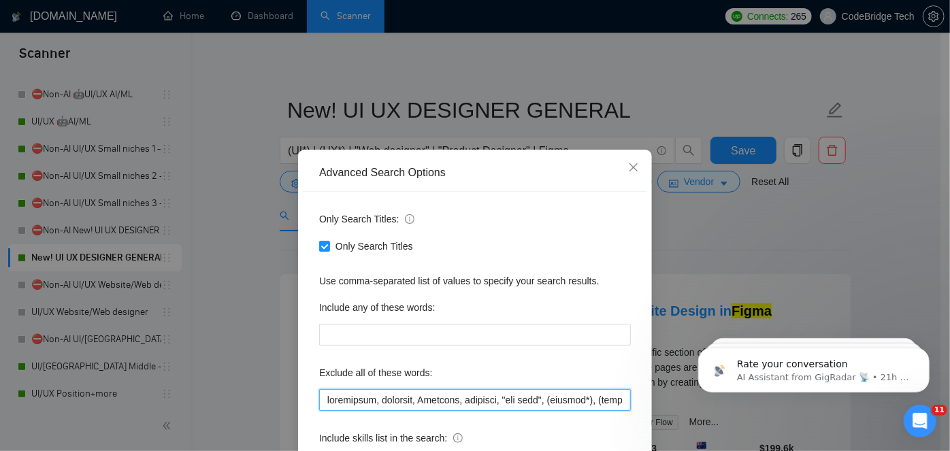
click at [319, 397] on input "text" at bounding box center [475, 400] width 312 height 22
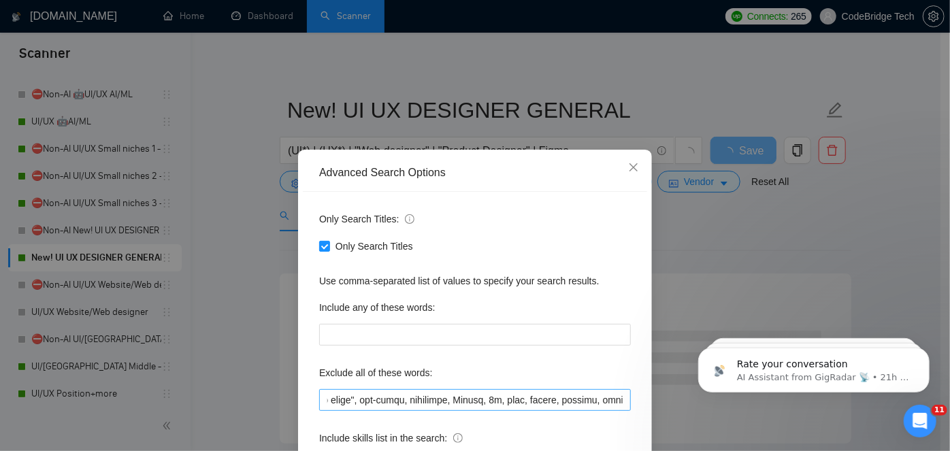
scroll to position [0, 3608]
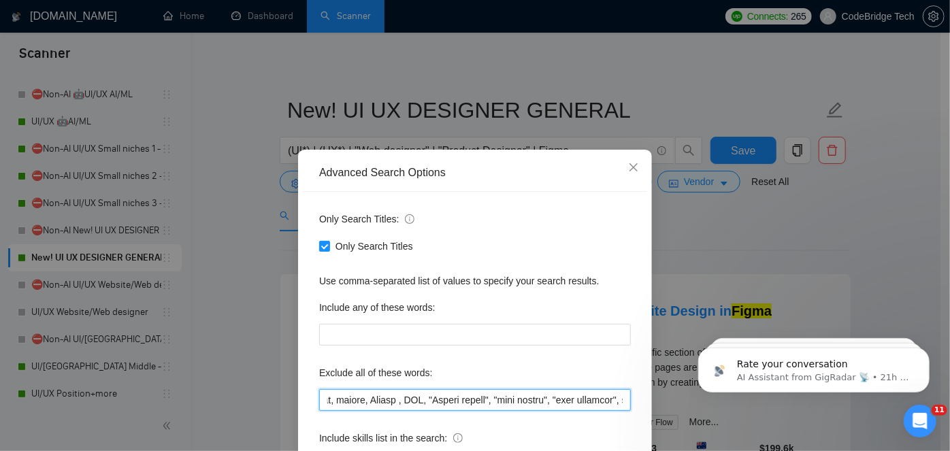
click at [351, 399] on input "text" at bounding box center [475, 400] width 312 height 22
drag, startPoint x: 330, startPoint y: 399, endPoint x: 311, endPoint y: 403, distance: 19.3
click at [311, 403] on div "Only Search Titles: Only Search Titles Use comma-separated list of values to sp…" at bounding box center [475, 350] width 344 height 317
click at [329, 399] on input "text" at bounding box center [475, 400] width 312 height 22
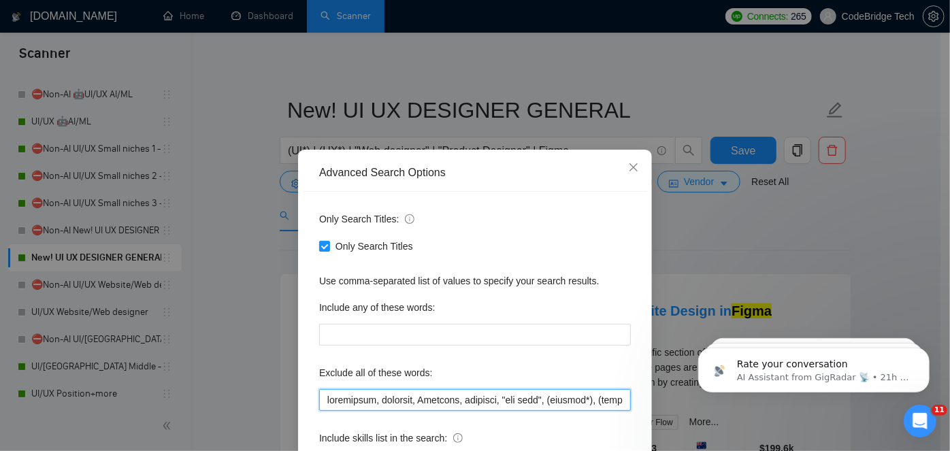
drag, startPoint x: 322, startPoint y: 399, endPoint x: 297, endPoint y: 403, distance: 25.4
click at [298, 403] on div "Advanced Search Options Only Search Titles: Only Search Titles Use comma-separa…" at bounding box center [475, 350] width 354 height 400
click at [319, 400] on input "text" at bounding box center [475, 400] width 312 height 22
click at [319, 399] on input "text" at bounding box center [475, 400] width 312 height 22
paste input "Aerial"
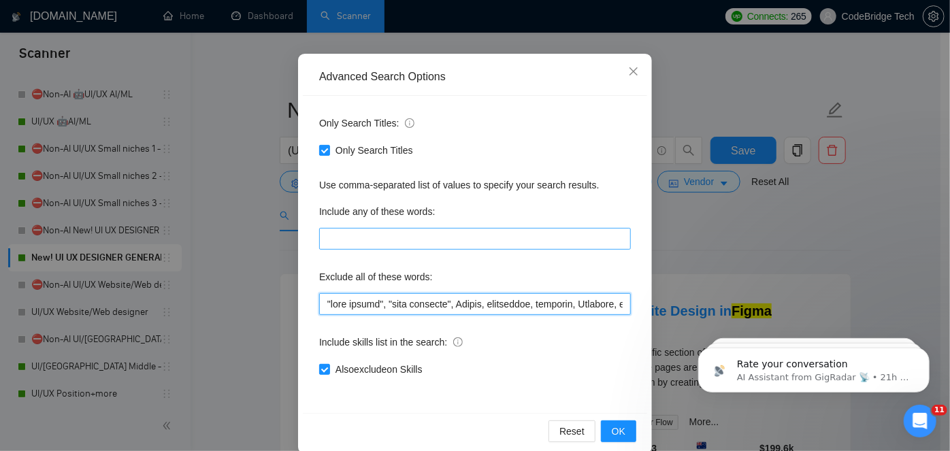
scroll to position [114, 0]
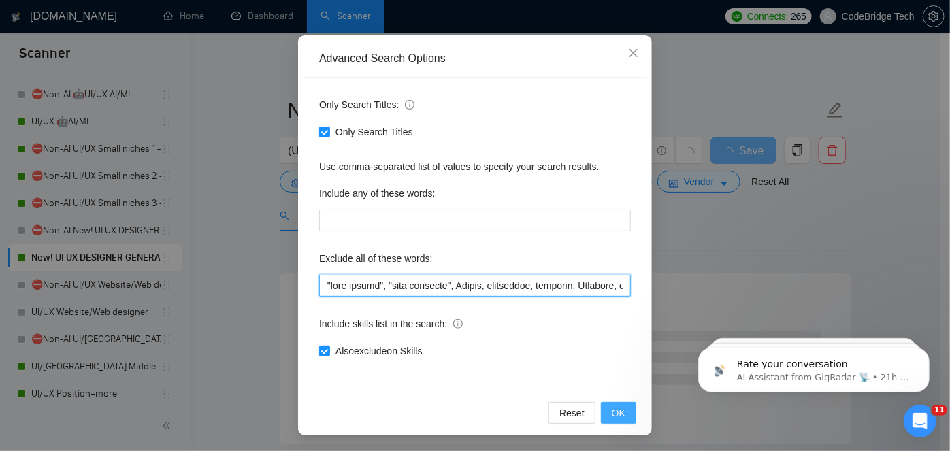
type input ""card design", "card designer", Aerial, smartsuite, airtable, Wearable, hardwar…"
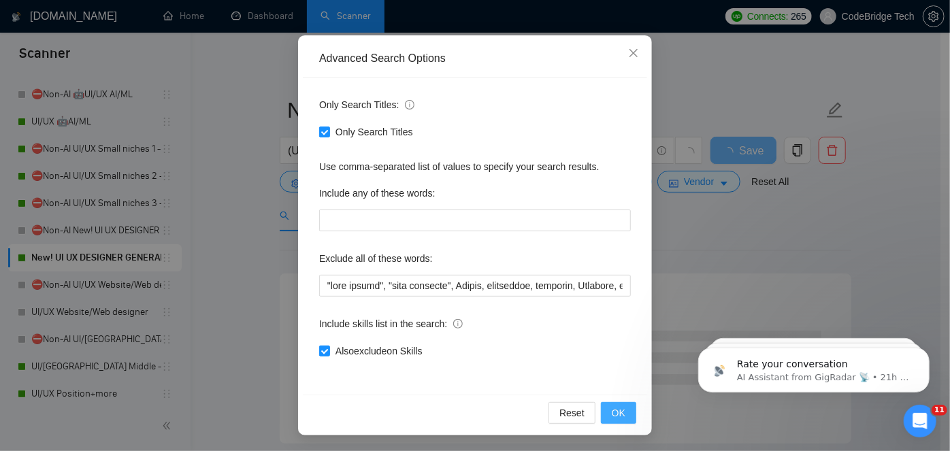
click at [616, 408] on span "OK" at bounding box center [619, 412] width 14 height 15
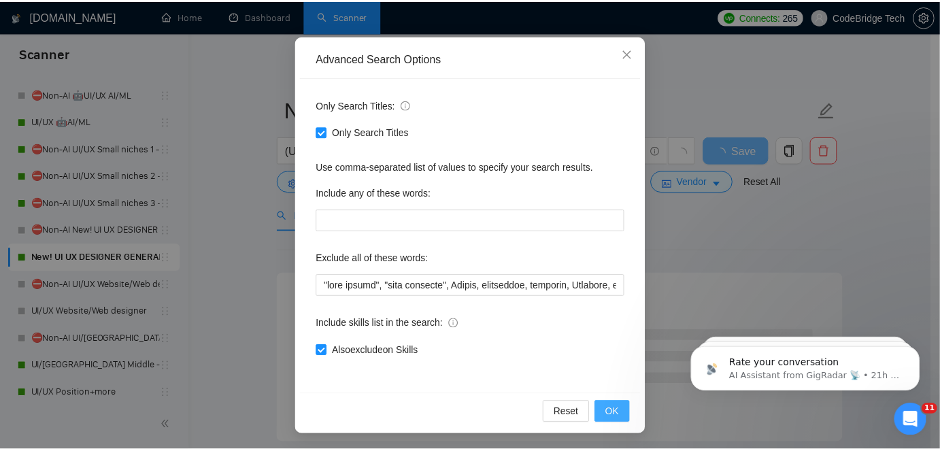
scroll to position [46, 0]
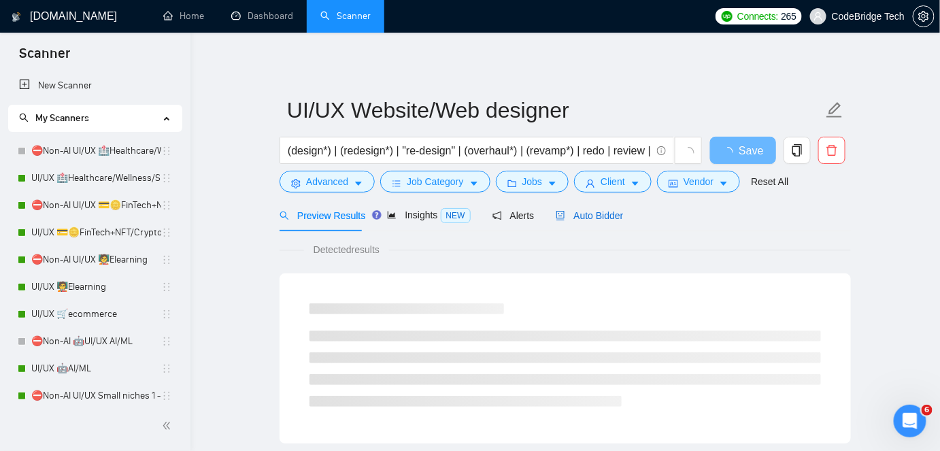
click at [579, 215] on span "Auto Bidder" at bounding box center [589, 215] width 67 height 11
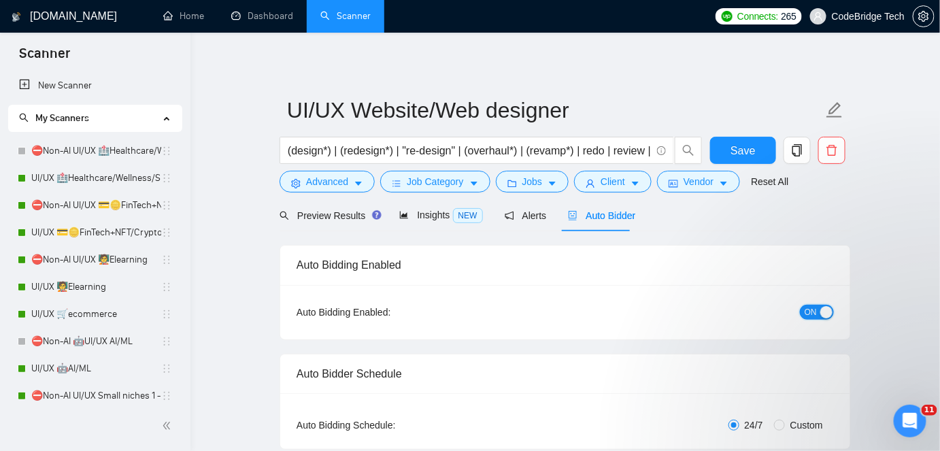
click at [825, 313] on div "button" at bounding box center [826, 312] width 12 height 12
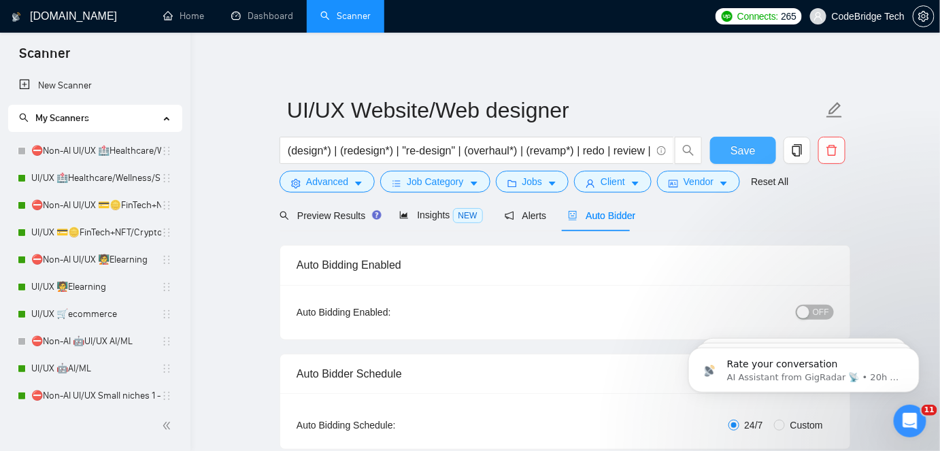
click at [751, 146] on span "Save" at bounding box center [743, 150] width 24 height 17
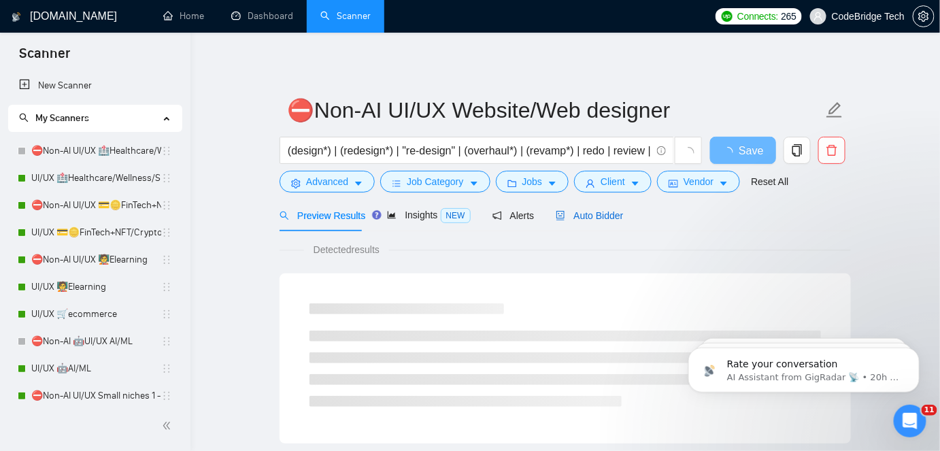
click at [608, 218] on span "Auto Bidder" at bounding box center [589, 215] width 67 height 11
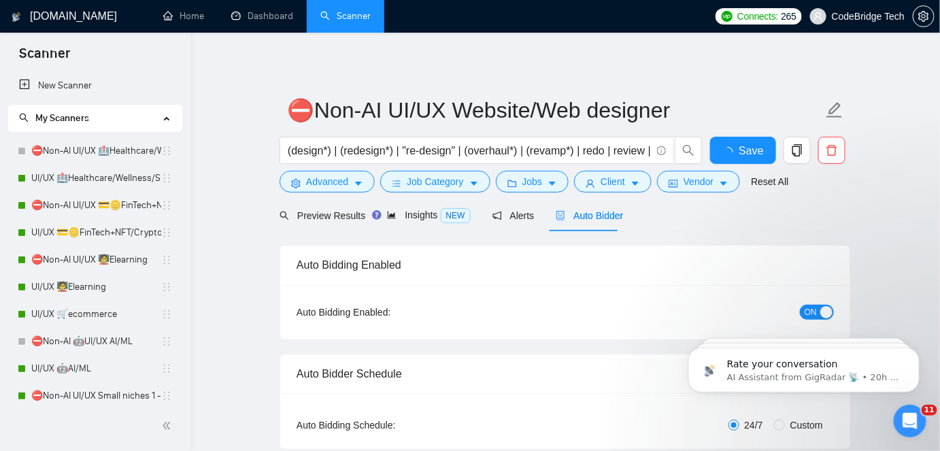
click at [597, 217] on span "Auto Bidder" at bounding box center [589, 215] width 67 height 11
click at [805, 314] on span "ON" at bounding box center [811, 312] width 12 height 15
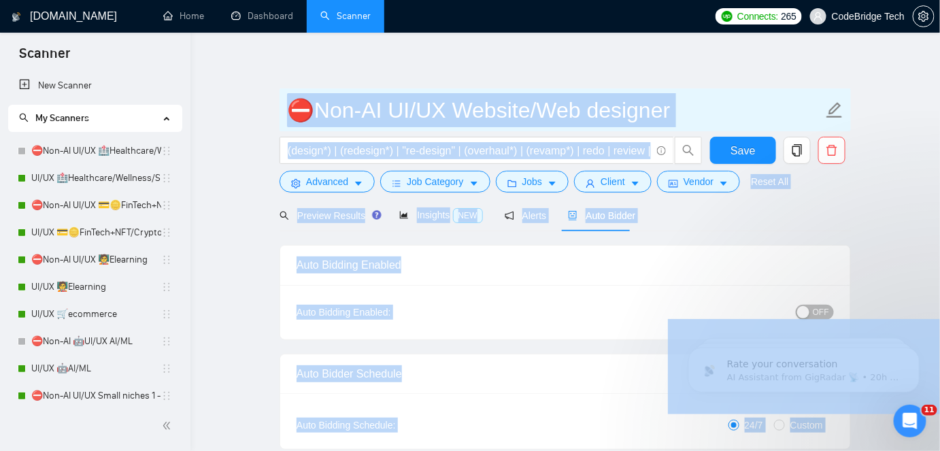
drag, startPoint x: 757, startPoint y: 151, endPoint x: 743, endPoint y: 118, distance: 35.6
click at [743, 118] on body "Scanner New Scanner My Scanners ⛔Non-AI UI/UX 🏥Healthcare/Wellness/Sports/Fitne…" at bounding box center [470, 225] width 940 height 451
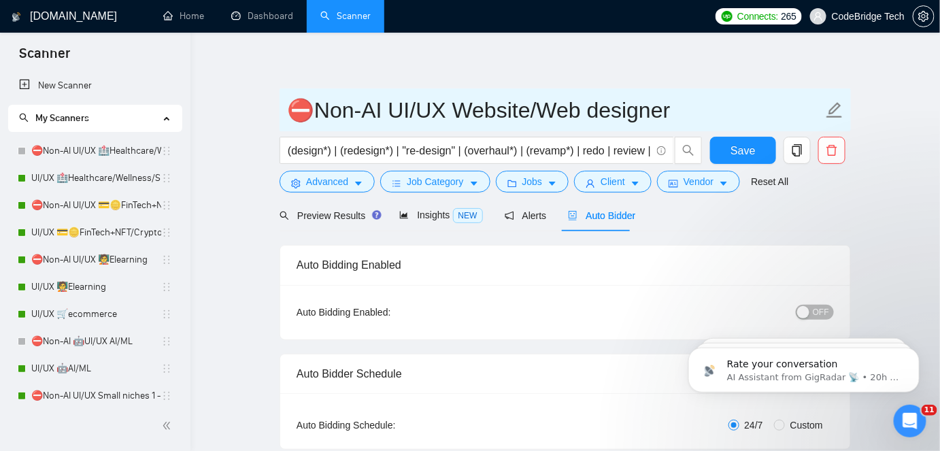
click at [743, 118] on input "⛔Non-AI UI/UX Website/Web designer" at bounding box center [555, 110] width 536 height 34
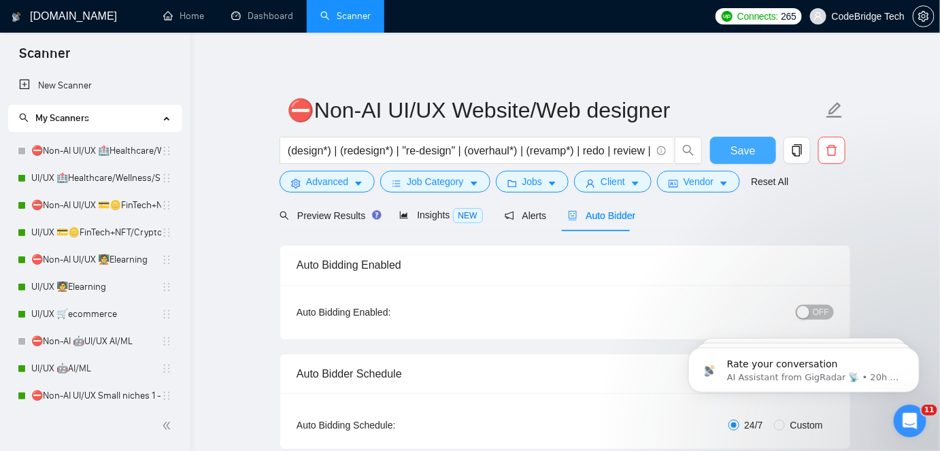
click at [737, 142] on span "Save" at bounding box center [743, 150] width 24 height 17
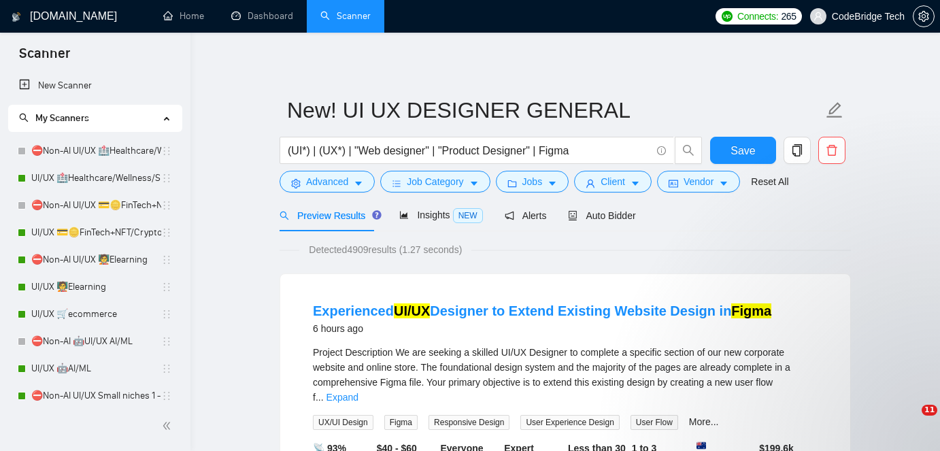
click at [752, 150] on span "Save" at bounding box center [743, 150] width 24 height 17
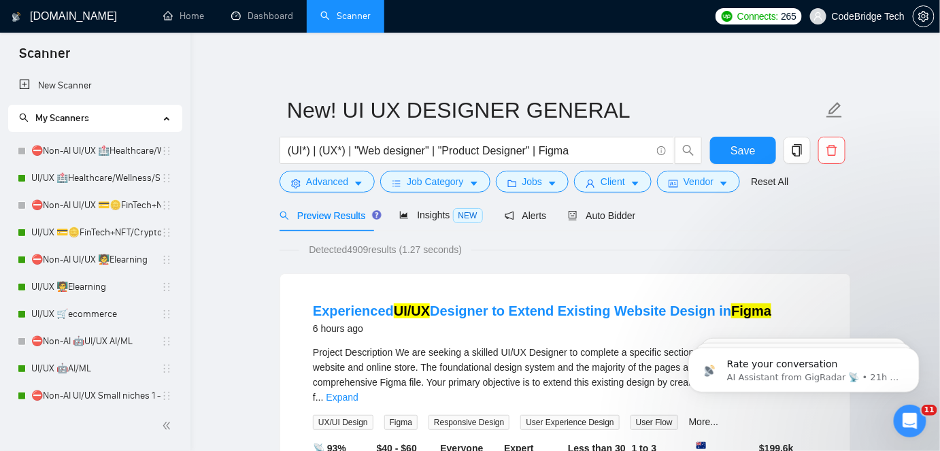
scroll to position [247, 0]
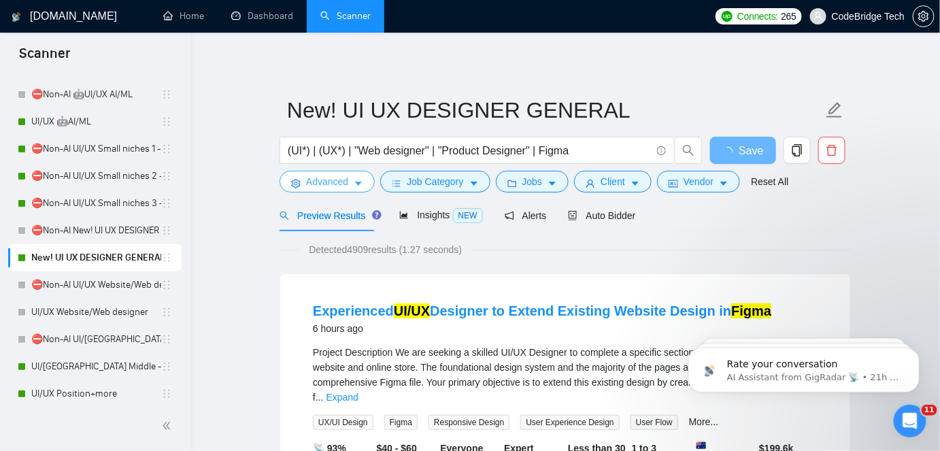
click at [337, 180] on span "Advanced" at bounding box center [327, 181] width 42 height 15
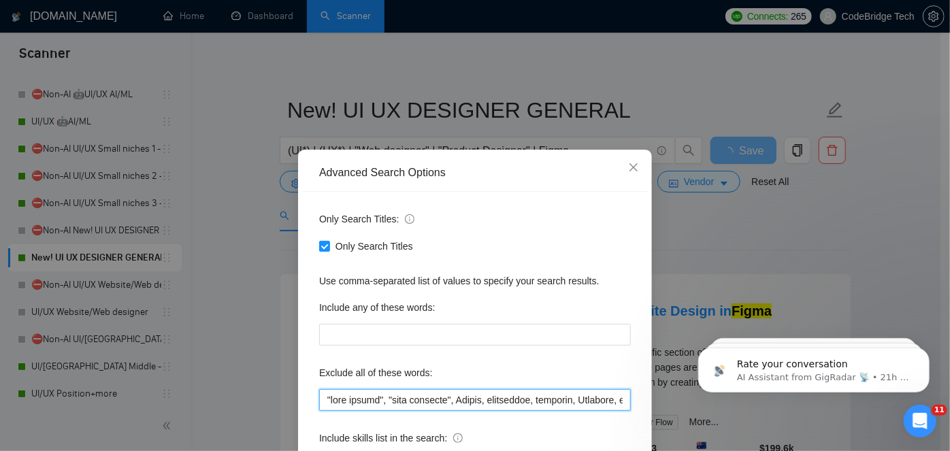
drag, startPoint x: 480, startPoint y: 399, endPoint x: 307, endPoint y: 399, distance: 173.5
click at [307, 399] on div "Only Search Titles: Only Search Titles Use comma-separated list of values to sp…" at bounding box center [475, 350] width 344 height 317
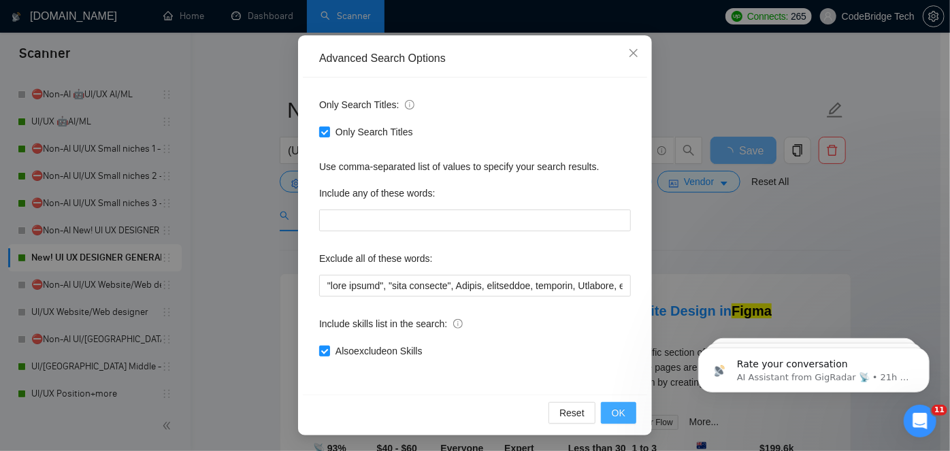
click at [613, 416] on span "OK" at bounding box center [619, 412] width 14 height 15
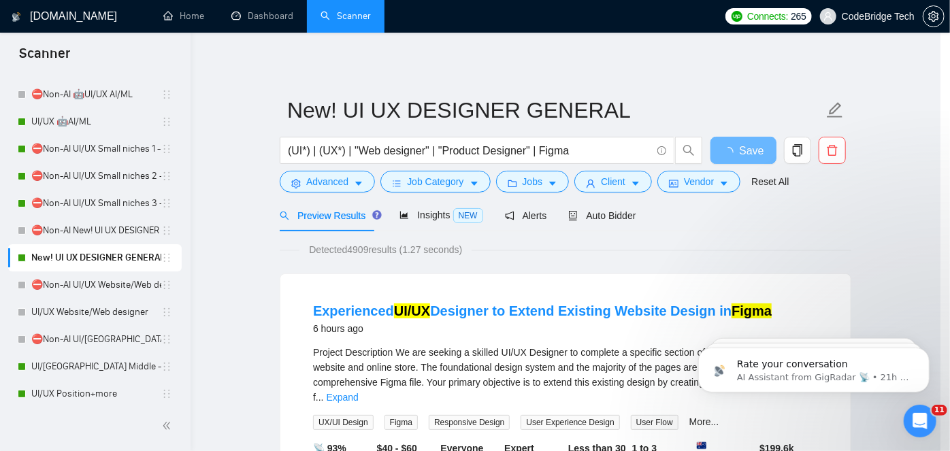
scroll to position [46, 0]
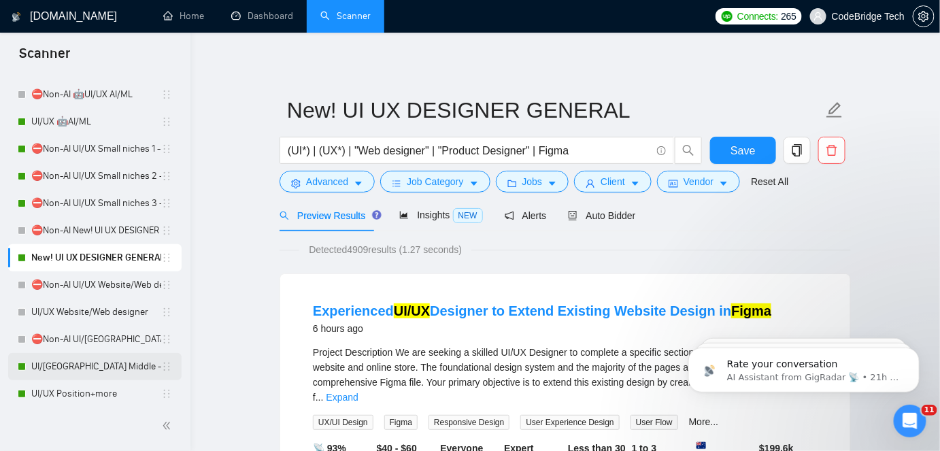
click at [94, 362] on link "UI/[GEOGRAPHIC_DATA] Middle - [GEOGRAPHIC_DATA], [GEOGRAPHIC_DATA], [GEOGRAPHIC…" at bounding box center [96, 366] width 130 height 27
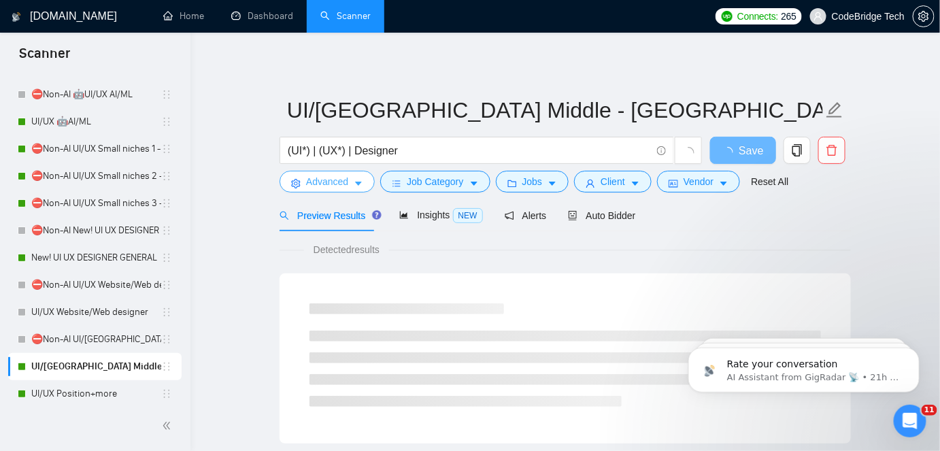
click at [354, 174] on button "Advanced" at bounding box center [327, 182] width 95 height 22
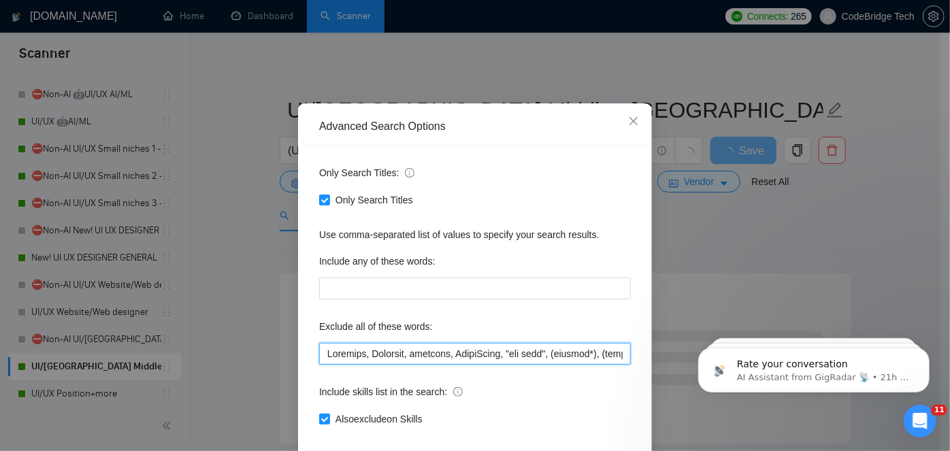
click at [323, 365] on input "text" at bounding box center [475, 354] width 312 height 22
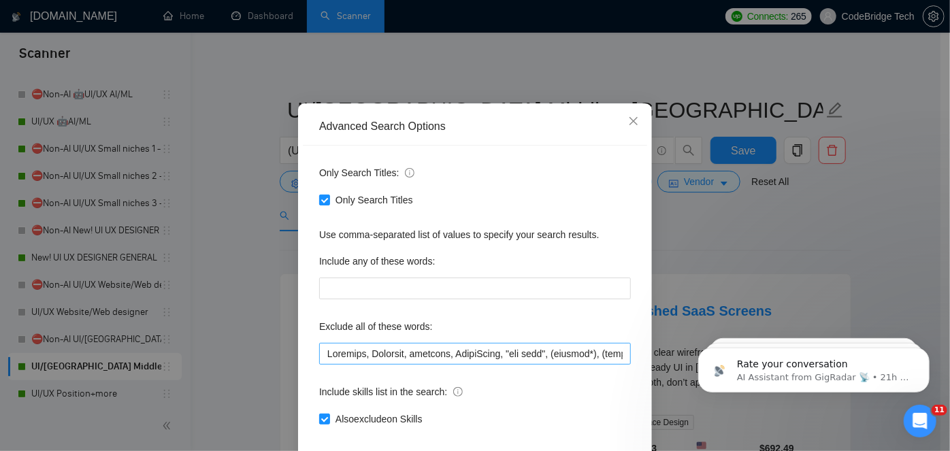
scroll to position [0, 3400]
click at [350, 365] on input "text" at bounding box center [475, 354] width 312 height 22
drag, startPoint x: 335, startPoint y: 403, endPoint x: 304, endPoint y: 392, distance: 33.1
click at [304, 392] on div "Only Search Titles: Only Search Titles Use comma-separated list of values to sp…" at bounding box center [475, 304] width 344 height 317
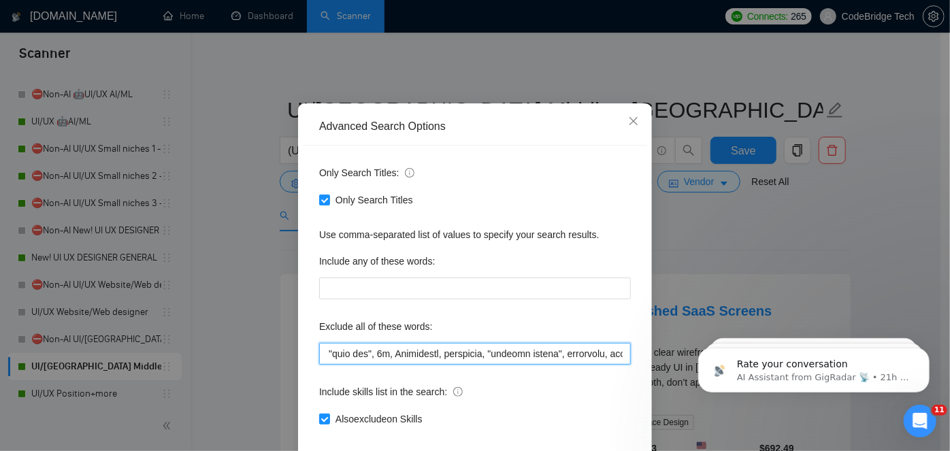
click at [348, 365] on input "text" at bounding box center [475, 354] width 312 height 22
click at [345, 365] on input "text" at bounding box center [475, 354] width 312 height 22
drag, startPoint x: 331, startPoint y: 399, endPoint x: 292, endPoint y: 407, distance: 40.2
click at [292, 407] on div "Advanced Search Options Only Search Titles: Only Search Titles Use comma-separa…" at bounding box center [475, 225] width 950 height 451
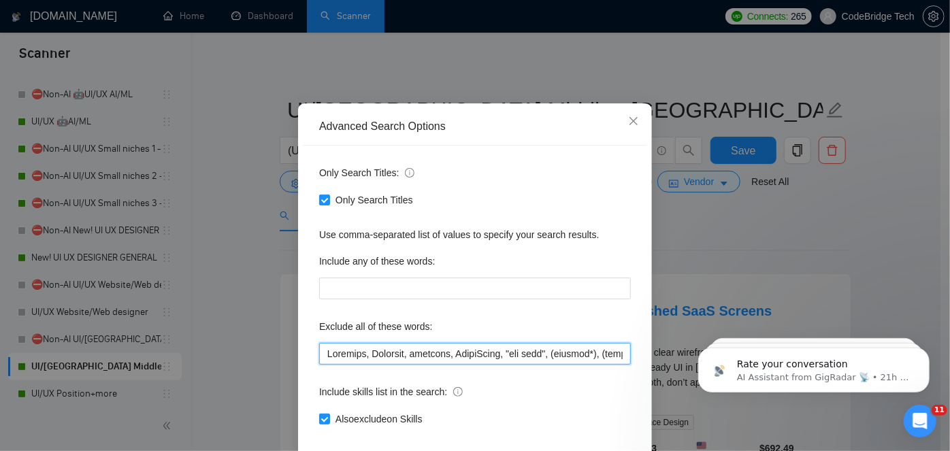
click at [325, 365] on input "text" at bounding box center [475, 354] width 312 height 22
click at [319, 365] on input "text" at bounding box center [475, 354] width 312 height 22
paste input ""card design", "card designer", Aerial,"
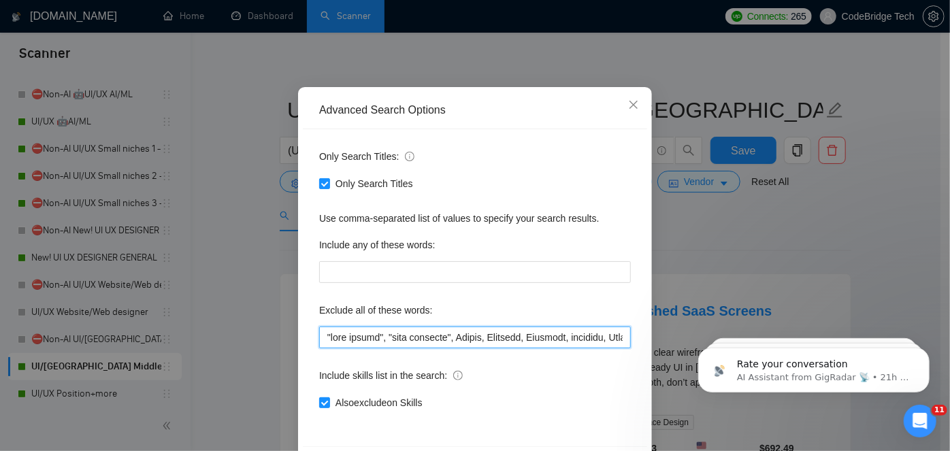
scroll to position [114, 0]
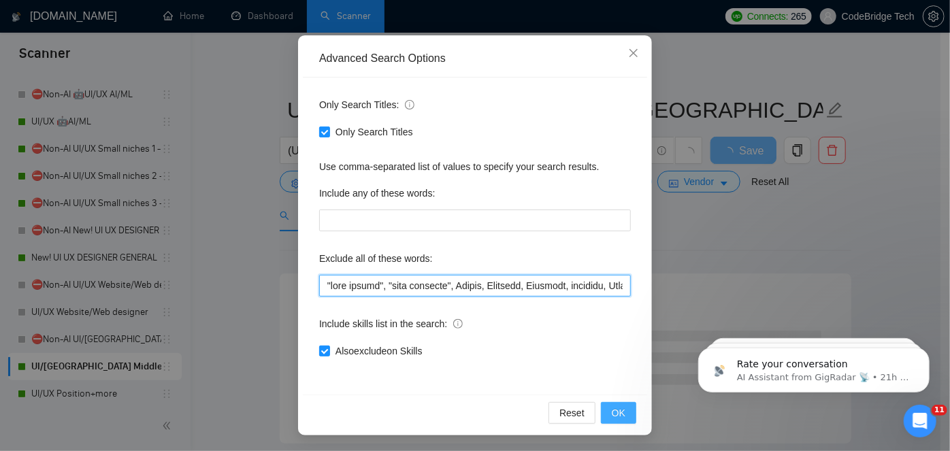
type input ""card design", "card designer", Aerial, Airtable, Wearable, hardware, SmartSuit…"
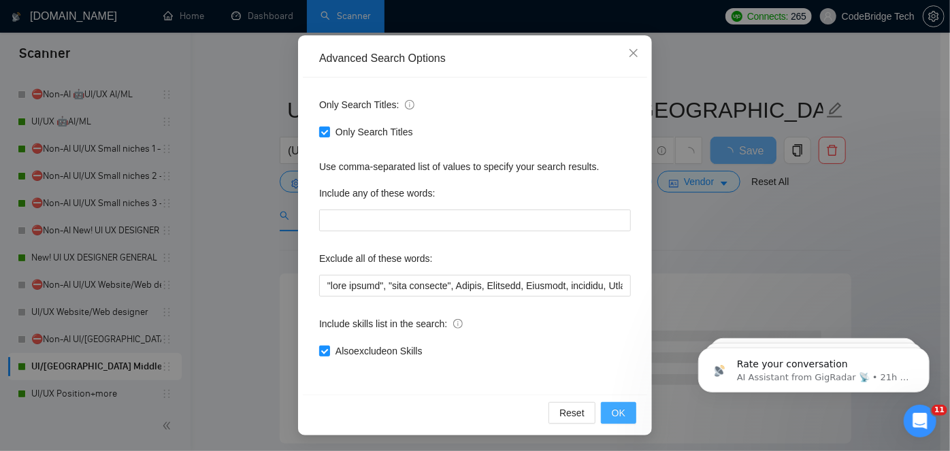
click at [618, 410] on span "OK" at bounding box center [619, 412] width 14 height 15
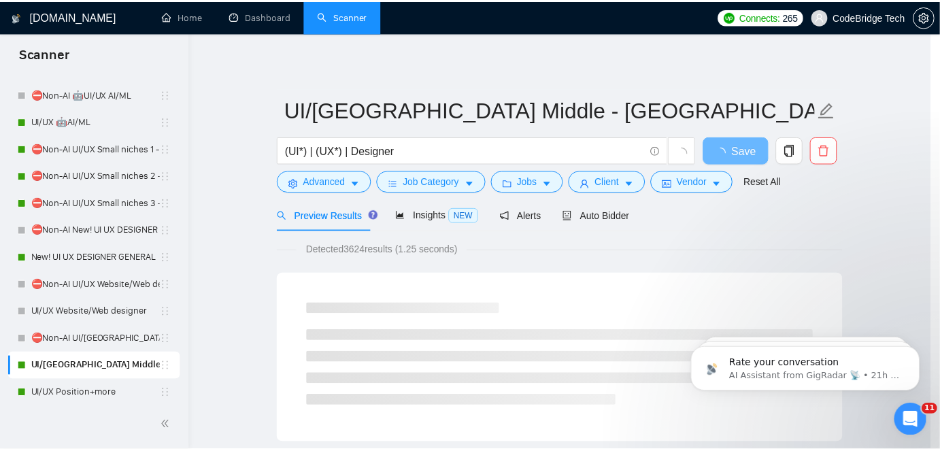
scroll to position [46, 0]
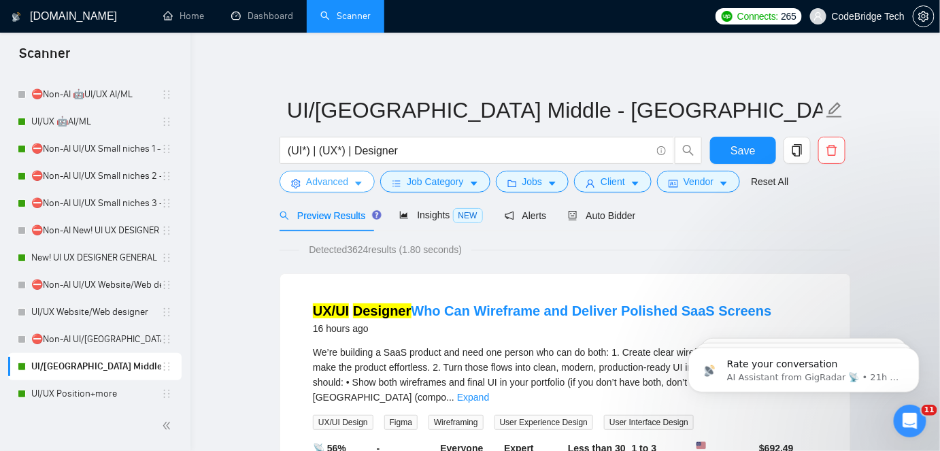
click at [359, 178] on span "caret-down" at bounding box center [359, 183] width 10 height 10
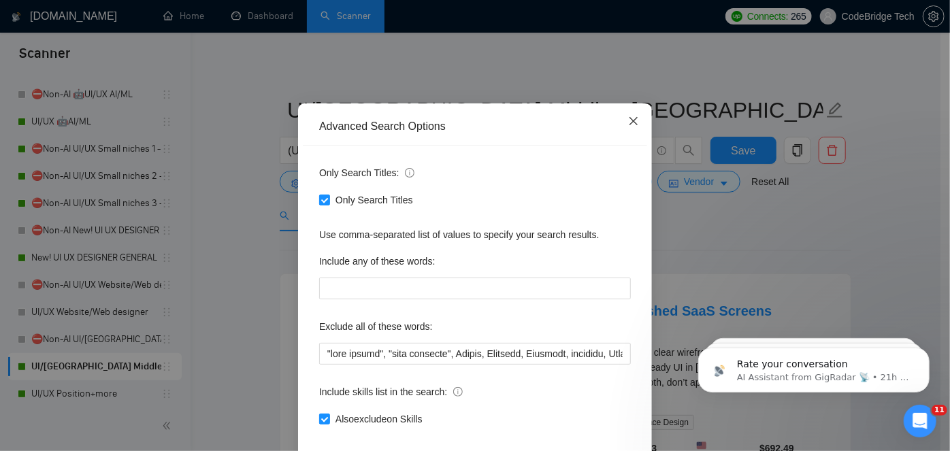
click at [631, 125] on icon "close" at bounding box center [633, 121] width 8 height 8
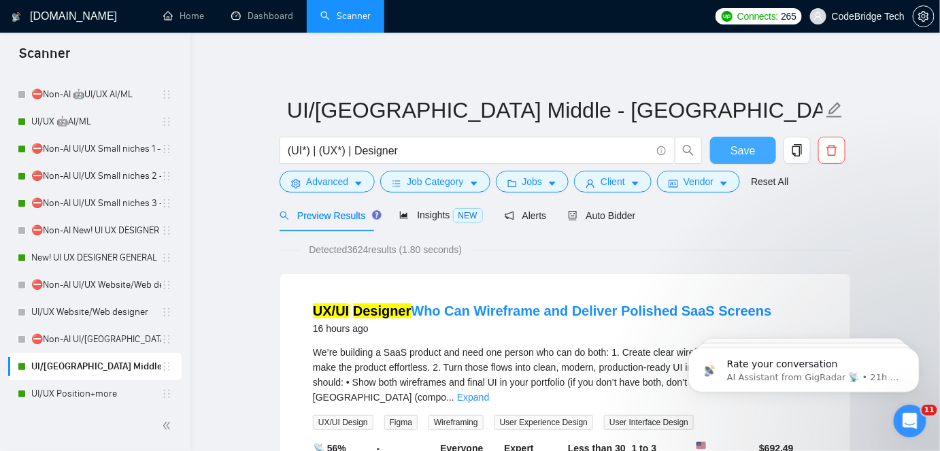
click at [733, 153] on span "Save" at bounding box center [743, 150] width 24 height 17
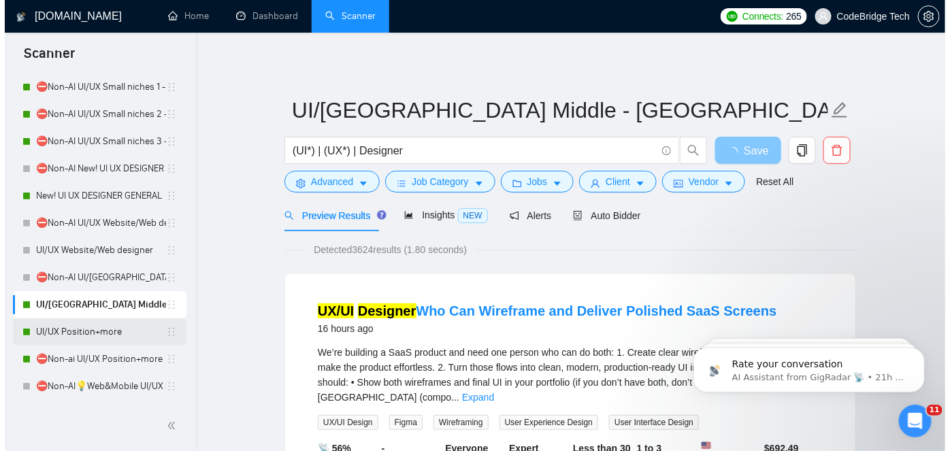
scroll to position [371, 0]
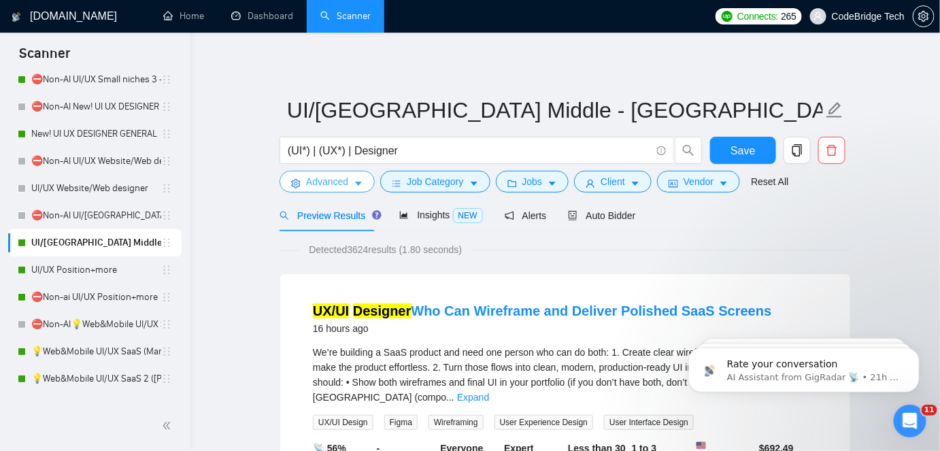
click at [308, 174] on span "Advanced" at bounding box center [327, 181] width 42 height 15
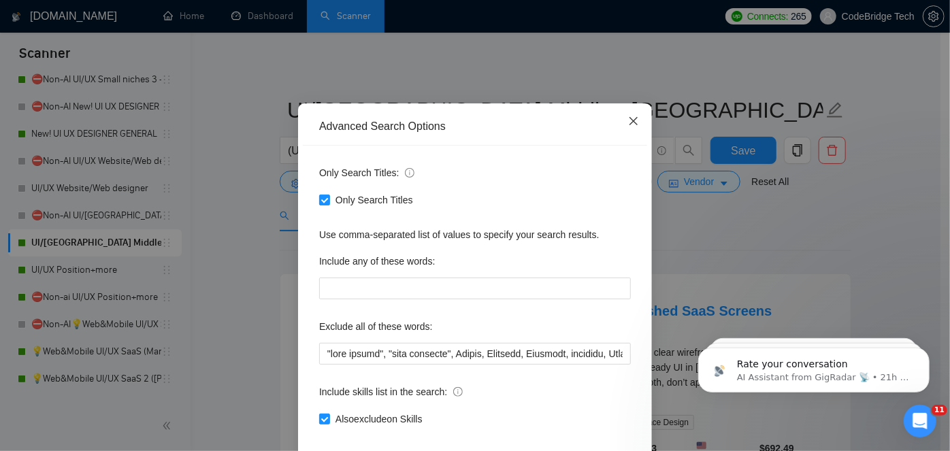
click at [628, 127] on icon "close" at bounding box center [633, 121] width 11 height 11
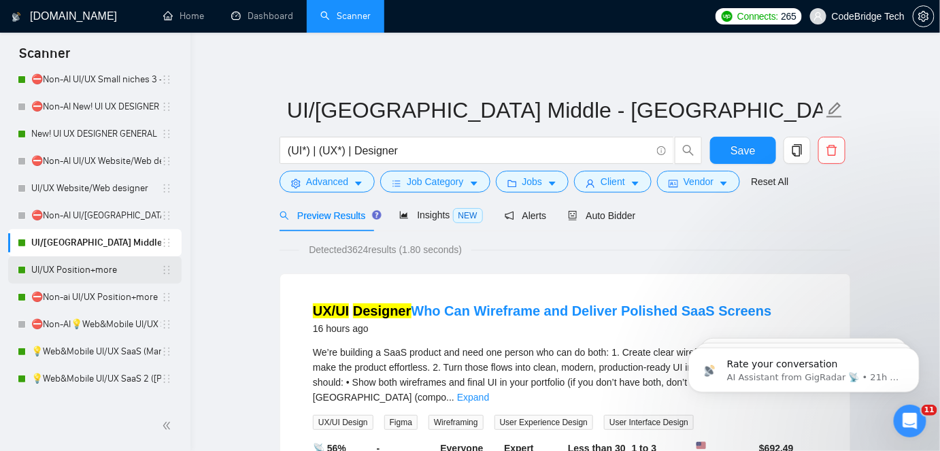
click at [85, 282] on link "UI/UX Position+more" at bounding box center [96, 269] width 130 height 27
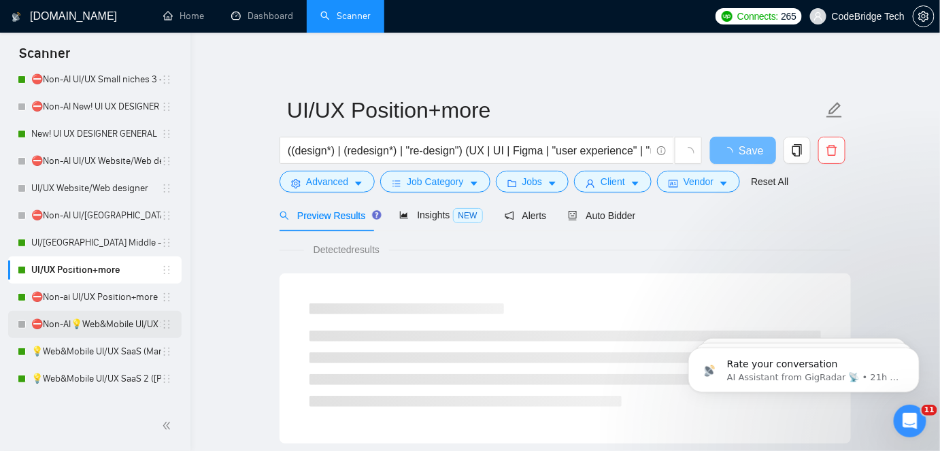
click at [99, 337] on link "⛔Non-AI💡Web&Mobile UI/UX SaaS (Mariia)" at bounding box center [96, 324] width 130 height 27
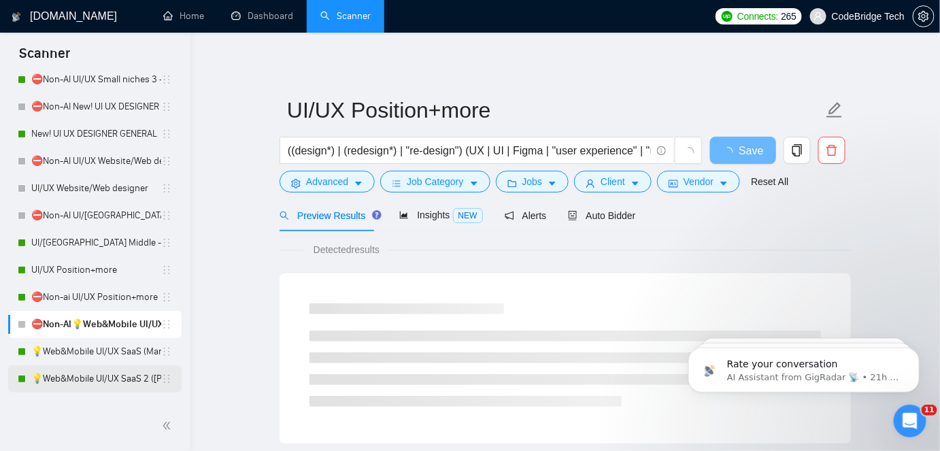
click at [96, 365] on link "💡Web&Mobile UI/UX SaaS 2 ([PERSON_NAME])" at bounding box center [96, 378] width 130 height 27
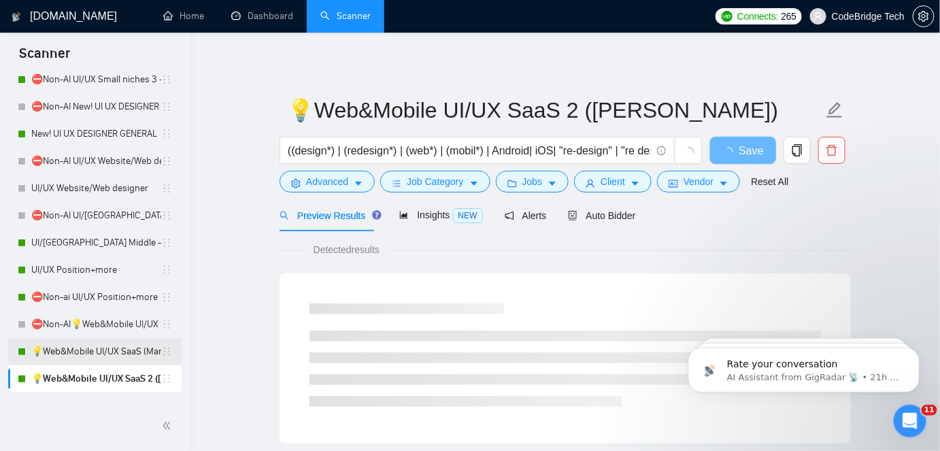
click at [103, 359] on link "💡Web&Mobile UI/UX SaaS (Mariia)" at bounding box center [96, 351] width 130 height 27
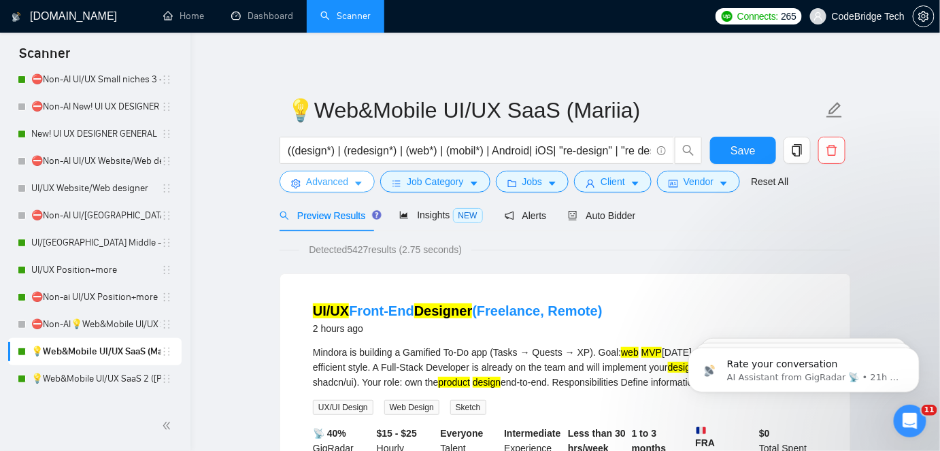
click at [336, 187] on span "Advanced" at bounding box center [327, 181] width 42 height 15
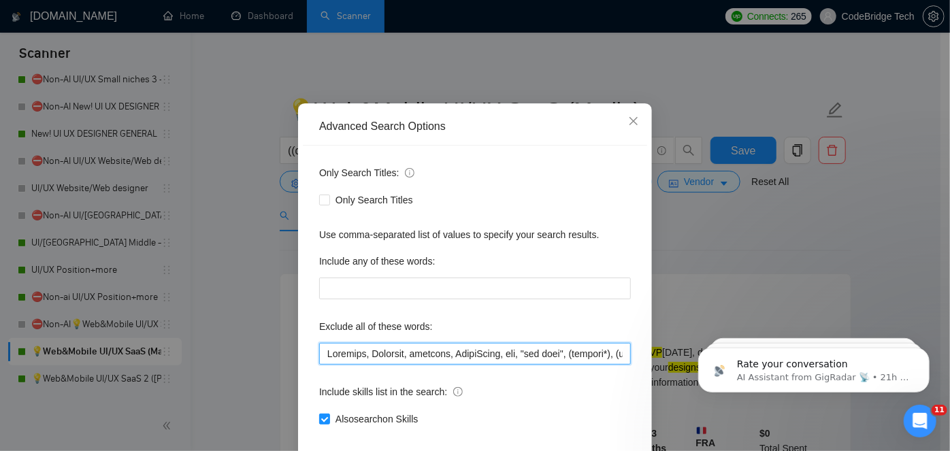
click at [319, 365] on input "text" at bounding box center [475, 354] width 312 height 22
paste input ""card design", "card designer", Aerial,"
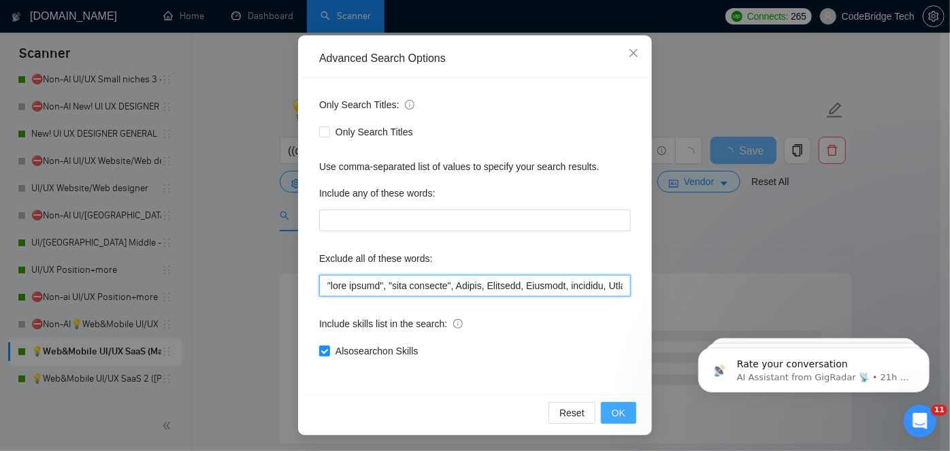
type input ""card design", "card designer", Aerial, Airtable, Wearable, hardware, SmartSuit…"
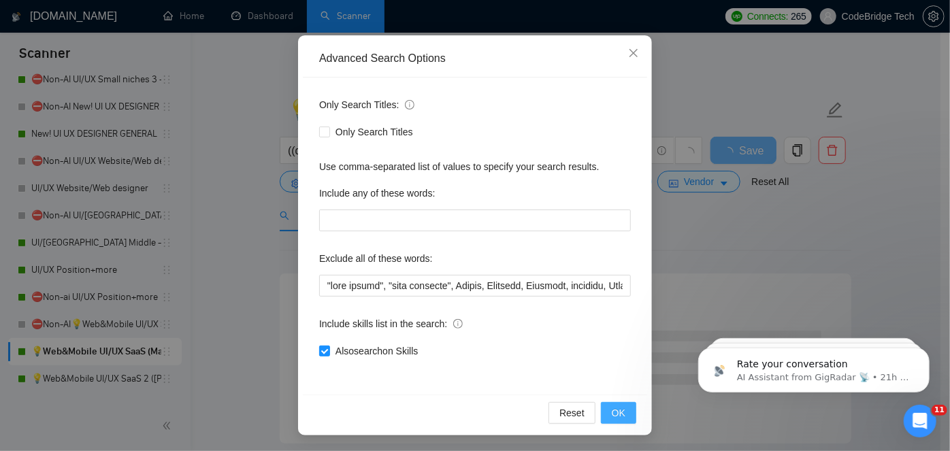
click at [620, 408] on span "OK" at bounding box center [619, 412] width 14 height 15
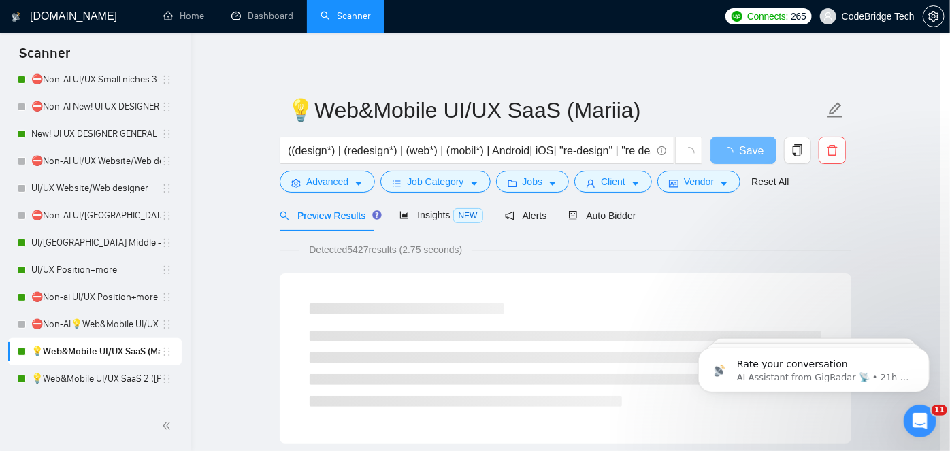
scroll to position [46, 0]
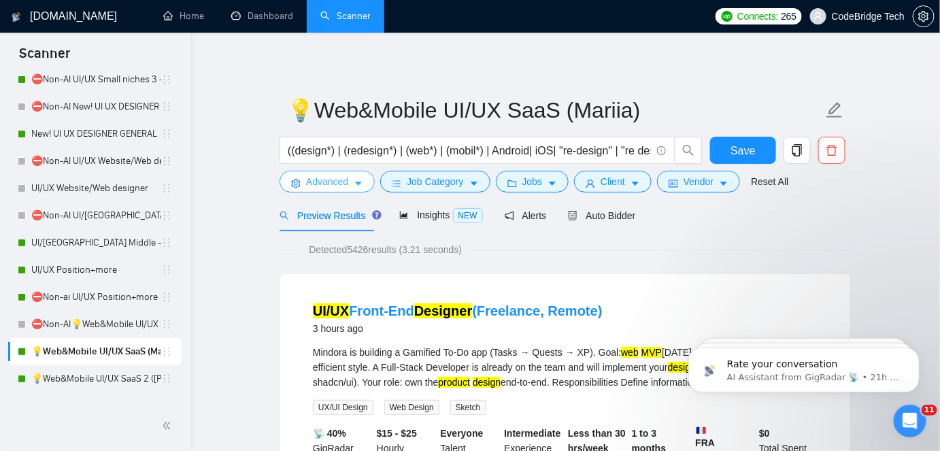
click at [338, 189] on span "Advanced" at bounding box center [327, 181] width 42 height 15
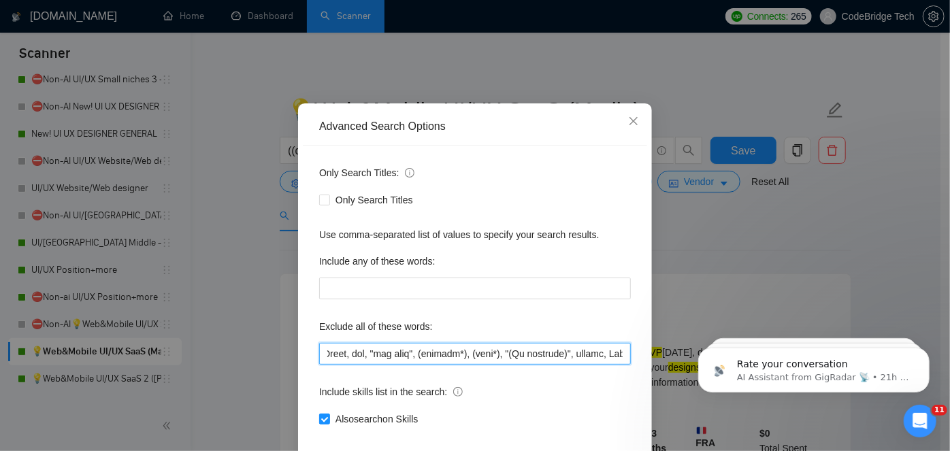
drag, startPoint x: 585, startPoint y: 397, endPoint x: 639, endPoint y: 395, distance: 54.5
click at [639, 395] on div "Only Search Titles: Only Search Titles Use comma-separated list of values to sp…" at bounding box center [475, 304] width 344 height 317
click at [499, 365] on input "text" at bounding box center [475, 354] width 312 height 22
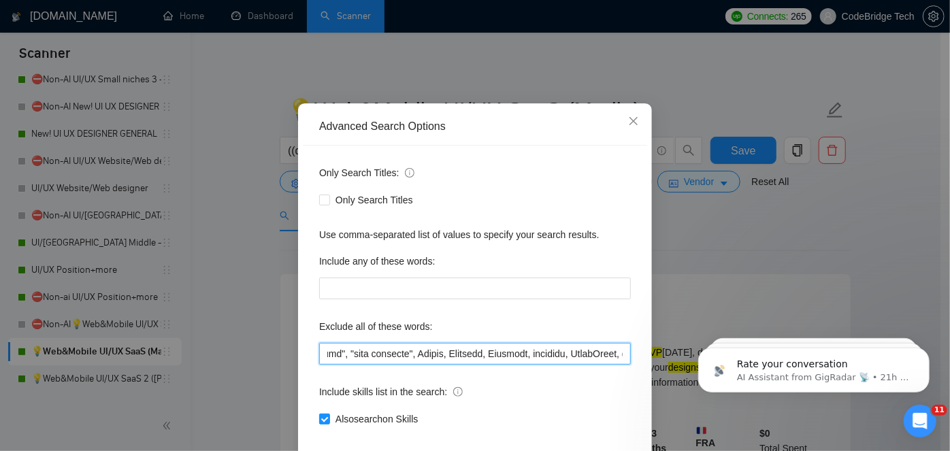
drag, startPoint x: 421, startPoint y: 399, endPoint x: 306, endPoint y: 399, distance: 115.0
click at [306, 399] on div "Only Search Titles: Only Search Titles Use comma-separated list of values to sp…" at bounding box center [475, 304] width 344 height 317
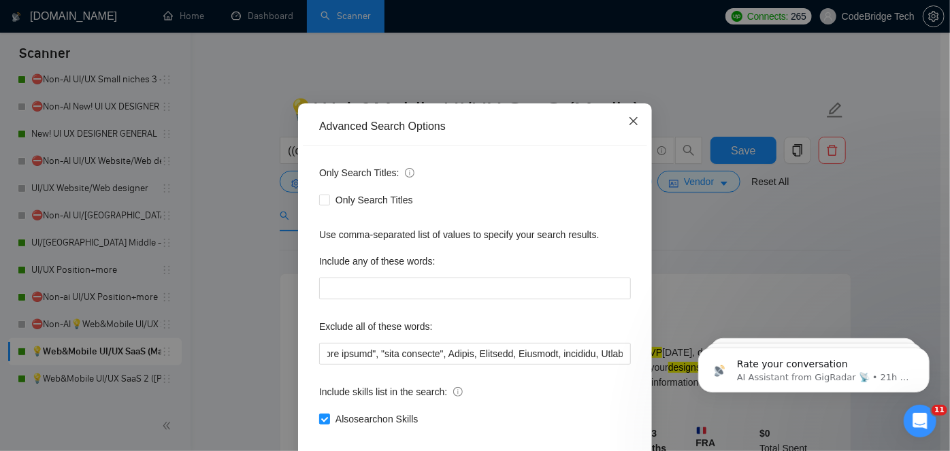
click at [635, 140] on span "Close" at bounding box center [633, 121] width 37 height 37
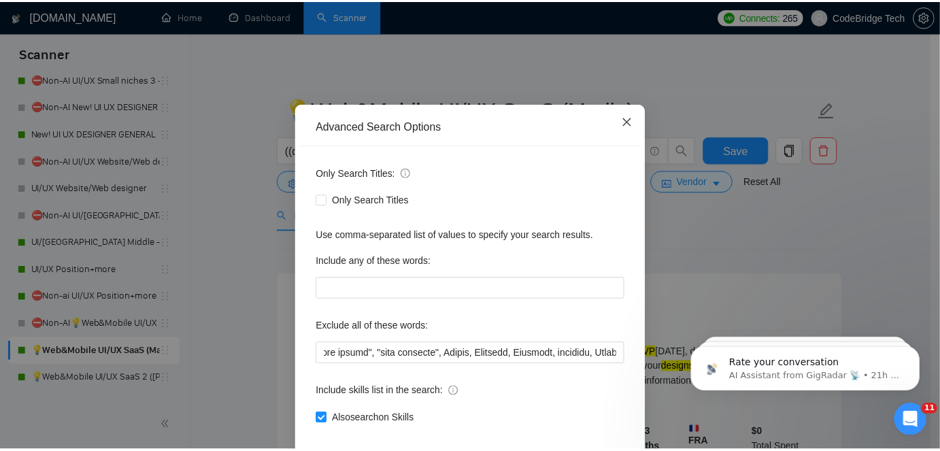
scroll to position [0, 0]
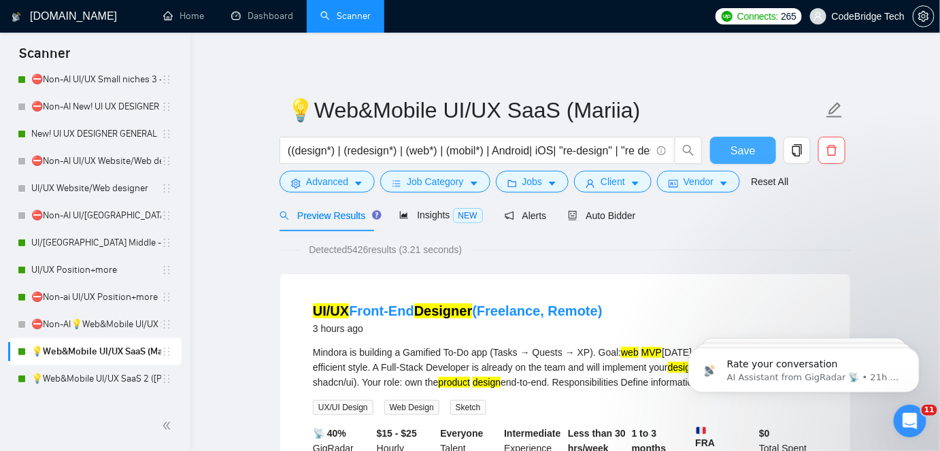
click at [731, 139] on button "Save" at bounding box center [743, 150] width 66 height 27
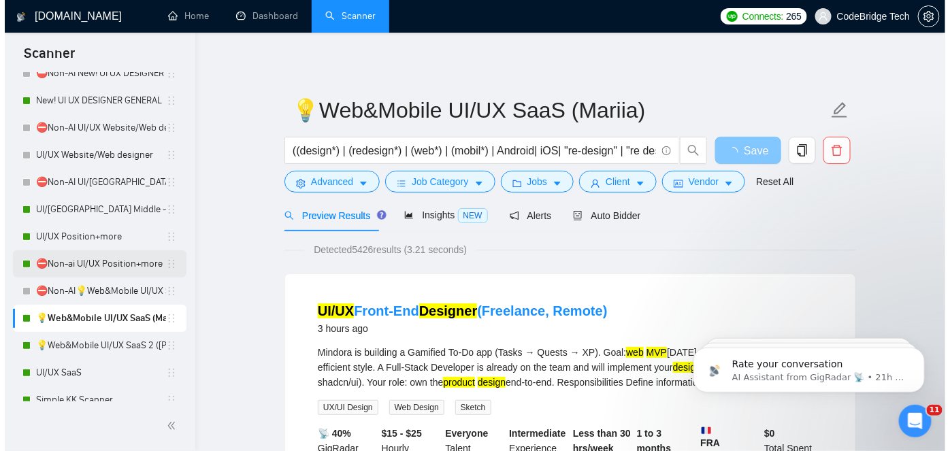
scroll to position [433, 0]
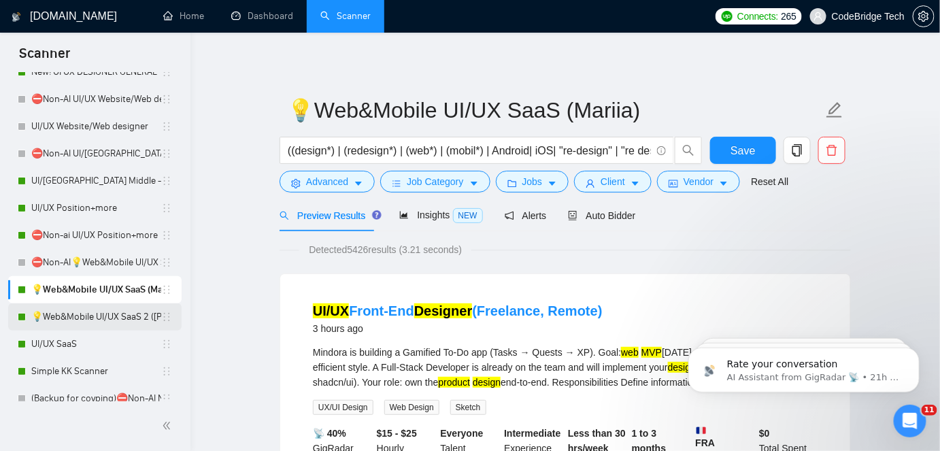
click at [66, 323] on link "💡Web&Mobile UI/UX SaaS 2 ([PERSON_NAME])" at bounding box center [96, 316] width 130 height 27
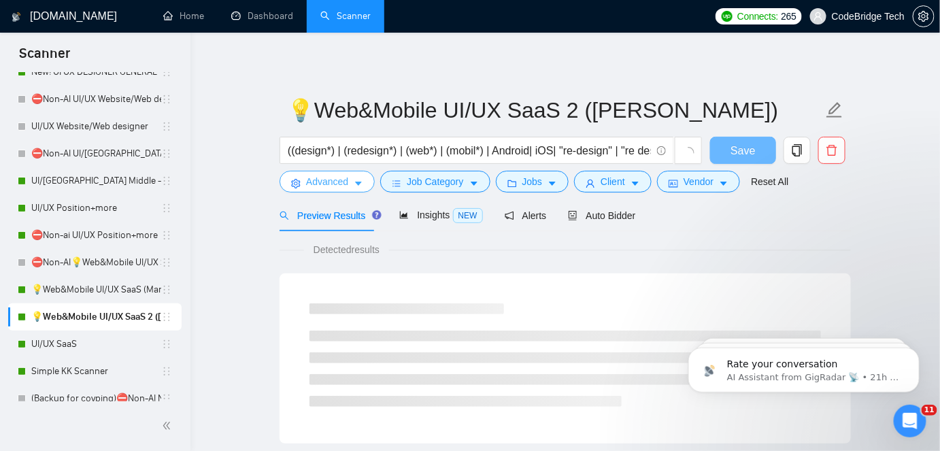
click at [316, 185] on span "Advanced" at bounding box center [327, 181] width 42 height 15
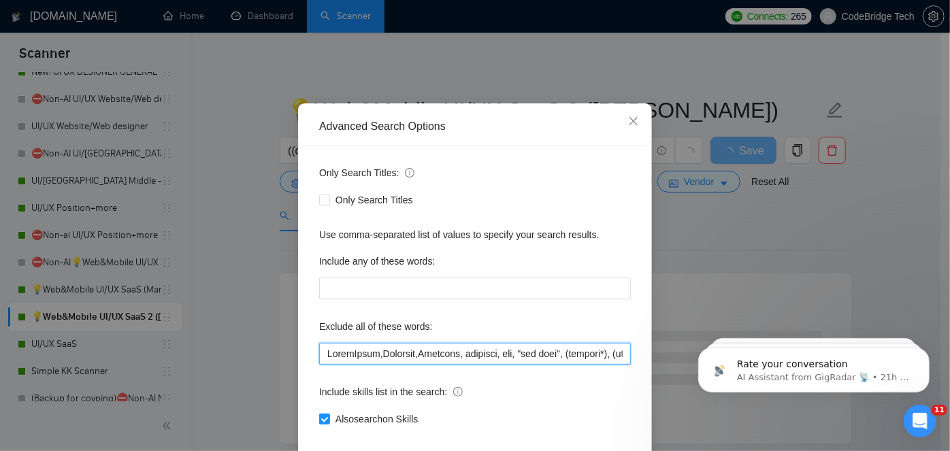
click at [320, 365] on input "text" at bounding box center [475, 354] width 312 height 22
paste input ""card design", "card designer", Aerial,"
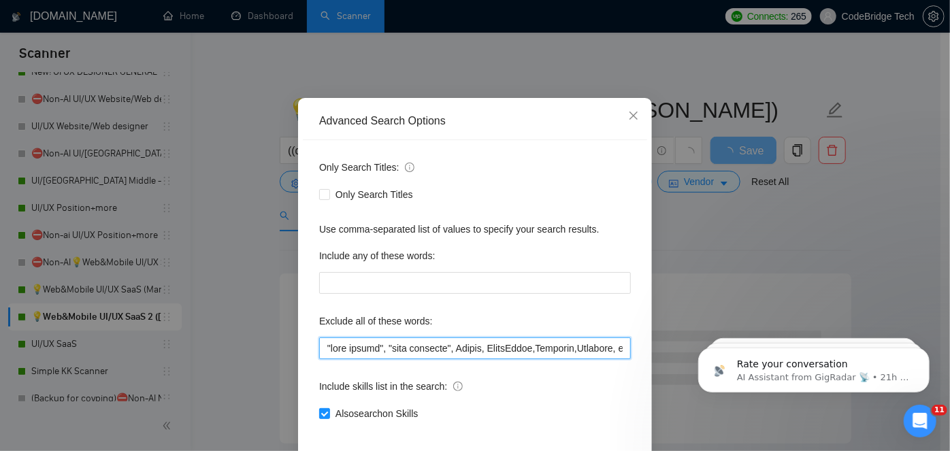
scroll to position [114, 0]
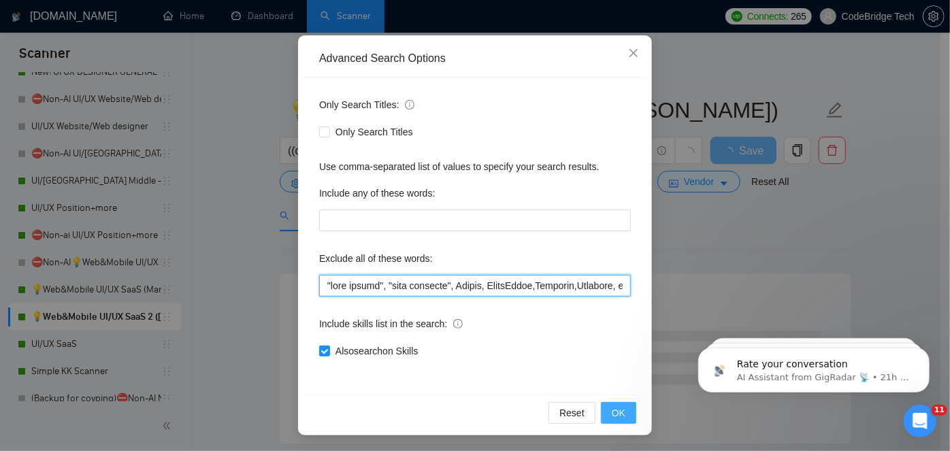
type input ""card design", "card designer", Aerial, SmartSuite,Airtable,Wearable, hardware,…"
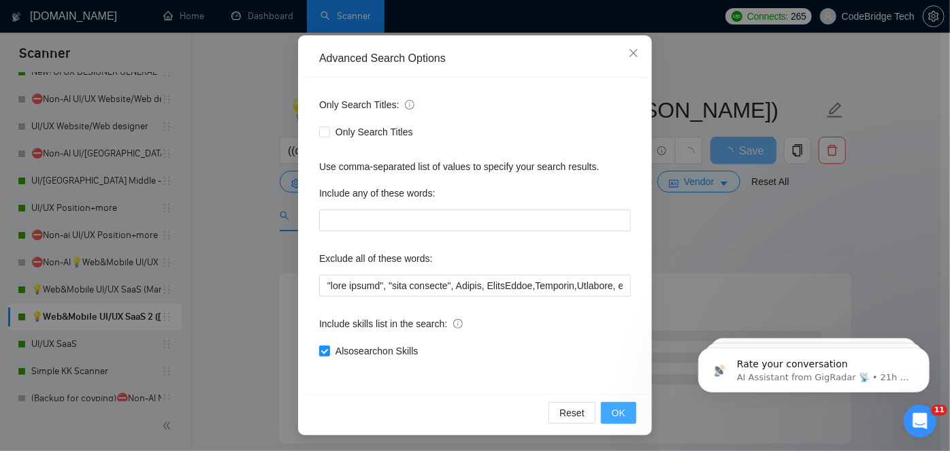
click at [629, 409] on button "OK" at bounding box center [618, 413] width 35 height 22
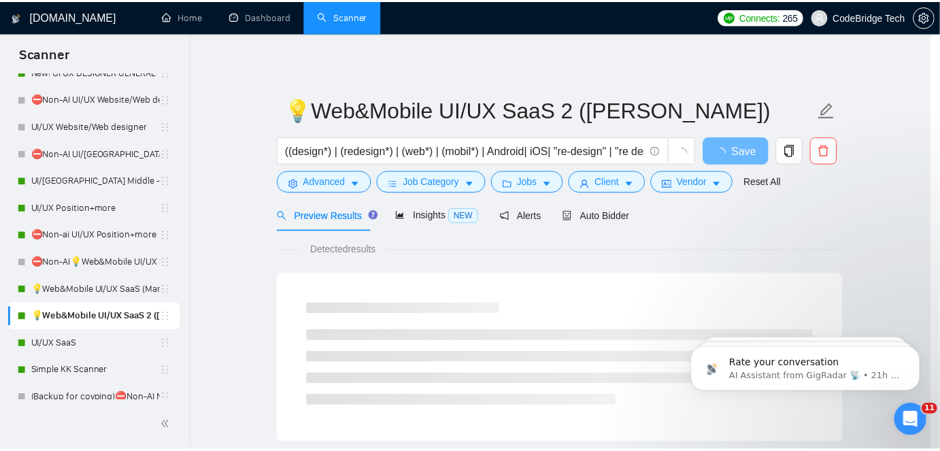
scroll to position [46, 0]
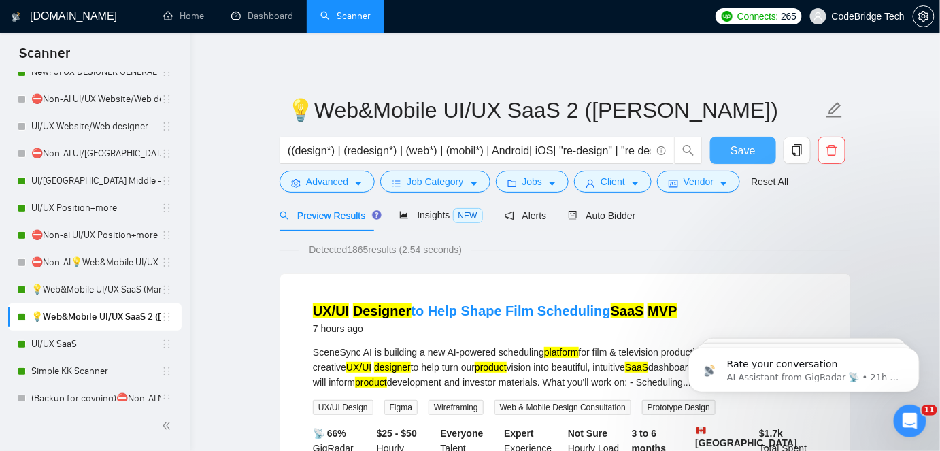
click at [746, 152] on span "Save" at bounding box center [743, 150] width 24 height 17
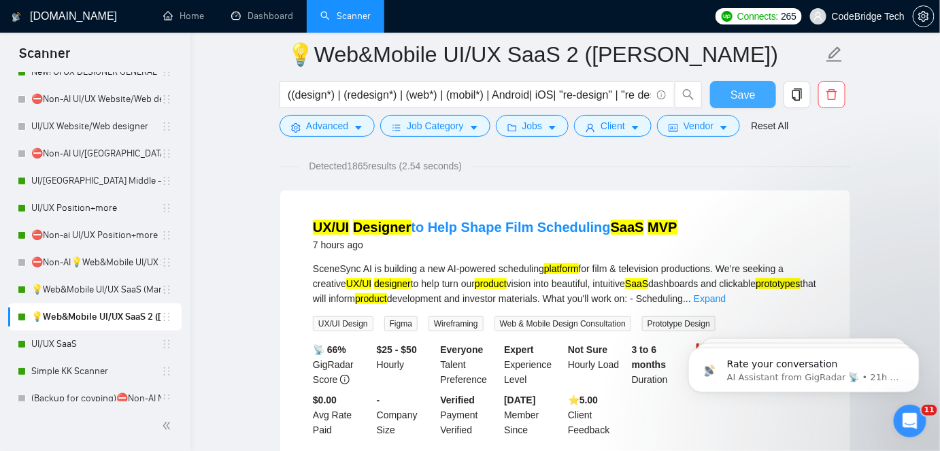
scroll to position [123, 0]
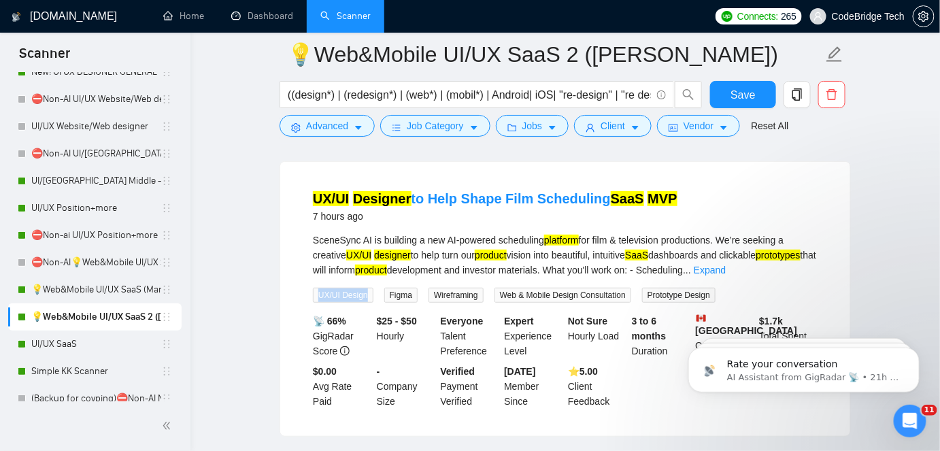
drag, startPoint x: 320, startPoint y: 294, endPoint x: 365, endPoint y: 294, distance: 45.6
click at [365, 294] on span "UX/UI Design" at bounding box center [343, 295] width 61 height 15
copy span "UX/UI Design"
click at [915, 418] on icon "Open Intercom Messenger" at bounding box center [908, 419] width 22 height 22
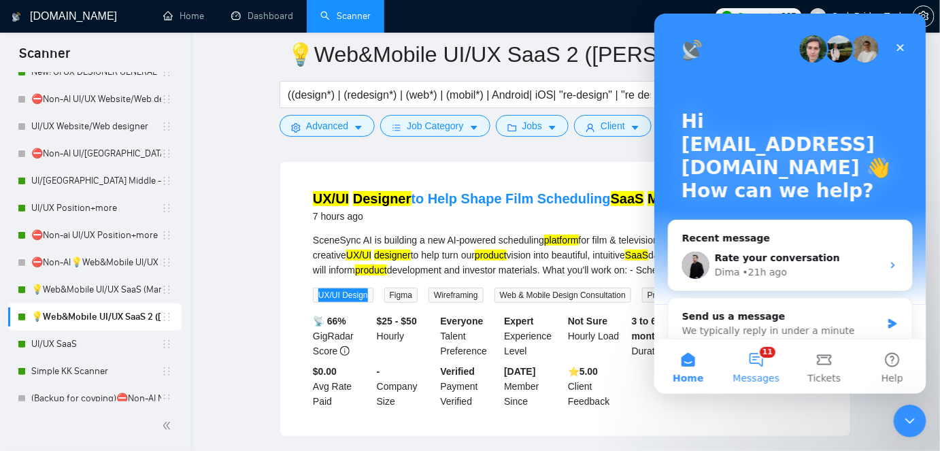
click at [734, 350] on button "11 Messages" at bounding box center [756, 366] width 68 height 54
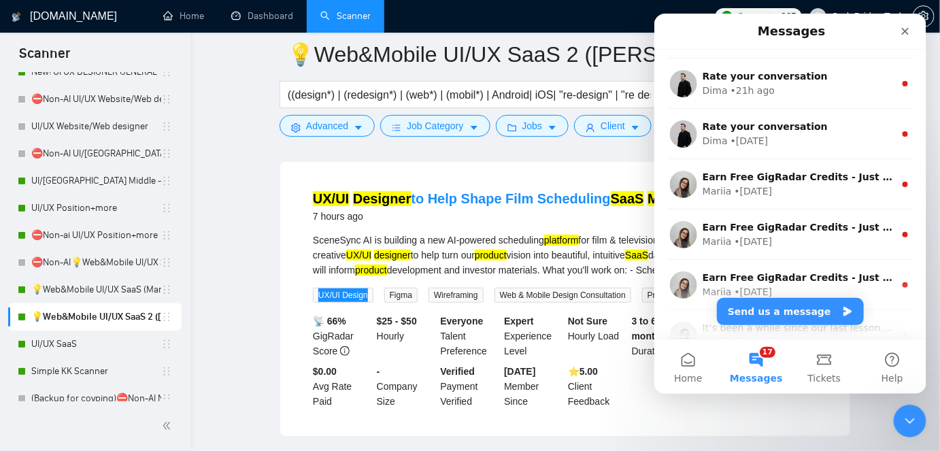
scroll to position [20, 0]
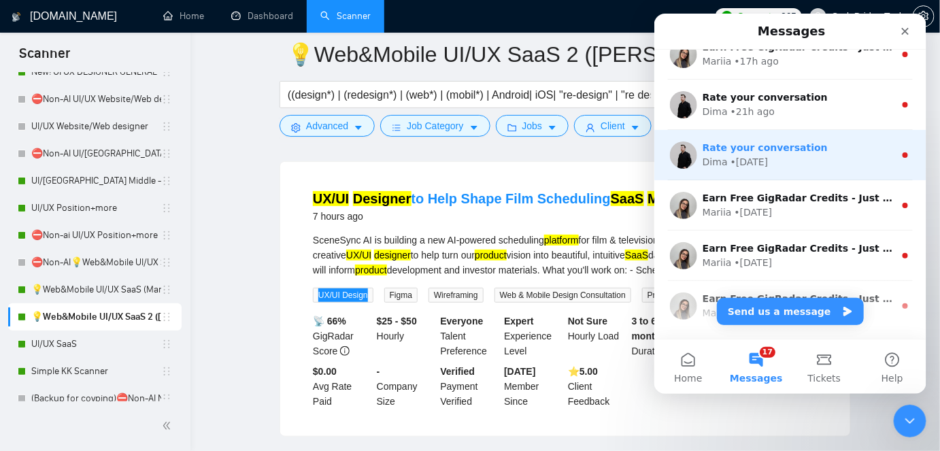
click at [803, 163] on div "Dima • [DATE]" at bounding box center [798, 161] width 192 height 14
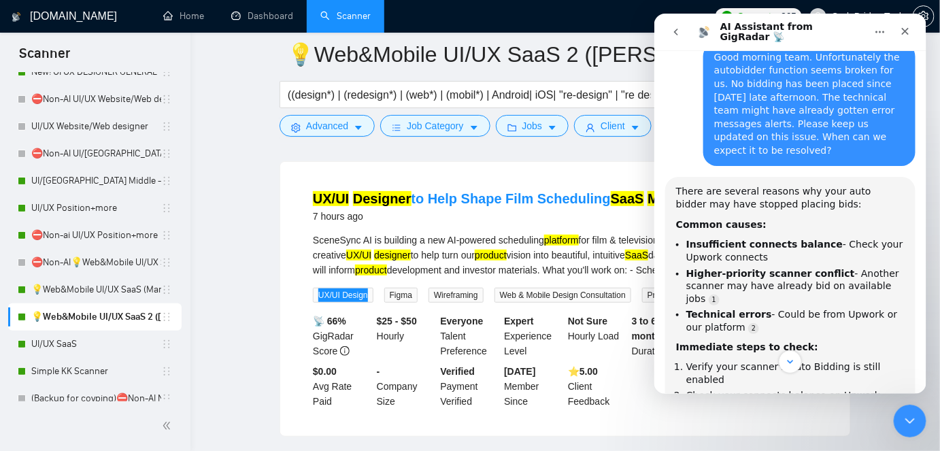
scroll to position [135, 0]
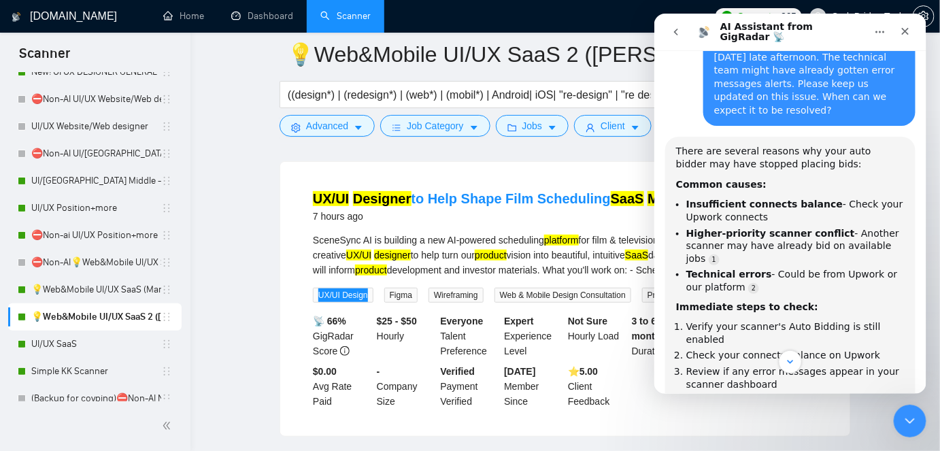
click at [787, 397] on div "Data sync note: Our dashboard updates every 2 hours by default, so recent bids …" at bounding box center [789, 417] width 229 height 40
click at [787, 354] on button "Scroll to bottom" at bounding box center [789, 360] width 25 height 25
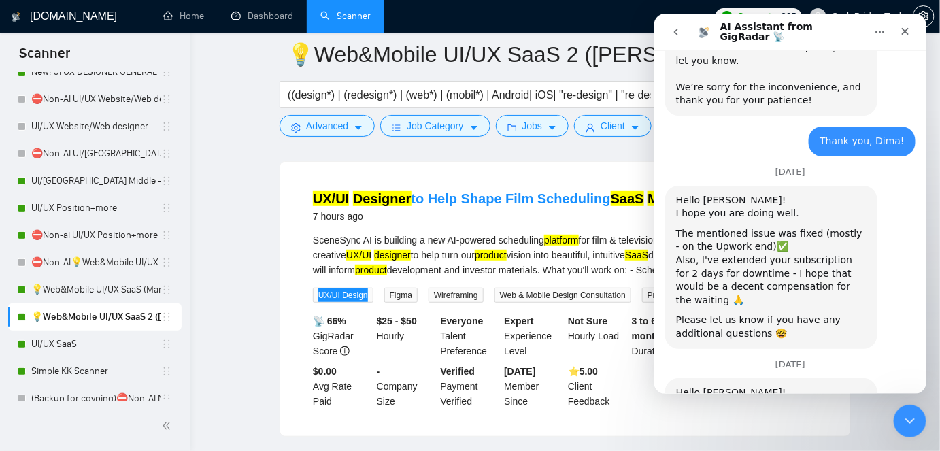
scroll to position [1892, 0]
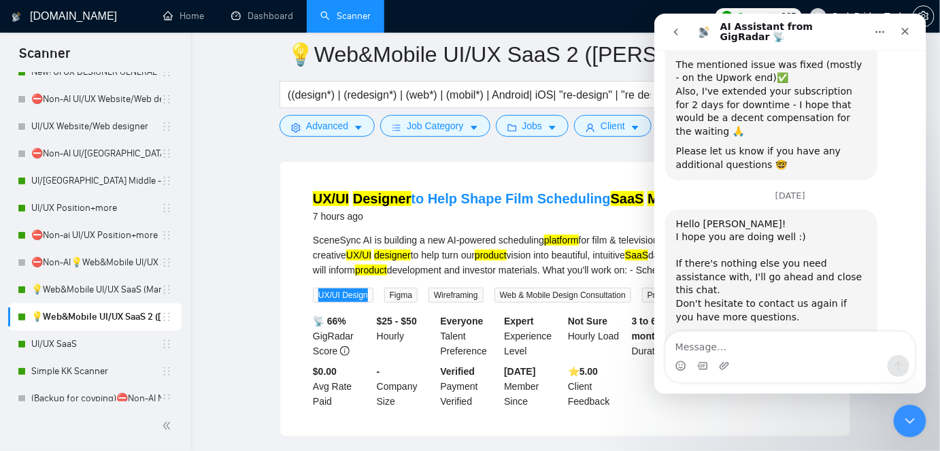
scroll to position [1924, 0]
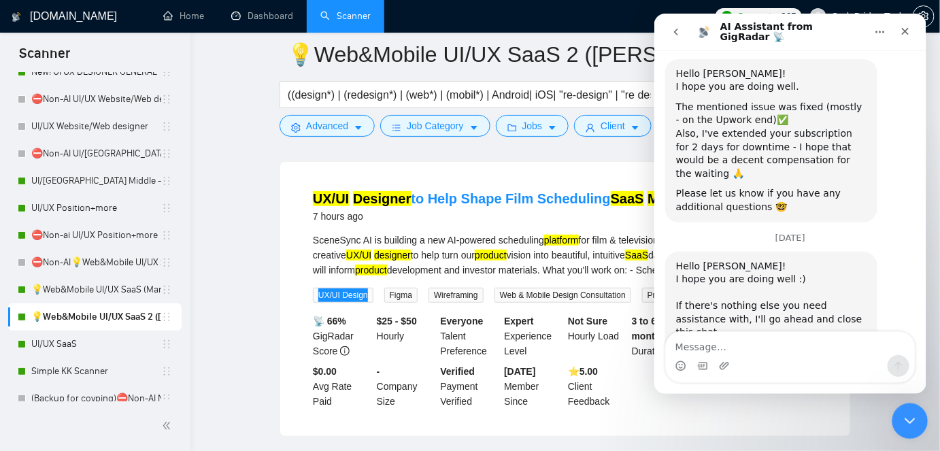
click at [902, 412] on icon "Close Intercom Messenger" at bounding box center [908, 419] width 16 height 16
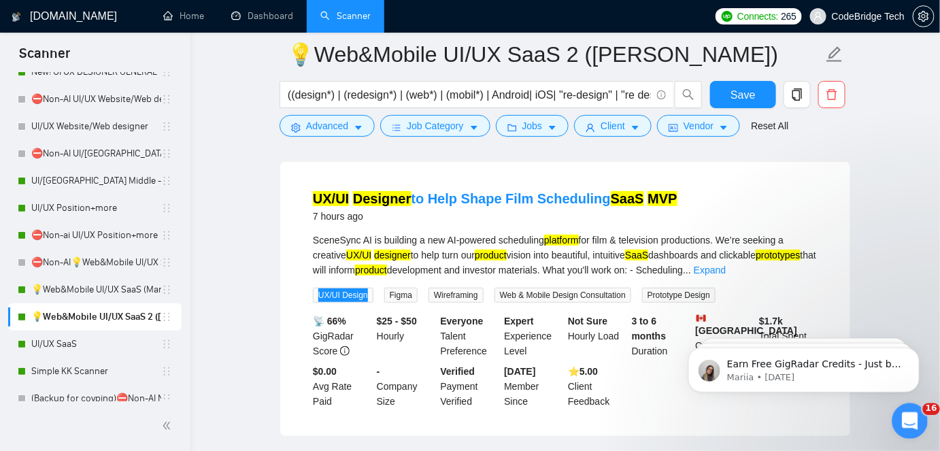
scroll to position [0, 0]
click at [903, 412] on icon "Open Intercom Messenger" at bounding box center [908, 419] width 22 height 22
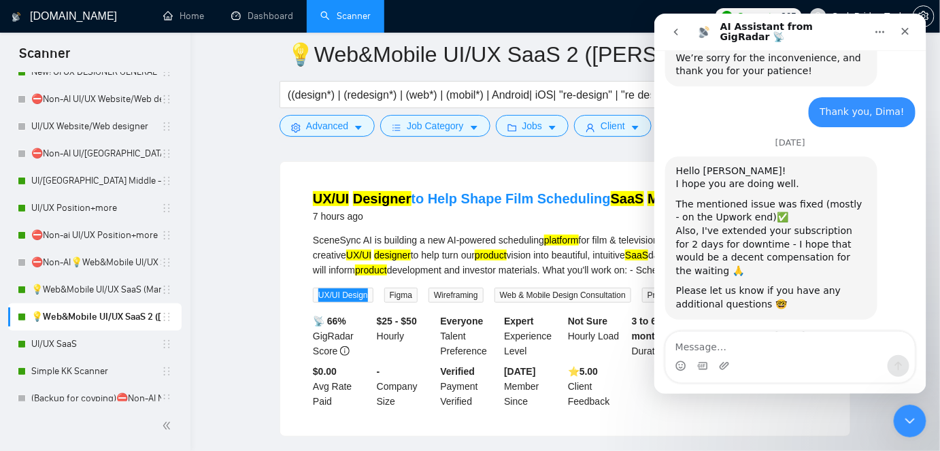
scroll to position [1910, 0]
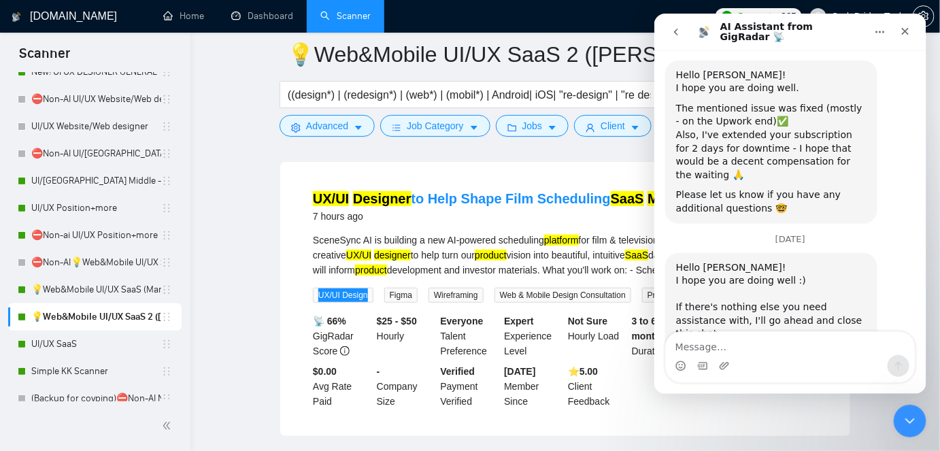
click at [669, 35] on button "go back" at bounding box center [676, 31] width 26 height 26
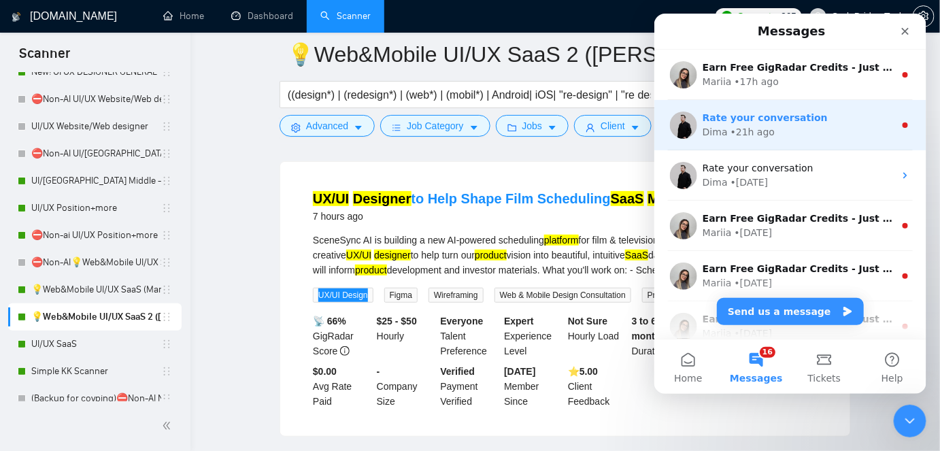
click at [763, 129] on div "• 21h ago" at bounding box center [752, 131] width 44 height 14
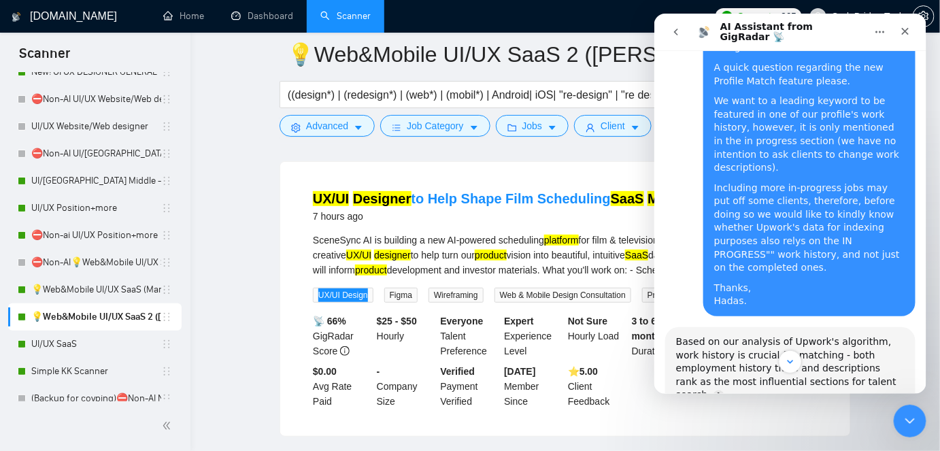
scroll to position [76, 0]
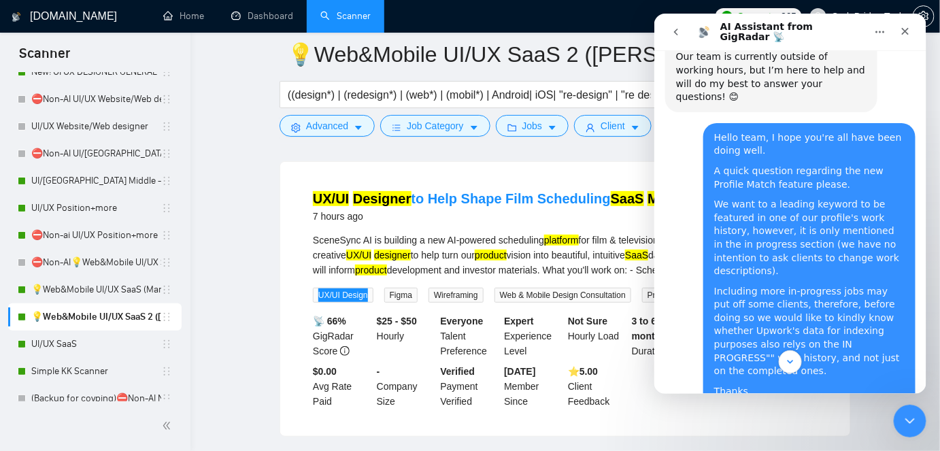
click at [686, 30] on button "go back" at bounding box center [676, 31] width 26 height 26
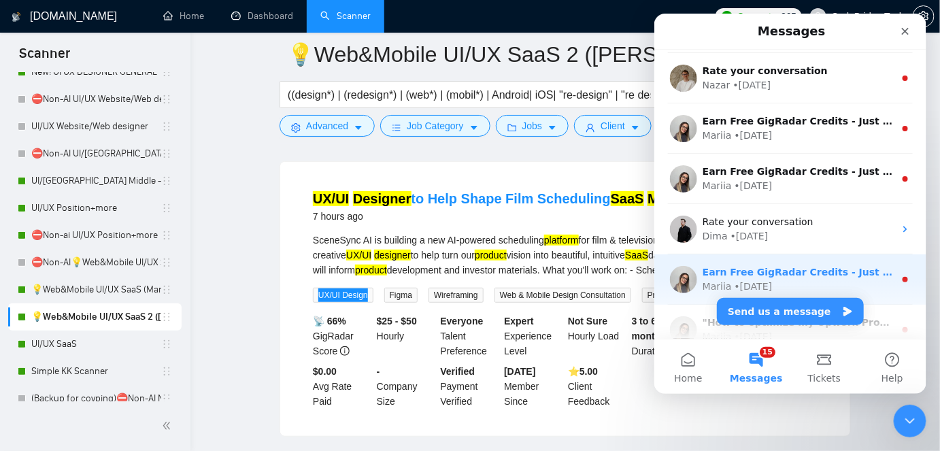
scroll to position [371, 0]
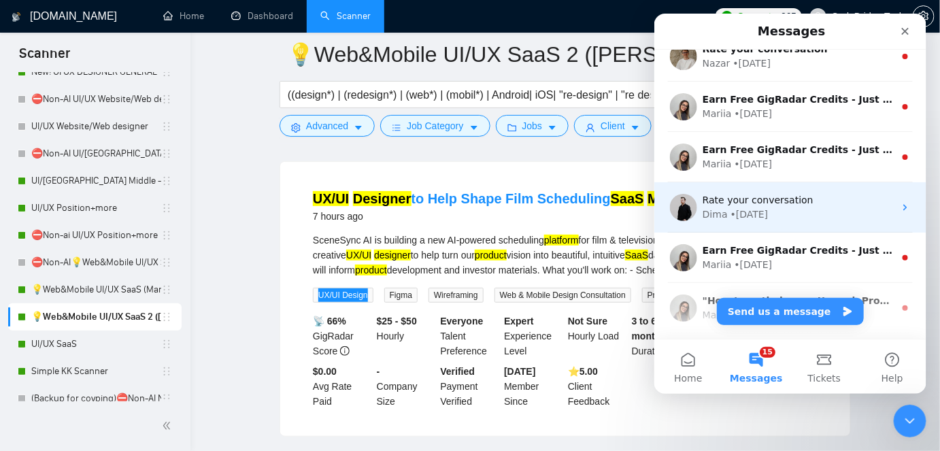
click at [799, 207] on div "Dima • [DATE]" at bounding box center [798, 214] width 192 height 14
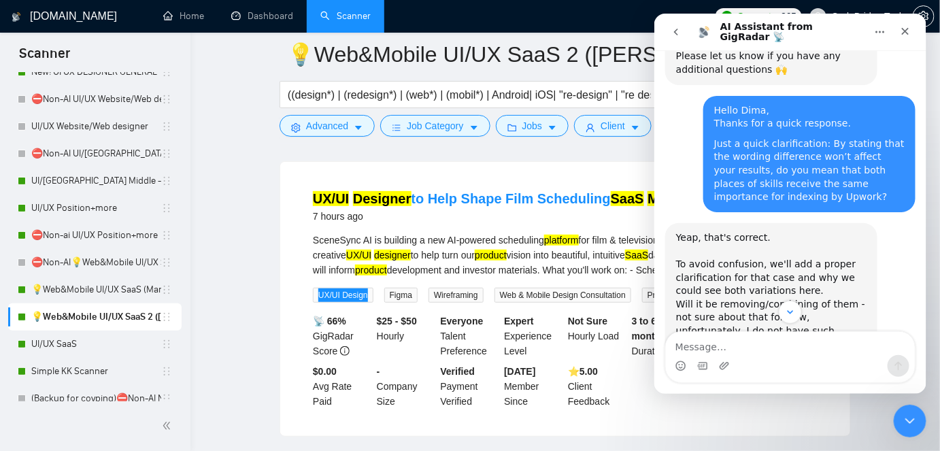
scroll to position [2305, 0]
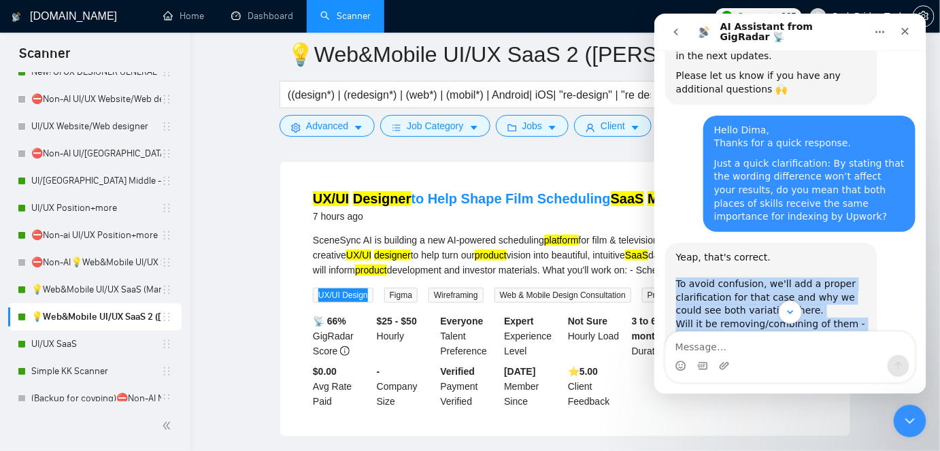
drag, startPoint x: 676, startPoint y: 146, endPoint x: 825, endPoint y: 250, distance: 181.7
click at [824, 250] on div "Yeap, that's correct. To avoid confusion, we'll add a proper clarification for …" at bounding box center [770, 350] width 190 height 200
drag, startPoint x: 827, startPoint y: 265, endPoint x: 832, endPoint y: 277, distance: 13.1
click at [832, 277] on div "Yeap, that's correct. To avoid confusion, we'll add a proper clarification for …" at bounding box center [770, 350] width 190 height 200
click at [831, 277] on div "Yeap, that's correct. To avoid confusion, we'll add a proper clarification for …" at bounding box center [770, 350] width 190 height 200
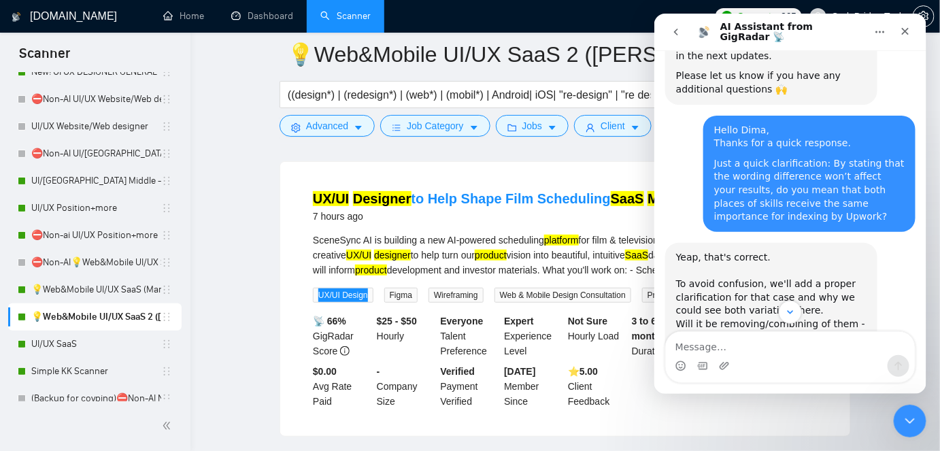
drag, startPoint x: 823, startPoint y: 282, endPoint x: 675, endPoint y: 141, distance: 204.5
click at [675, 250] on div "Yeap, that's correct. To avoid confusion, we'll add a proper clarification for …" at bounding box center [770, 350] width 190 height 200
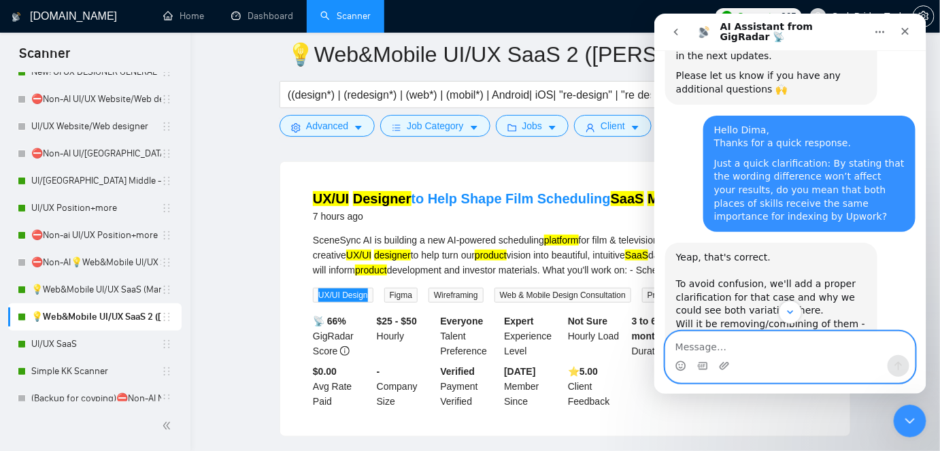
click at [696, 339] on textarea "Message…" at bounding box center [789, 342] width 249 height 23
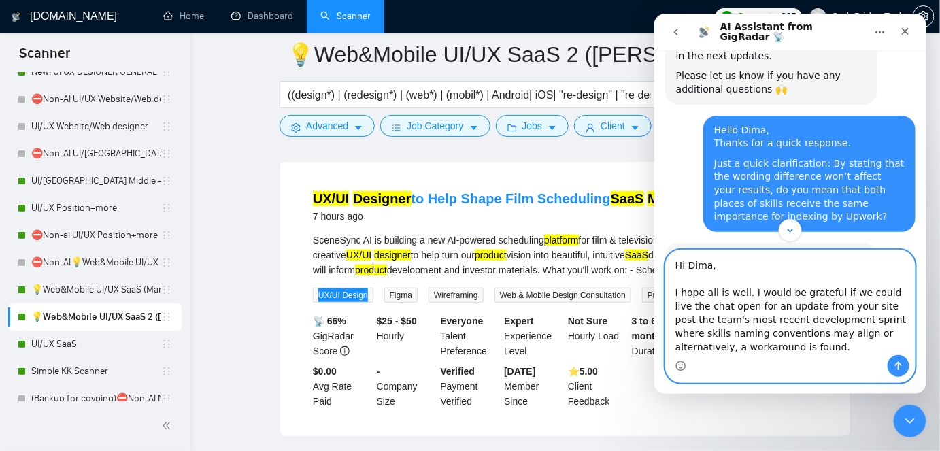
click at [885, 295] on textarea "Hi Dima, I hope all is well. I would be grateful if we could live the chat open…" at bounding box center [789, 302] width 249 height 105
click at [689, 306] on textarea "Hi Dima, I hope all is well. I would be grateful if we could leave the chat ope…" at bounding box center [789, 302] width 249 height 105
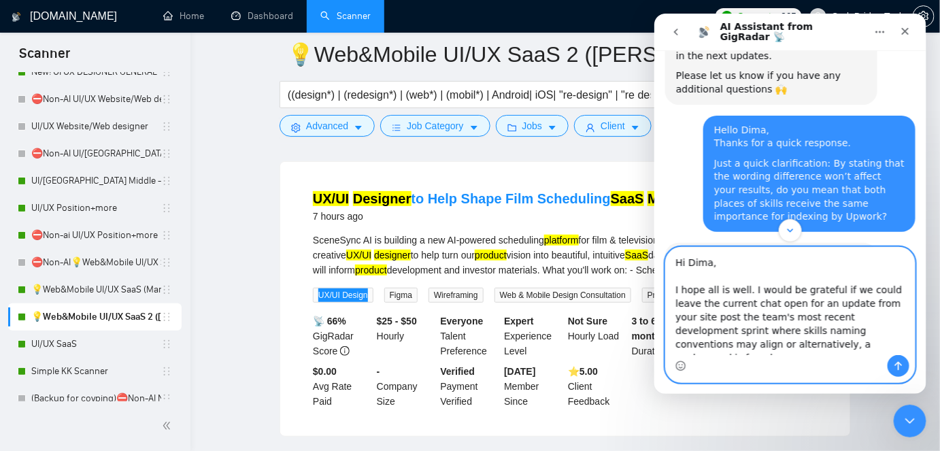
click at [871, 304] on textarea "Hi Dima, I hope all is well. I would be grateful if we could leave the current …" at bounding box center [789, 300] width 249 height 107
click at [879, 316] on textarea "Hi Dima, I hope all is well. I would be grateful if we could leave the current …" at bounding box center [789, 300] width 249 height 107
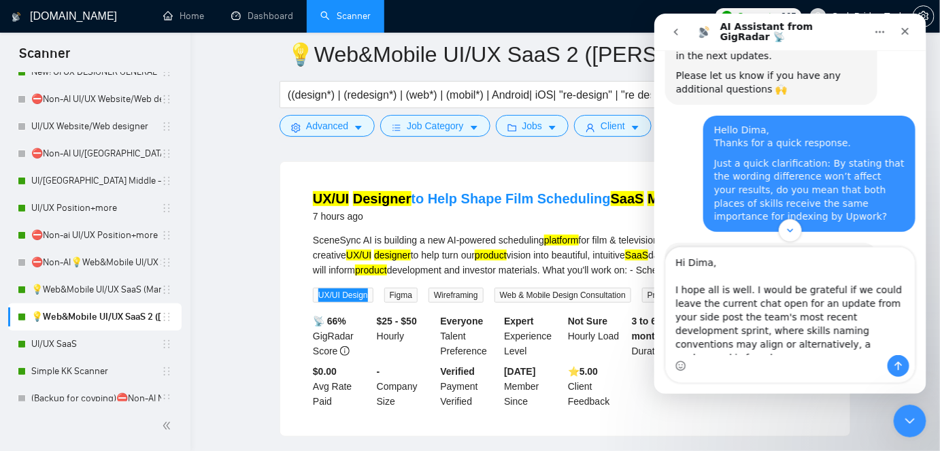
click at [792, 357] on div "Intercom messenger" at bounding box center [789, 365] width 249 height 22
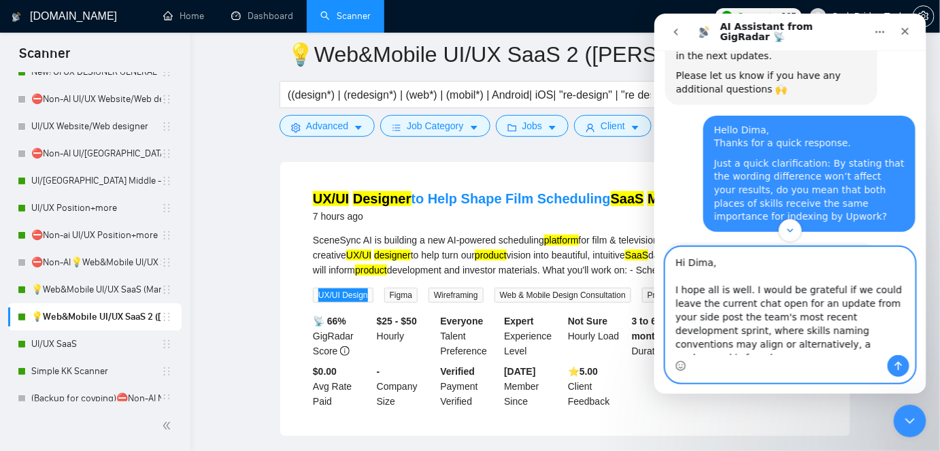
click at [799, 352] on textarea "Hi Dima, I hope all is well. I would be grateful if we could leave the current …" at bounding box center [789, 300] width 249 height 107
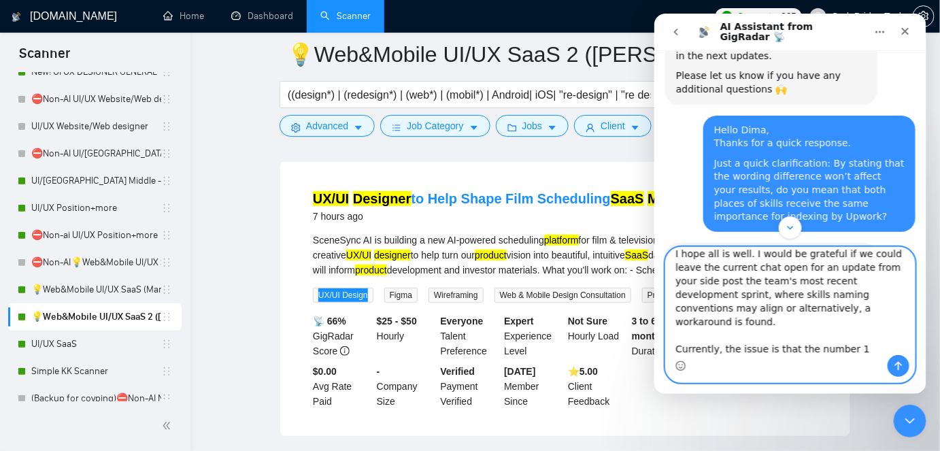
scroll to position [50, 0]
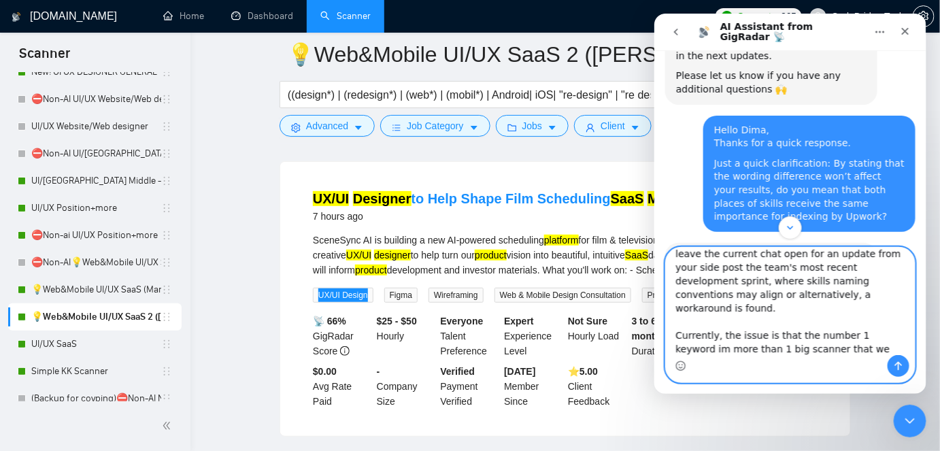
click at [804, 350] on textarea "Hi Dima, I hope all is well. I would be grateful if we could leave the current …" at bounding box center [789, 300] width 249 height 107
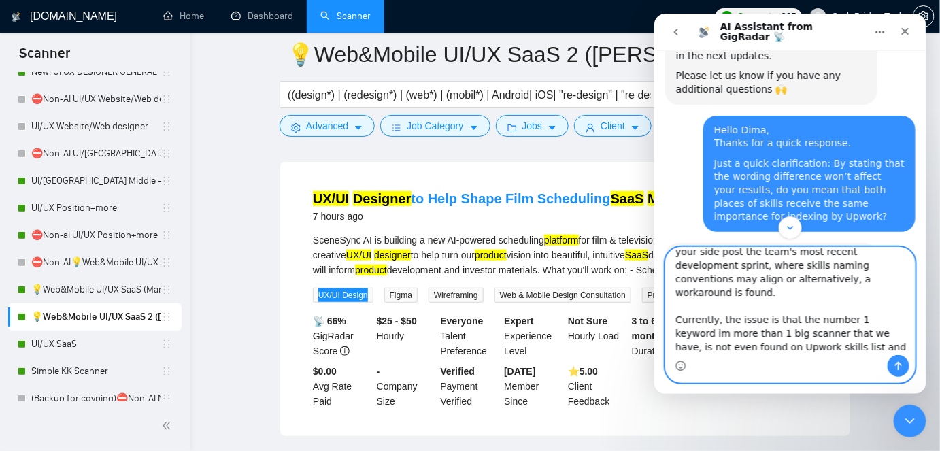
click at [750, 341] on textarea "Hi Dima, I hope all is well. I would be grateful if we could leave the current …" at bounding box center [789, 300] width 249 height 107
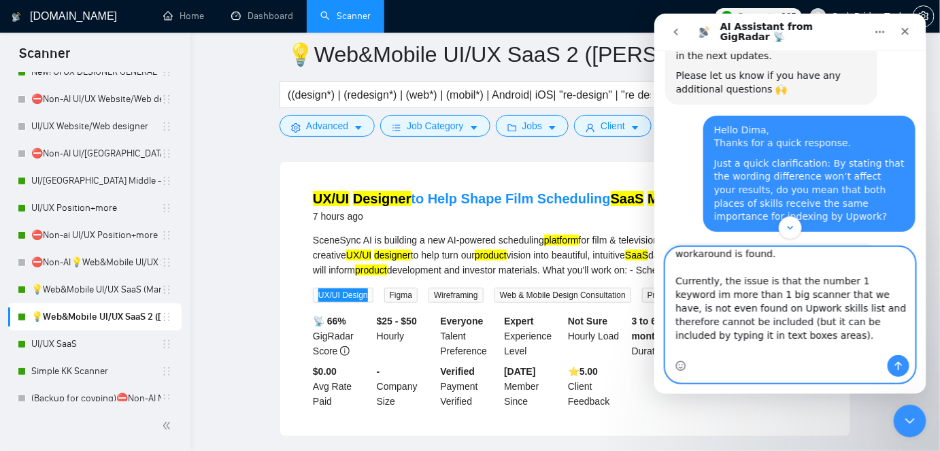
scroll to position [118, 0]
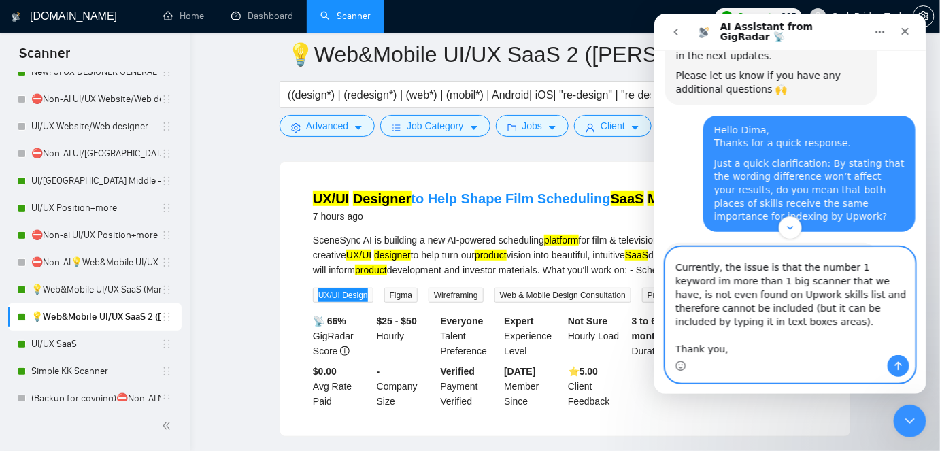
click at [780, 319] on textarea "Hi Dima, I hope all is well. I would be grateful if we could leave the current …" at bounding box center [789, 300] width 249 height 107
click at [780, 329] on textarea "Hi Dima, I hope all is well. I would be grateful if we could leave the current …" at bounding box center [789, 300] width 249 height 107
type textarea "Hi Dima, I hope all is well. I would be grateful if we could leave the current …"
click at [903, 369] on icon "Send a message…" at bounding box center [897, 365] width 11 height 11
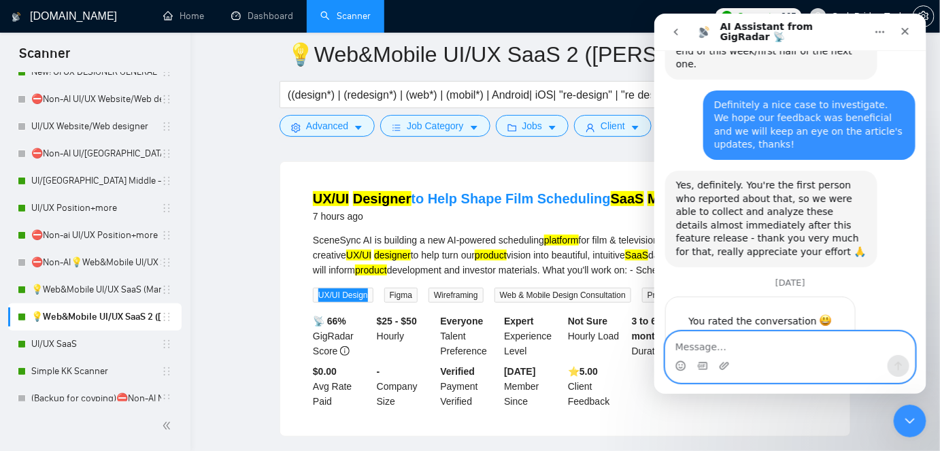
scroll to position [2805, 0]
